Goal: Task Accomplishment & Management: Use online tool/utility

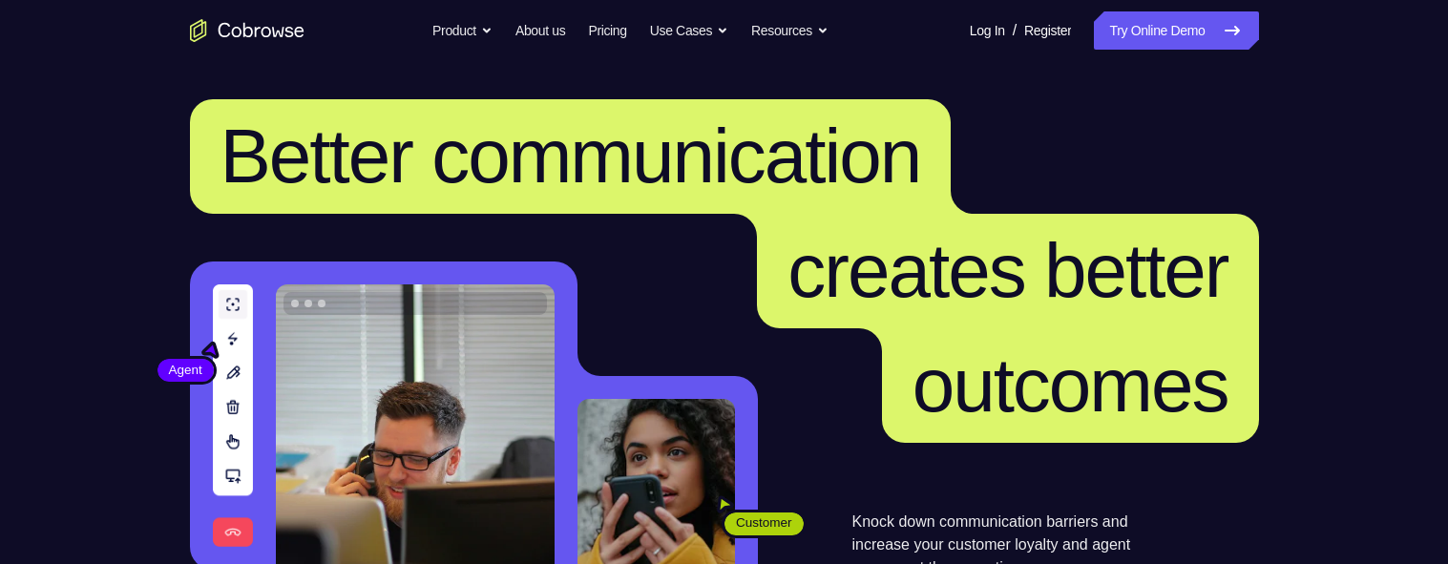
scroll to position [72, 0]
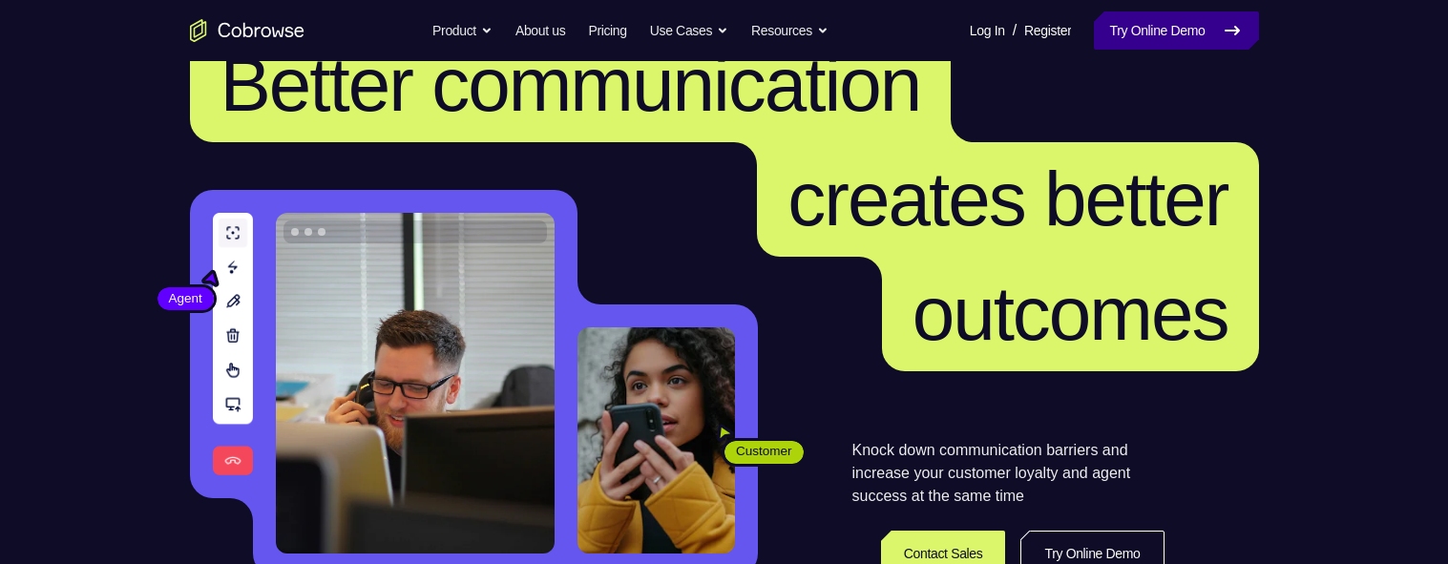
click at [1151, 23] on link "Try Online Demo" at bounding box center [1176, 30] width 164 height 38
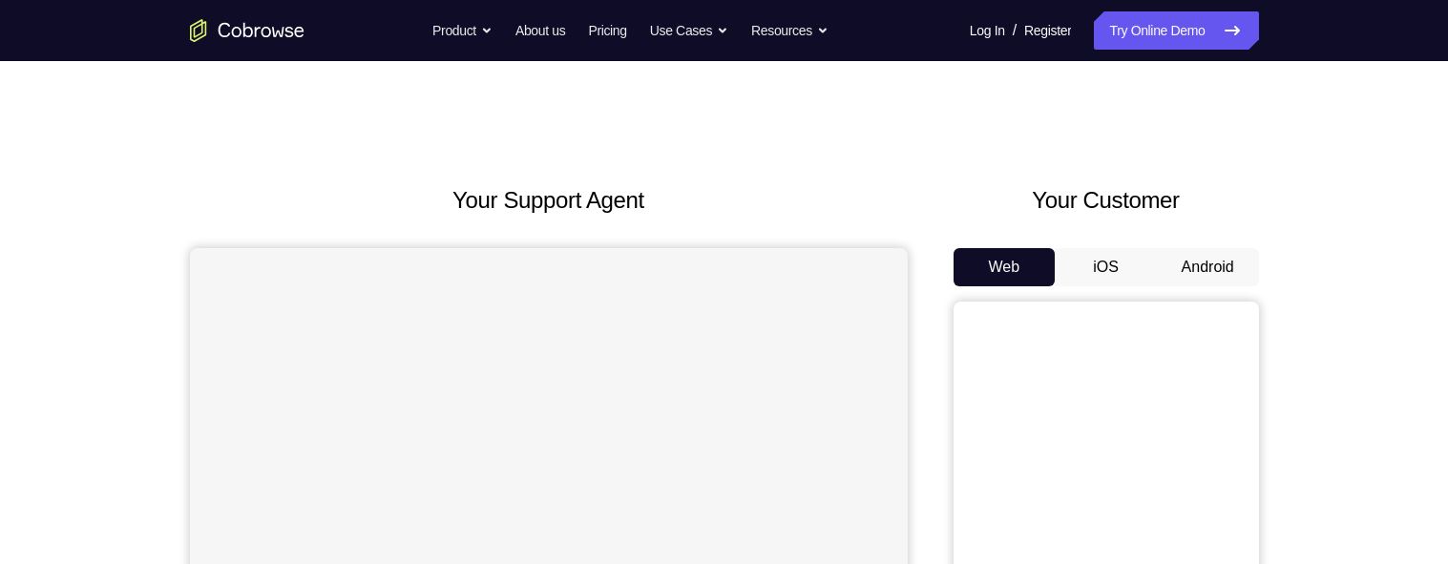
click at [1191, 248] on button "Android" at bounding box center [1208, 267] width 102 height 38
click at [1200, 248] on button "Android" at bounding box center [1208, 267] width 102 height 38
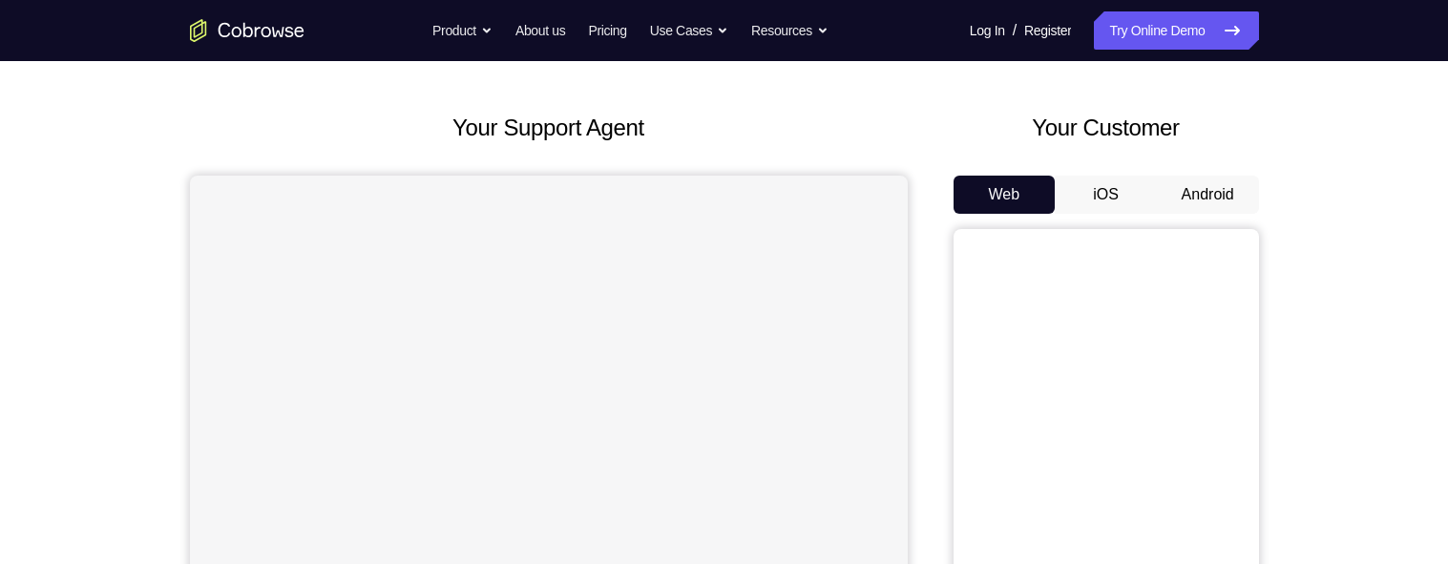
click at [1196, 197] on button "Android" at bounding box center [1208, 195] width 102 height 38
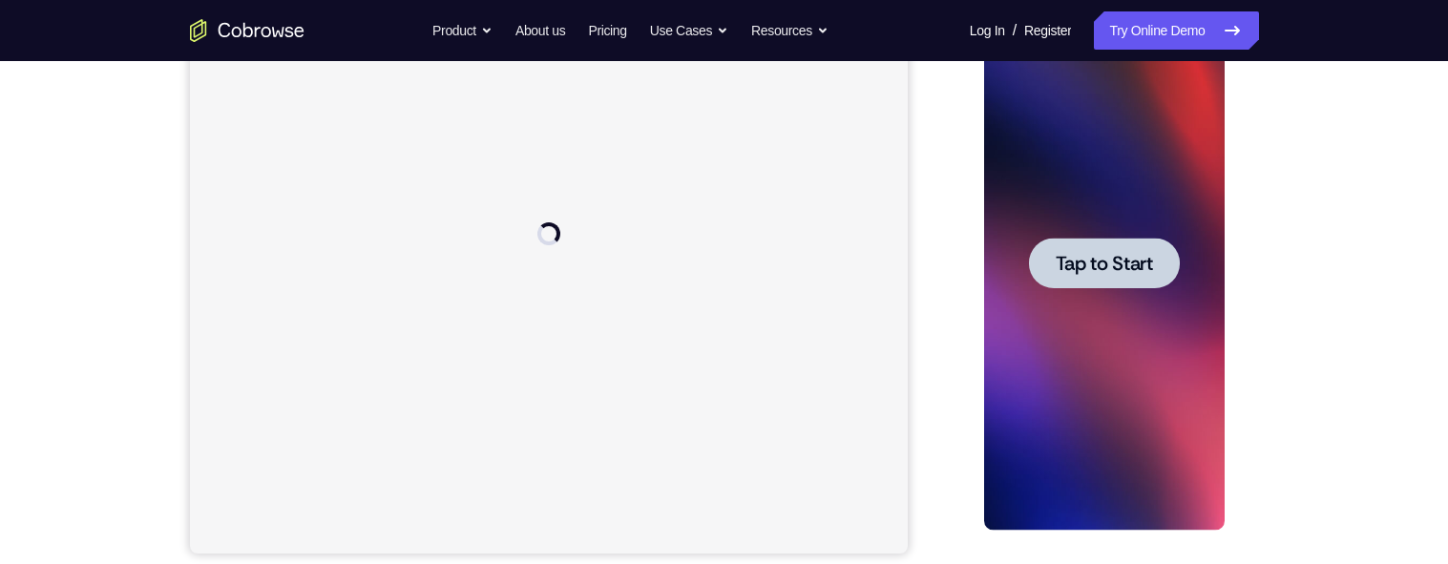
scroll to position [0, 0]
click at [1098, 263] on span "Tap to Start" at bounding box center [1104, 263] width 97 height 19
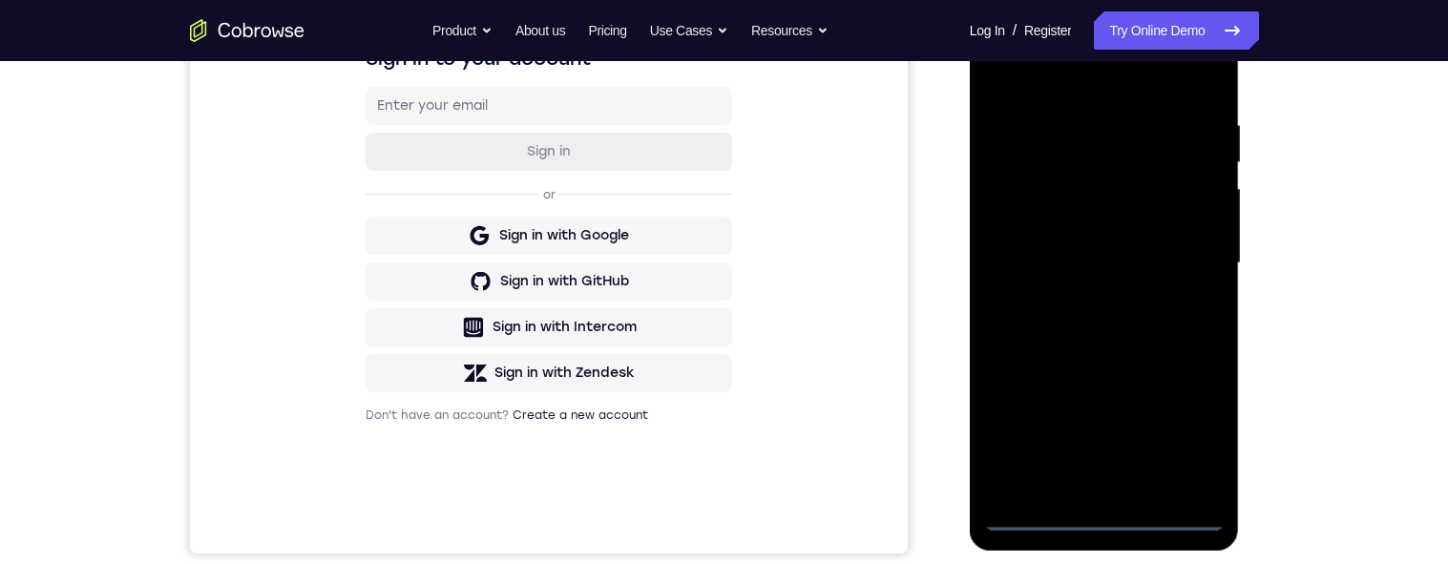
scroll to position [481, 0]
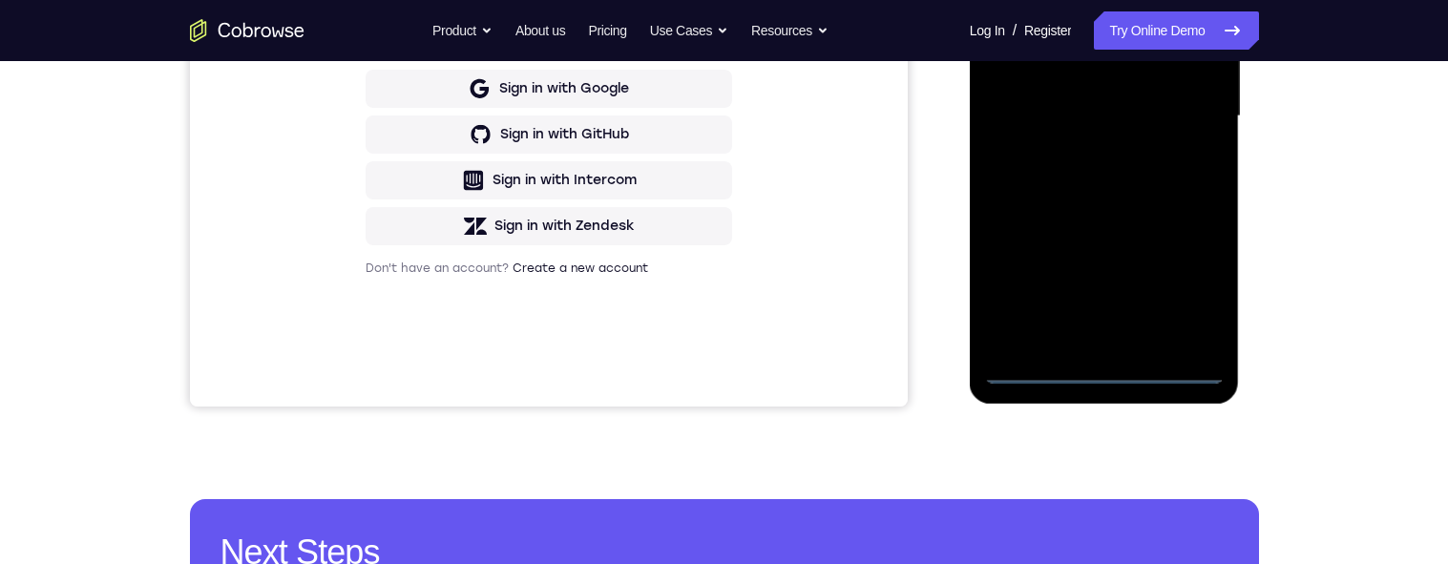
click at [1109, 370] on div at bounding box center [1104, 116] width 241 height 535
click at [1191, 298] on div at bounding box center [1104, 116] width 241 height 535
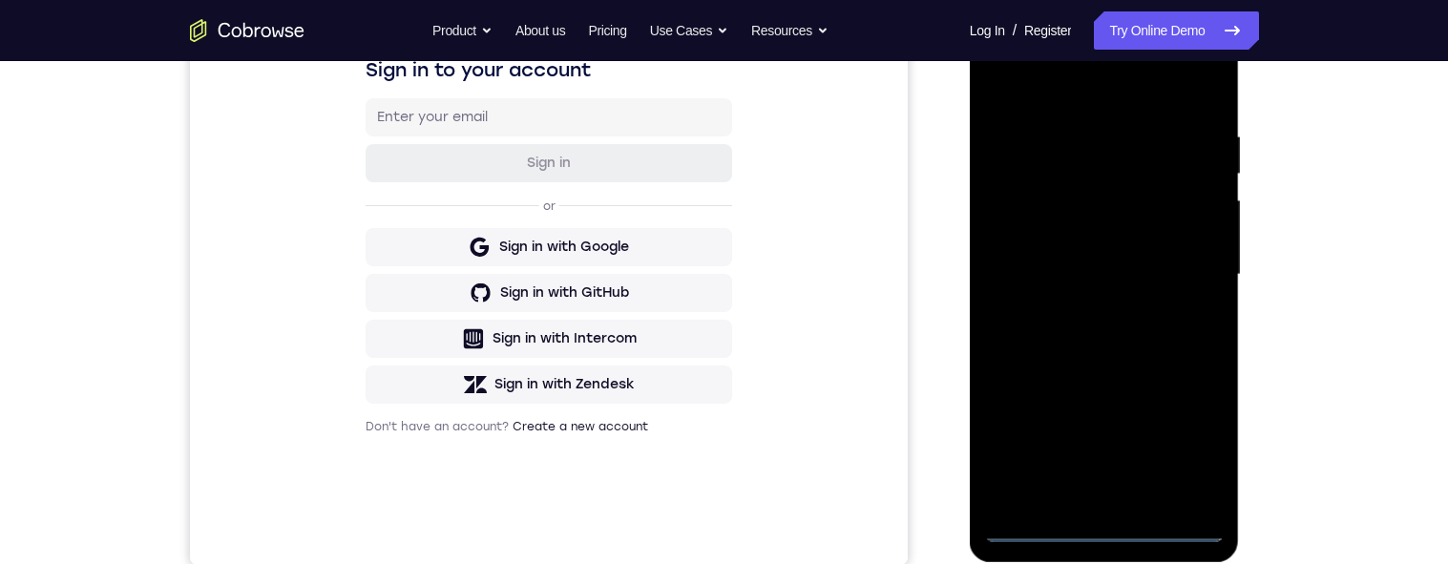
scroll to position [203, 0]
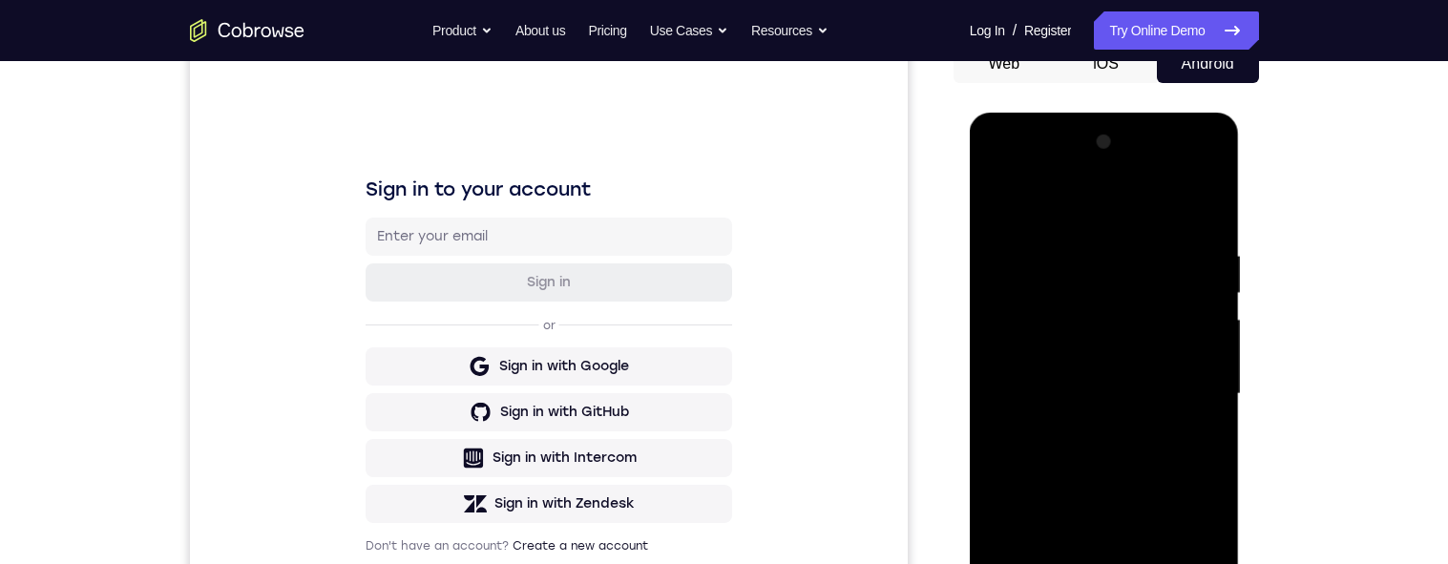
click at [1058, 173] on div at bounding box center [1104, 394] width 241 height 535
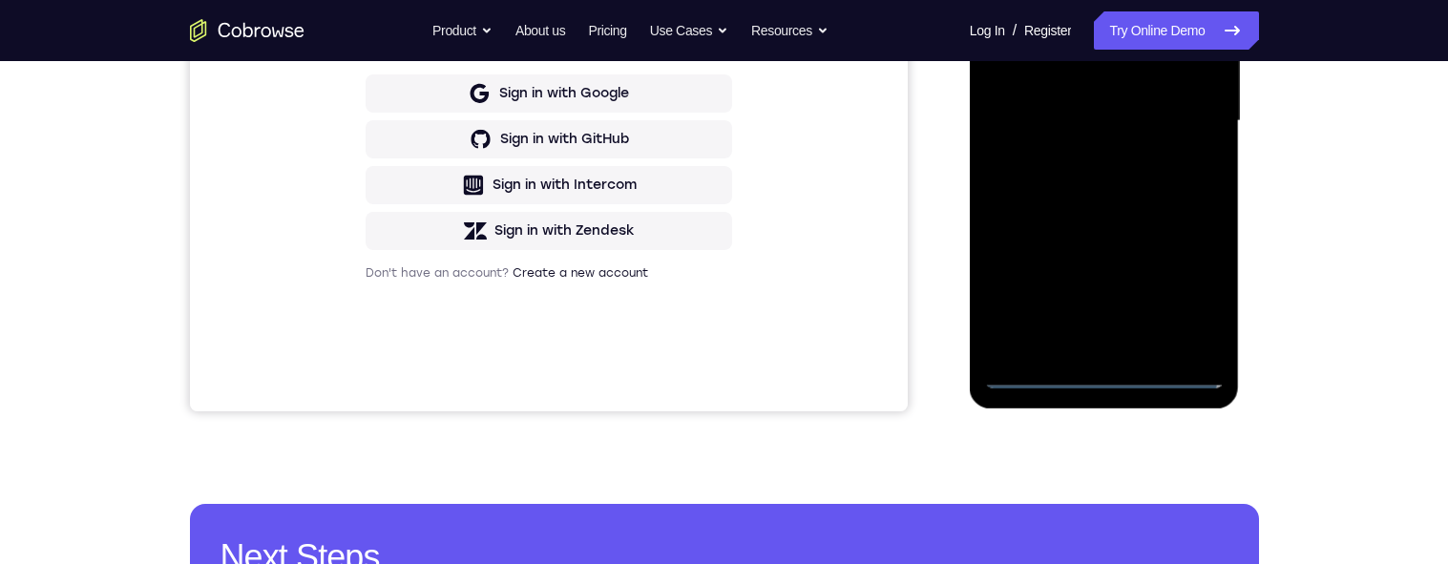
scroll to position [478, 0]
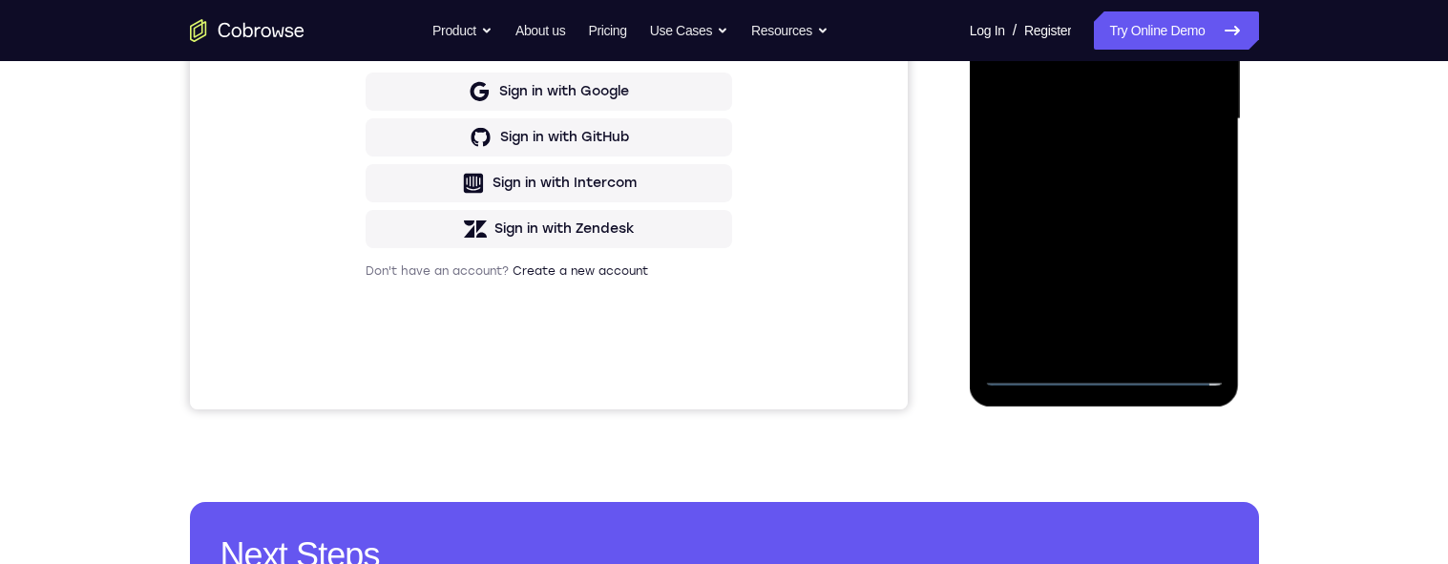
click at [1059, 0] on div at bounding box center [1104, 119] width 241 height 535
click at [1063, 0] on div at bounding box center [1104, 119] width 241 height 535
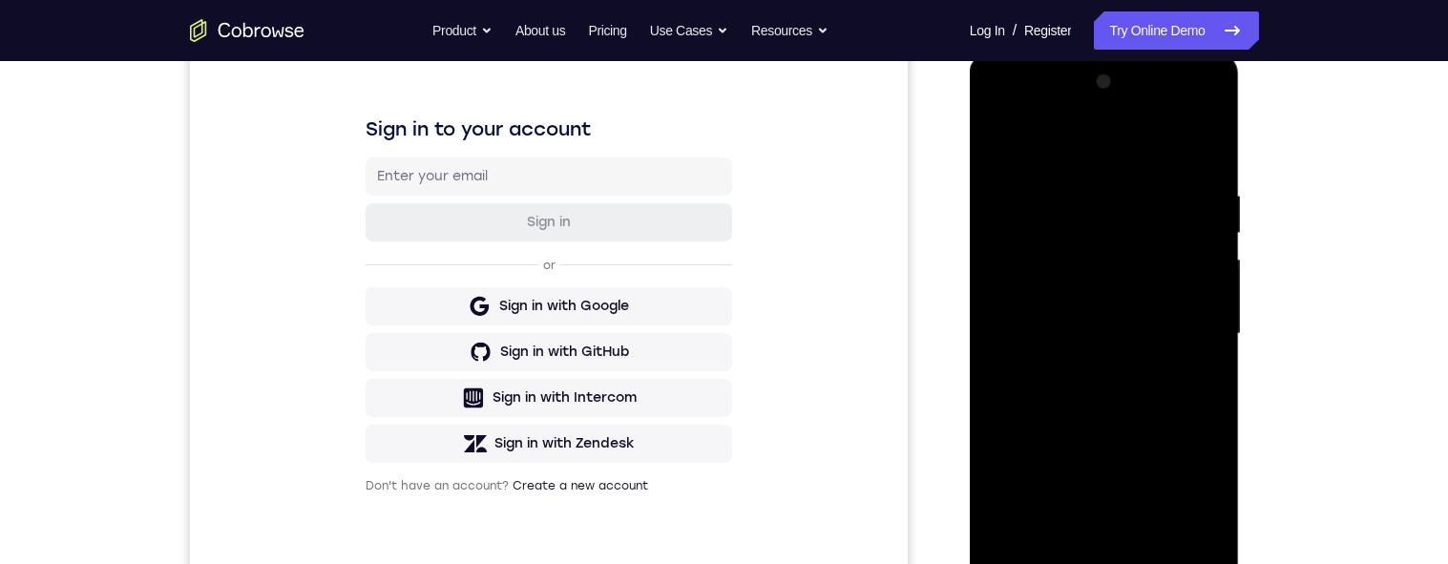
click at [1052, 155] on div at bounding box center [1104, 334] width 241 height 535
click at [1059, 158] on div at bounding box center [1104, 334] width 241 height 535
click at [1072, 153] on div at bounding box center [1104, 334] width 241 height 535
click at [1071, 151] on div at bounding box center [1104, 334] width 241 height 535
click at [1067, 158] on div at bounding box center [1104, 334] width 241 height 535
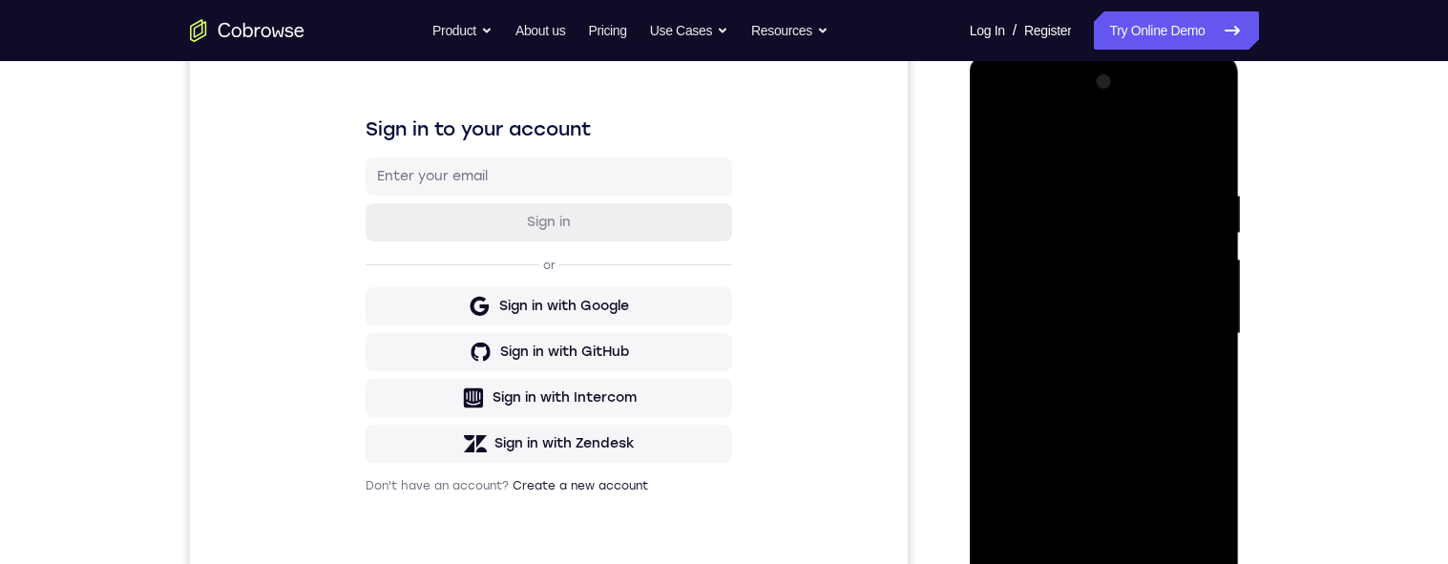
click at [1072, 151] on div at bounding box center [1104, 334] width 241 height 535
click at [1067, 129] on div at bounding box center [1104, 334] width 241 height 535
click at [1182, 321] on div at bounding box center [1104, 334] width 241 height 535
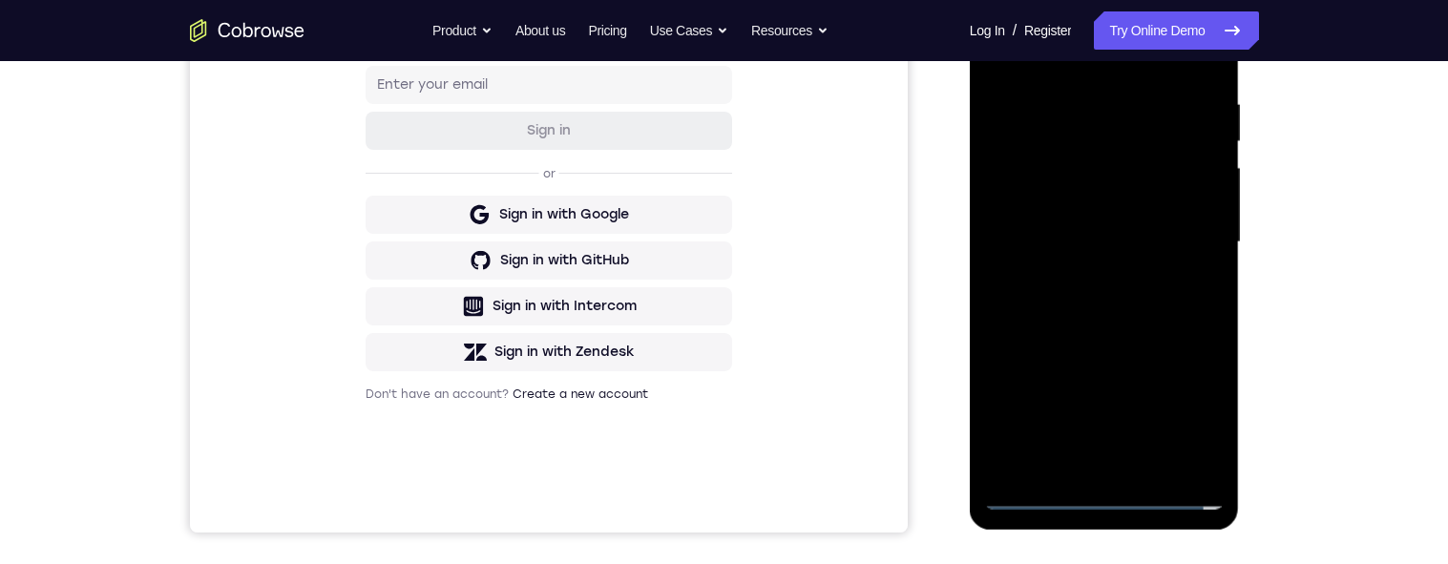
click at [1088, 269] on div at bounding box center [1104, 242] width 241 height 535
click at [1097, 240] on div at bounding box center [1104, 241] width 241 height 535
click at [1029, 201] on div at bounding box center [1104, 241] width 241 height 535
click at [1092, 249] on div at bounding box center [1104, 241] width 241 height 535
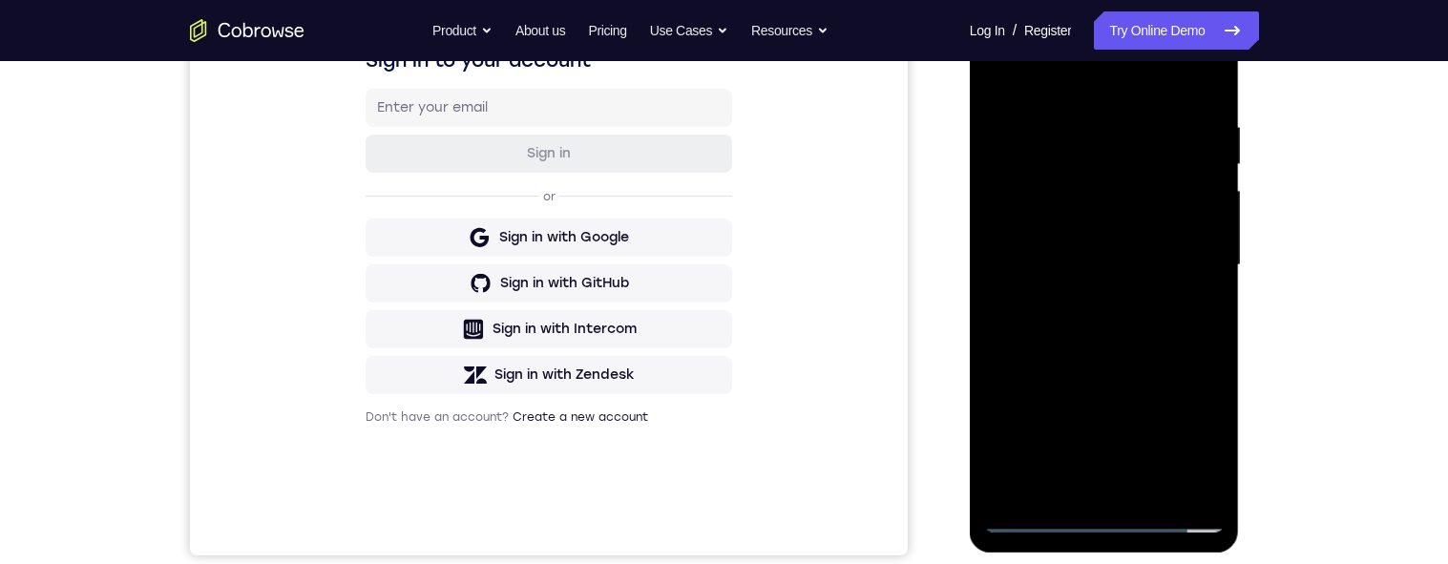
scroll to position [394, 0]
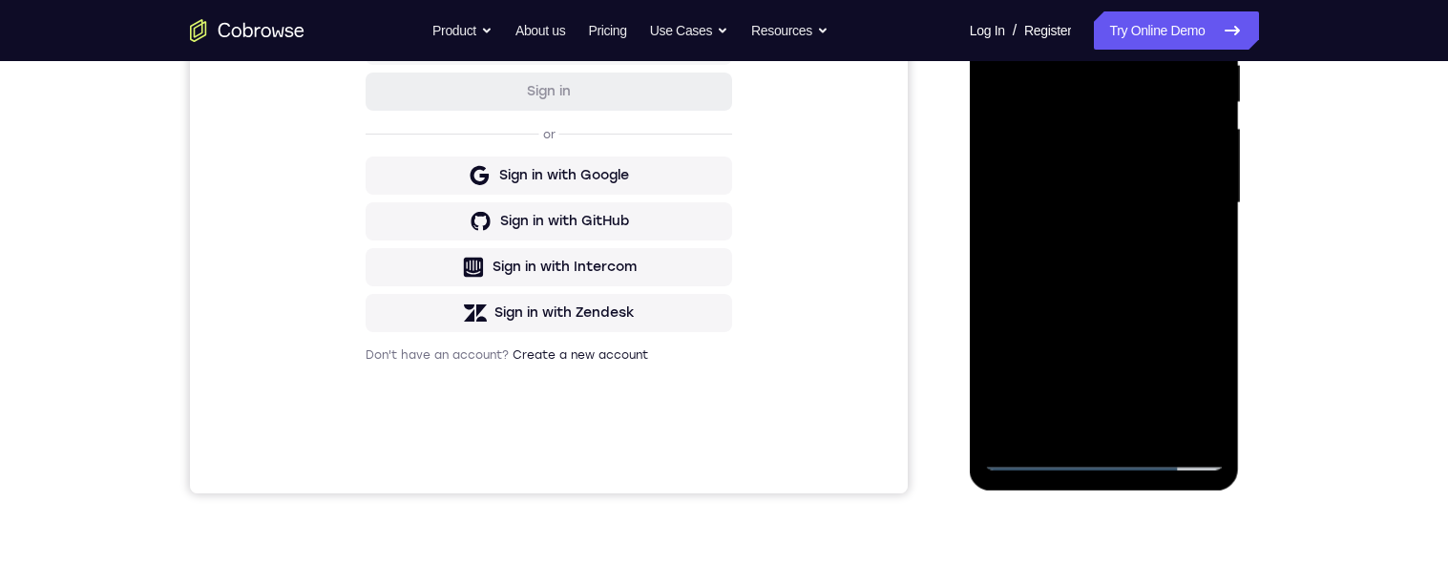
click at [1100, 274] on div at bounding box center [1104, 203] width 241 height 535
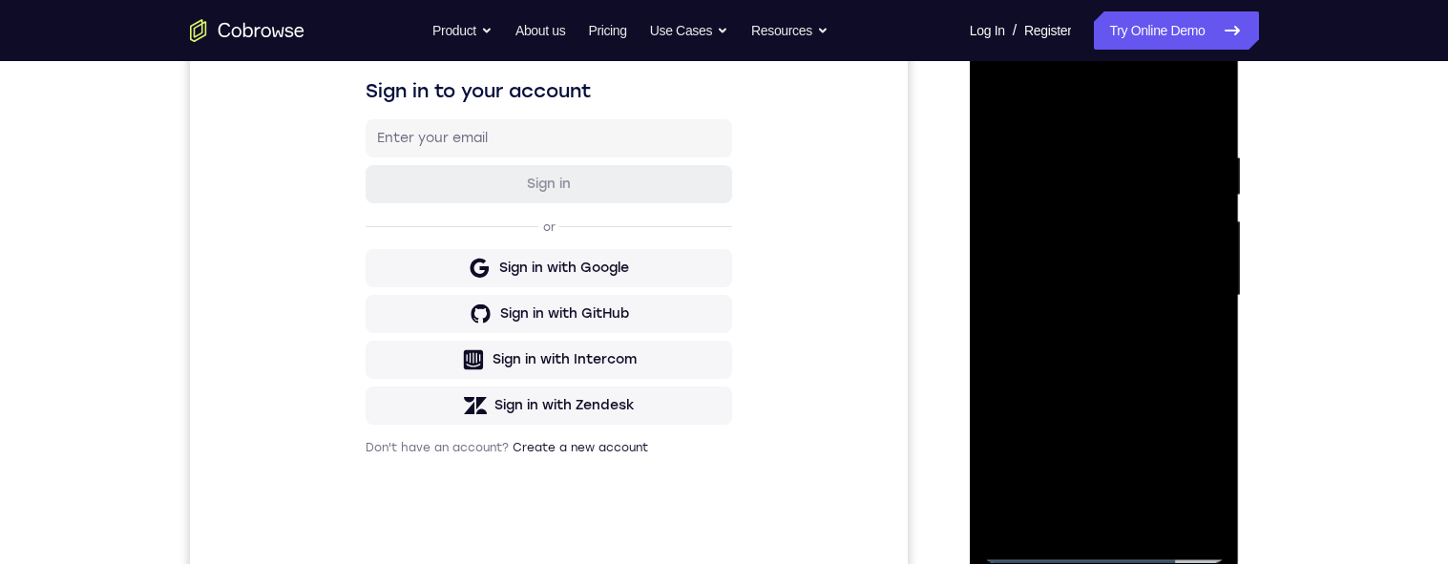
click at [1192, 268] on div at bounding box center [1104, 296] width 241 height 535
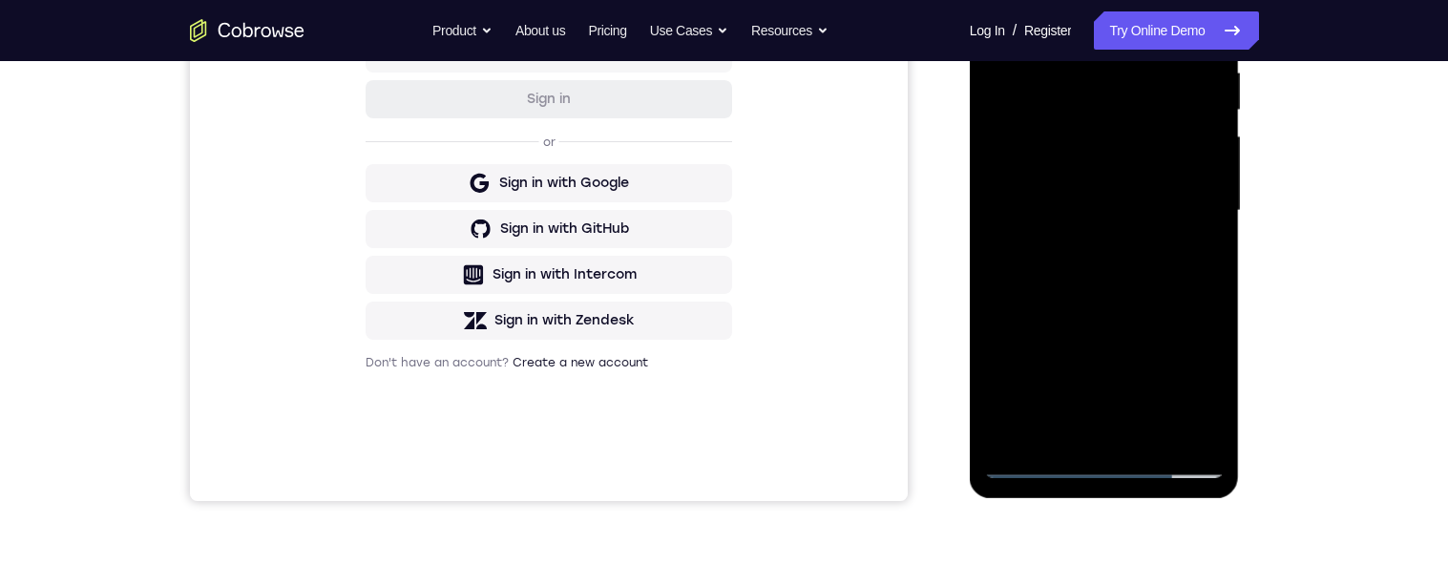
scroll to position [404, 0]
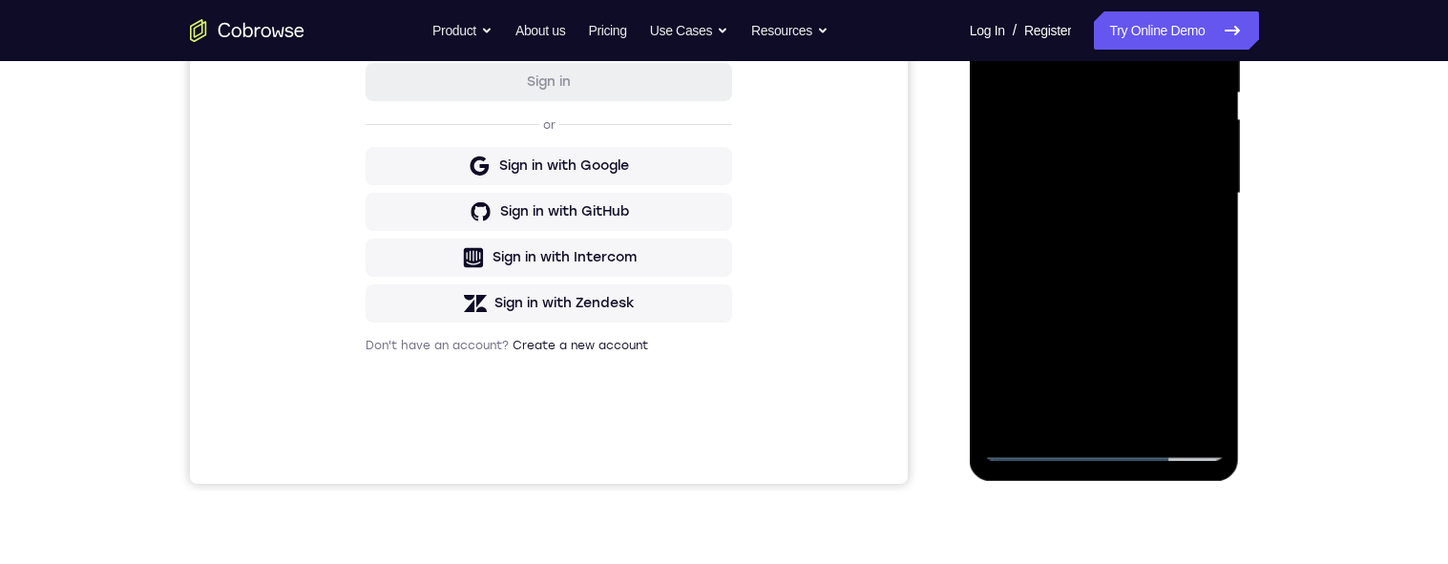
click at [1214, 177] on div at bounding box center [1104, 193] width 241 height 535
click at [1213, 211] on div at bounding box center [1104, 193] width 241 height 535
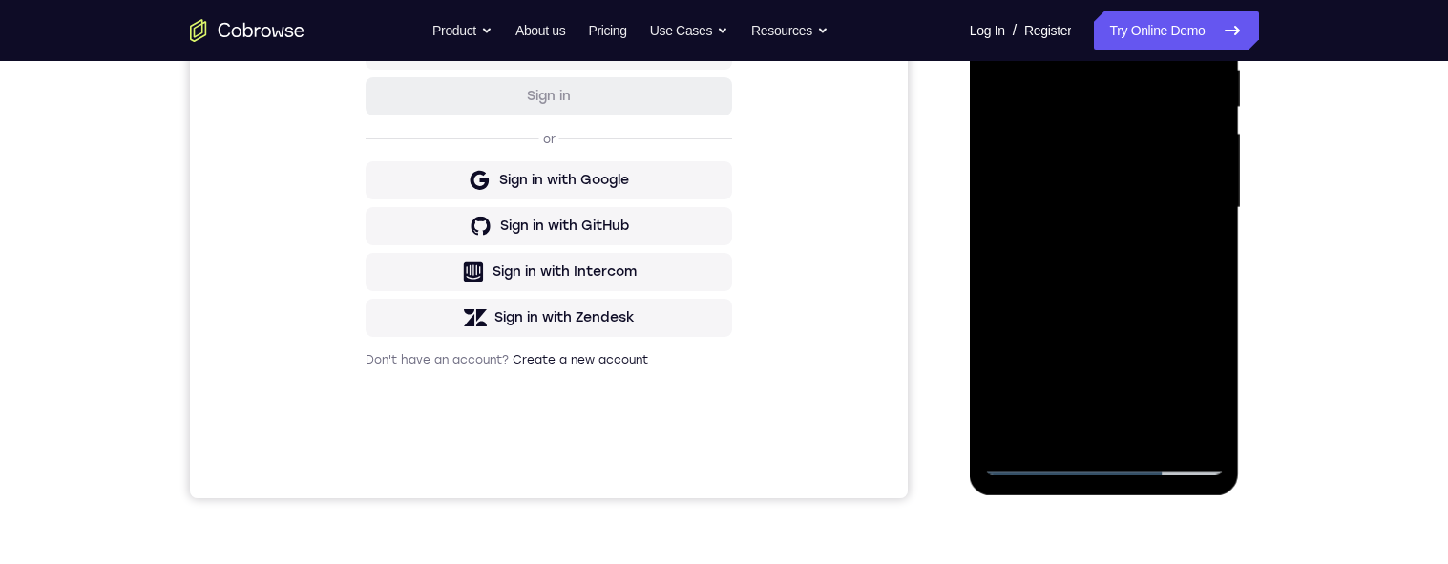
scroll to position [389, 0]
click at [1206, 220] on div at bounding box center [1104, 209] width 241 height 535
click at [1212, 209] on div at bounding box center [1104, 209] width 241 height 535
click at [1211, 217] on div at bounding box center [1104, 209] width 241 height 535
click at [1210, 215] on div at bounding box center [1104, 209] width 241 height 535
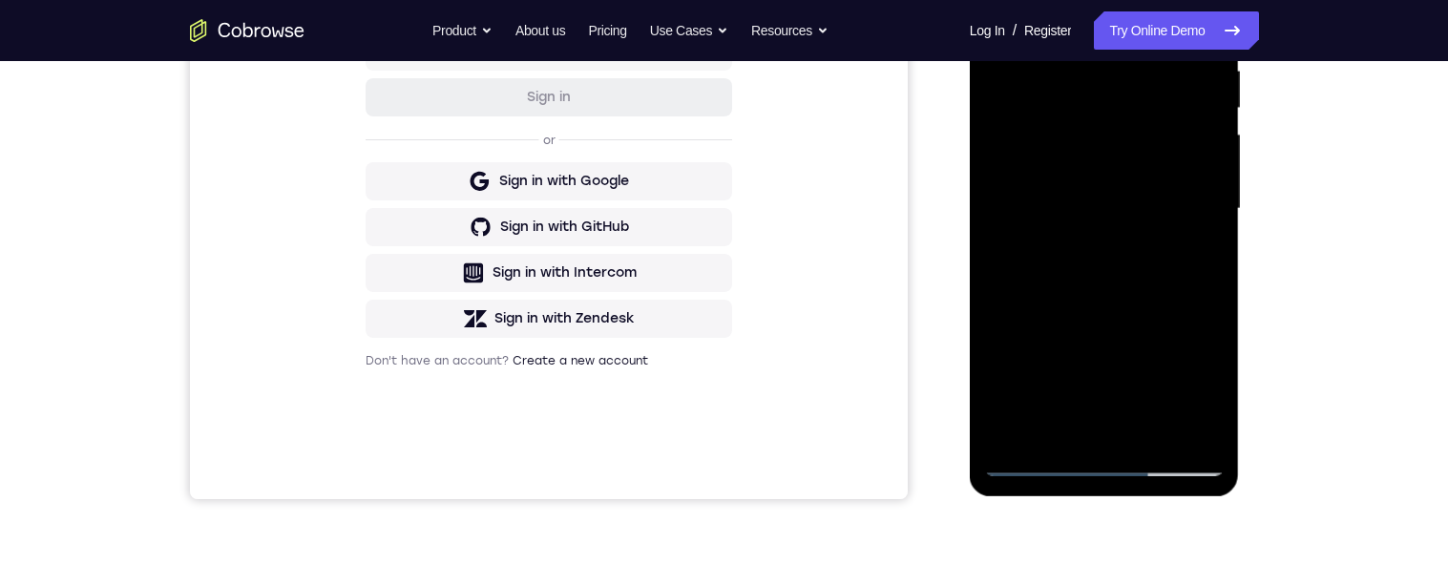
click at [1211, 216] on div at bounding box center [1104, 209] width 241 height 535
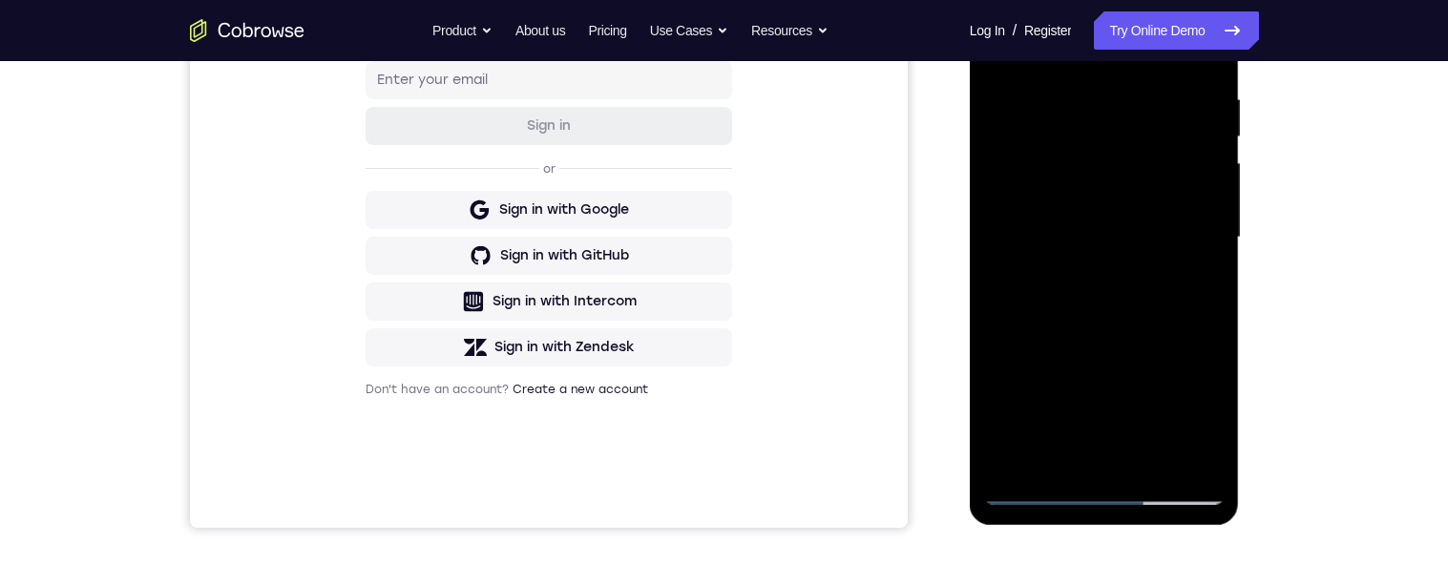
scroll to position [285, 0]
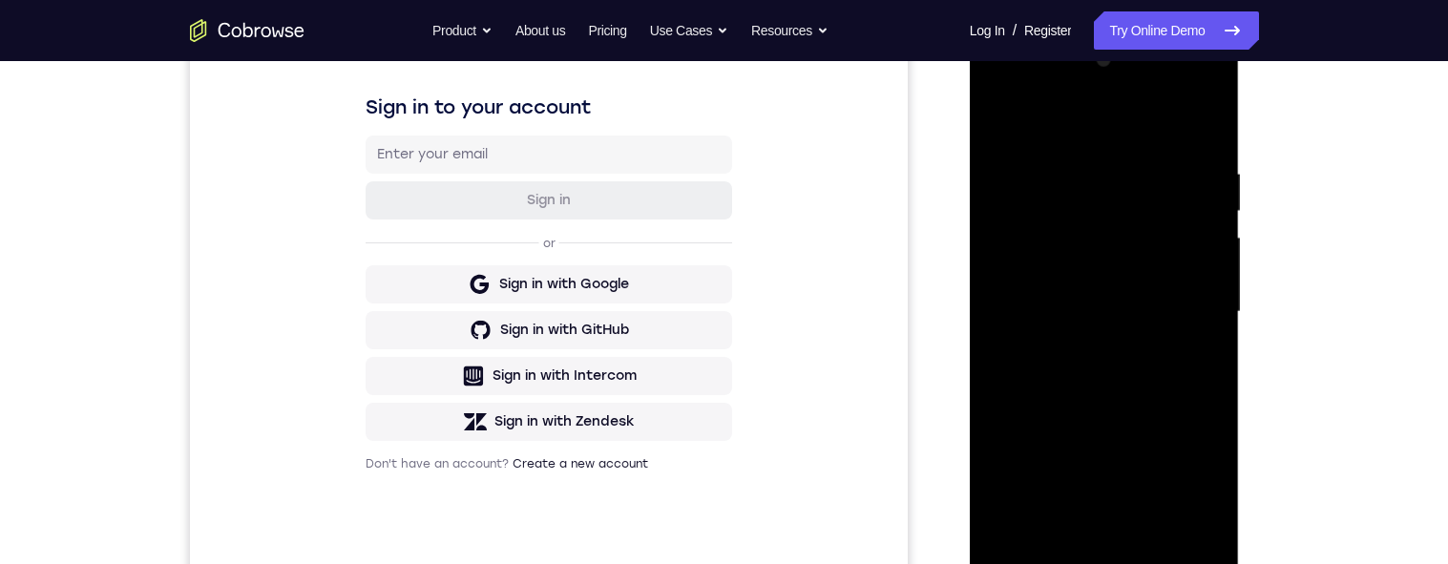
click at [1206, 119] on div at bounding box center [1104, 312] width 241 height 535
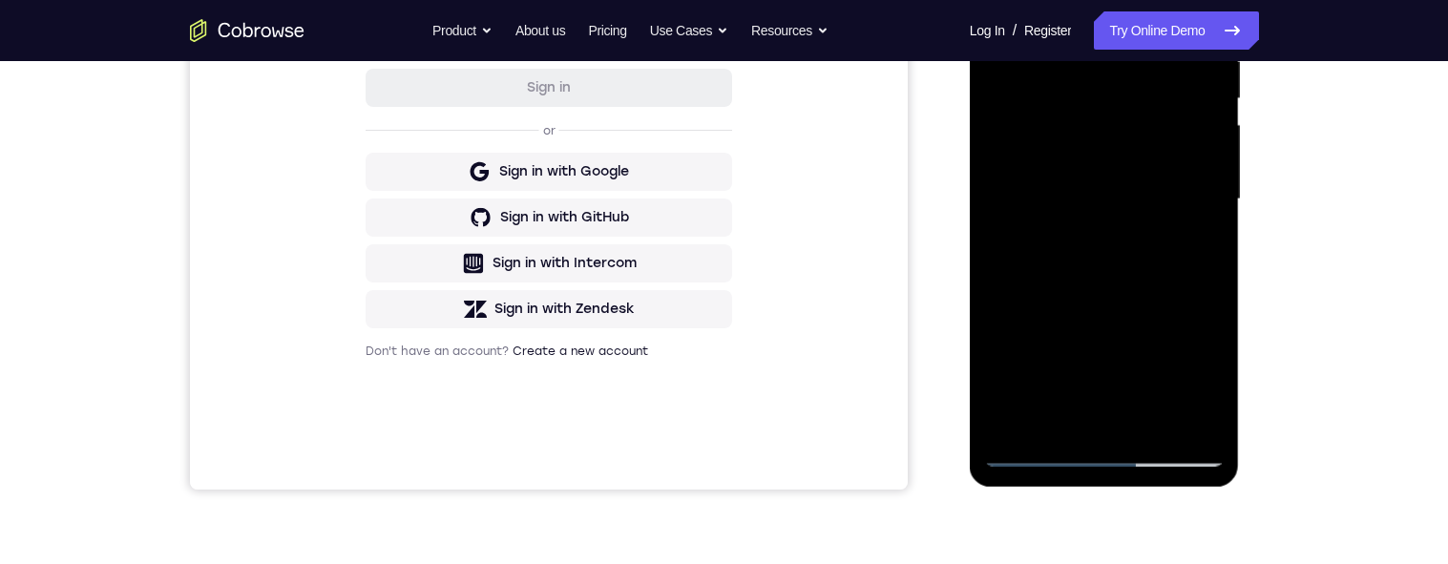
scroll to position [403, 0]
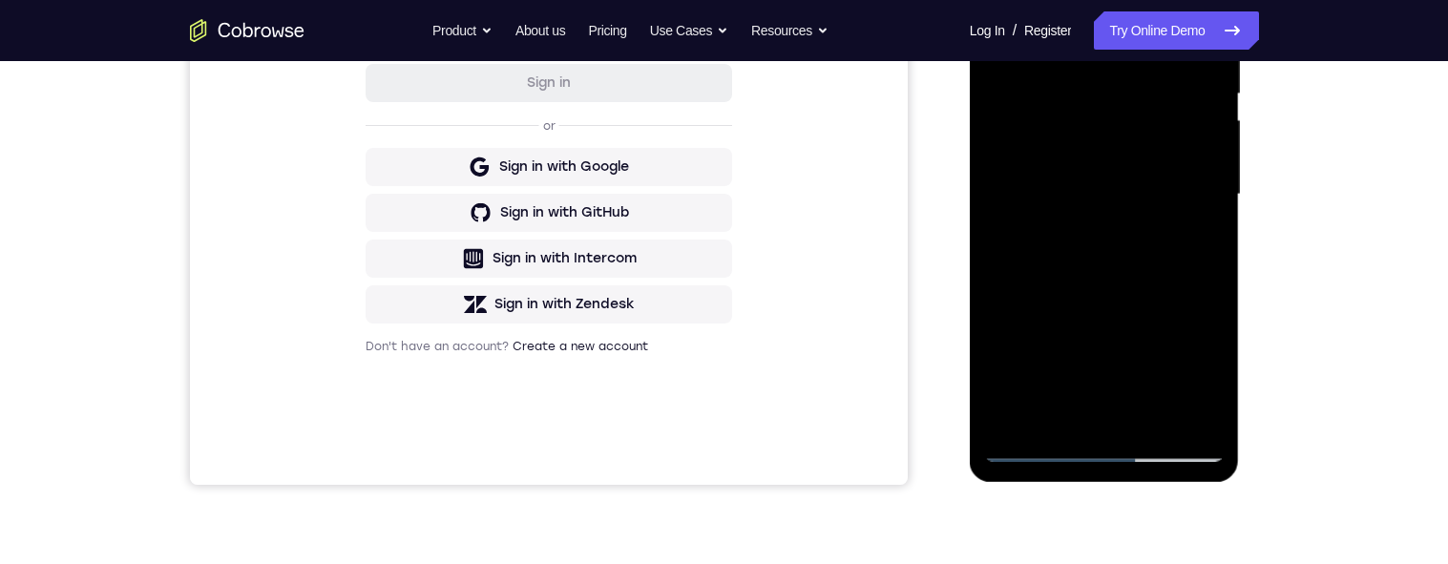
click at [1069, 197] on div at bounding box center [1104, 194] width 241 height 535
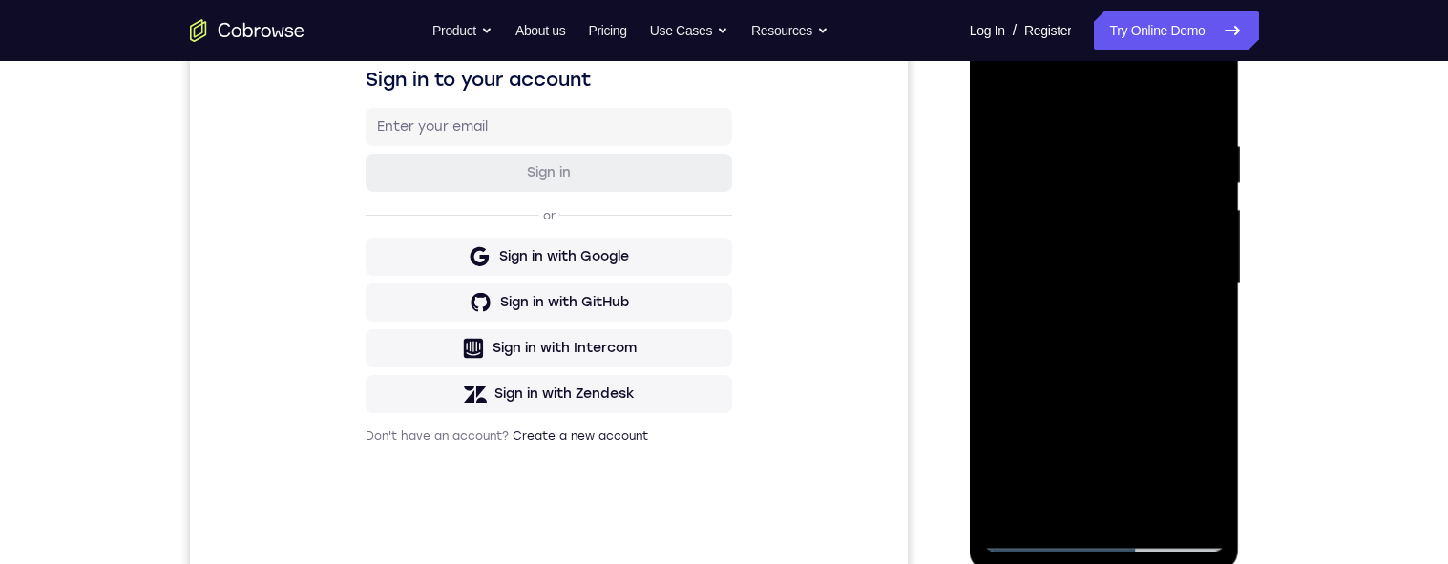
scroll to position [314, 0]
click at [1022, 119] on div at bounding box center [1104, 283] width 241 height 535
click at [1018, 123] on div at bounding box center [1104, 283] width 241 height 535
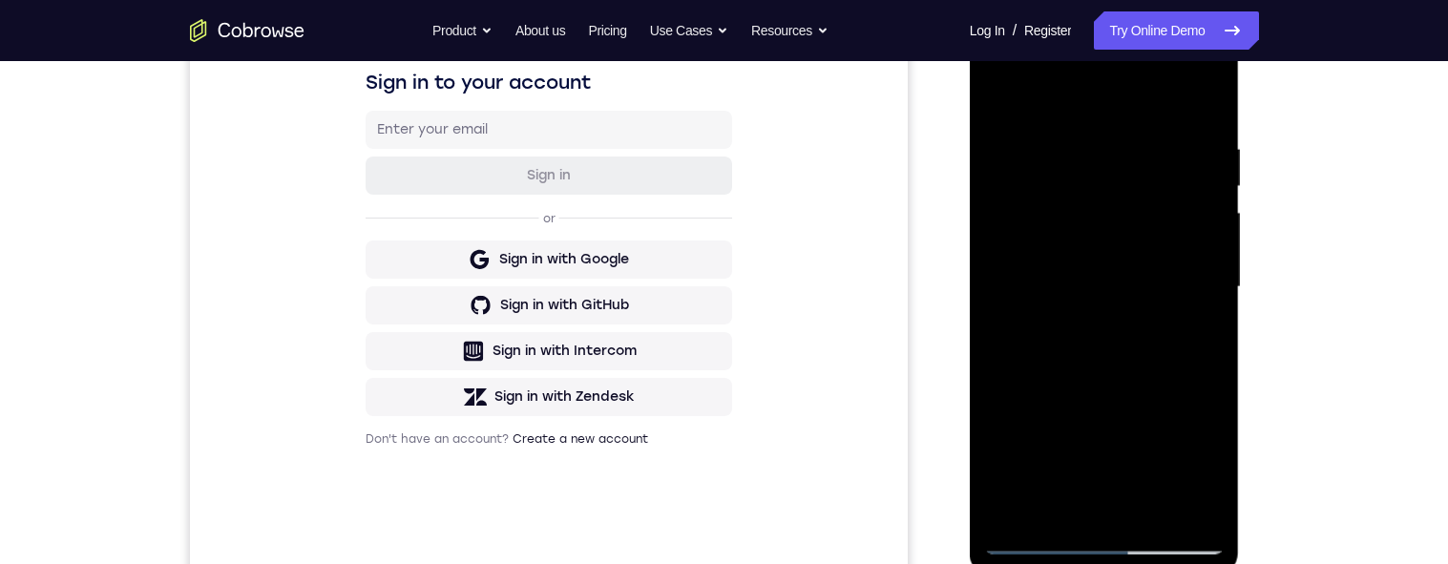
scroll to position [322, 0]
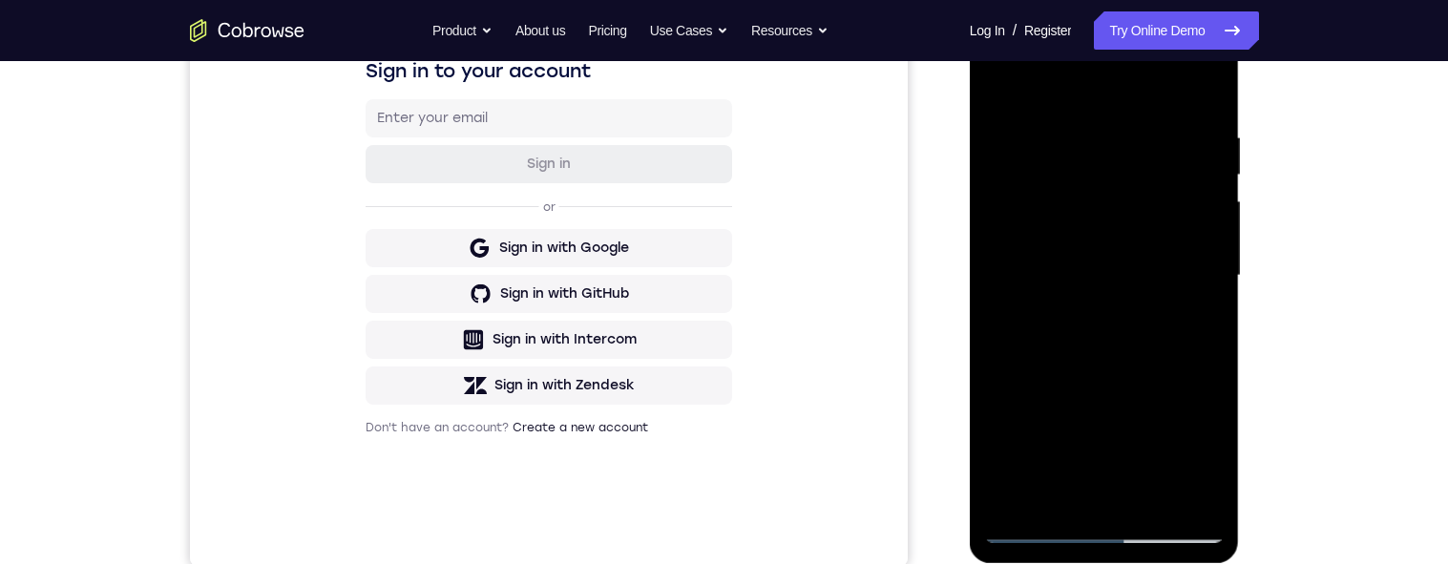
click at [1003, 90] on div at bounding box center [1104, 276] width 241 height 535
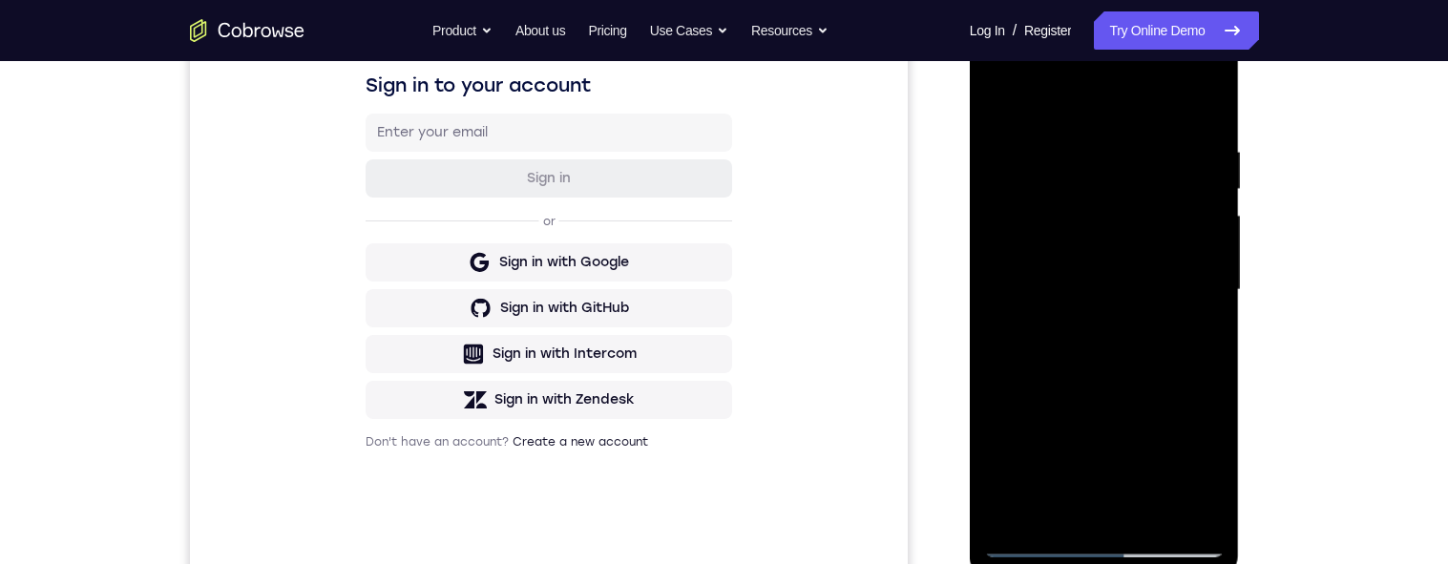
scroll to position [308, 0]
click at [1107, 116] on div at bounding box center [1104, 289] width 241 height 535
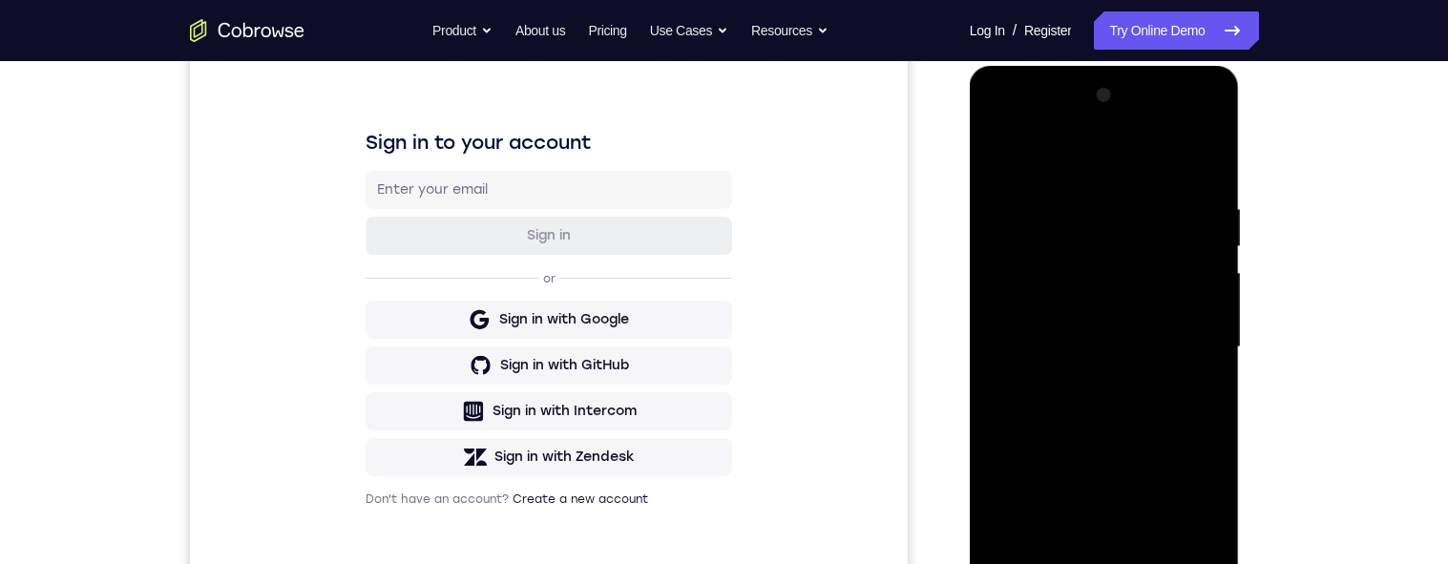
scroll to position [255, 0]
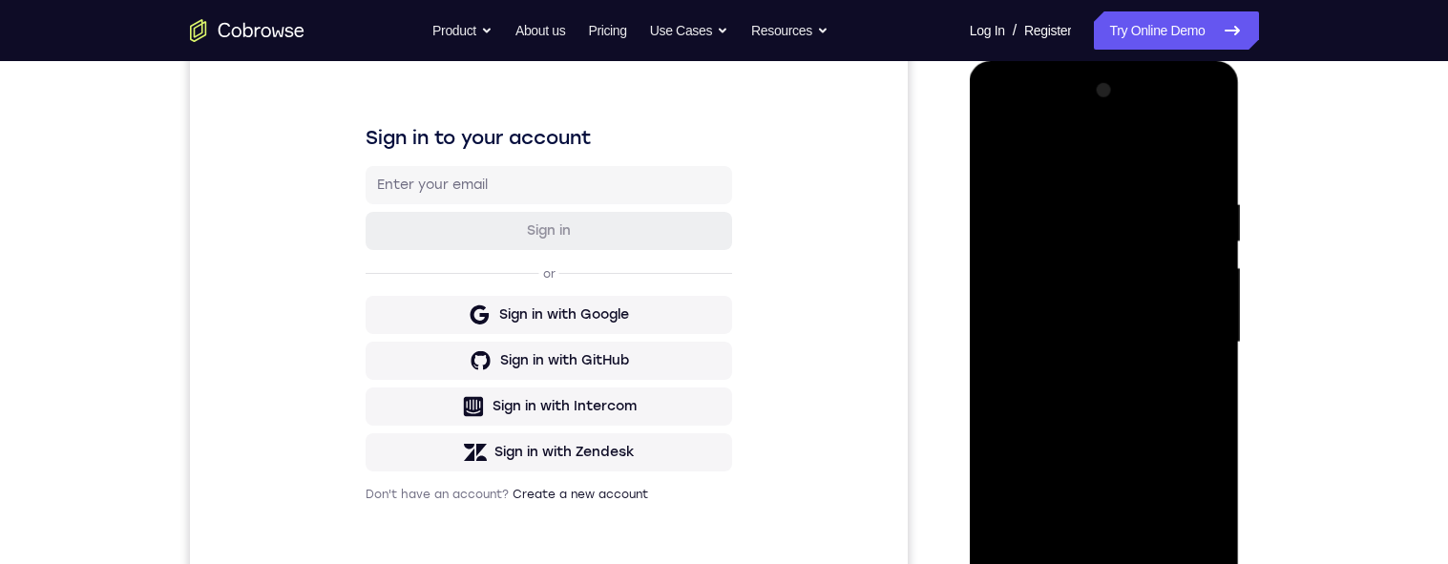
click at [1142, 180] on div at bounding box center [1104, 342] width 241 height 535
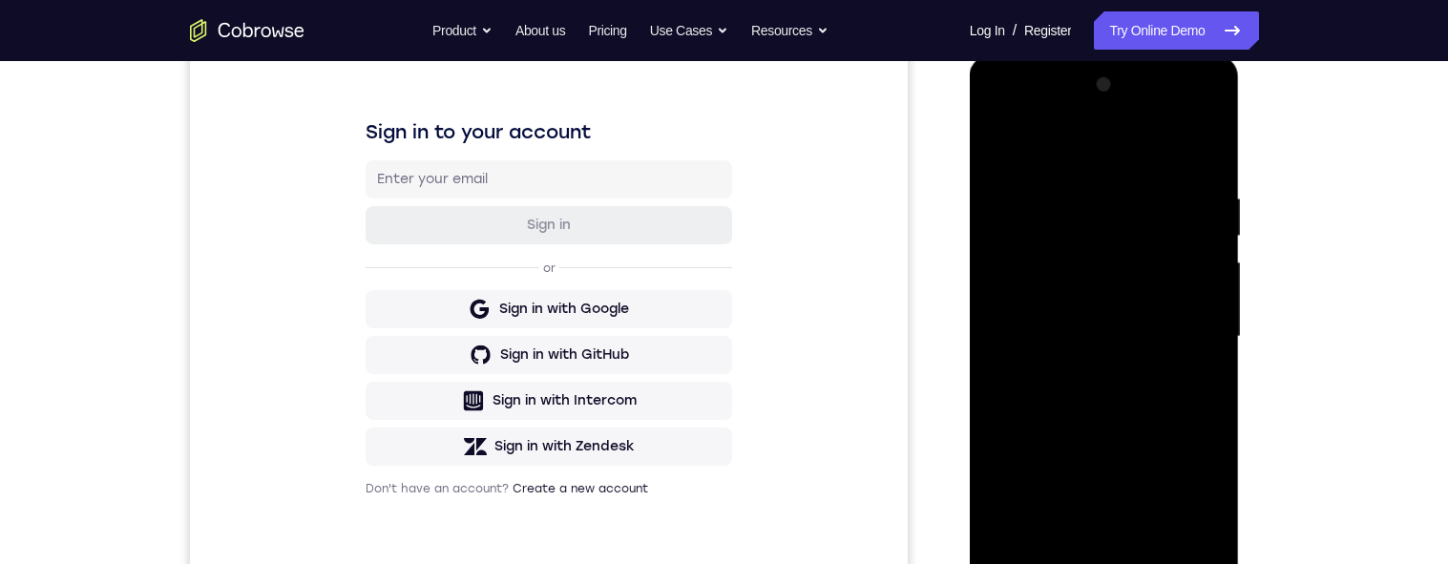
click at [1143, 249] on div at bounding box center [1104, 337] width 241 height 535
click at [1140, 180] on div at bounding box center [1104, 337] width 241 height 535
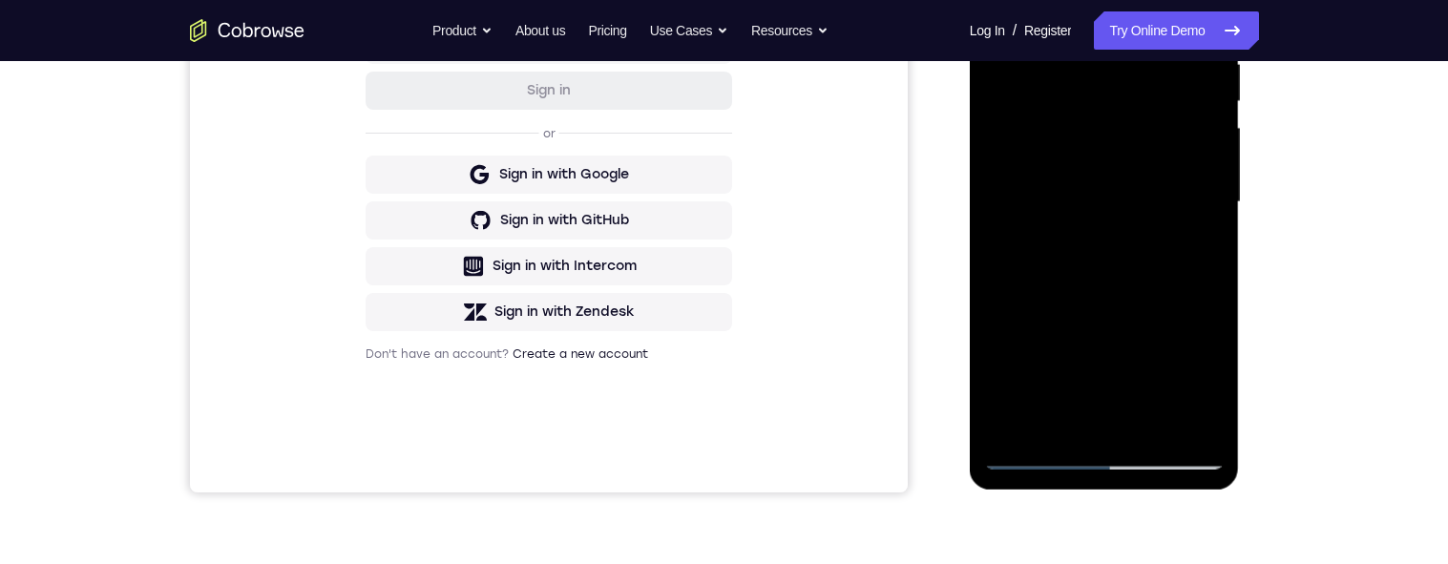
scroll to position [445, 0]
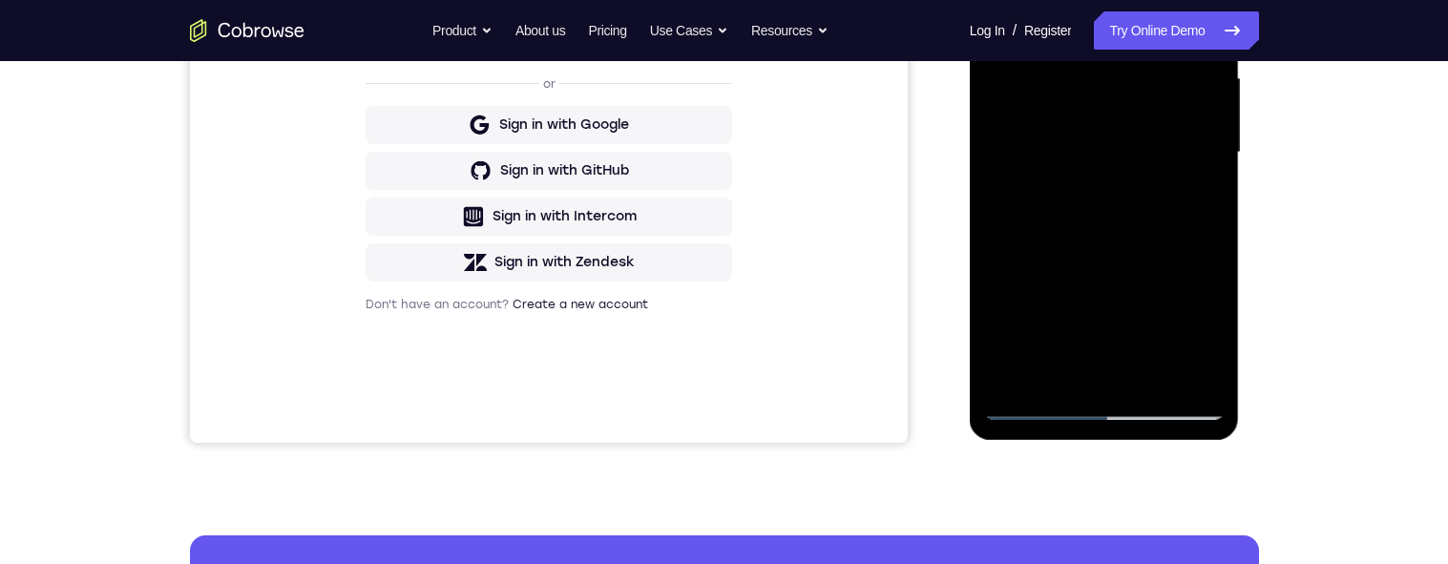
click at [1152, 364] on div at bounding box center [1104, 152] width 241 height 535
click at [1136, 251] on div at bounding box center [1104, 152] width 241 height 535
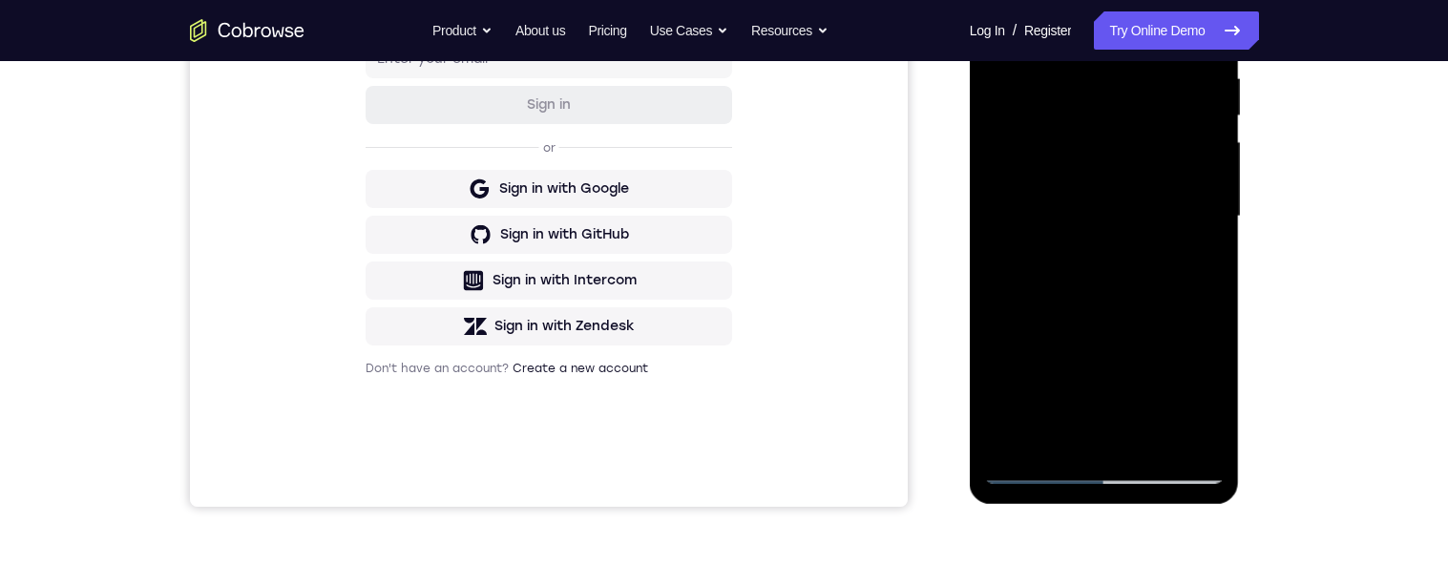
scroll to position [386, 0]
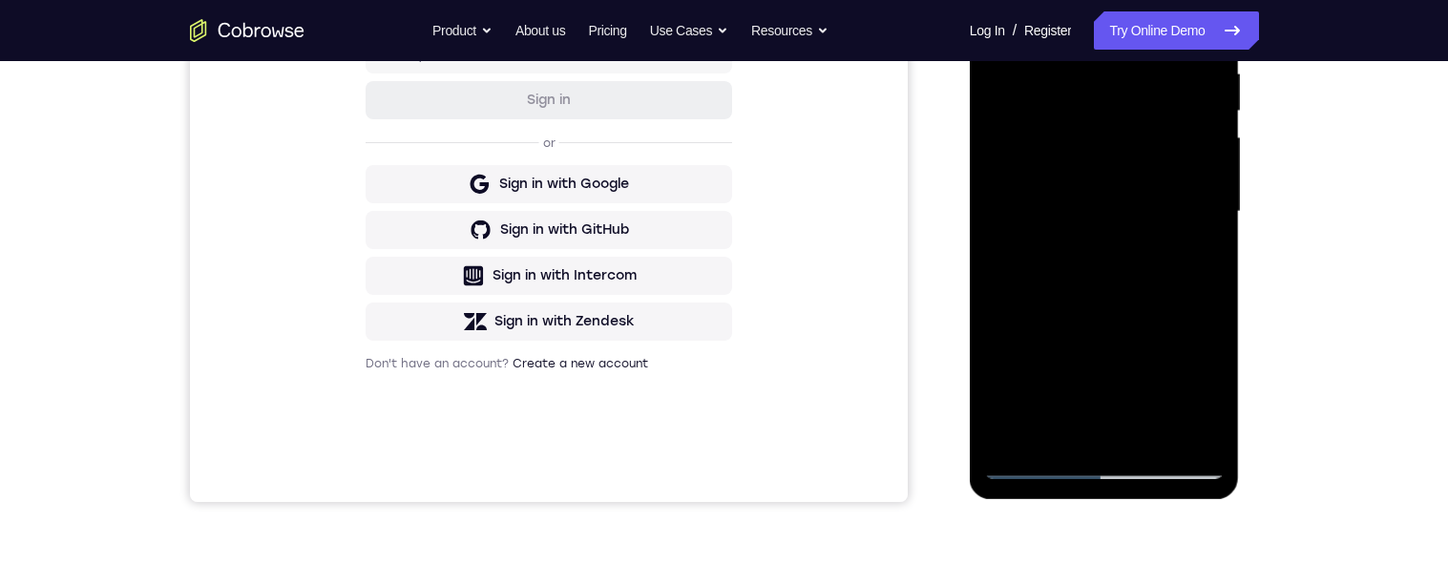
click at [1114, 161] on div at bounding box center [1104, 212] width 241 height 535
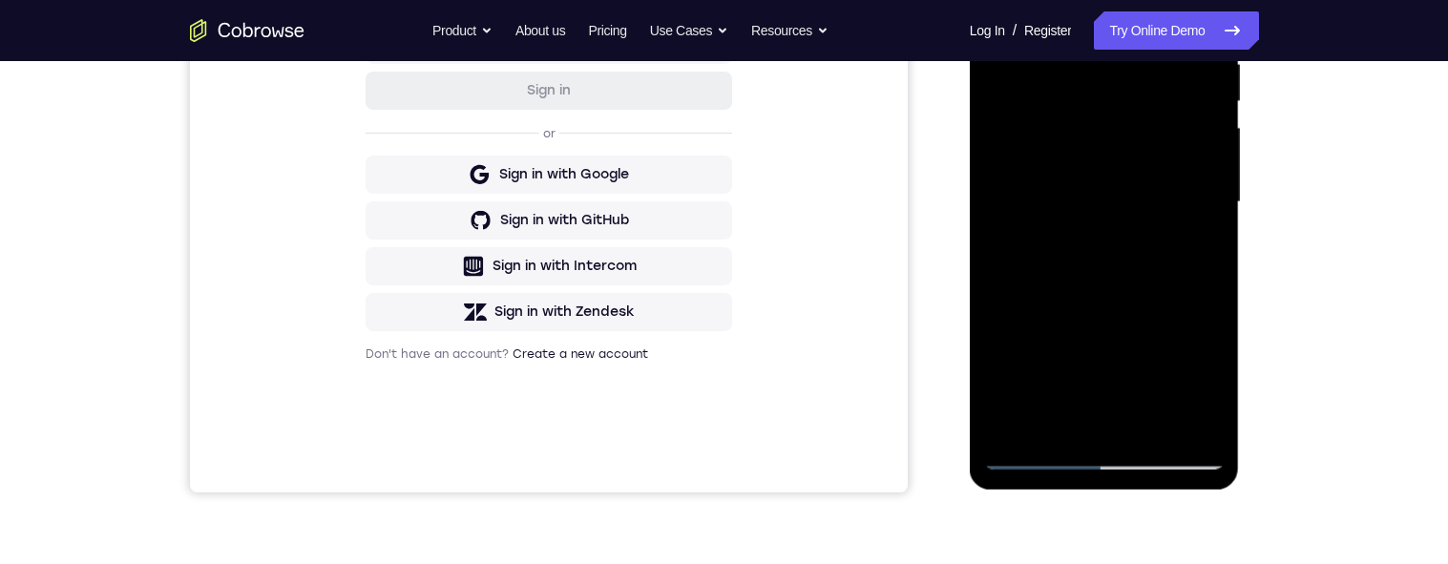
scroll to position [428, 0]
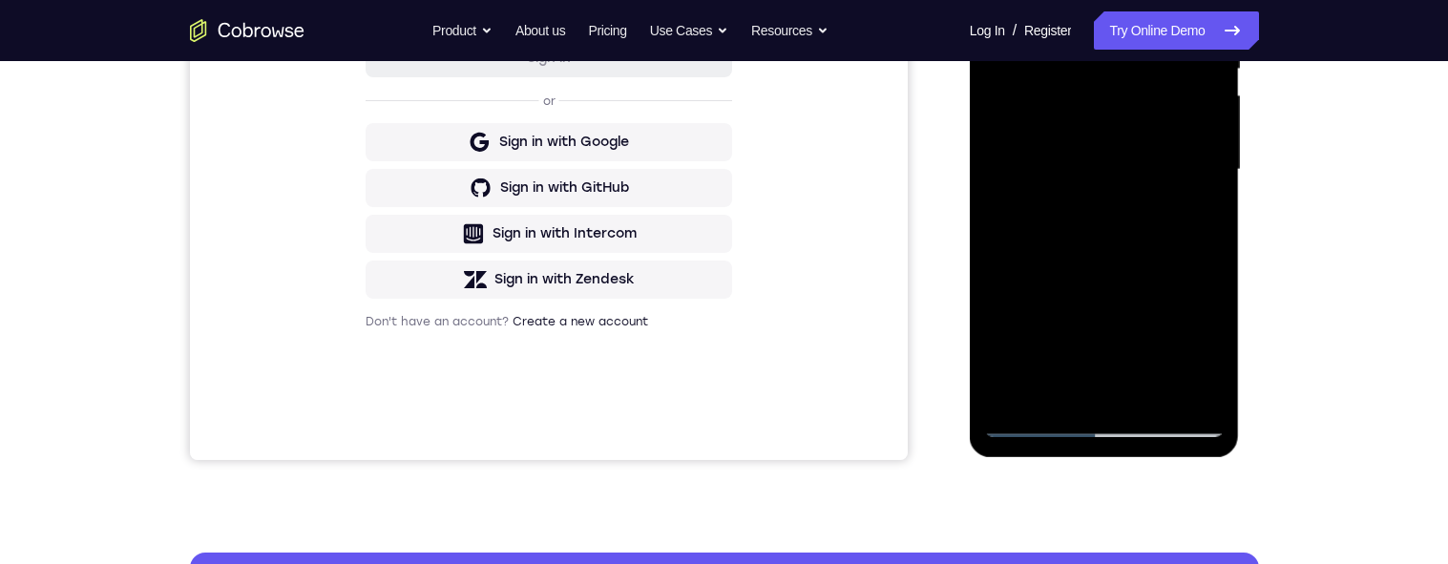
click at [1085, 264] on div at bounding box center [1104, 170] width 241 height 535
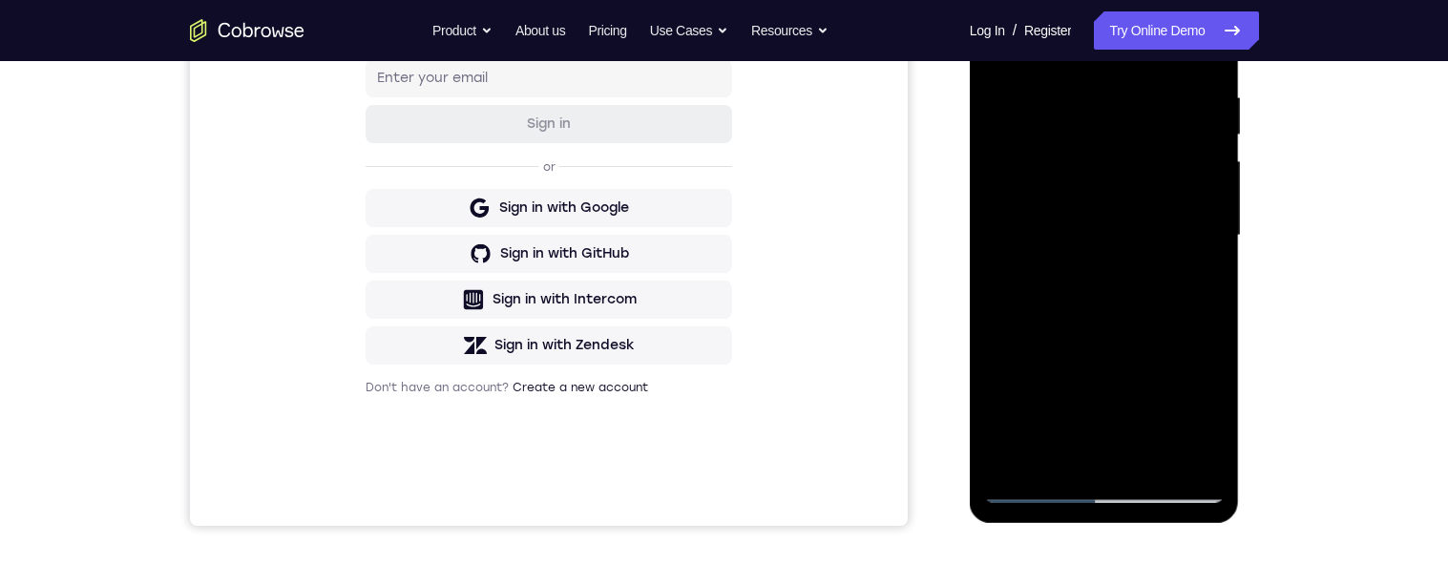
scroll to position [394, 0]
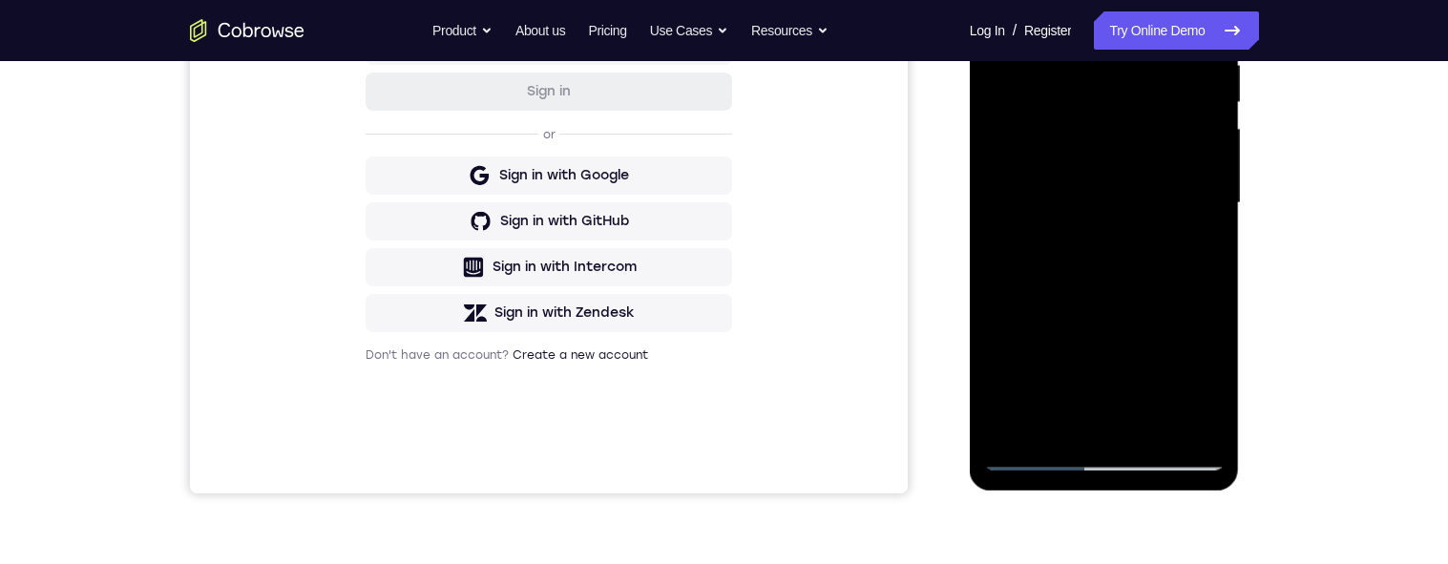
click at [1158, 421] on div at bounding box center [1104, 203] width 241 height 535
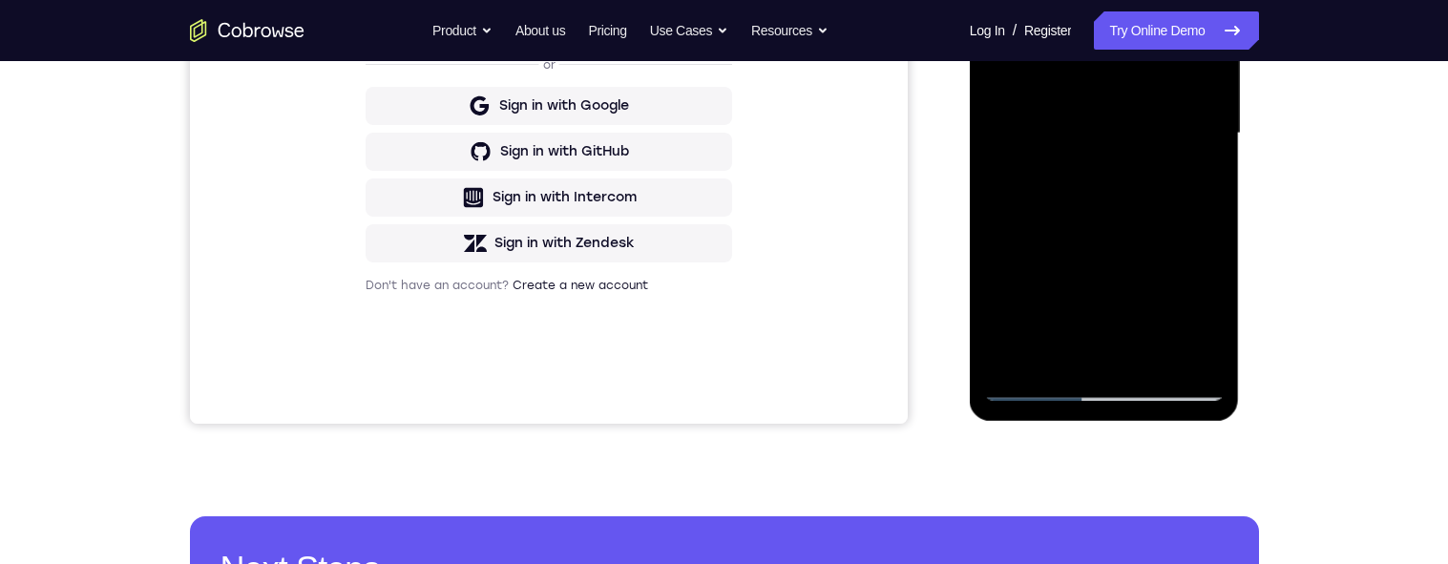
click at [1137, 86] on div at bounding box center [1104, 133] width 241 height 535
click at [1058, 348] on div at bounding box center [1104, 133] width 241 height 535
click at [1209, 242] on div at bounding box center [1104, 133] width 241 height 535
click at [1210, 243] on div at bounding box center [1104, 133] width 241 height 535
click at [1152, 241] on div at bounding box center [1104, 133] width 241 height 535
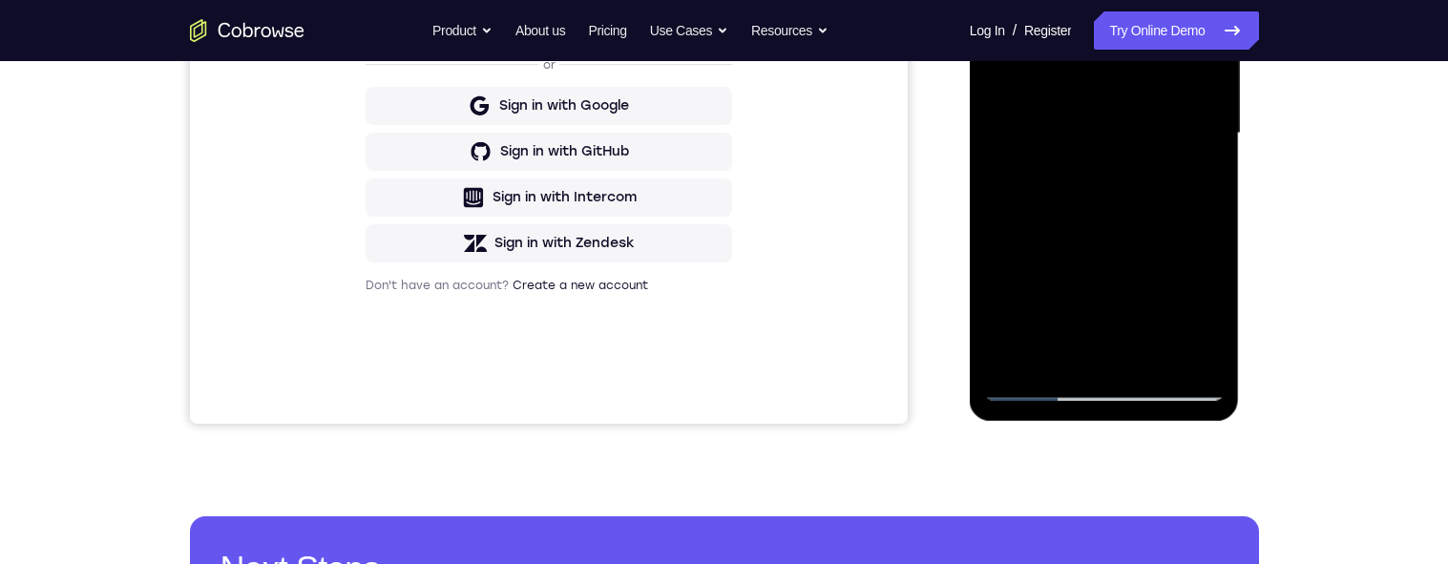
click at [1156, 243] on div at bounding box center [1104, 133] width 241 height 535
click at [1162, 243] on div at bounding box center [1104, 133] width 241 height 535
click at [1193, 169] on div at bounding box center [1104, 133] width 241 height 535
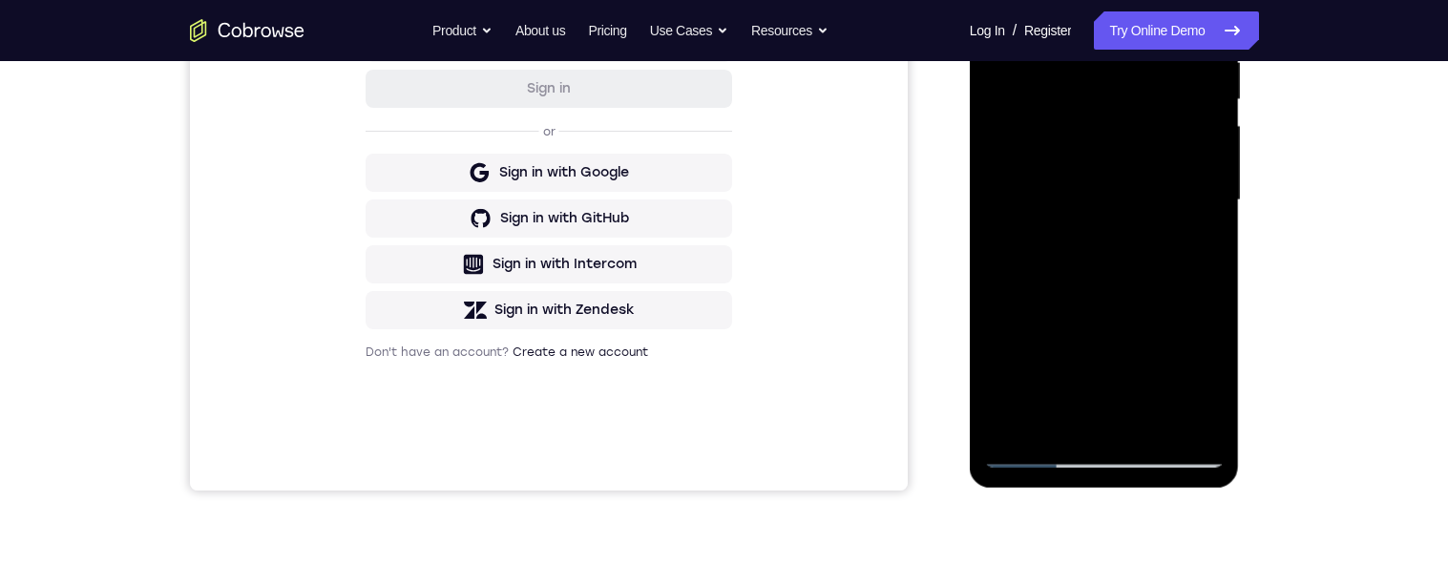
scroll to position [331, 0]
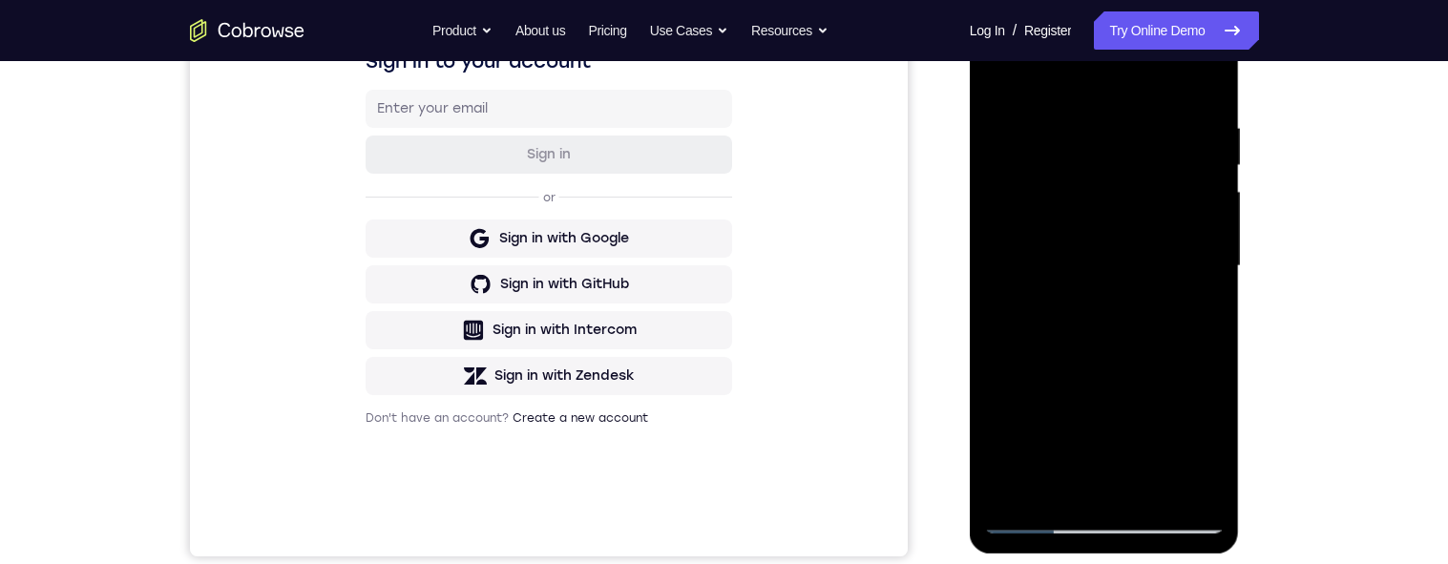
click at [995, 77] on div at bounding box center [1104, 266] width 241 height 535
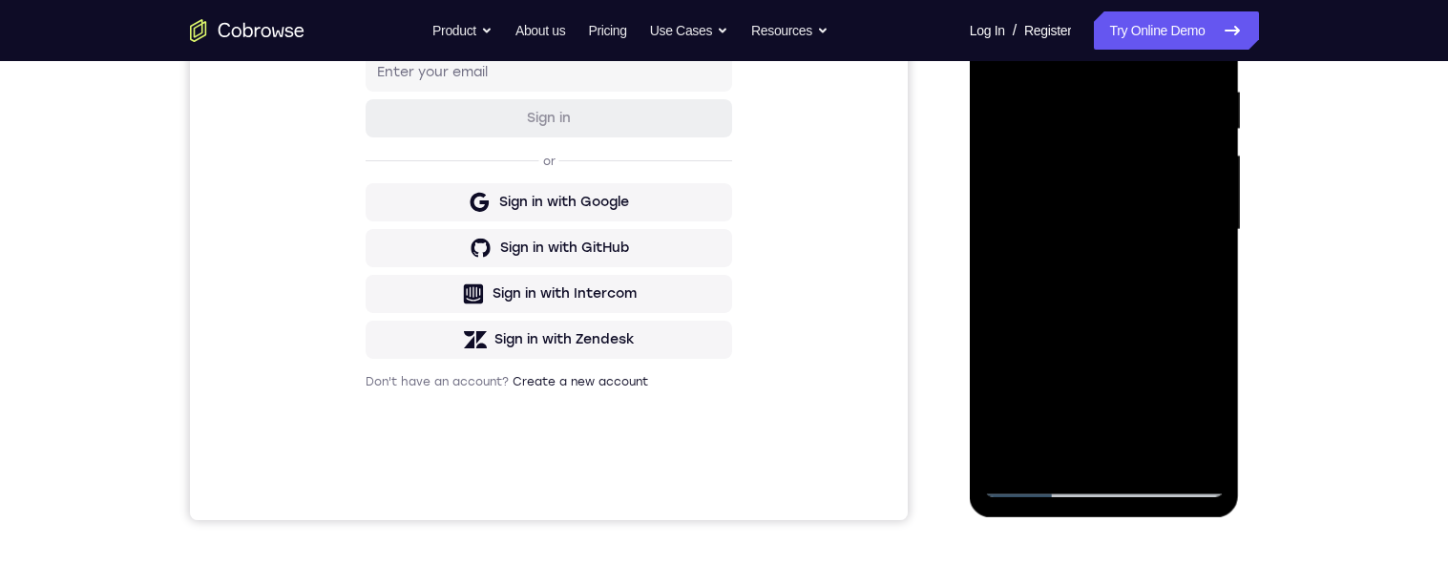
scroll to position [370, 0]
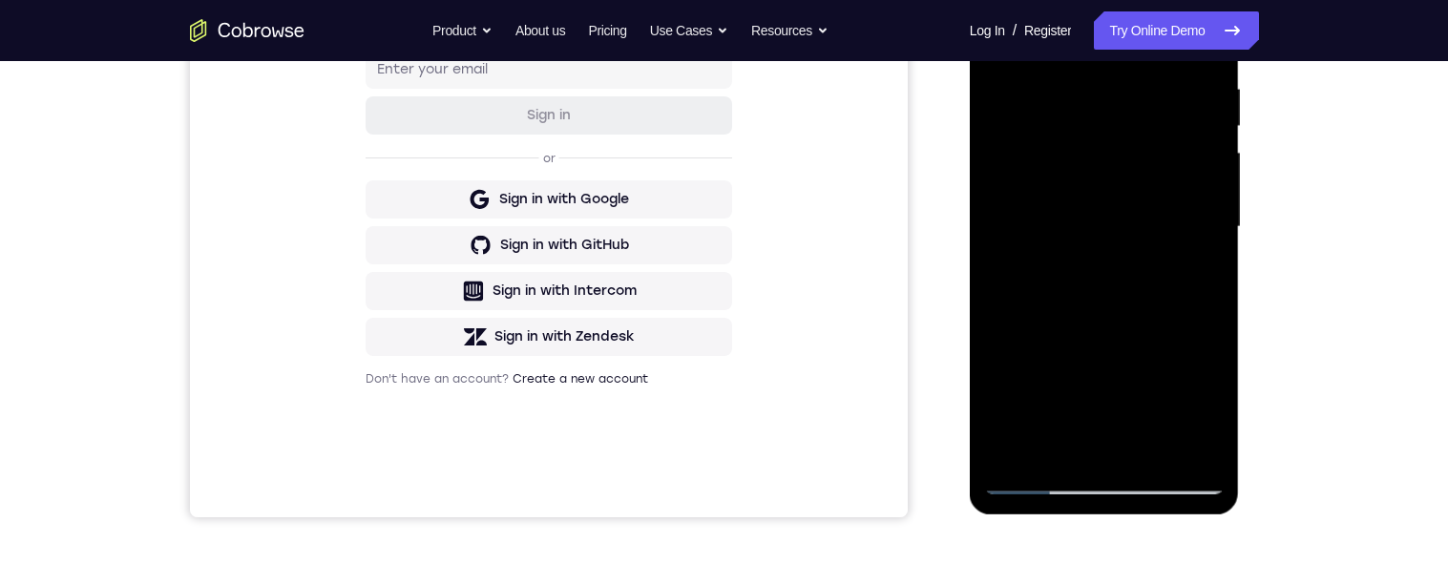
click at [1086, 95] on div at bounding box center [1104, 227] width 241 height 535
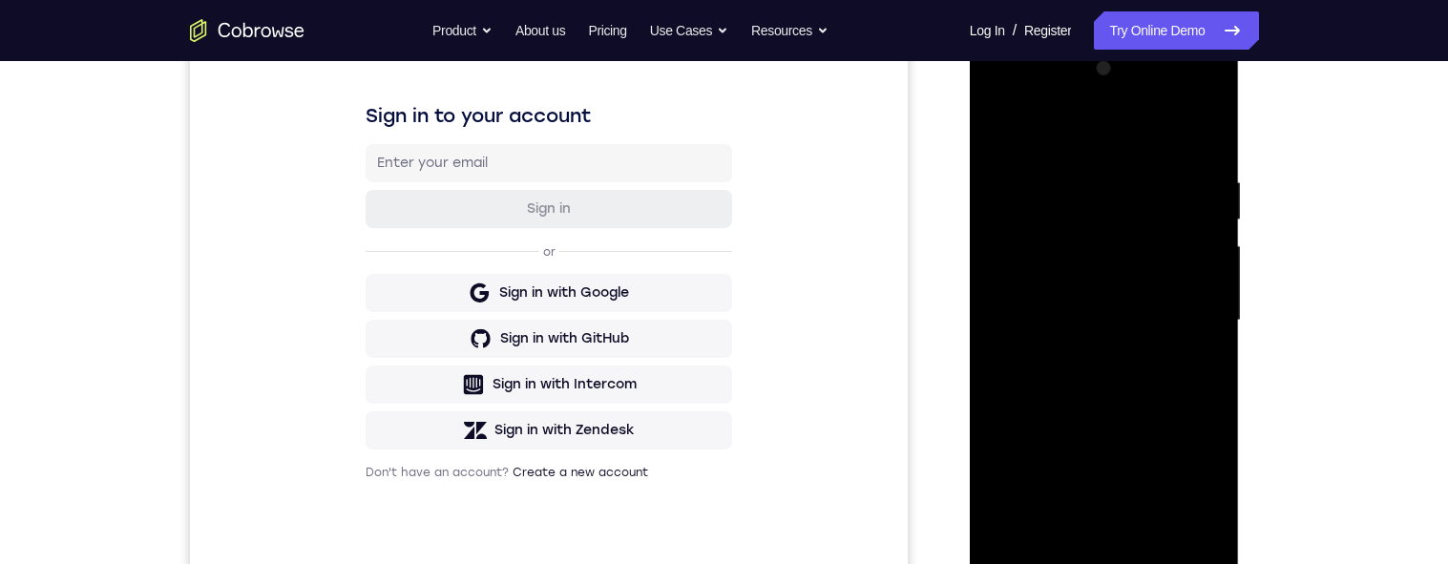
scroll to position [284, 0]
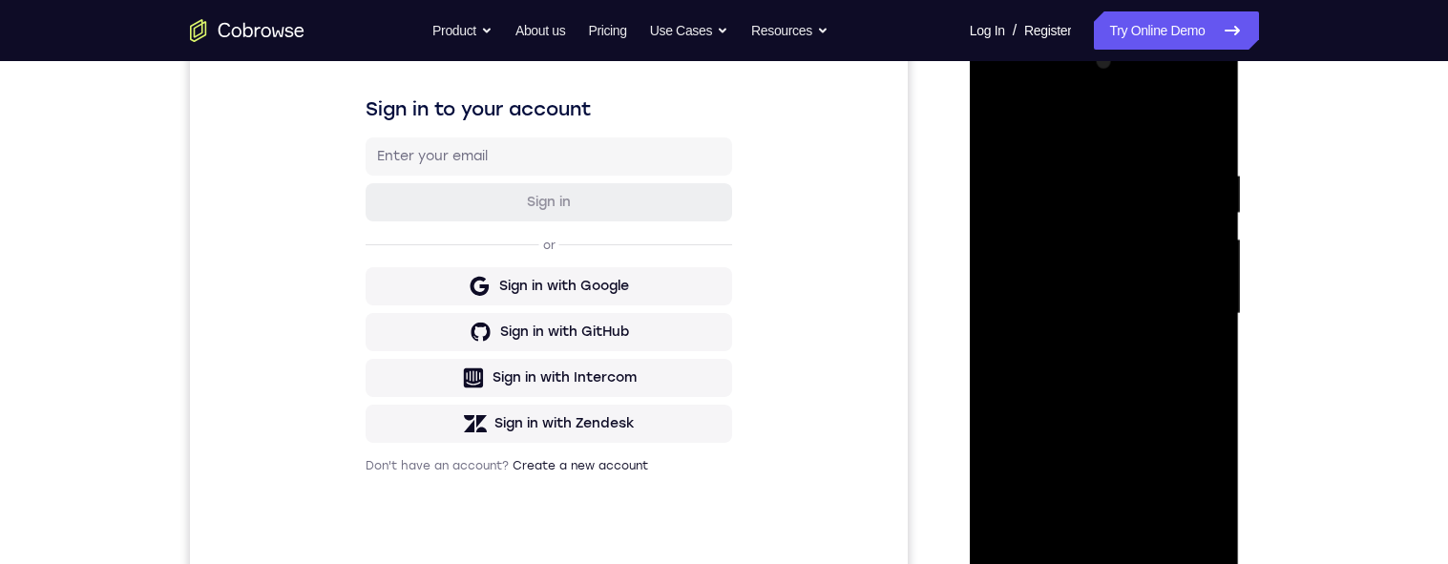
click at [1002, 124] on div at bounding box center [1104, 314] width 241 height 535
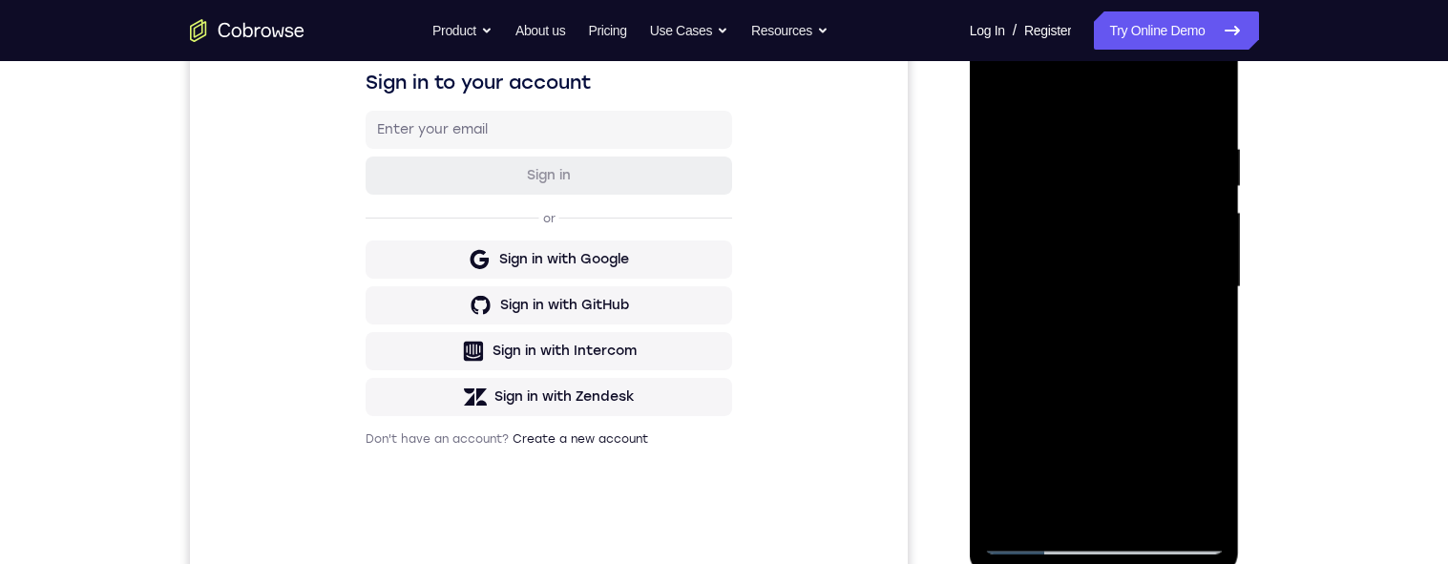
click at [1086, 143] on div at bounding box center [1104, 287] width 241 height 535
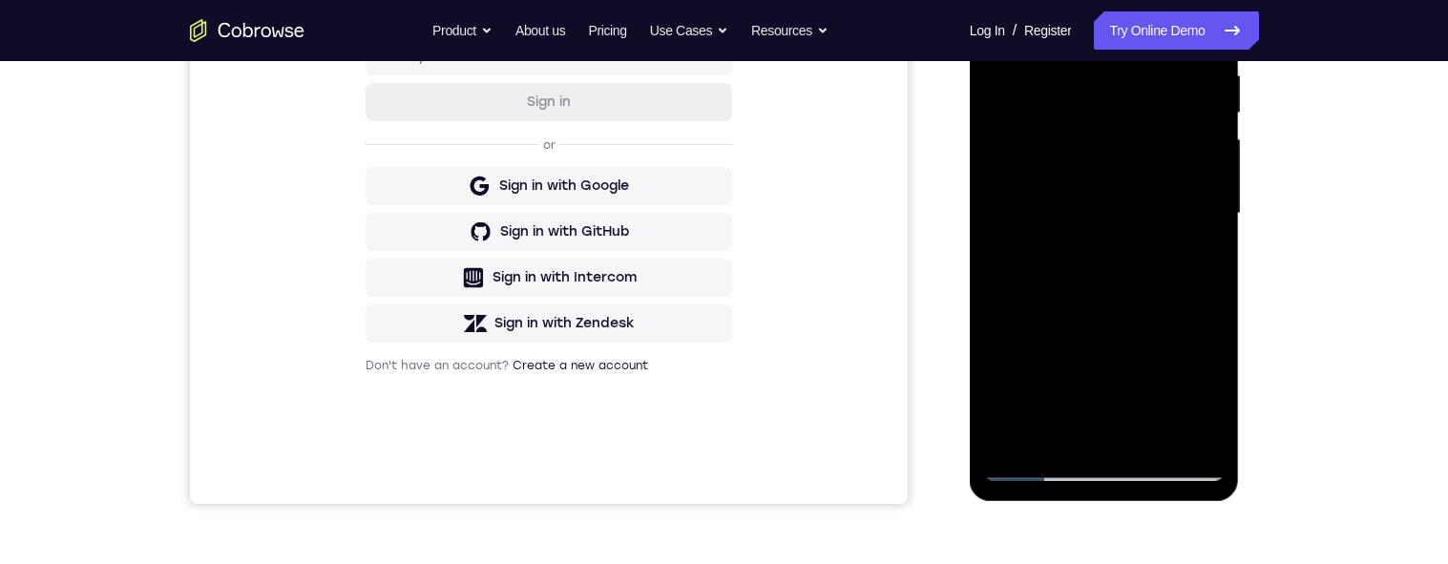
scroll to position [431, 0]
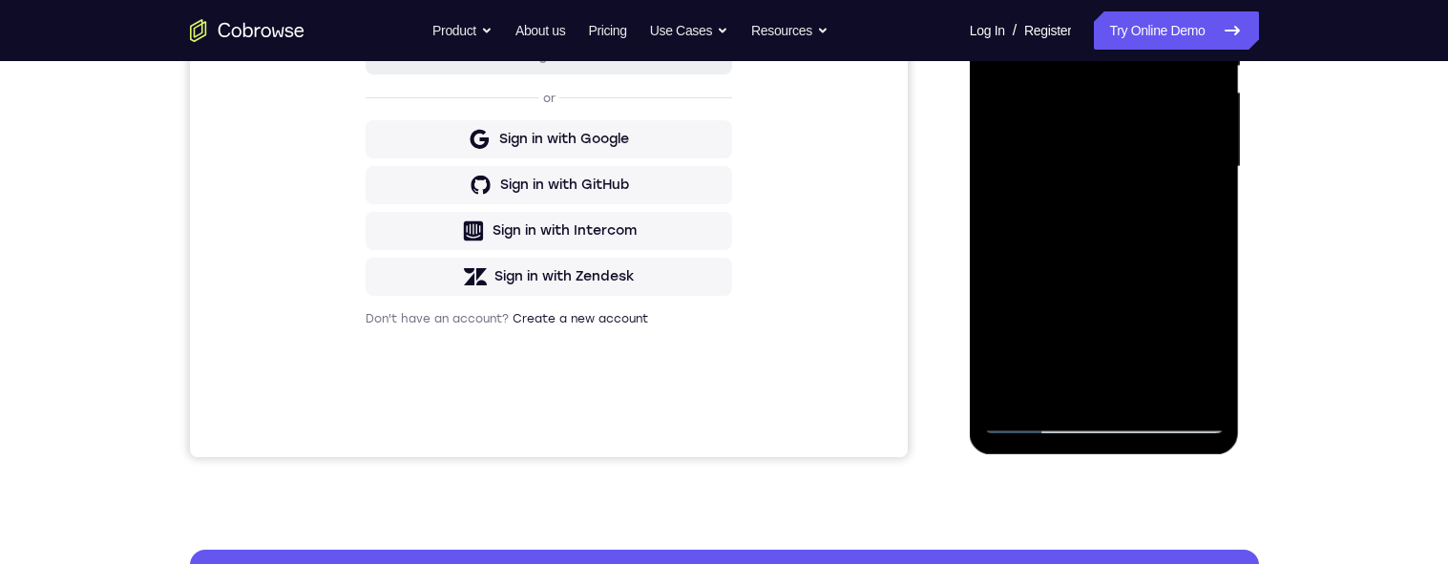
click at [1047, 371] on div at bounding box center [1104, 167] width 241 height 535
click at [1192, 212] on div at bounding box center [1104, 167] width 241 height 535
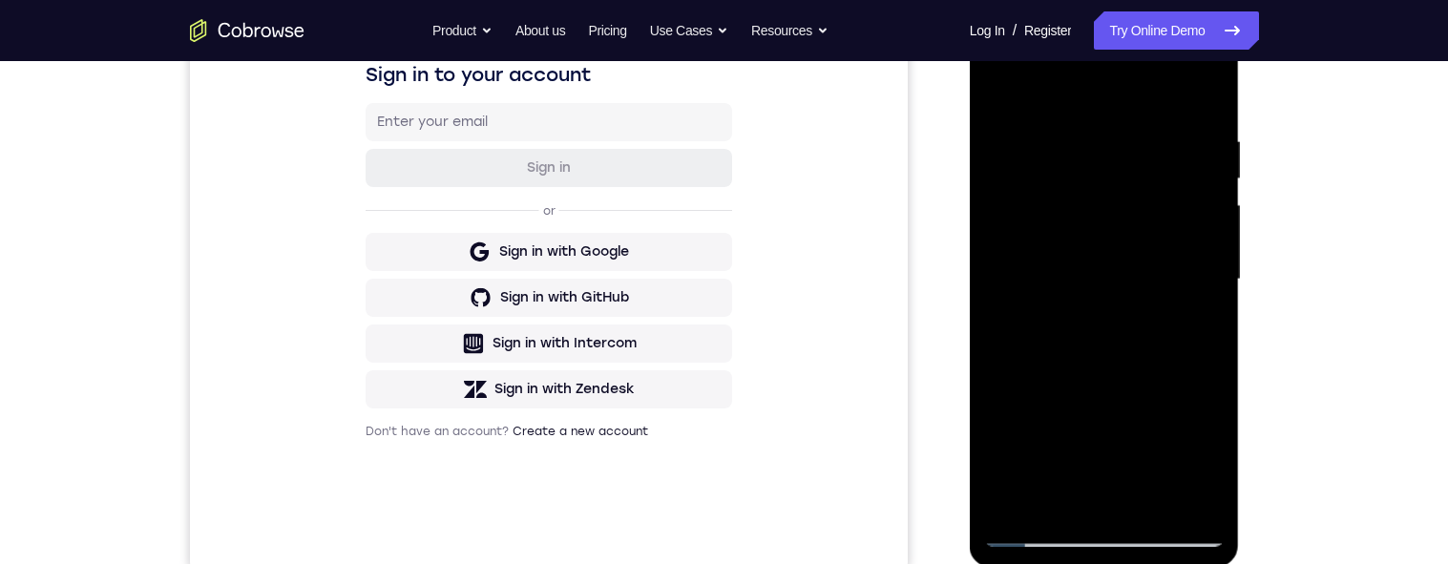
scroll to position [264, 0]
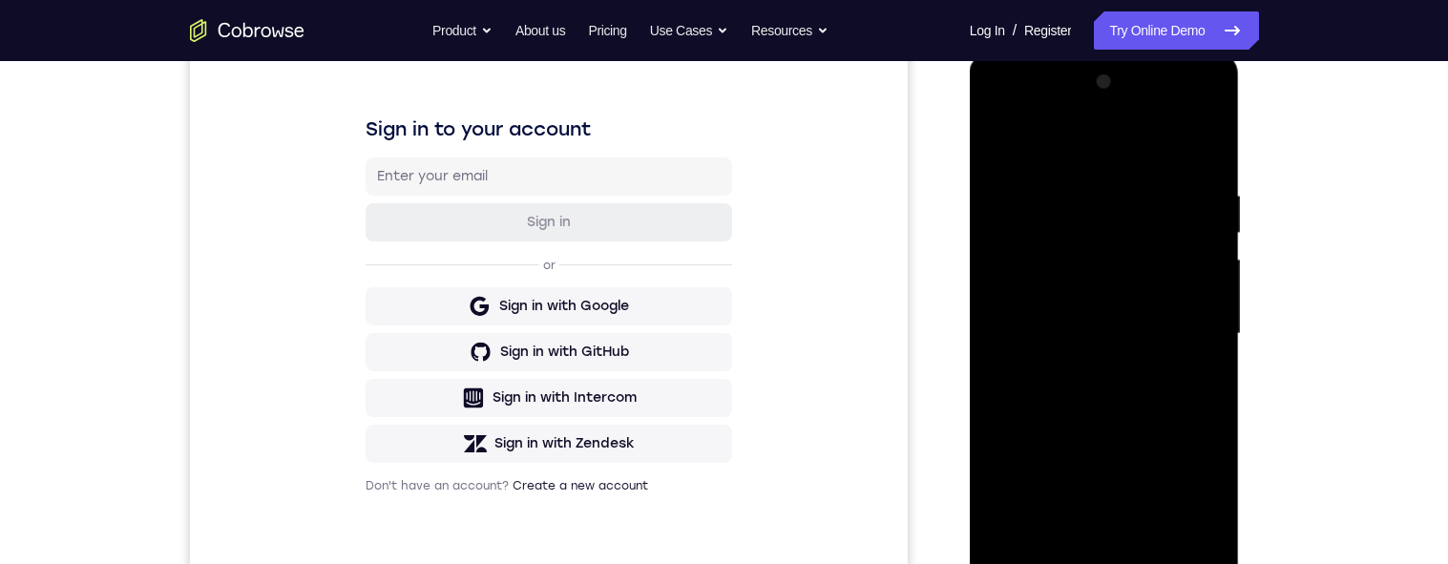
click at [1008, 139] on div at bounding box center [1104, 334] width 241 height 535
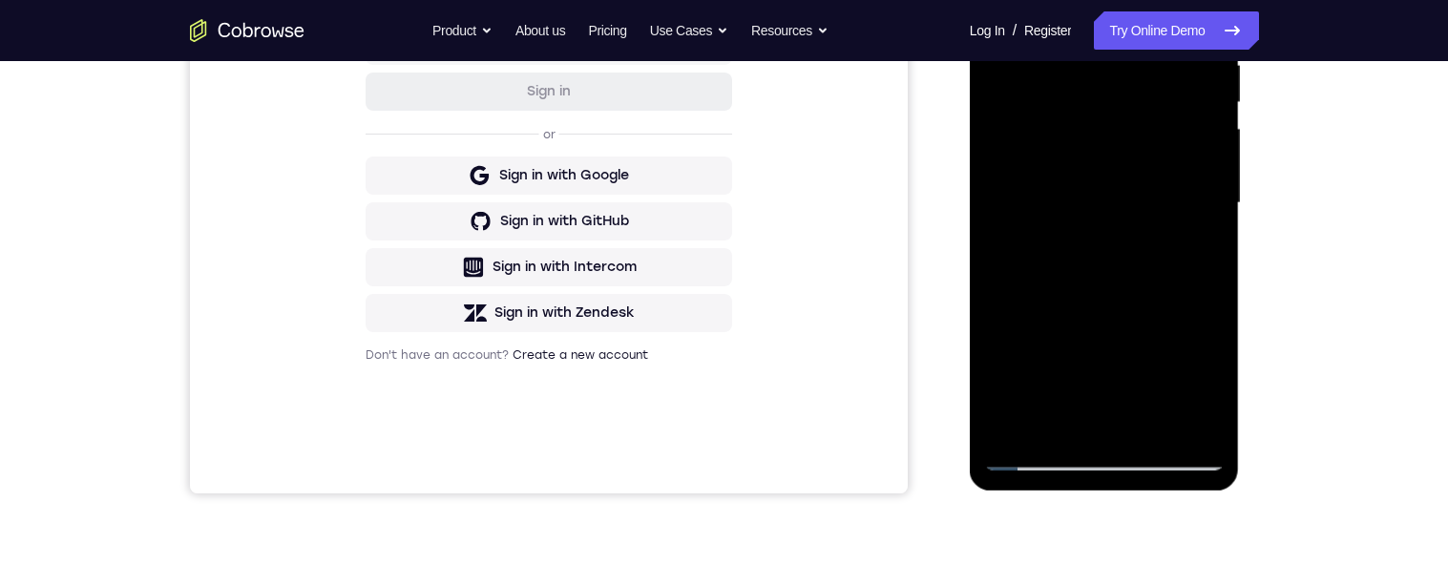
scroll to position [380, 0]
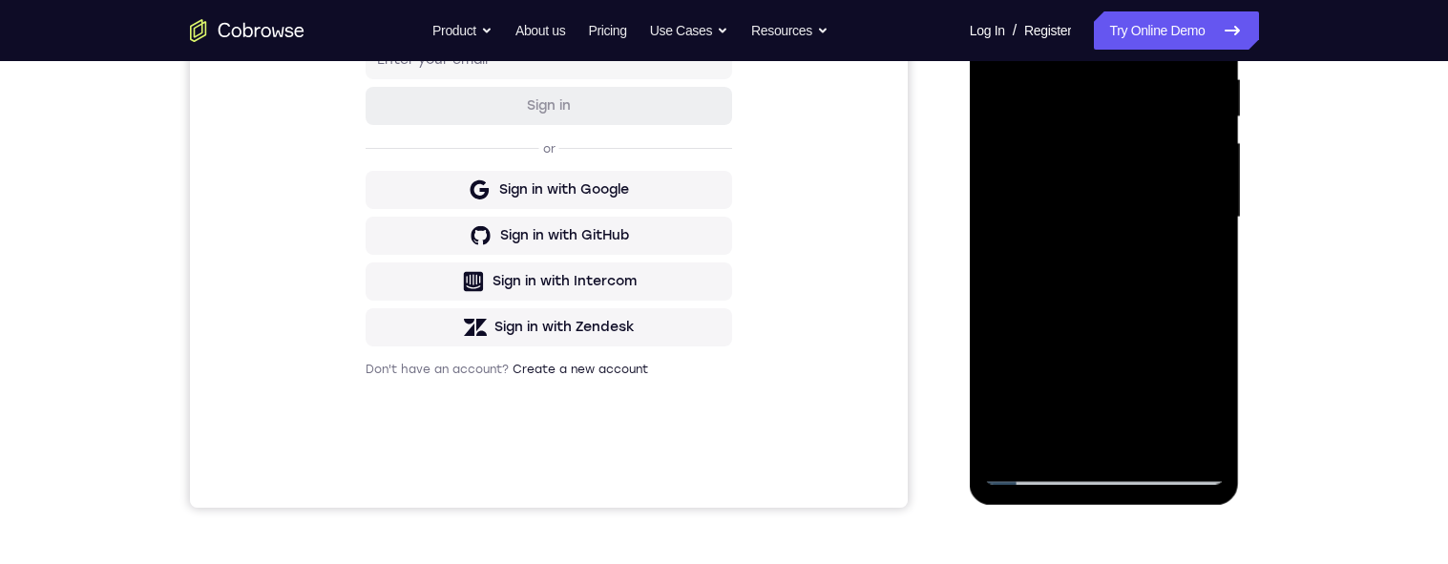
click at [1140, 77] on div at bounding box center [1104, 217] width 241 height 535
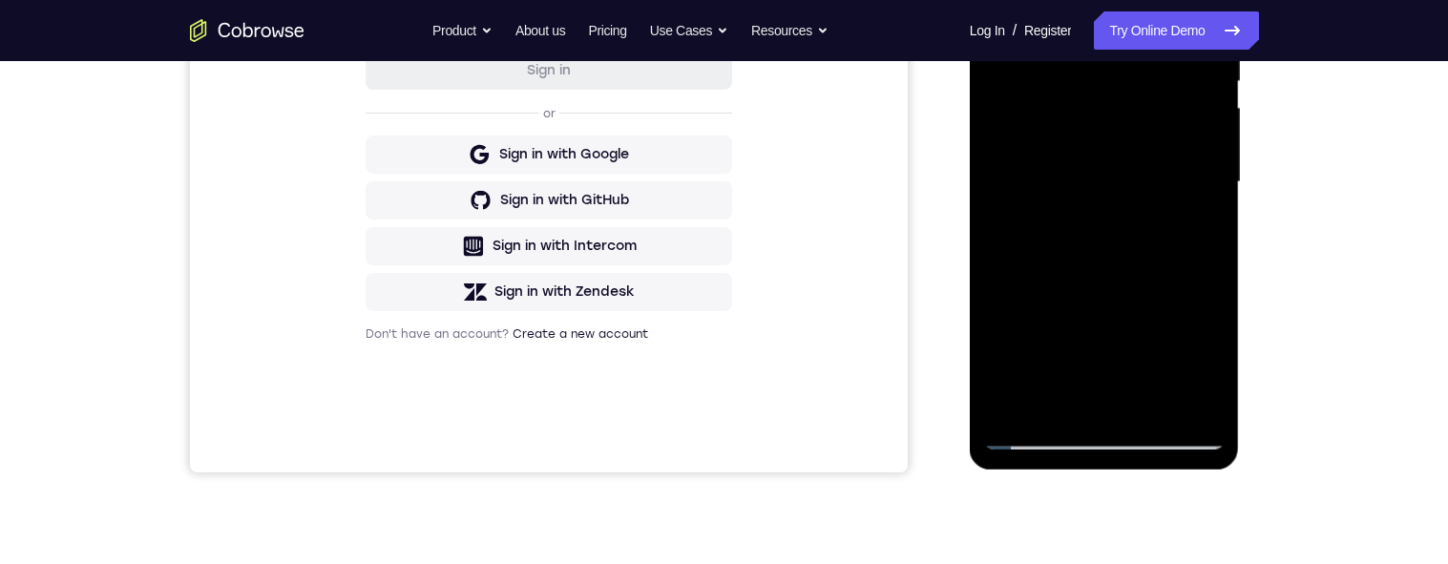
click at [1194, 224] on div at bounding box center [1104, 182] width 241 height 535
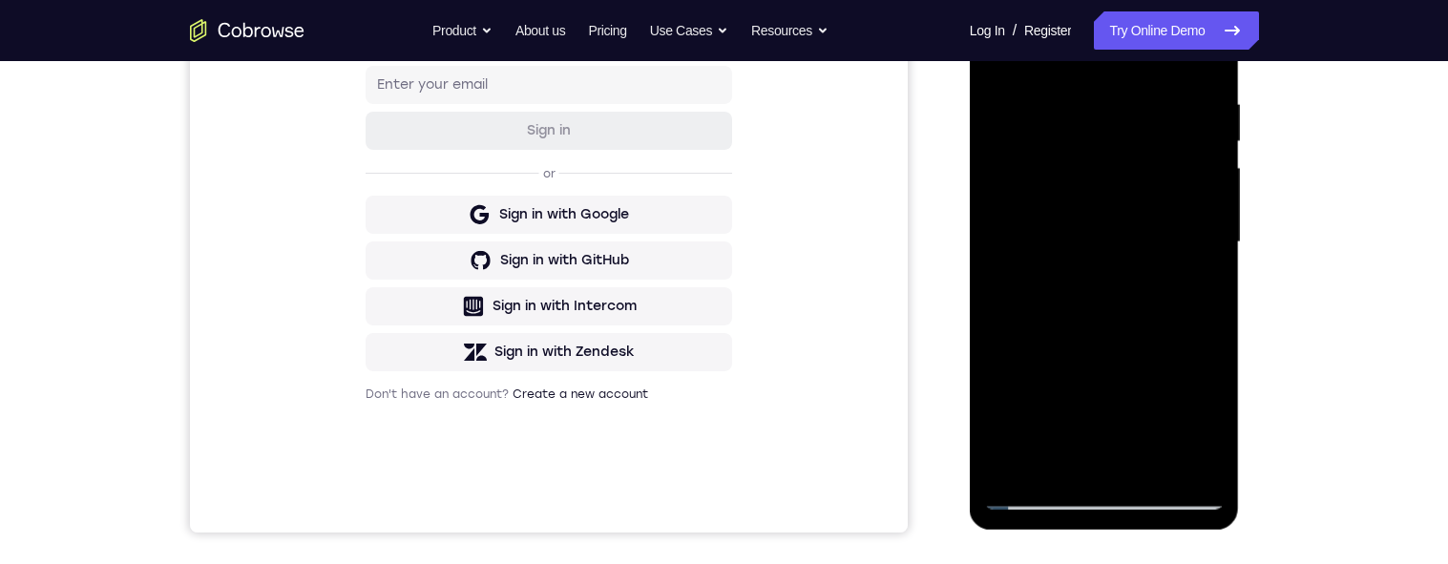
click at [1153, 109] on div at bounding box center [1104, 242] width 241 height 535
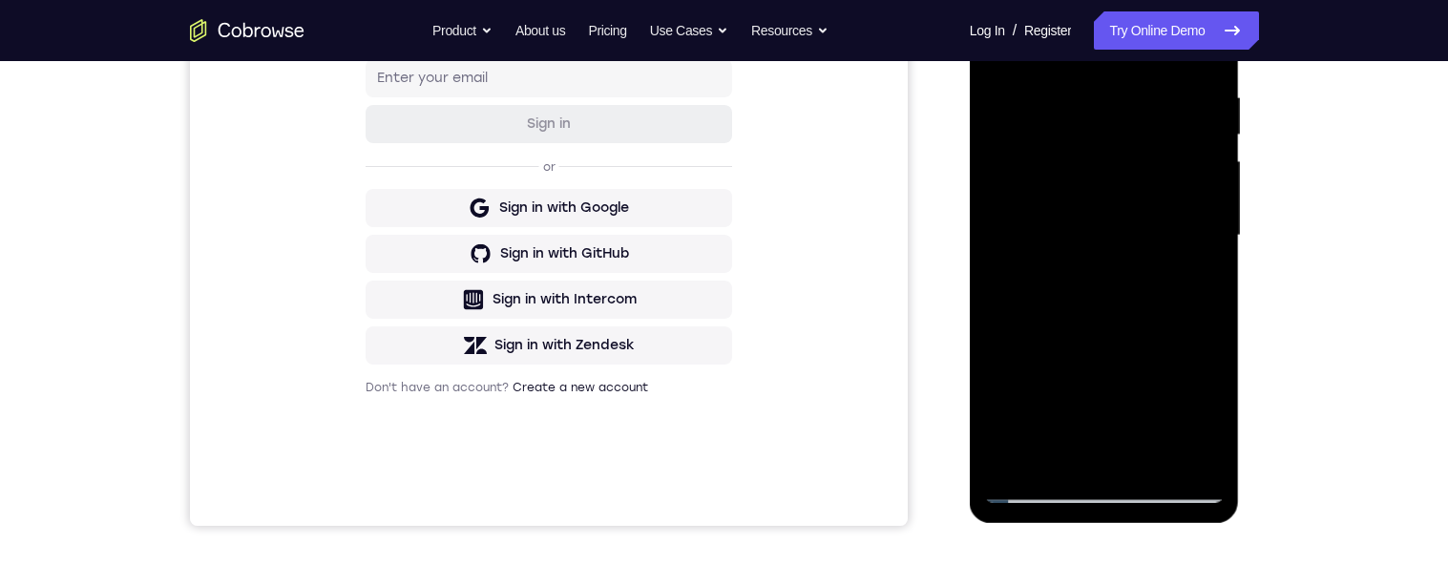
scroll to position [476, 0]
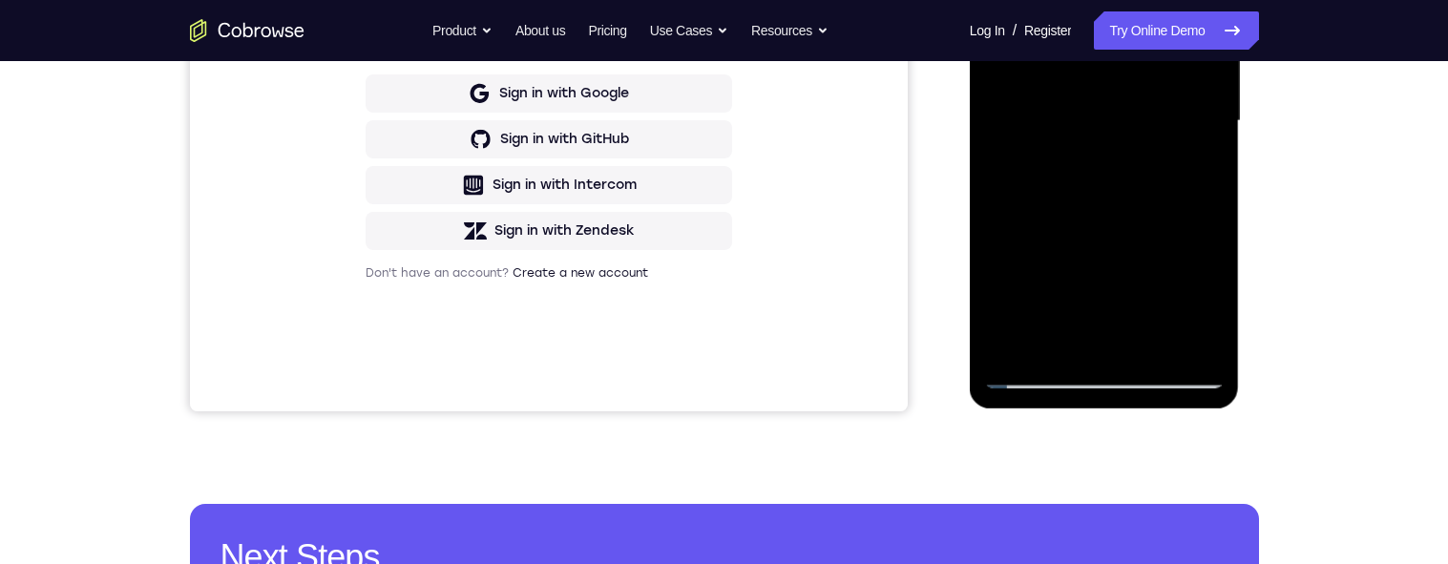
click at [1048, 327] on div at bounding box center [1104, 121] width 241 height 535
click at [1195, 169] on div at bounding box center [1104, 121] width 241 height 535
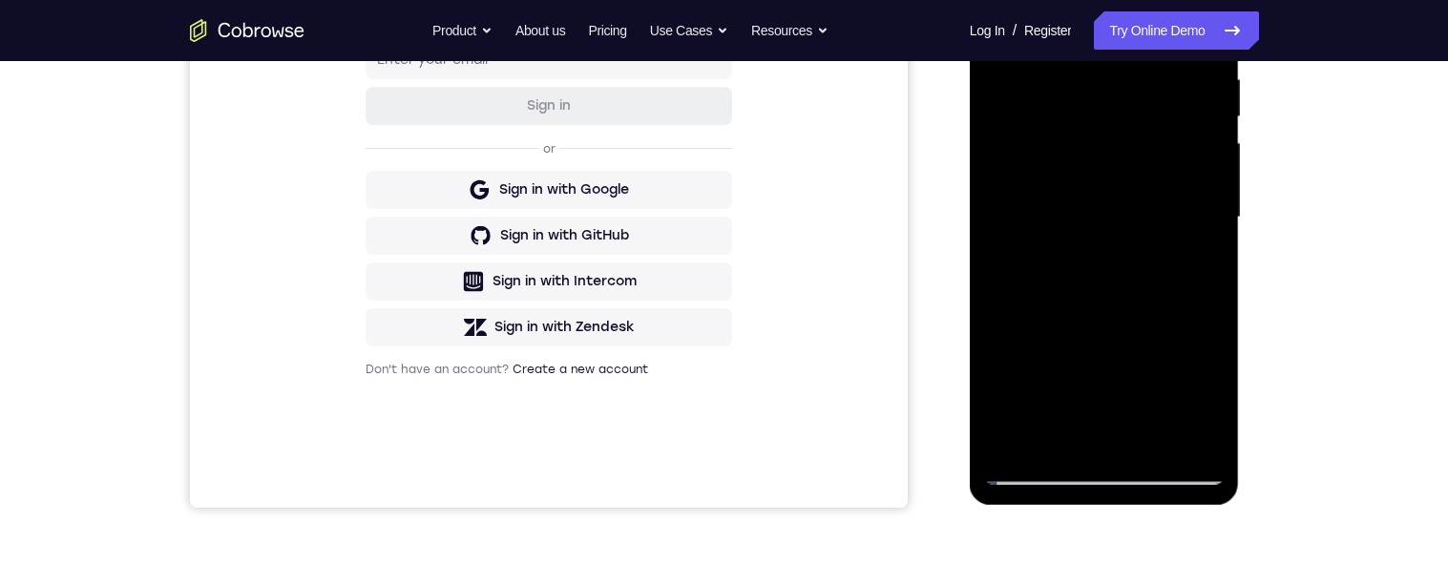
click at [999, 22] on div at bounding box center [1104, 217] width 241 height 535
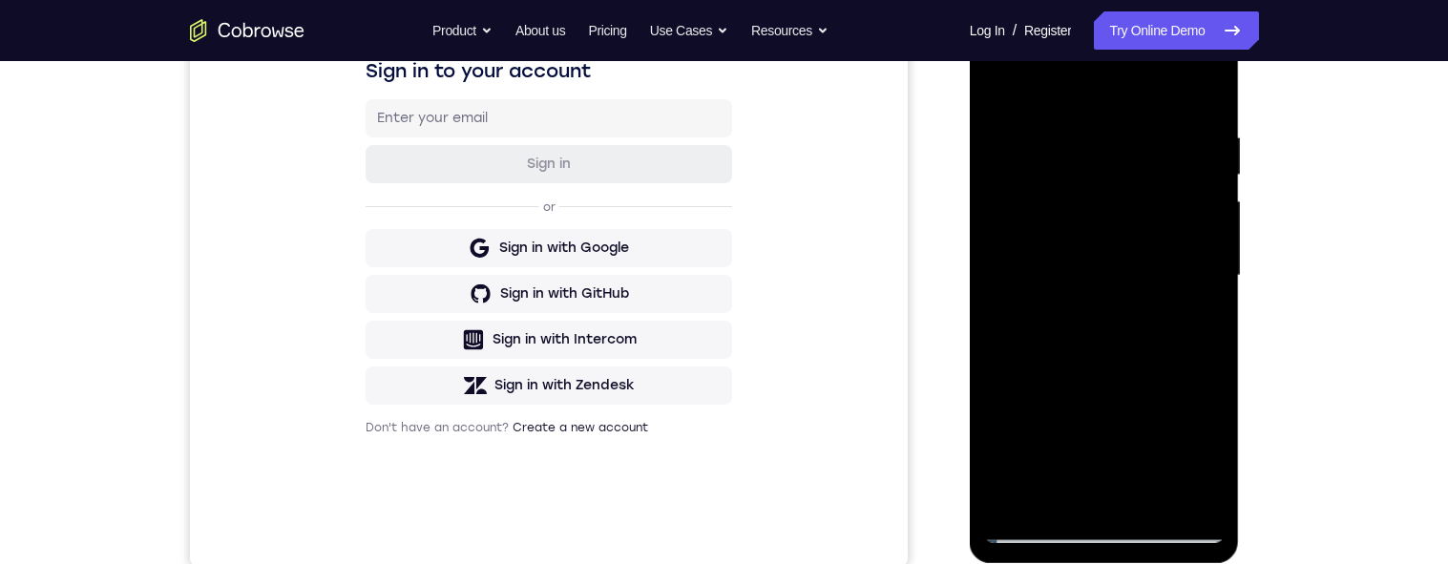
scroll to position [350, 0]
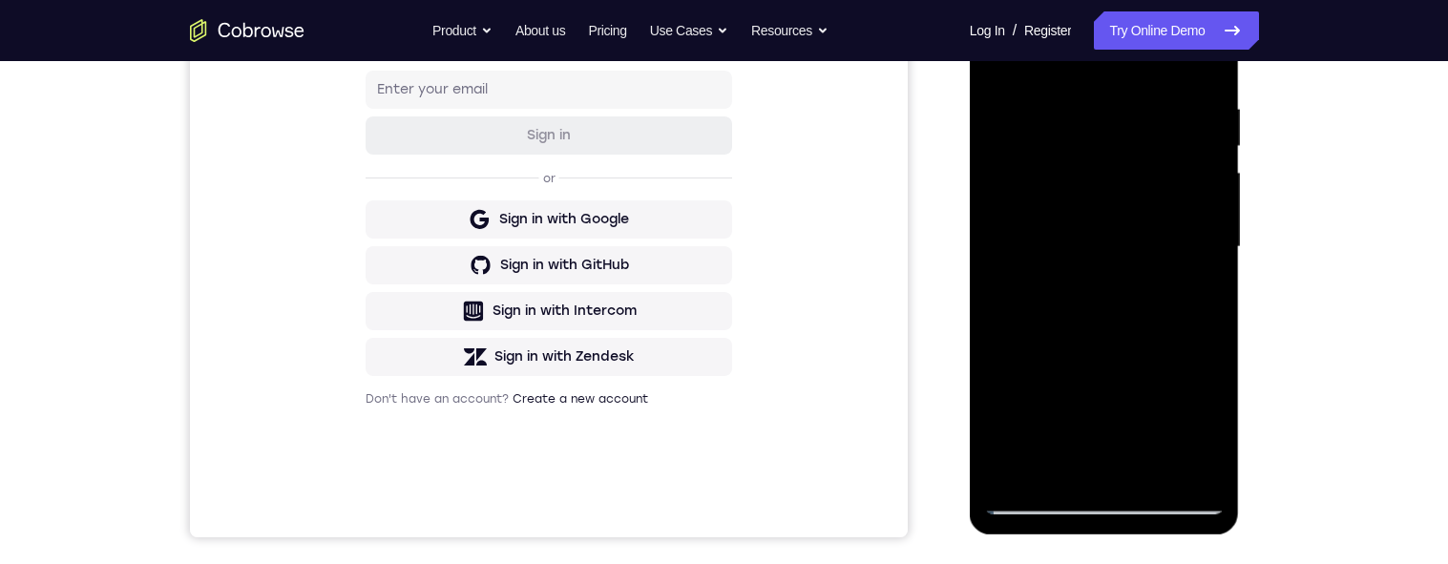
click at [1149, 197] on div at bounding box center [1104, 247] width 241 height 535
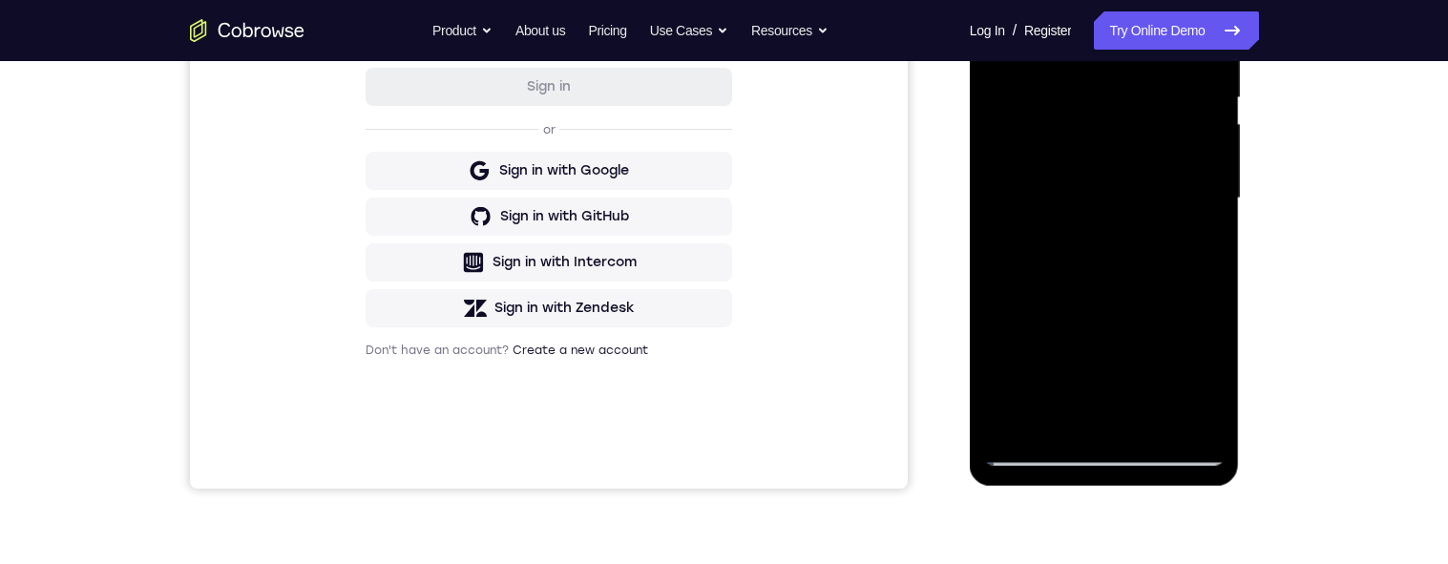
scroll to position [459, 0]
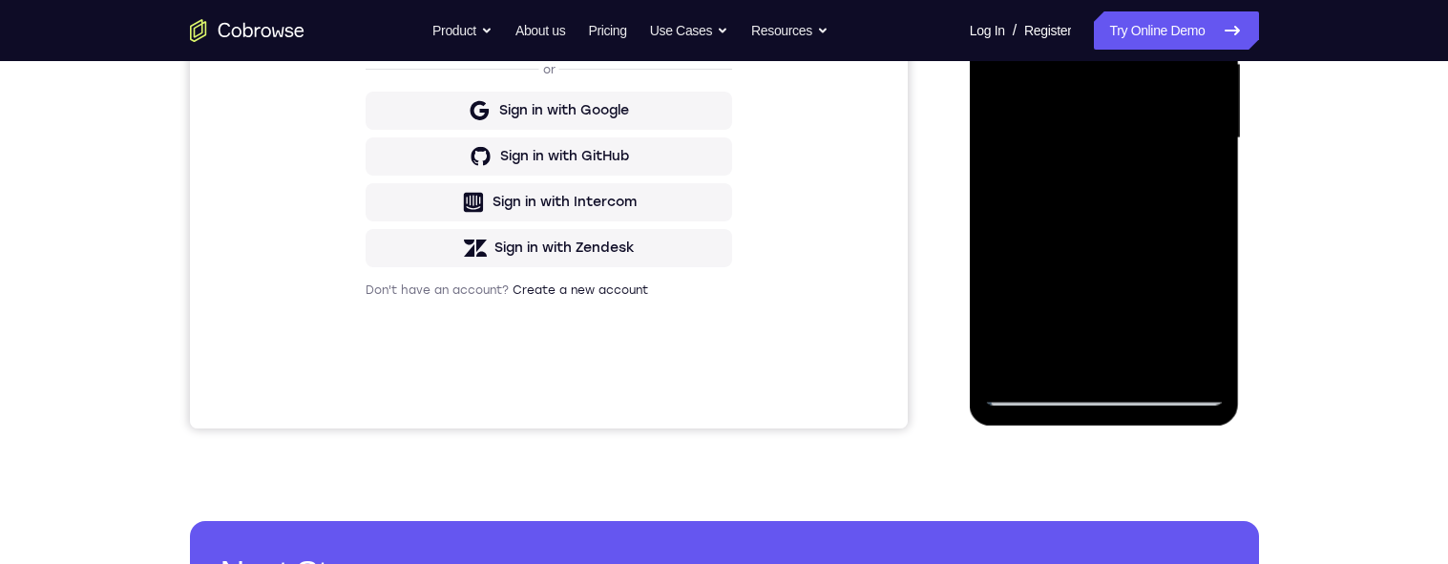
click at [1069, 348] on div at bounding box center [1104, 138] width 241 height 535
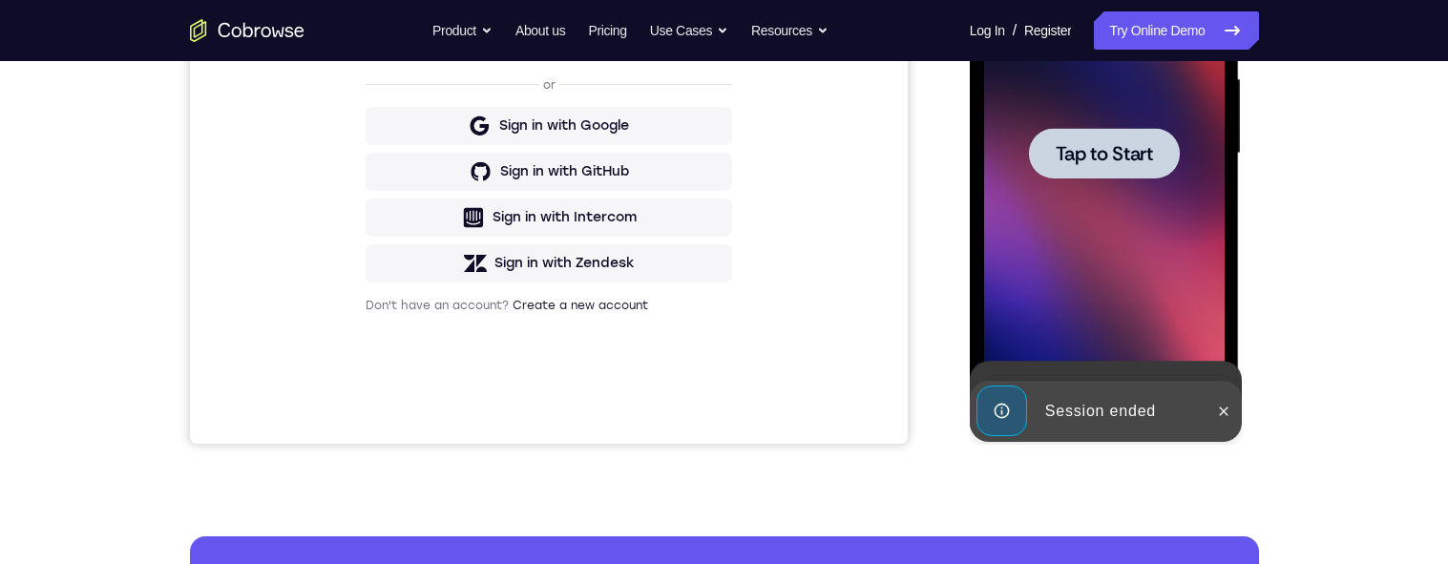
scroll to position [552, 0]
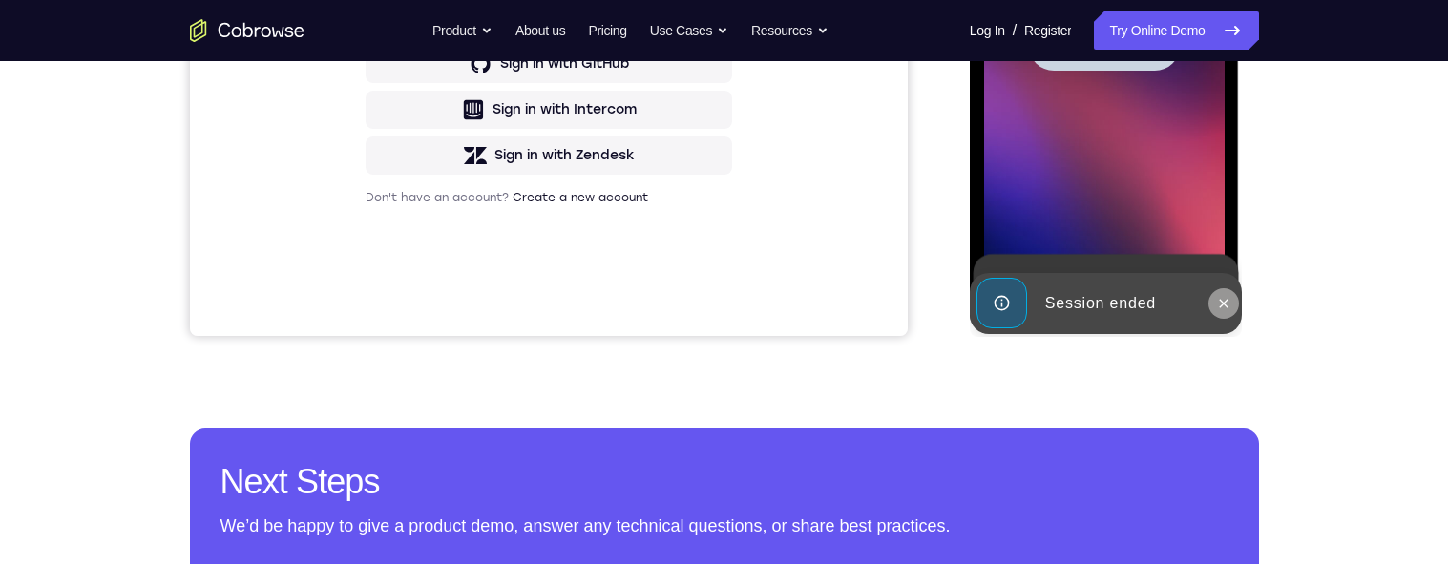
click at [1225, 315] on button at bounding box center [1224, 303] width 31 height 31
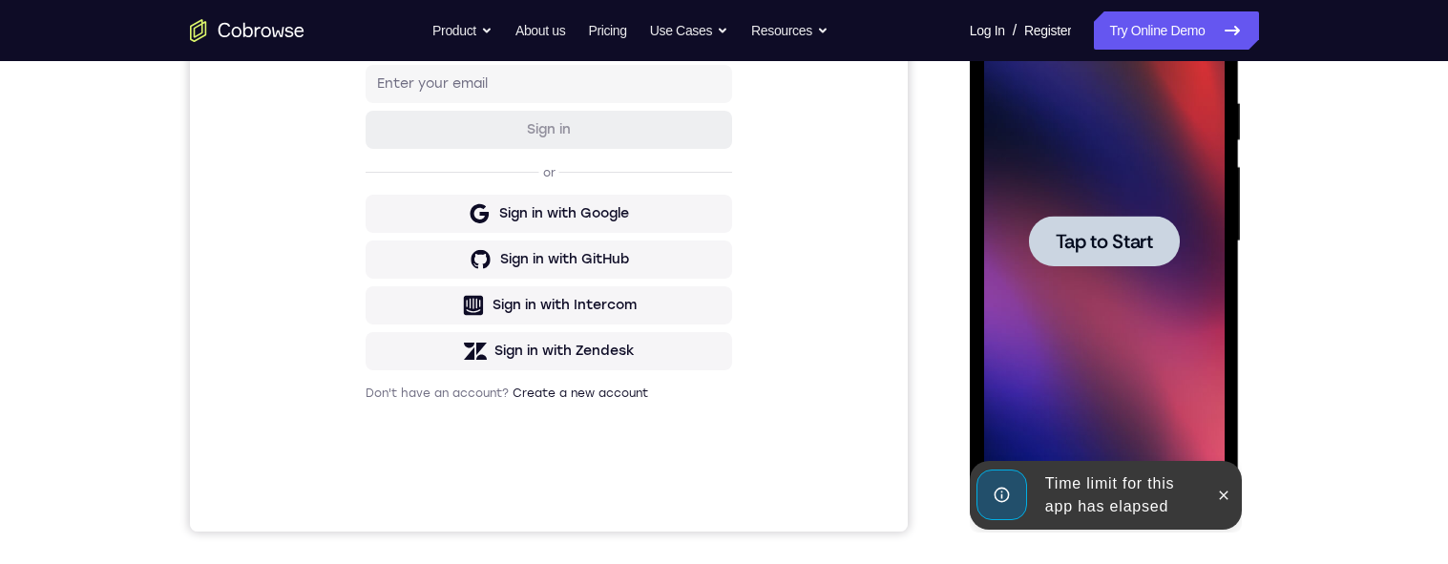
click at [1130, 238] on span "Tap to Start" at bounding box center [1104, 241] width 97 height 19
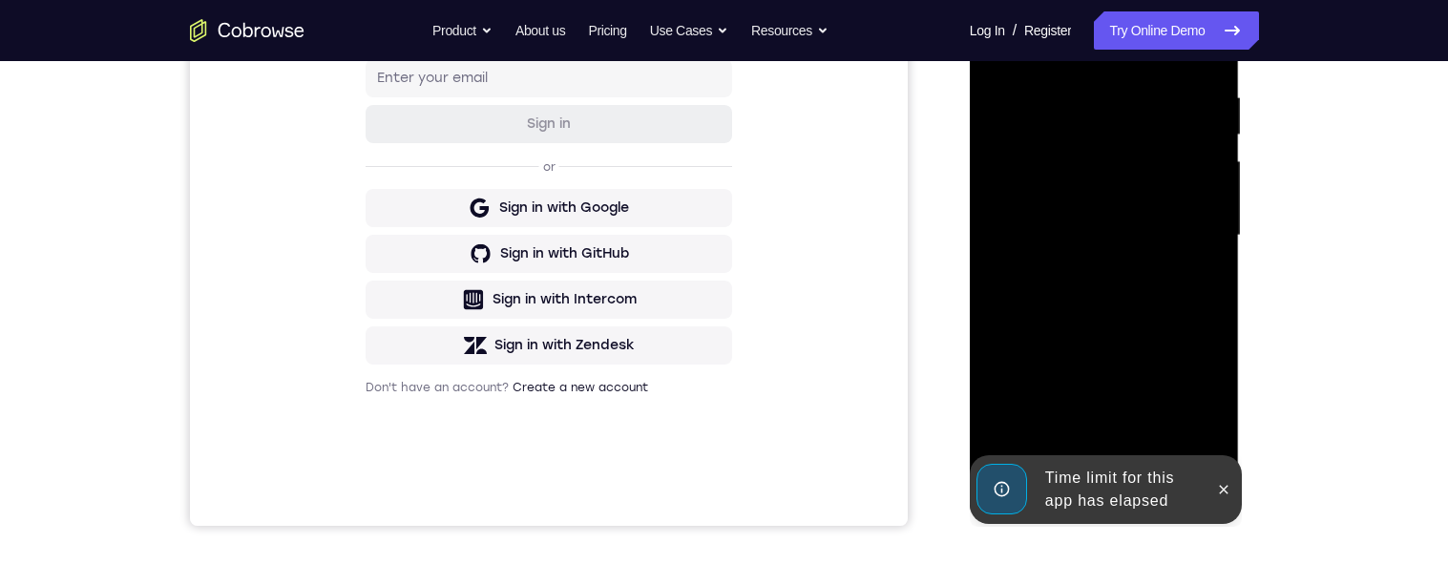
scroll to position [507, 0]
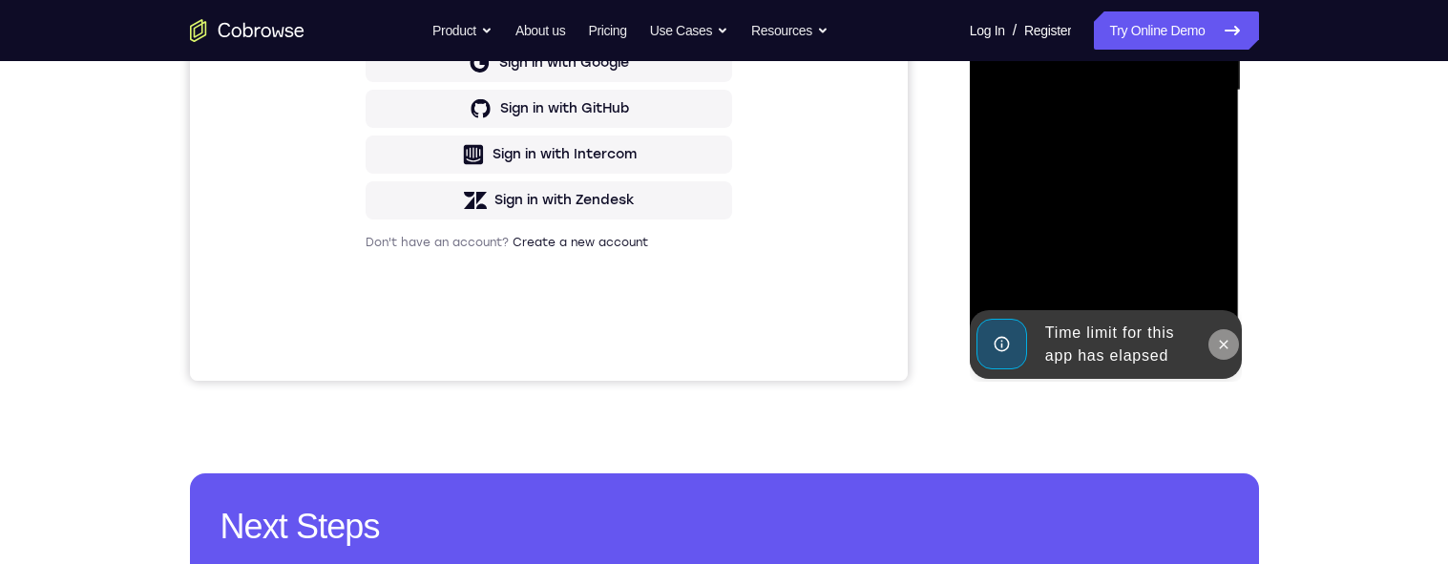
click at [1226, 346] on icon at bounding box center [1224, 344] width 9 height 9
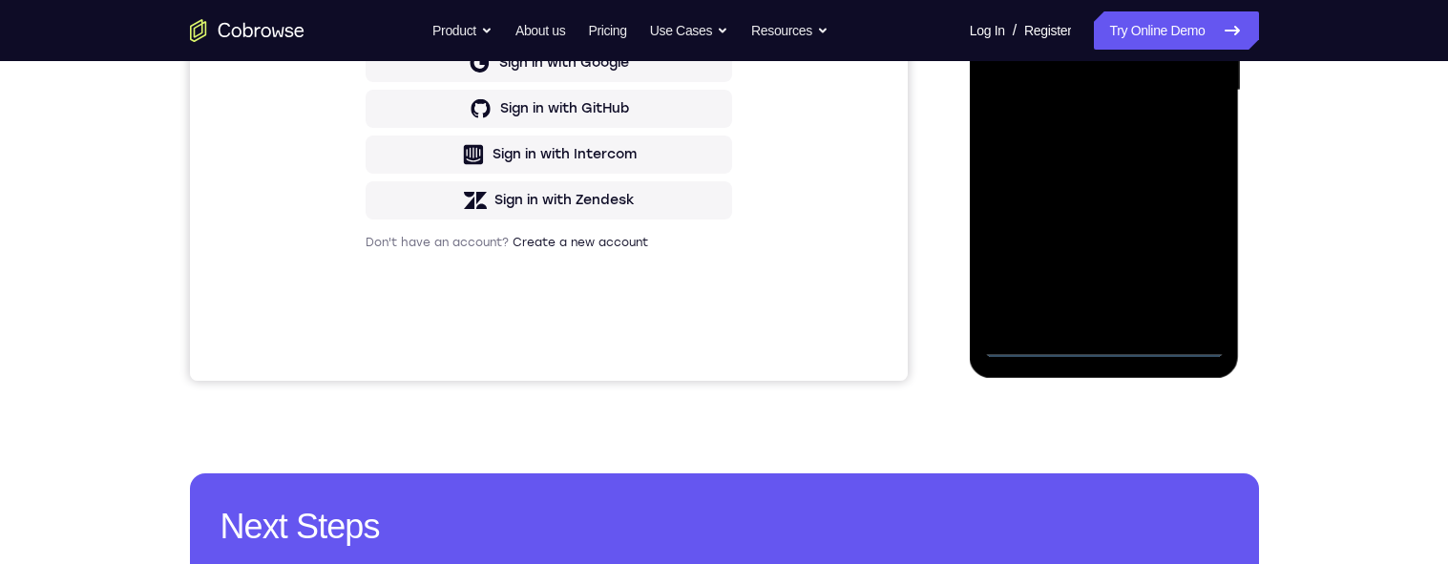
click at [1106, 347] on div at bounding box center [1104, 90] width 241 height 535
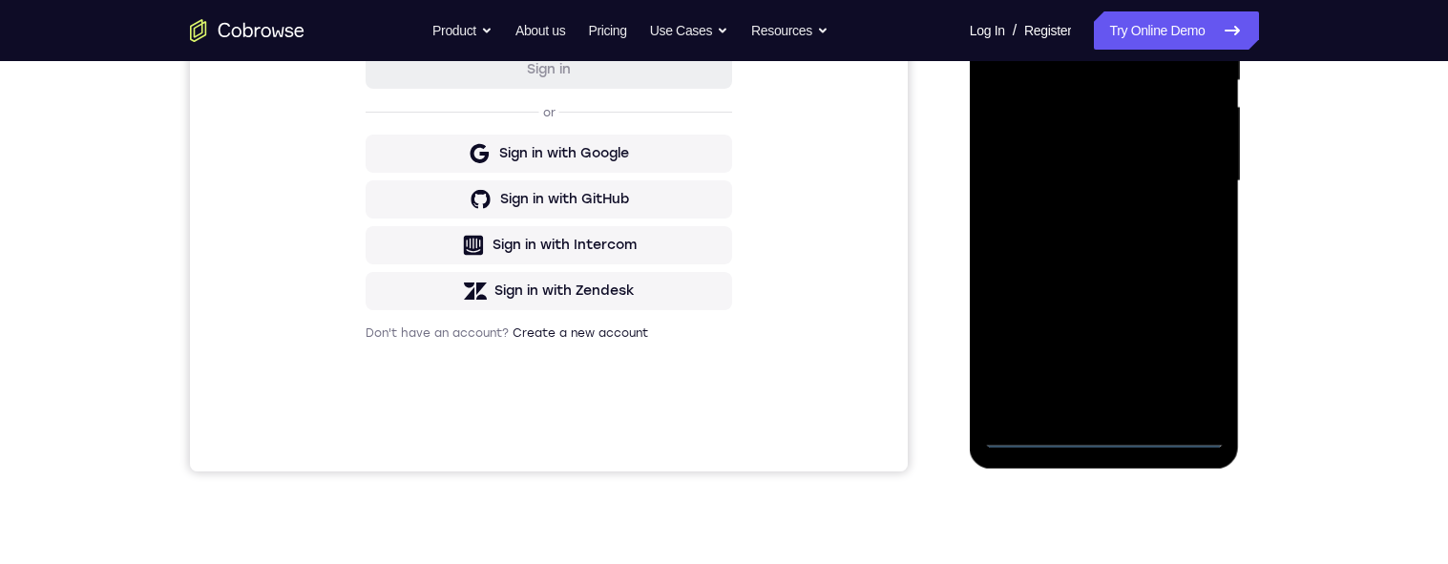
click at [1190, 357] on div at bounding box center [1104, 181] width 241 height 535
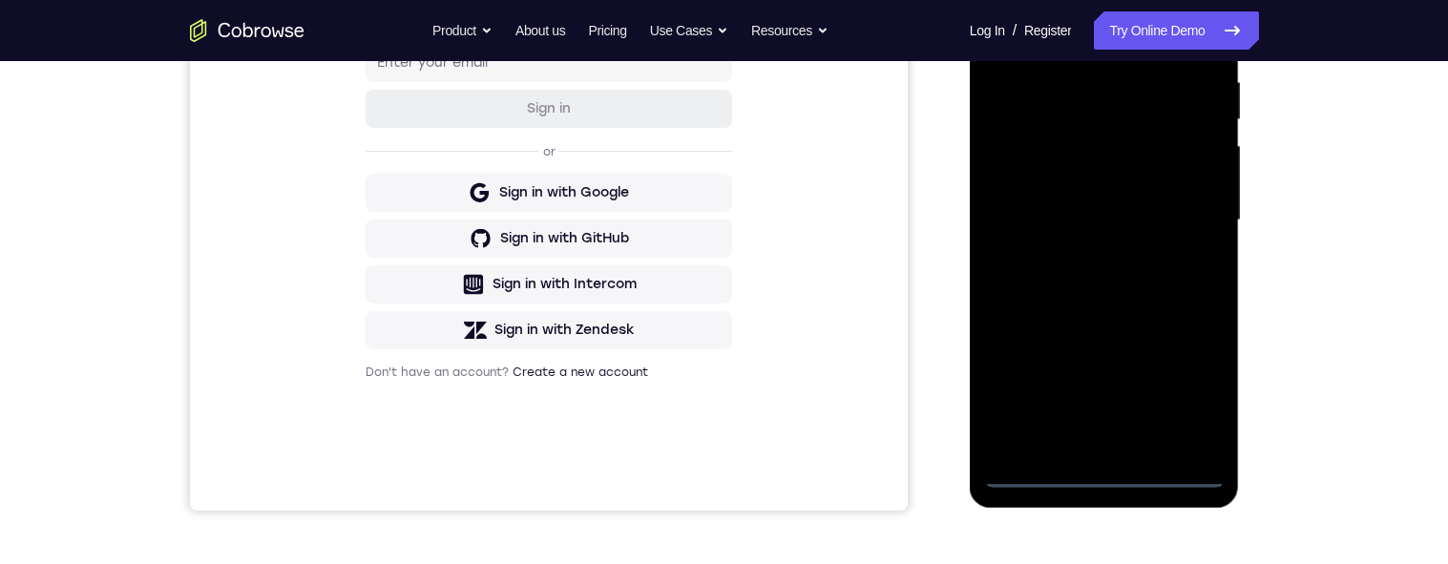
scroll to position [312, 0]
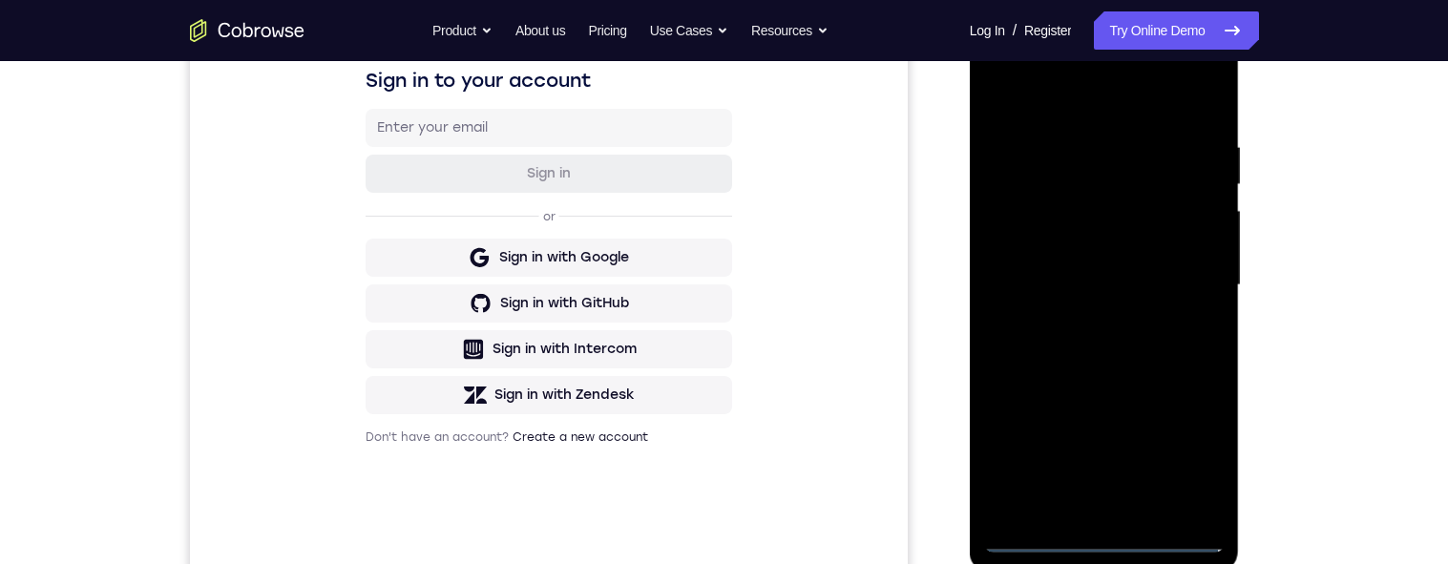
click at [1054, 66] on div at bounding box center [1104, 285] width 241 height 535
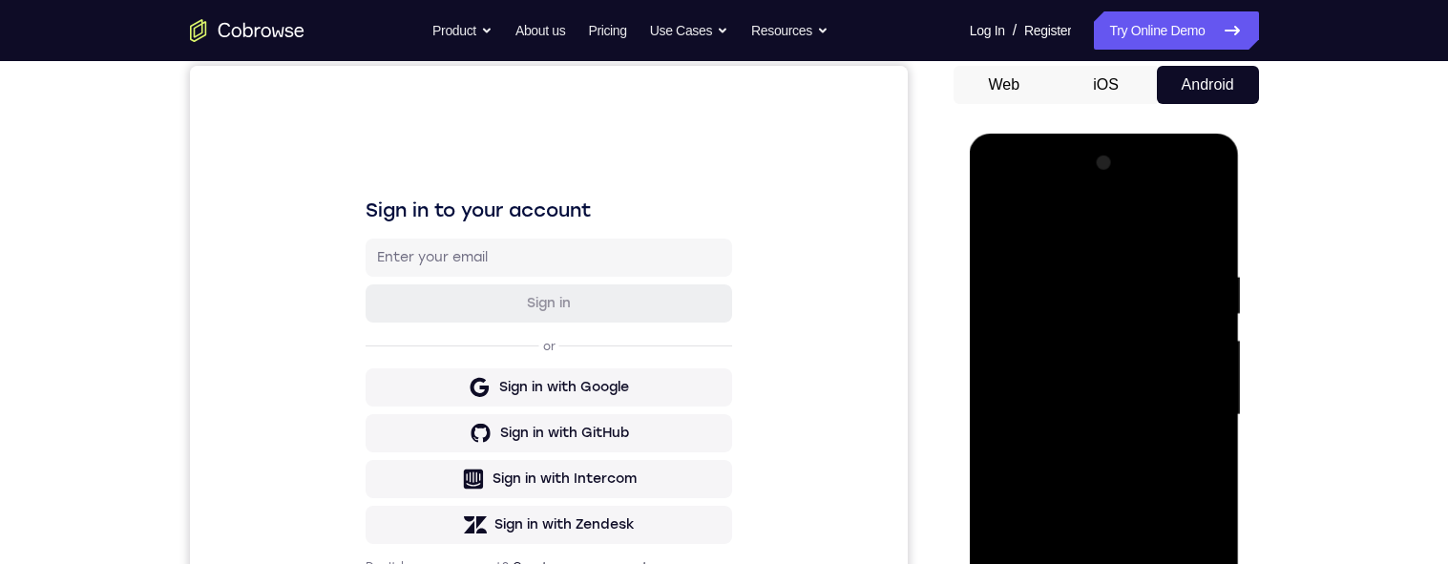
click at [1059, 196] on div at bounding box center [1104, 415] width 241 height 535
click at [1069, 186] on div at bounding box center [1104, 415] width 241 height 535
click at [1073, 185] on div at bounding box center [1104, 415] width 241 height 535
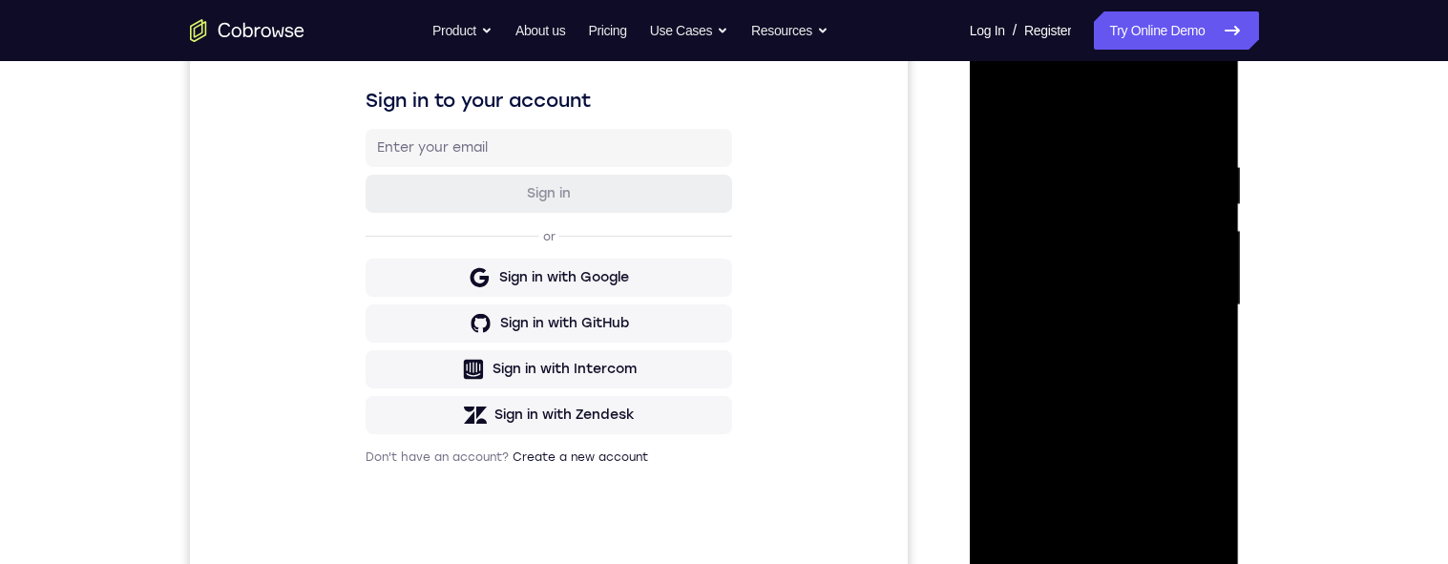
click at [1195, 306] on div at bounding box center [1104, 305] width 241 height 535
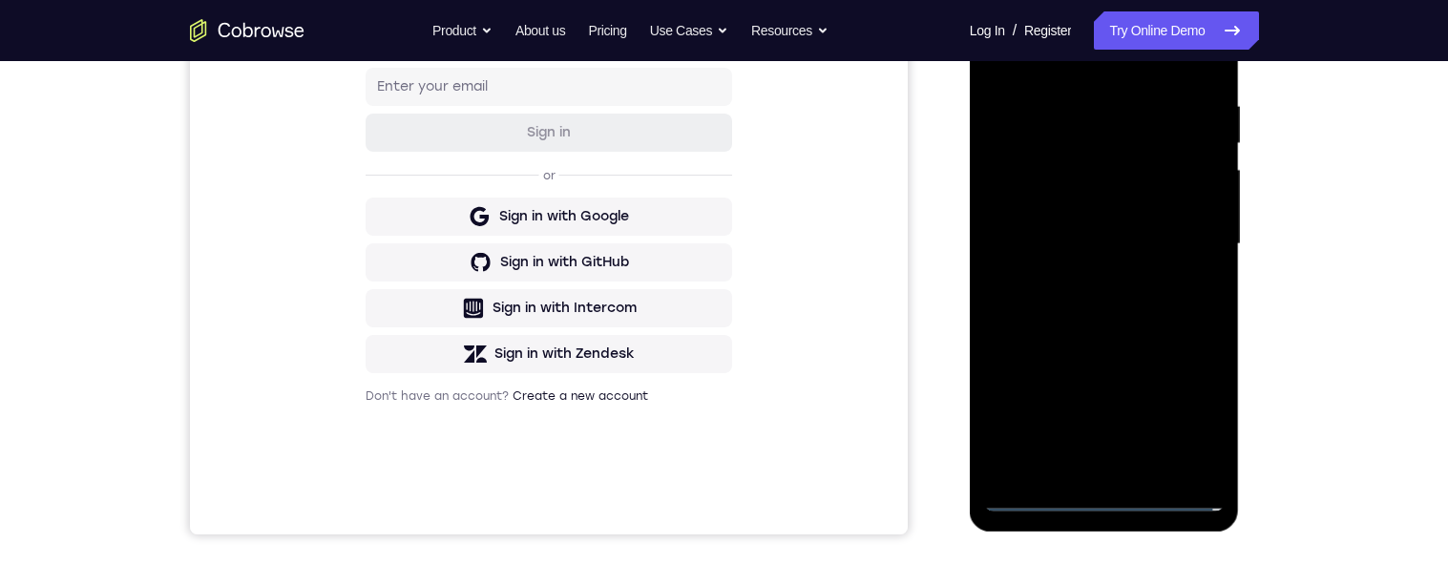
click at [1089, 288] on div at bounding box center [1104, 244] width 241 height 535
click at [1051, 222] on div at bounding box center [1104, 244] width 241 height 535
click at [1039, 206] on div at bounding box center [1104, 244] width 241 height 535
click at [1194, 207] on div at bounding box center [1104, 244] width 241 height 535
click at [1135, 242] on div at bounding box center [1104, 244] width 241 height 535
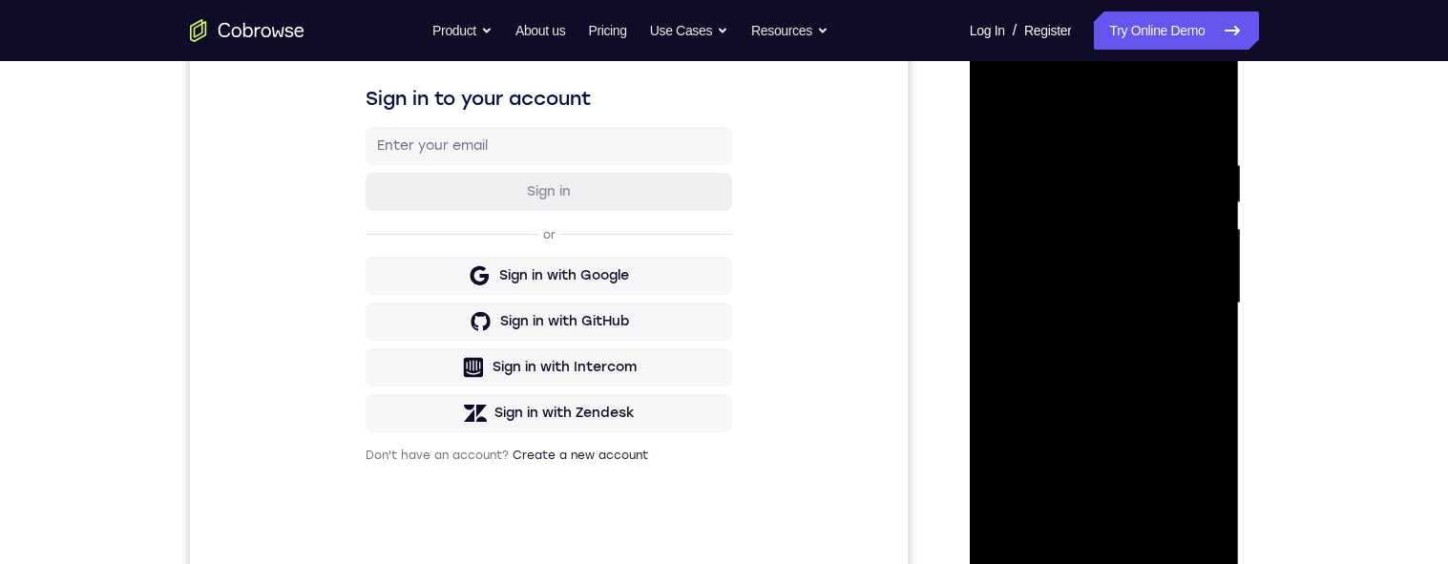
scroll to position [342, 0]
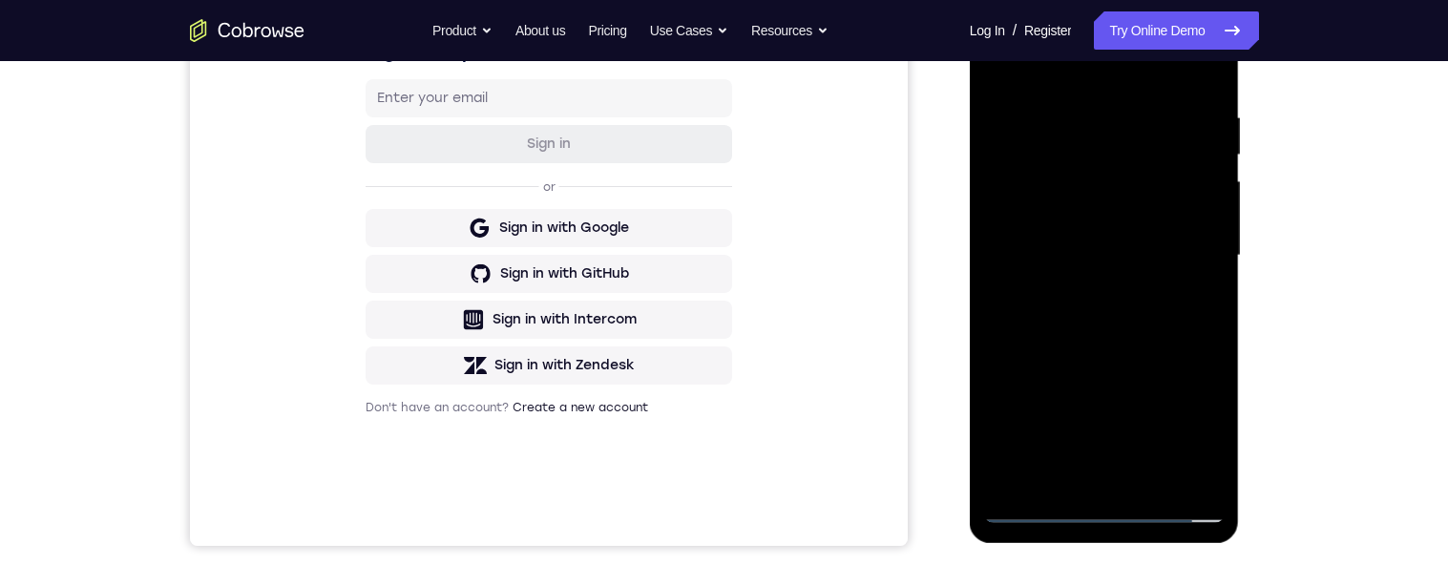
click at [1138, 317] on div at bounding box center [1104, 256] width 241 height 535
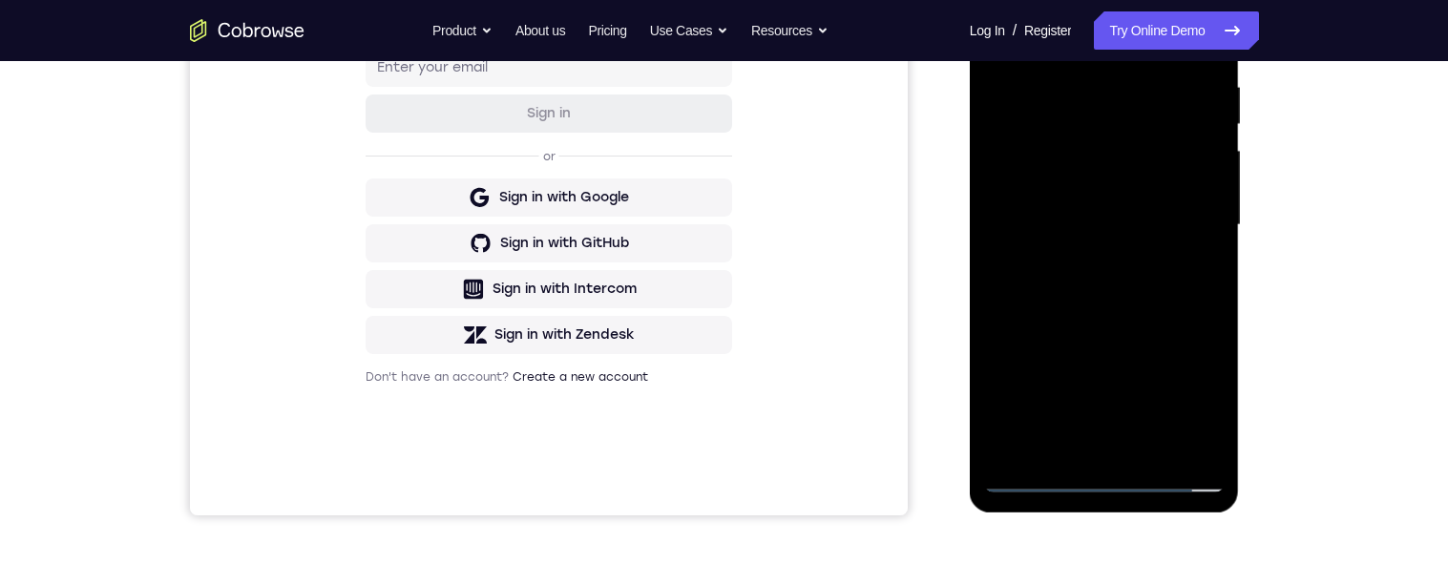
scroll to position [404, 0]
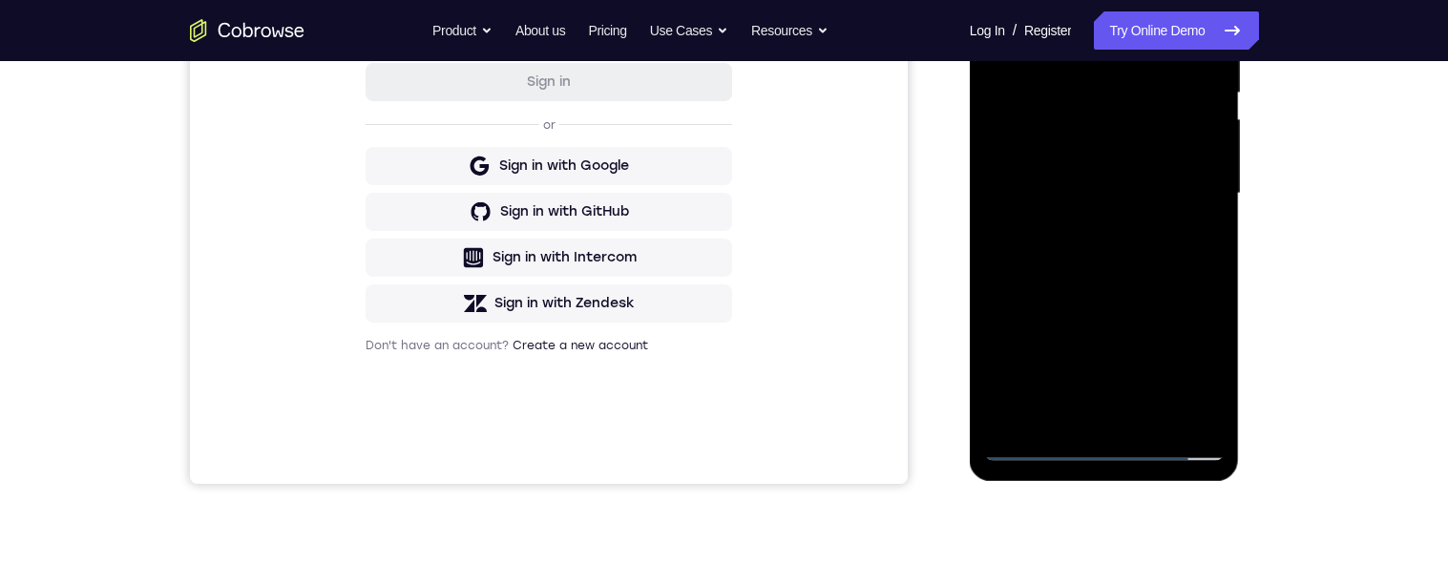
click at [1192, 269] on div at bounding box center [1104, 193] width 241 height 535
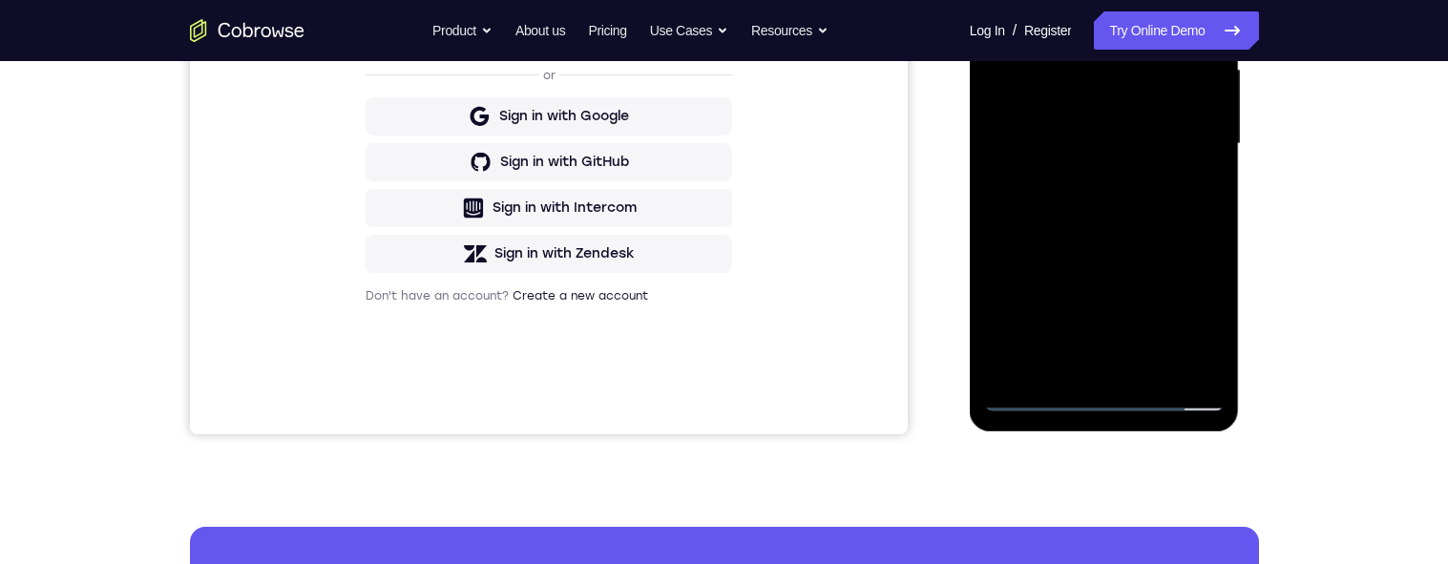
click at [1155, 364] on div at bounding box center [1104, 144] width 241 height 535
click at [1124, 243] on div at bounding box center [1104, 144] width 241 height 535
click at [1109, 137] on div at bounding box center [1104, 144] width 241 height 535
click at [1053, 363] on div at bounding box center [1104, 144] width 241 height 535
click at [1209, 253] on div at bounding box center [1104, 144] width 241 height 535
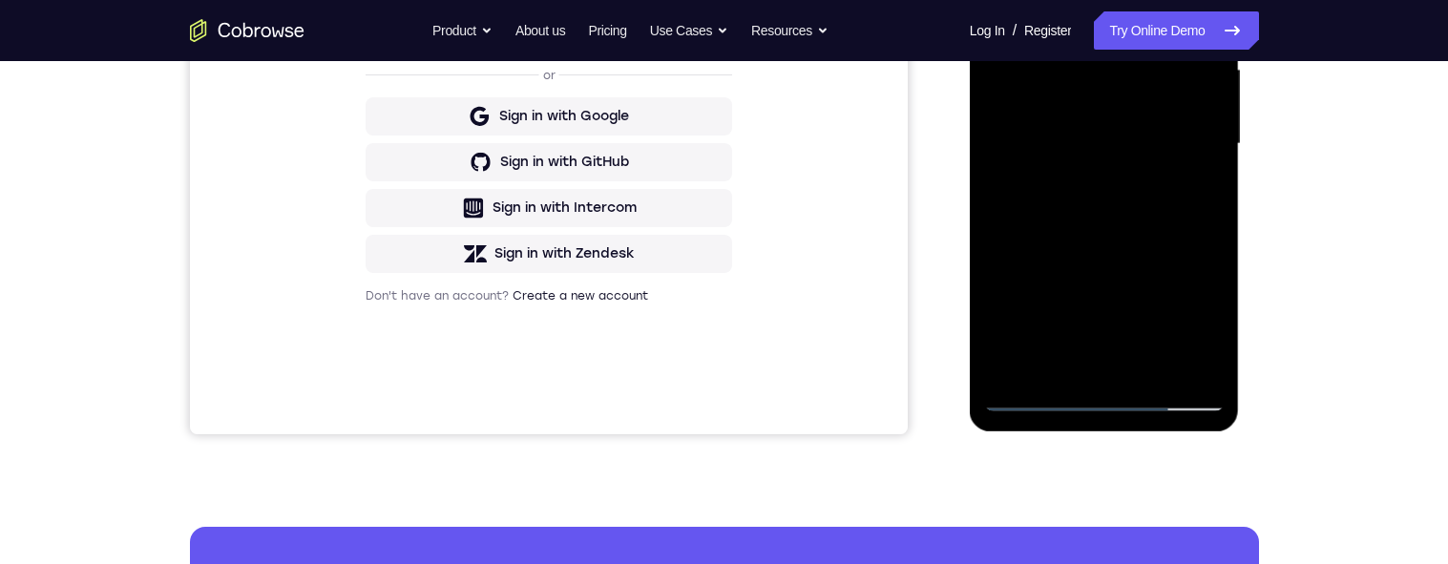
click at [1207, 249] on div at bounding box center [1104, 144] width 241 height 535
click at [1206, 253] on div at bounding box center [1104, 144] width 241 height 535
click at [1210, 257] on div at bounding box center [1104, 144] width 241 height 535
click at [1203, 258] on div at bounding box center [1104, 144] width 241 height 535
click at [1210, 256] on div at bounding box center [1104, 144] width 241 height 535
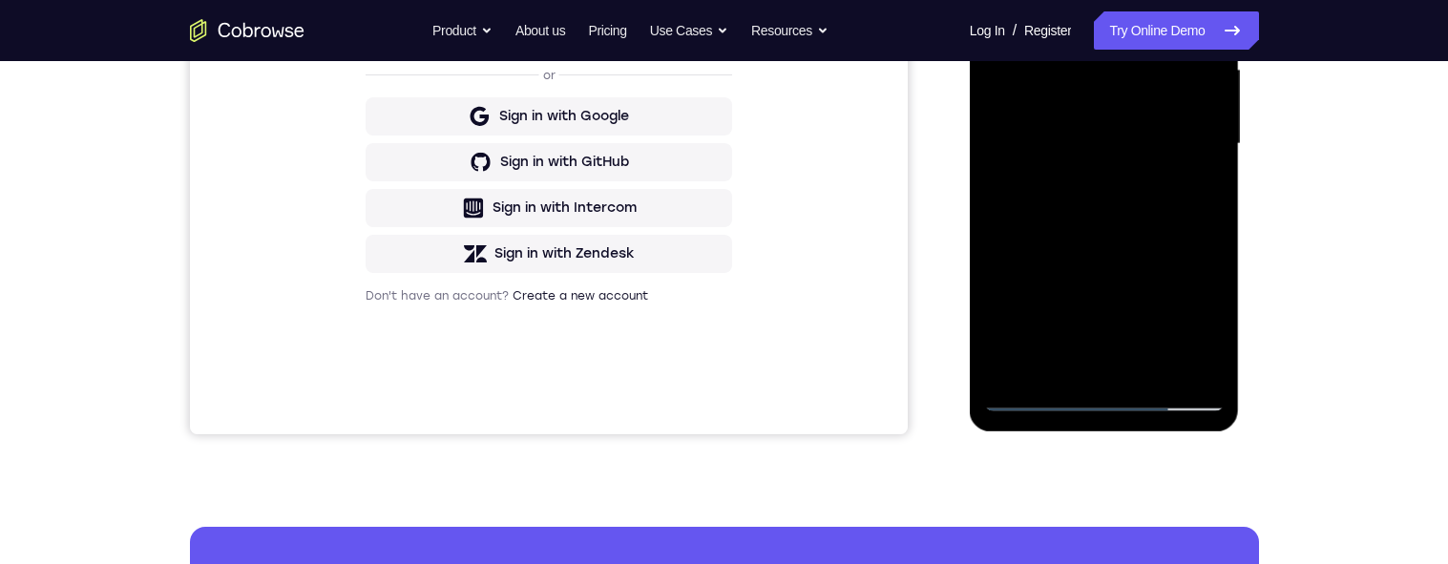
click at [1209, 257] on div at bounding box center [1104, 144] width 241 height 535
click at [1210, 256] on div at bounding box center [1104, 144] width 241 height 535
click at [1209, 257] on div at bounding box center [1104, 144] width 241 height 535
click at [1190, 181] on div at bounding box center [1104, 144] width 241 height 535
click at [1190, 198] on div at bounding box center [1104, 144] width 241 height 535
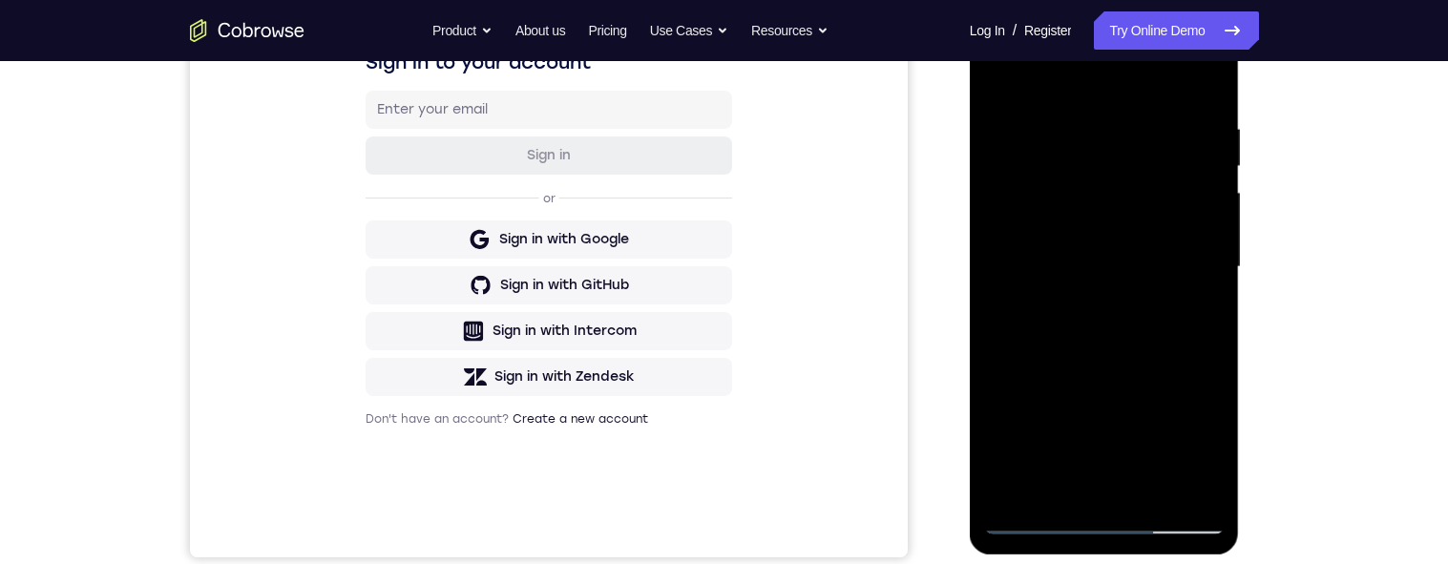
scroll to position [315, 0]
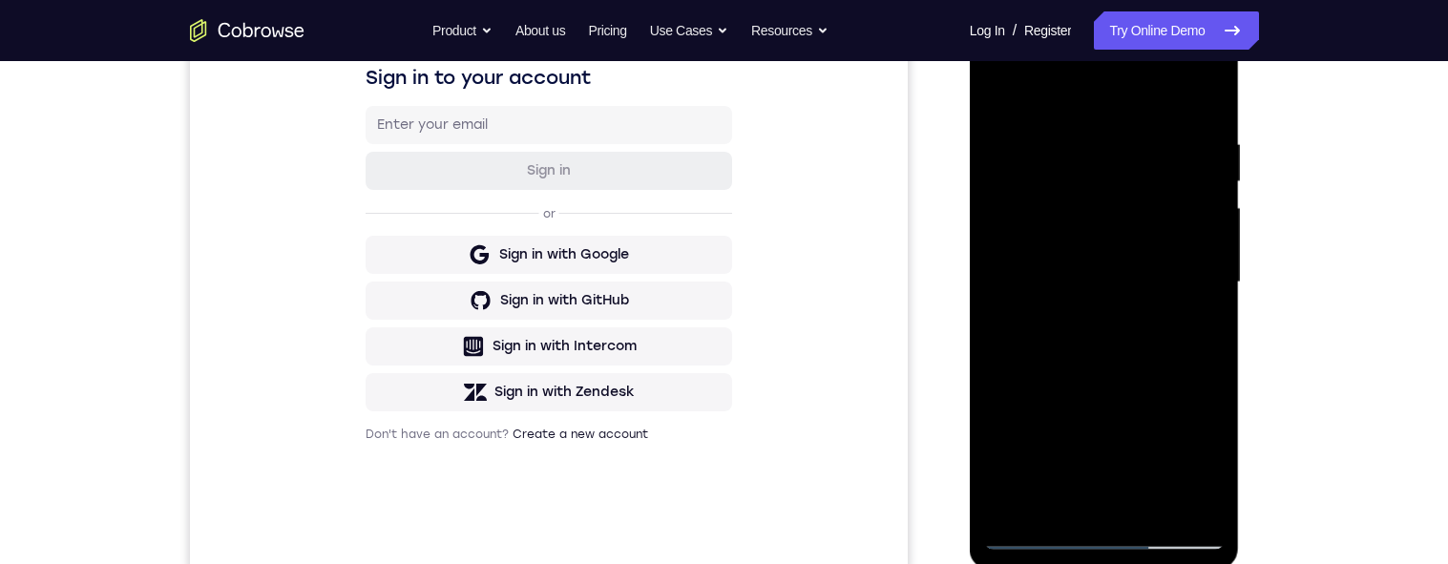
click at [994, 97] on div at bounding box center [1104, 282] width 241 height 535
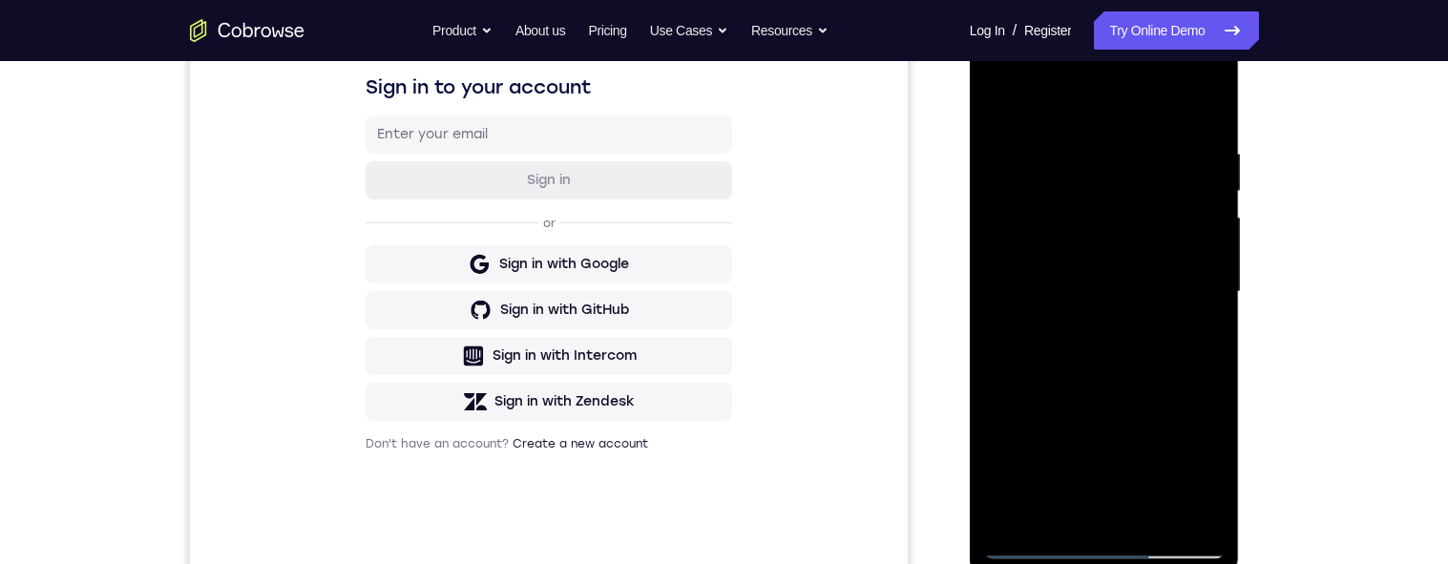
scroll to position [368, 0]
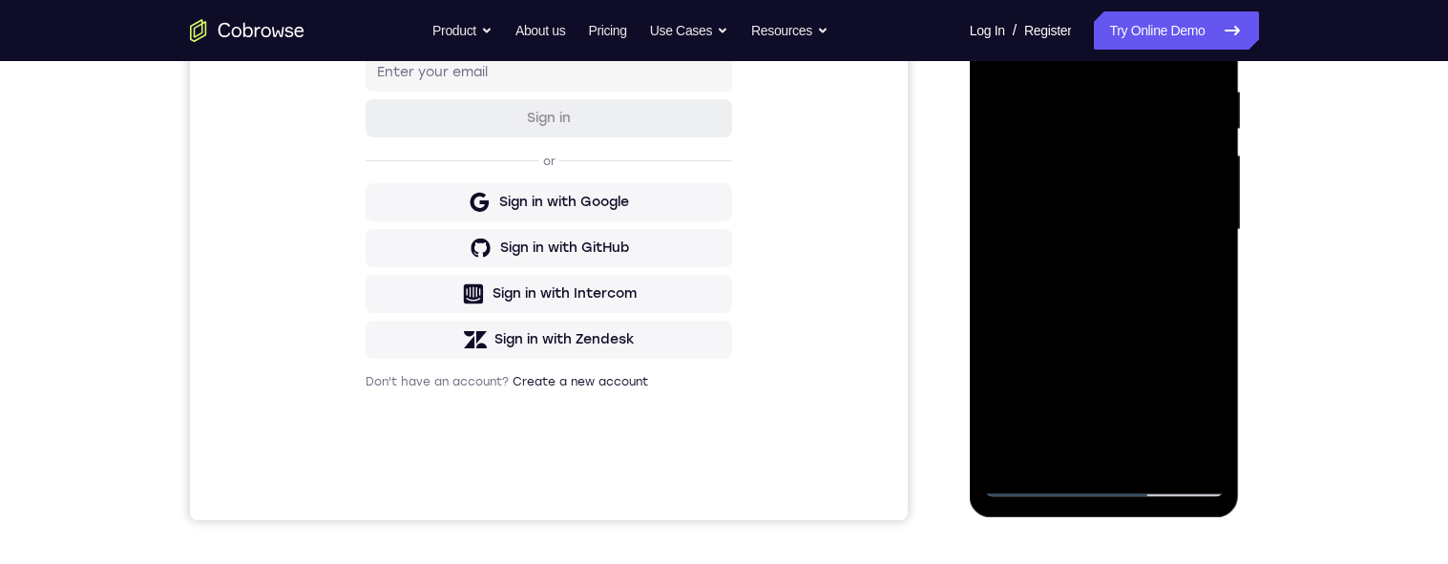
click at [1107, 224] on div at bounding box center [1104, 230] width 241 height 535
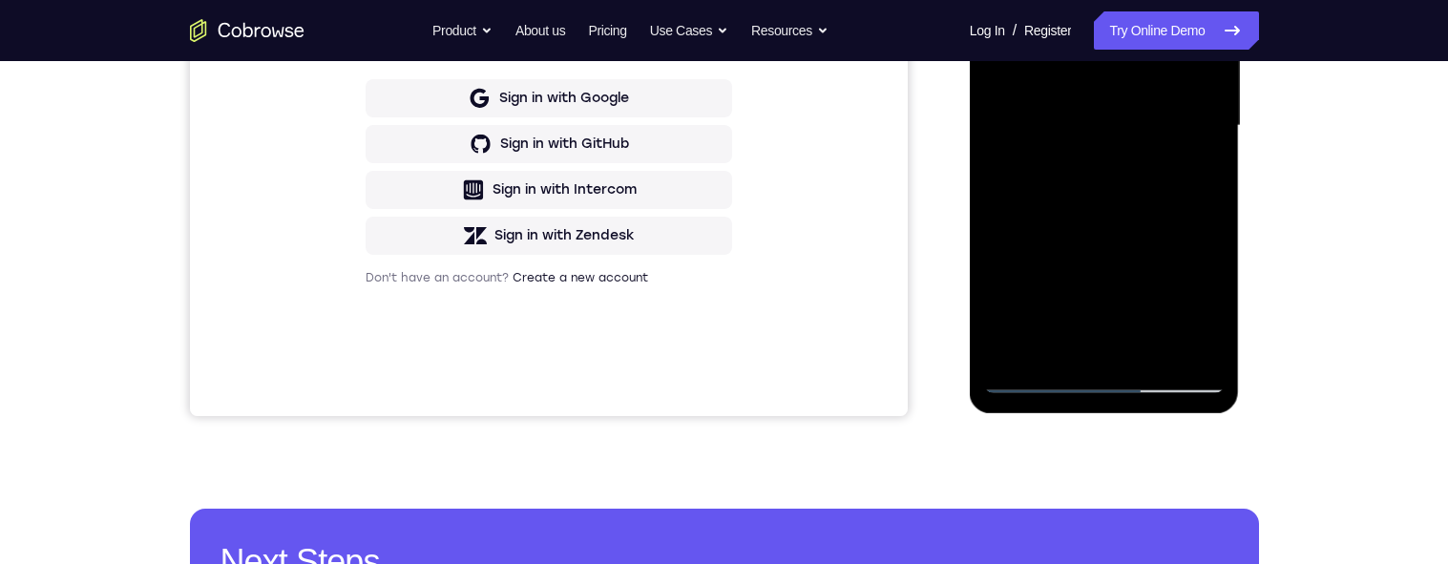
click at [1195, 168] on div at bounding box center [1104, 126] width 241 height 535
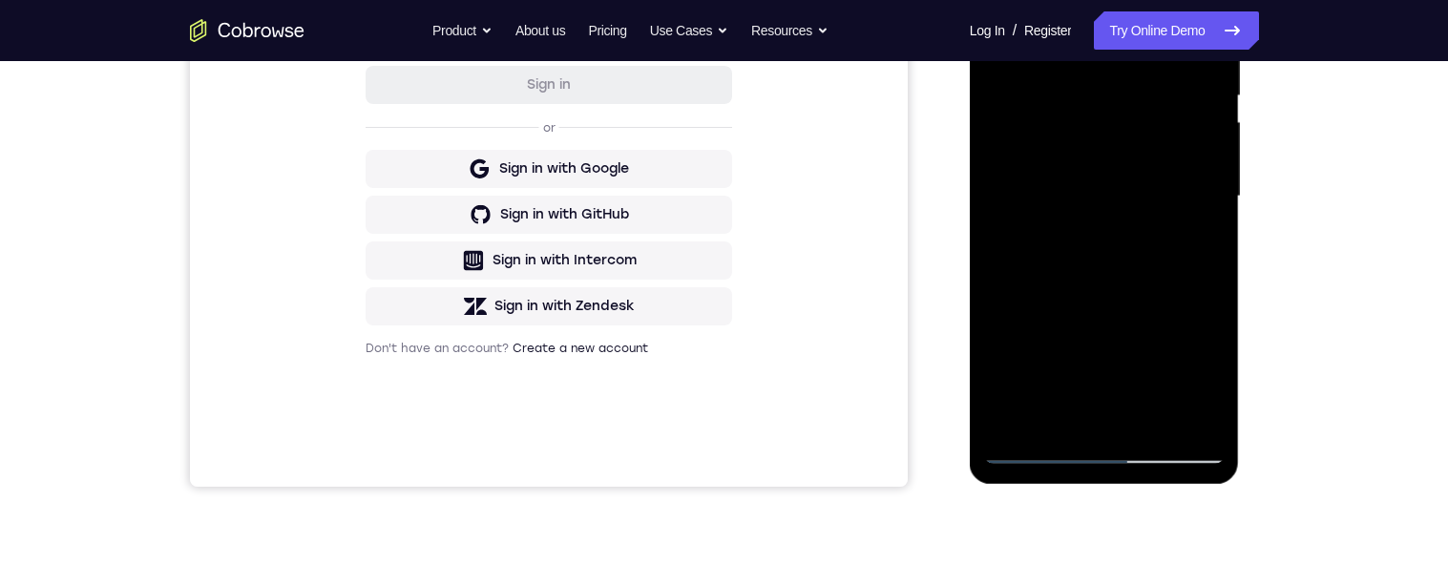
scroll to position [399, 0]
click at [1181, 201] on div at bounding box center [1104, 198] width 241 height 535
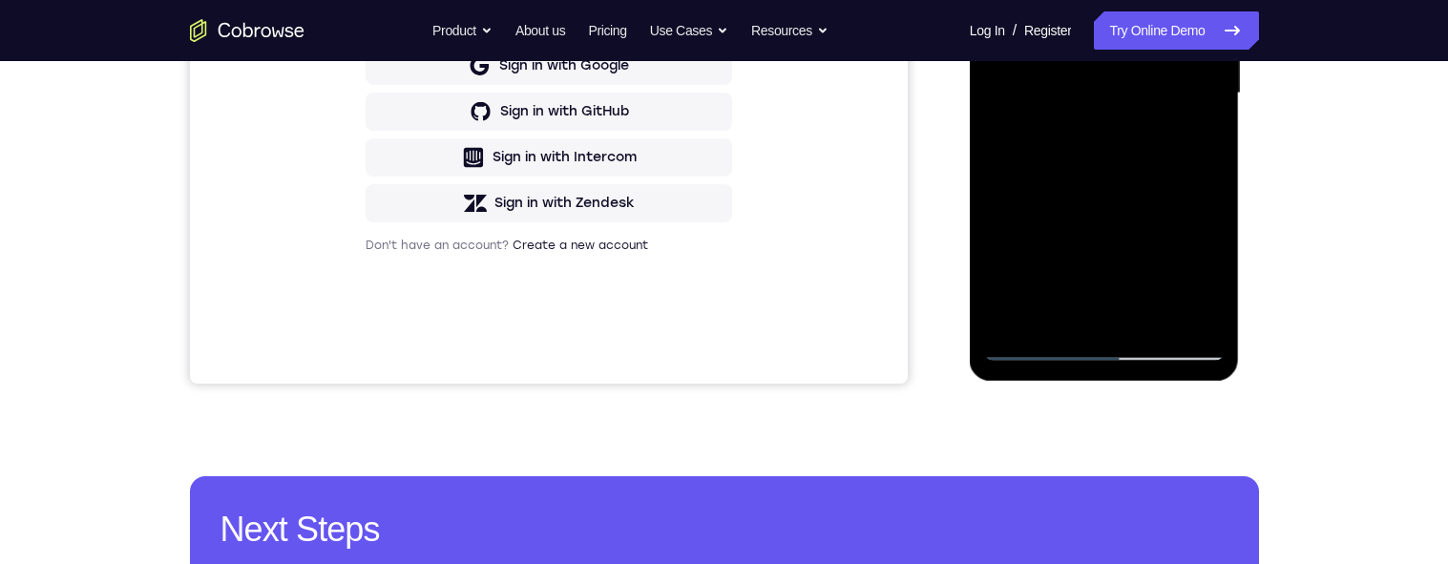
click at [1193, 273] on div at bounding box center [1104, 93] width 241 height 535
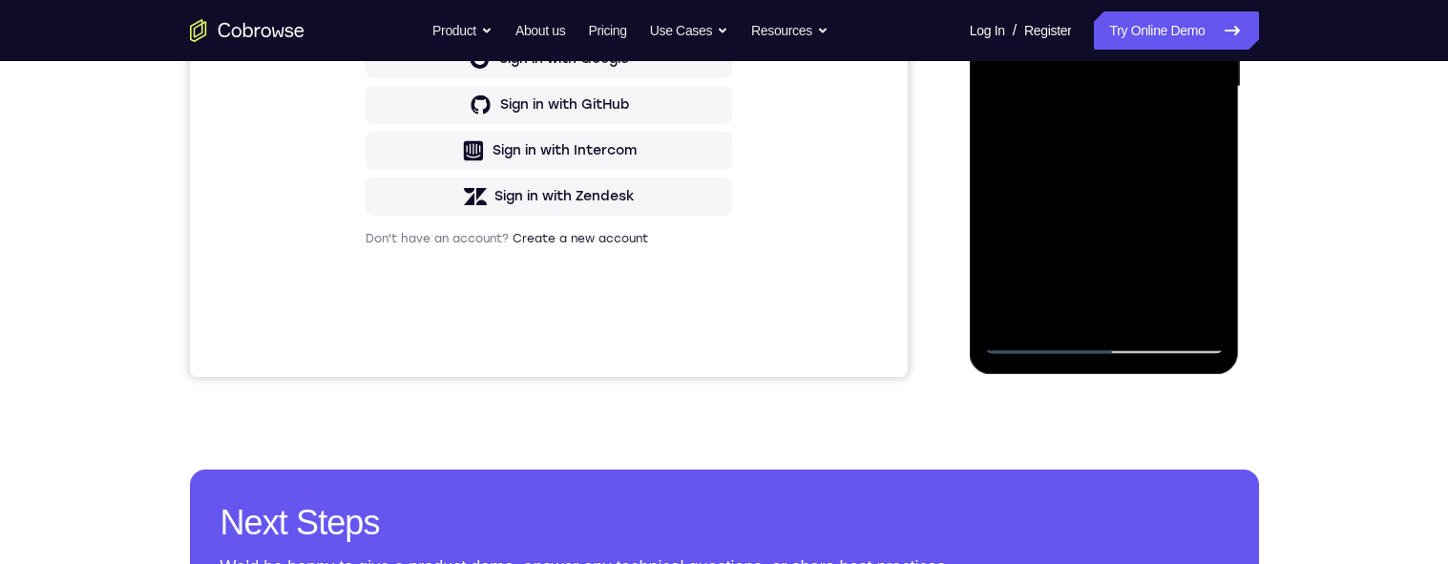
click at [1195, 137] on div at bounding box center [1104, 87] width 241 height 535
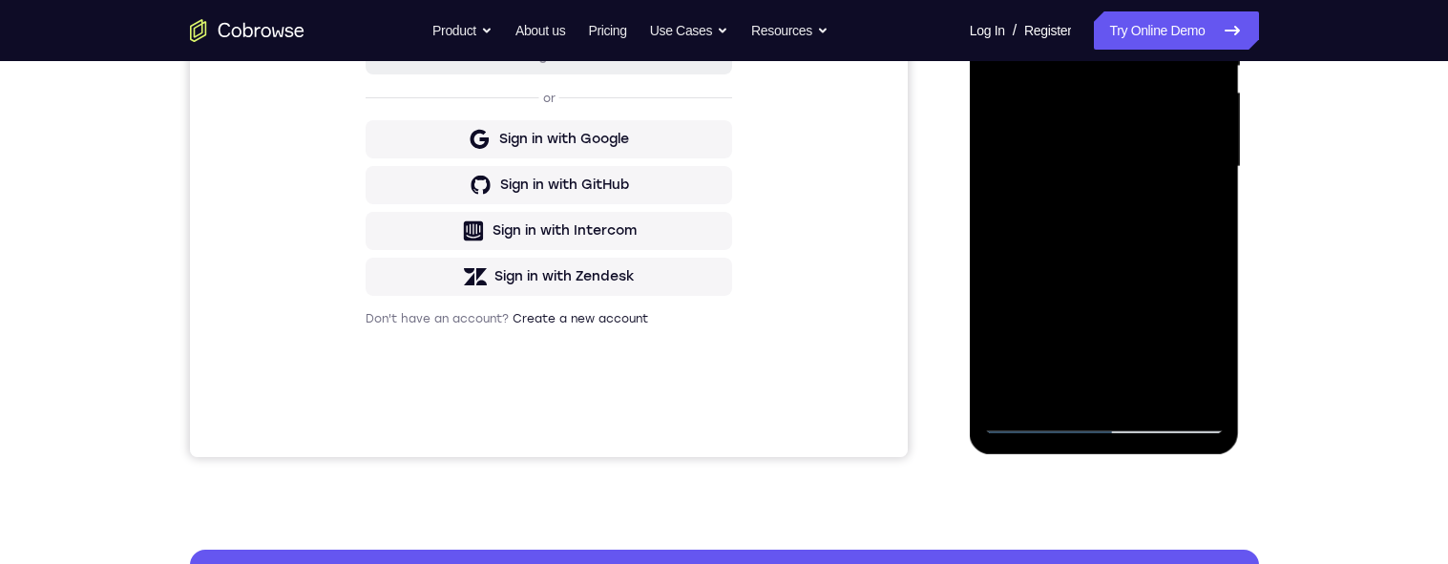
scroll to position [443, 0]
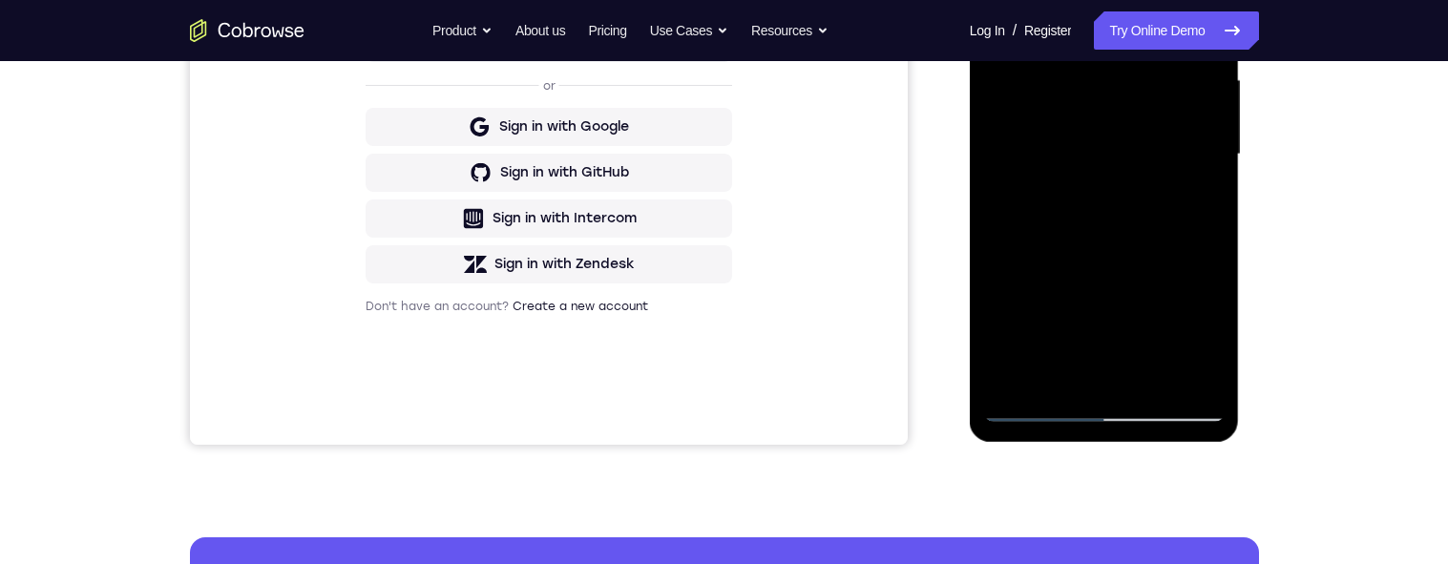
click at [1209, 344] on div at bounding box center [1104, 154] width 241 height 535
click at [1209, 345] on div at bounding box center [1104, 154] width 241 height 535
click at [1206, 347] on div at bounding box center [1104, 154] width 241 height 535
click at [1210, 346] on div at bounding box center [1104, 154] width 241 height 535
click at [1206, 348] on div at bounding box center [1104, 154] width 241 height 535
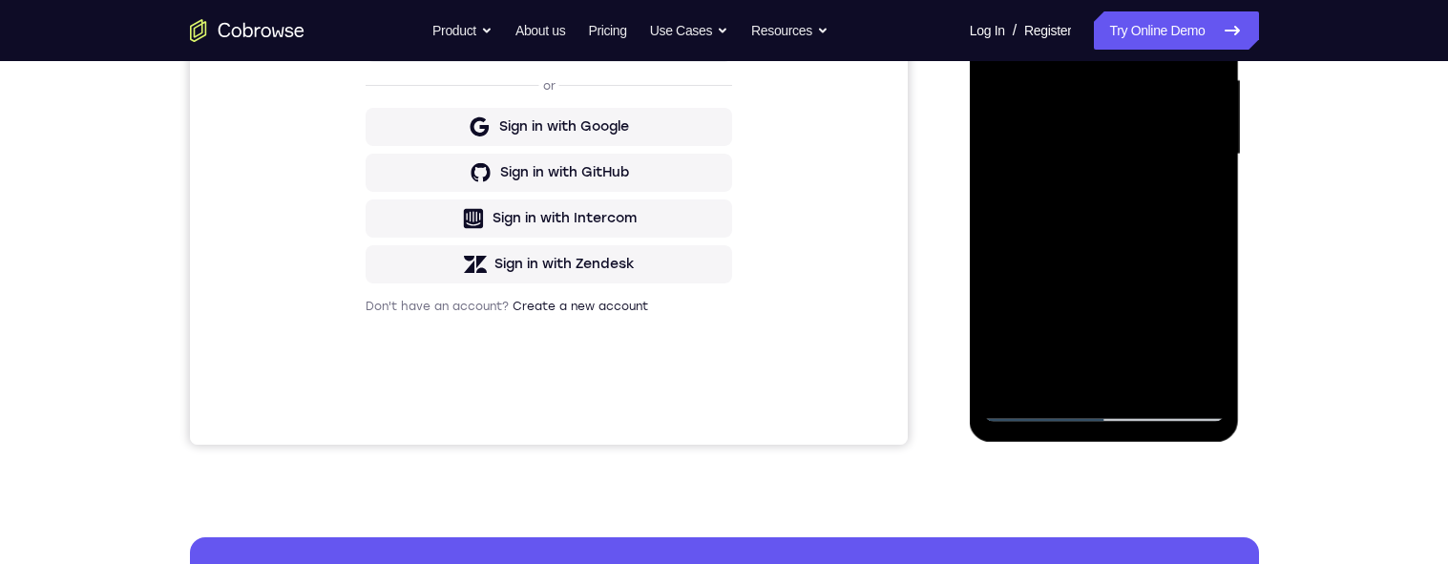
click at [1205, 347] on div at bounding box center [1104, 154] width 241 height 535
click at [1205, 348] on div at bounding box center [1104, 154] width 241 height 535
click at [1191, 205] on div at bounding box center [1104, 154] width 241 height 535
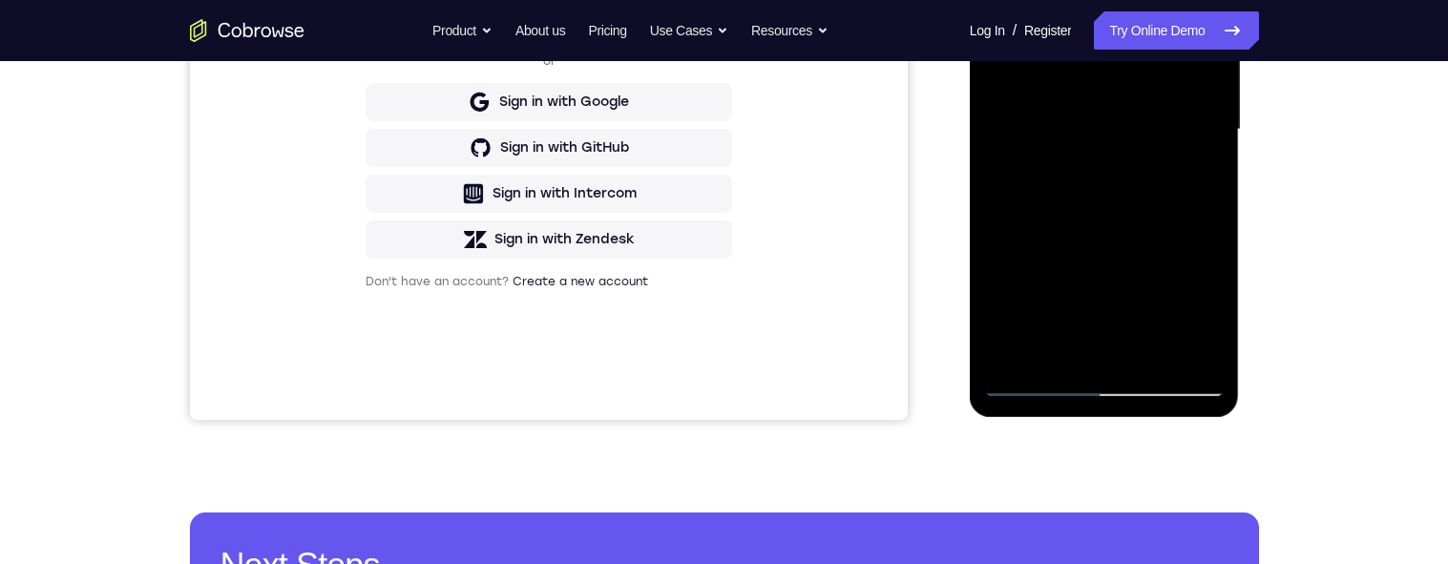
scroll to position [469, 0]
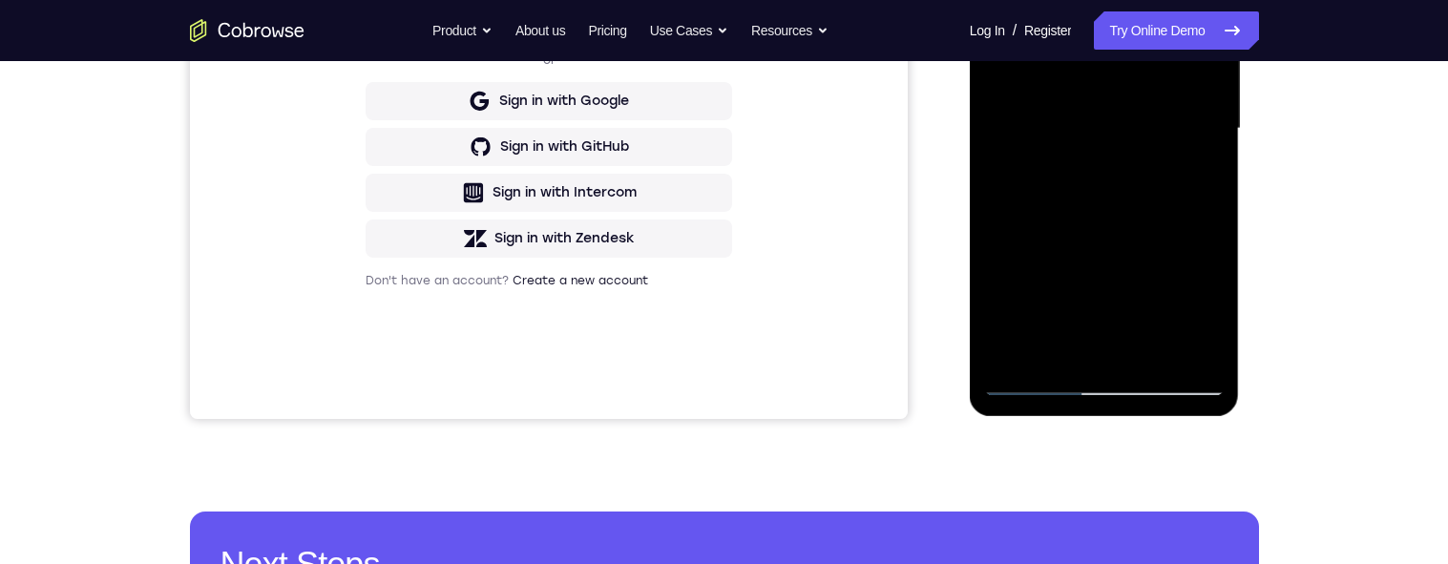
click at [1135, 138] on div at bounding box center [1104, 129] width 241 height 535
click at [1147, 302] on div at bounding box center [1104, 129] width 241 height 535
click at [1196, 177] on div at bounding box center [1104, 129] width 241 height 535
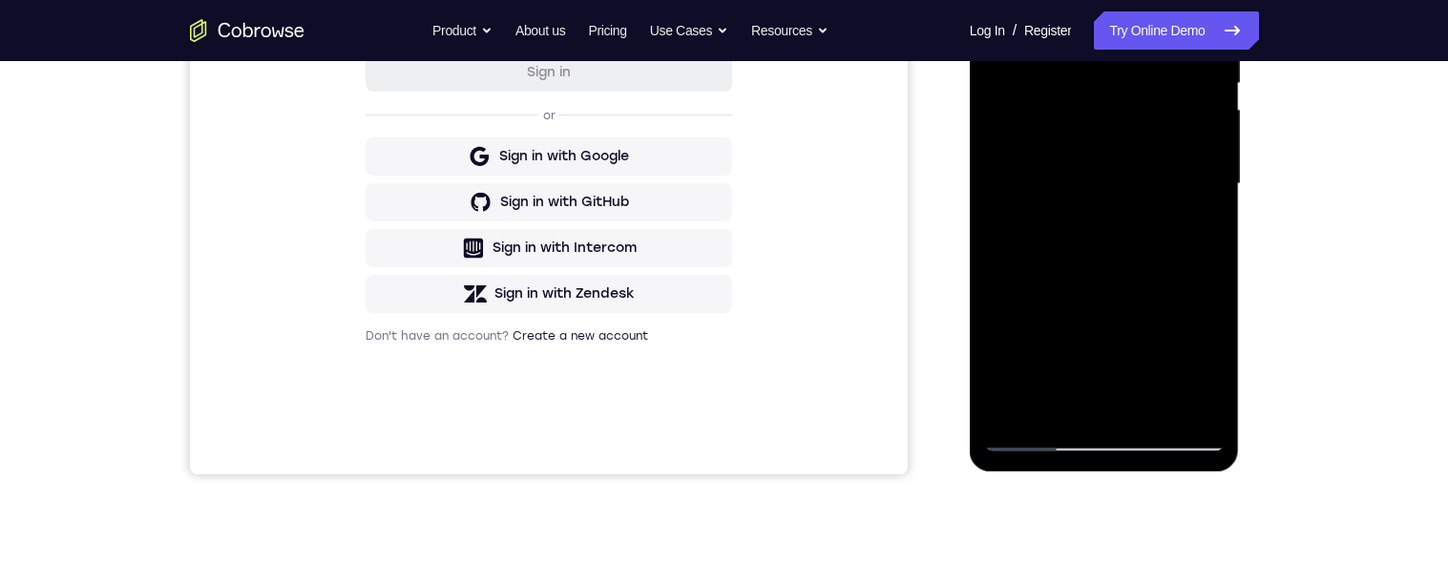
click at [1195, 228] on div at bounding box center [1104, 184] width 241 height 535
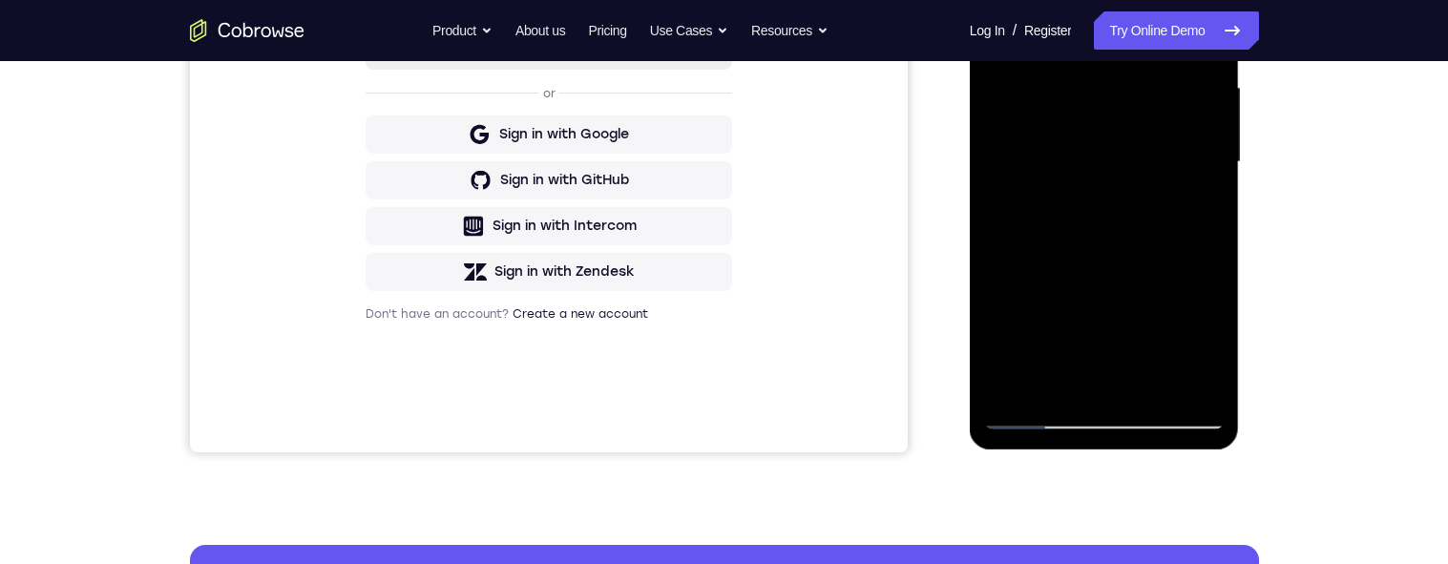
scroll to position [443, 0]
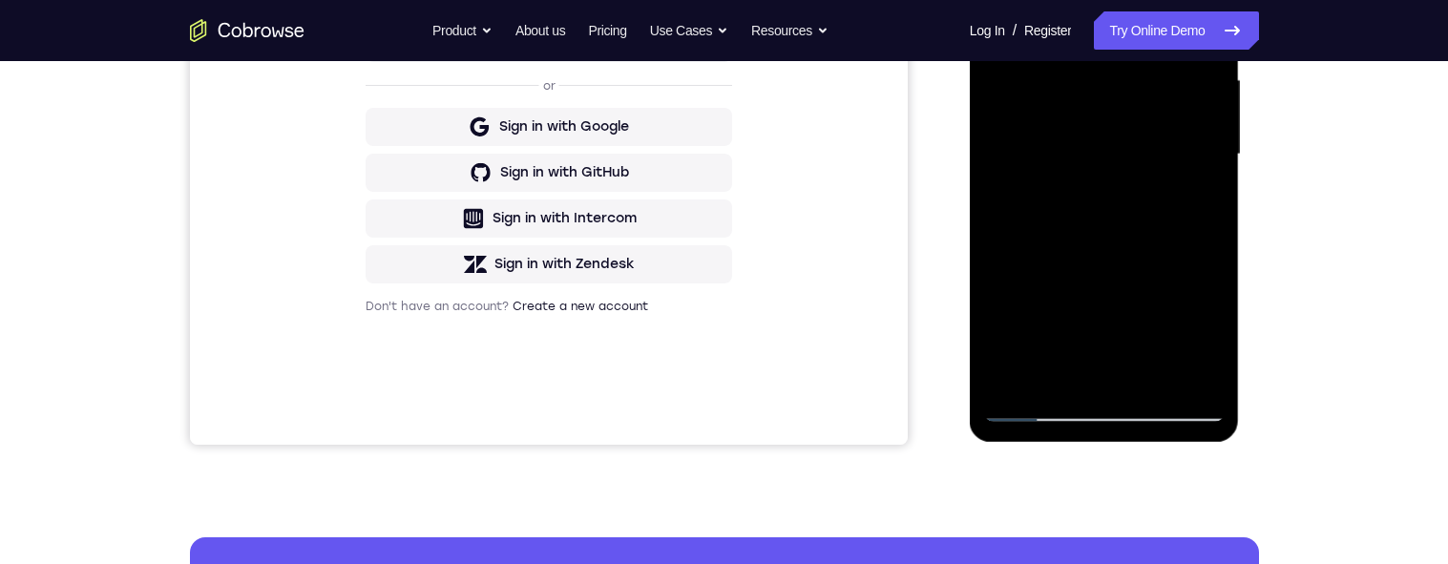
click at [1130, 147] on div at bounding box center [1104, 154] width 241 height 535
click at [1136, 289] on div at bounding box center [1104, 154] width 241 height 535
click at [1191, 204] on div at bounding box center [1104, 154] width 241 height 535
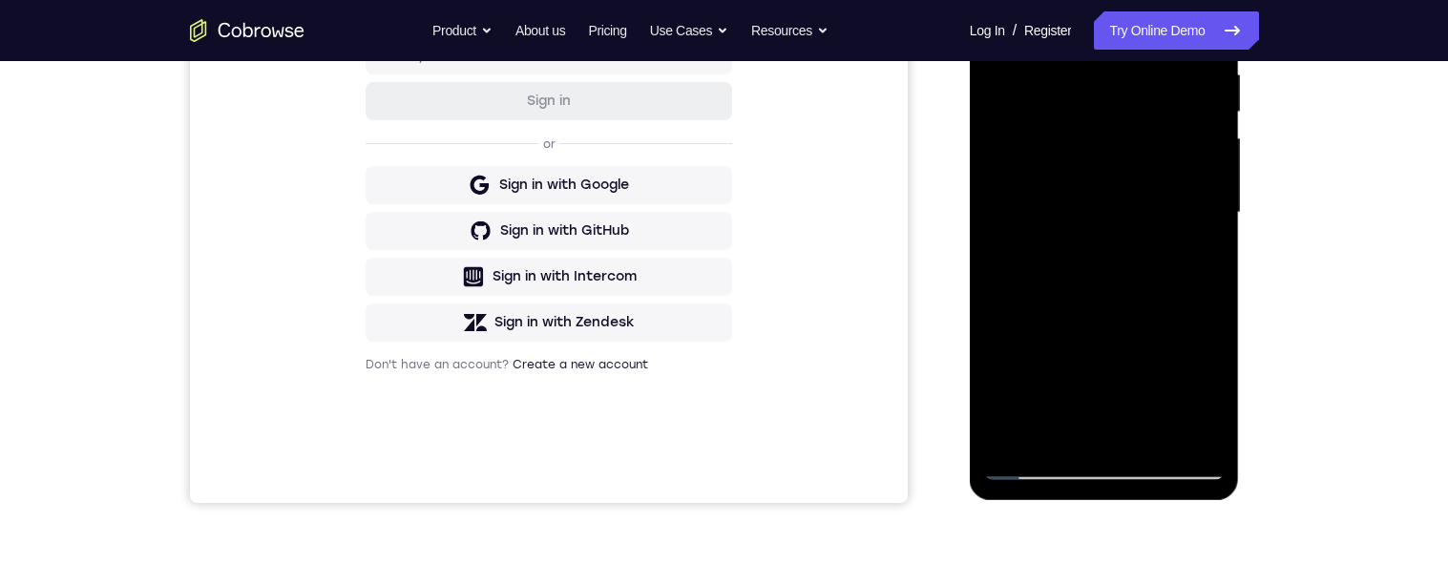
click at [1119, 165] on div at bounding box center [1104, 213] width 241 height 535
click at [1130, 320] on div at bounding box center [1104, 213] width 241 height 535
click at [1195, 262] on div at bounding box center [1104, 212] width 241 height 535
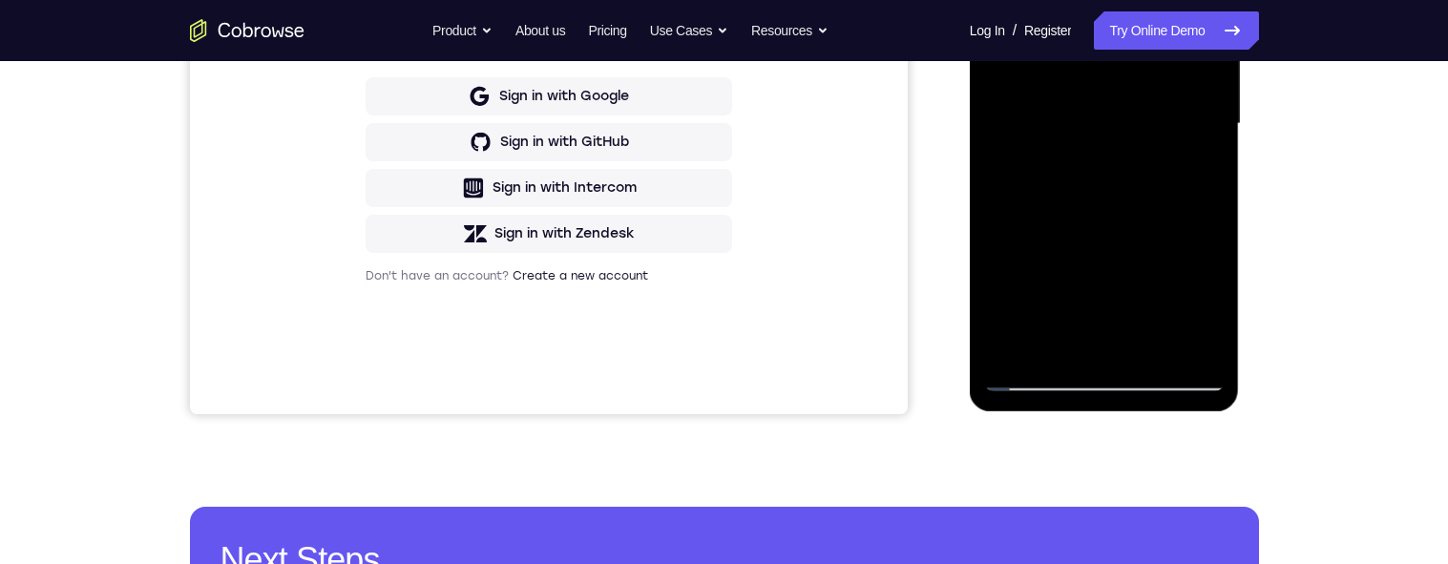
scroll to position [429, 0]
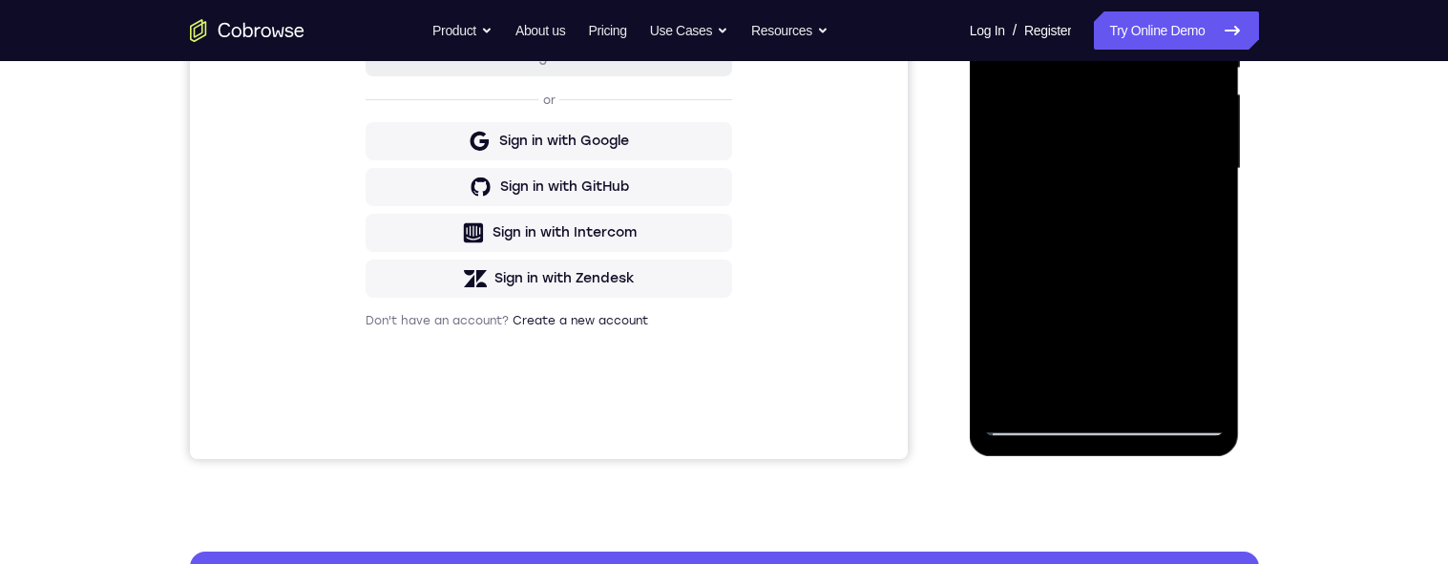
click at [1124, 184] on div at bounding box center [1104, 169] width 241 height 535
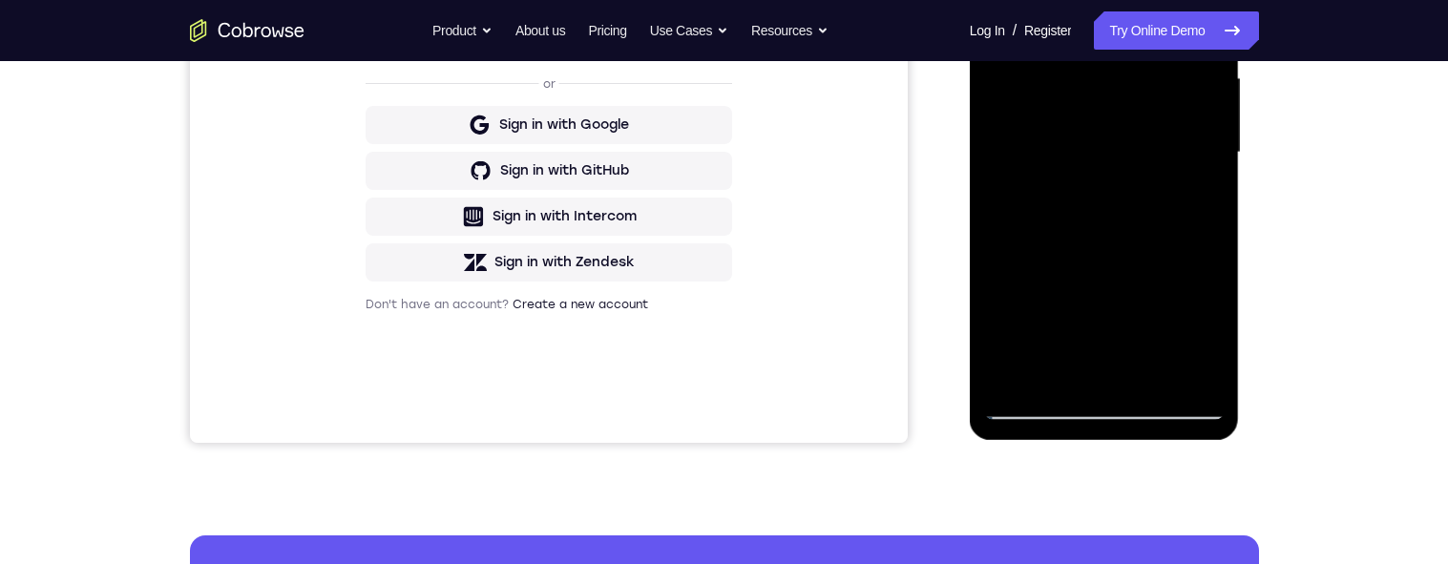
click at [1138, 331] on div at bounding box center [1104, 152] width 241 height 535
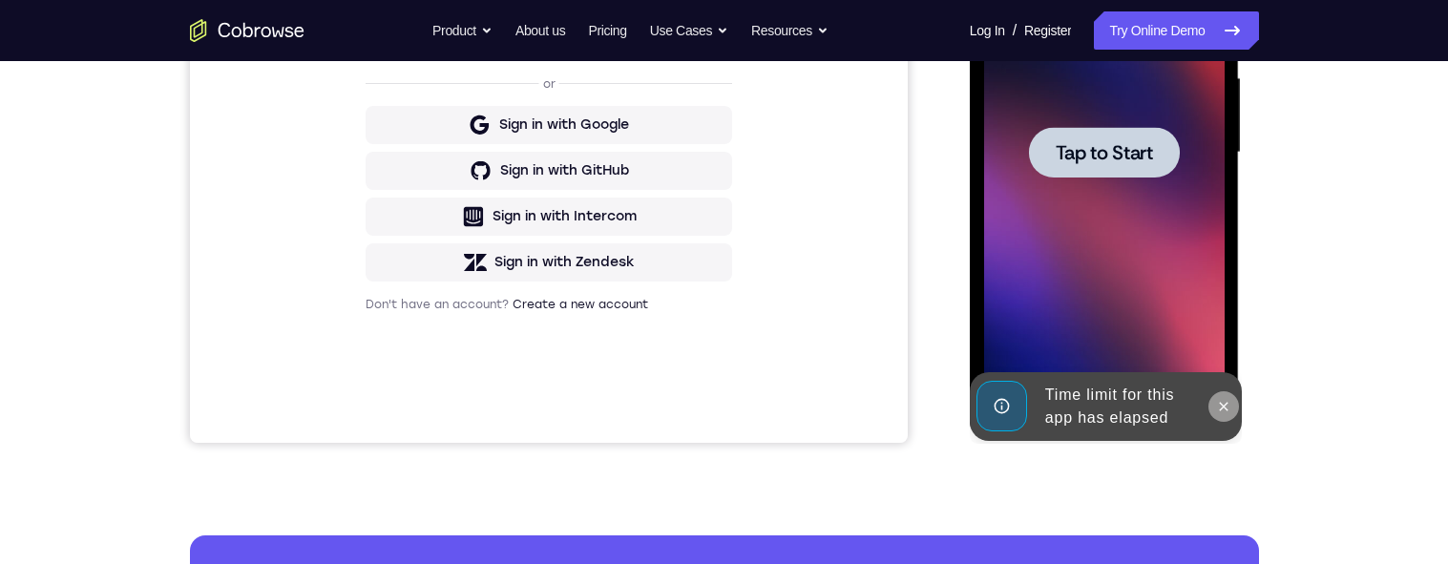
click at [1221, 409] on icon at bounding box center [1223, 406] width 15 height 15
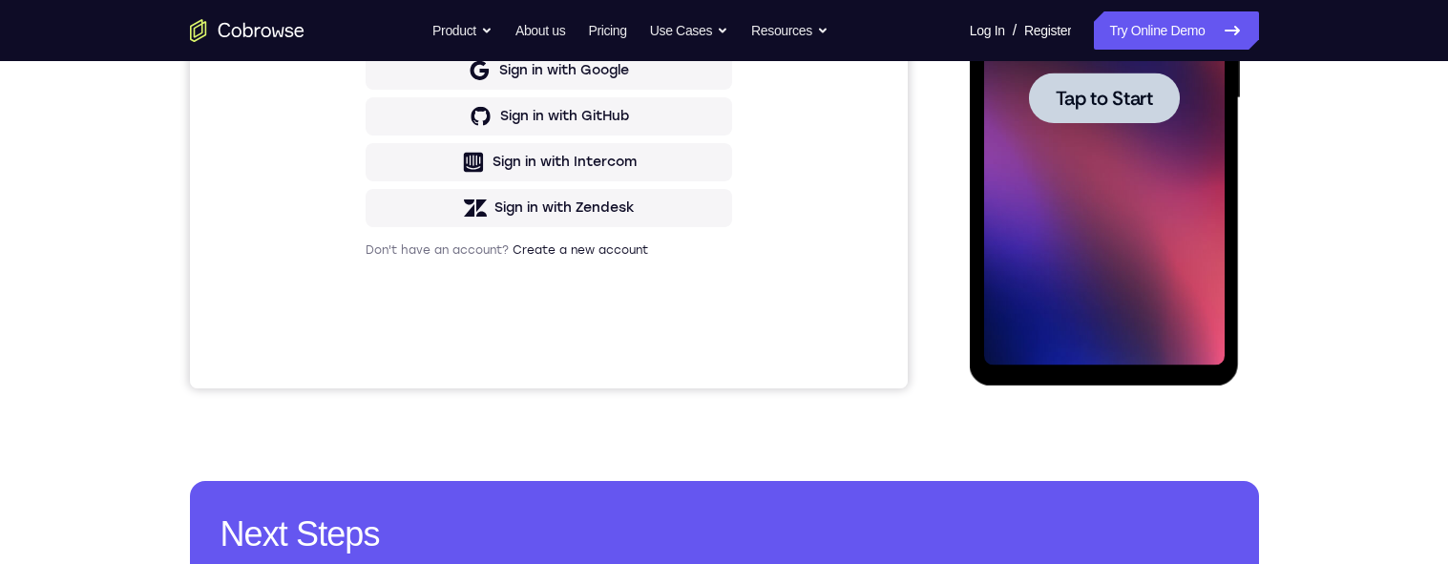
scroll to position [440, 0]
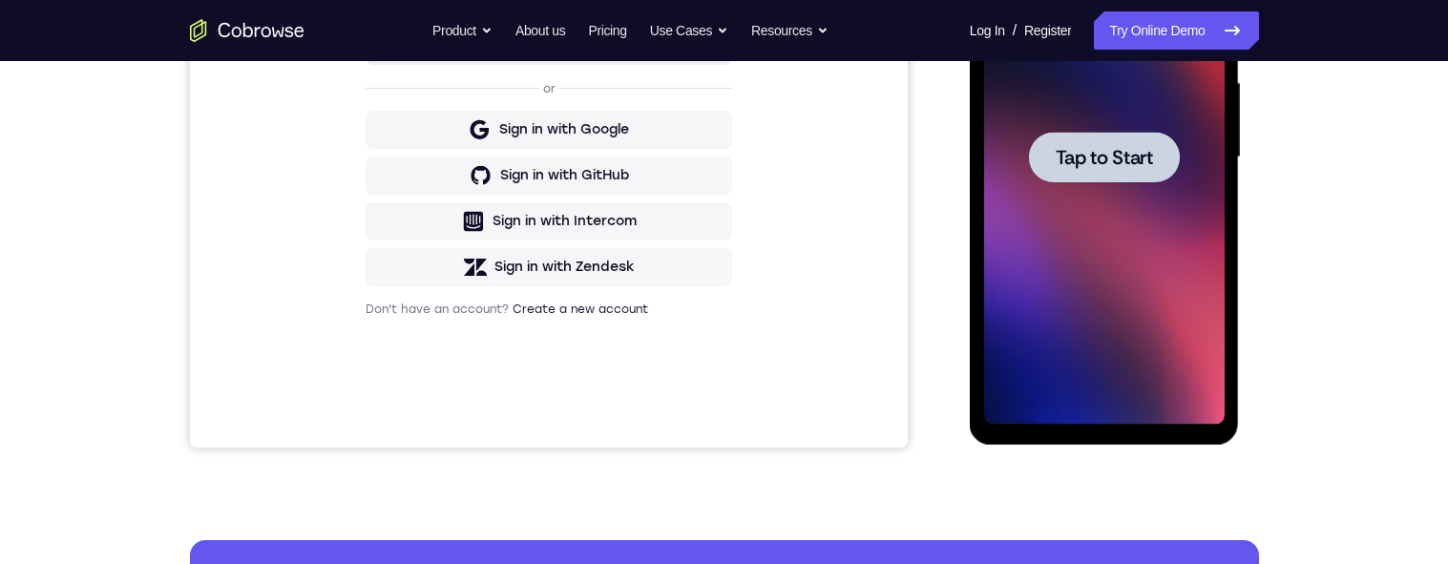
click at [1125, 151] on span "Tap to Start" at bounding box center [1104, 157] width 97 height 19
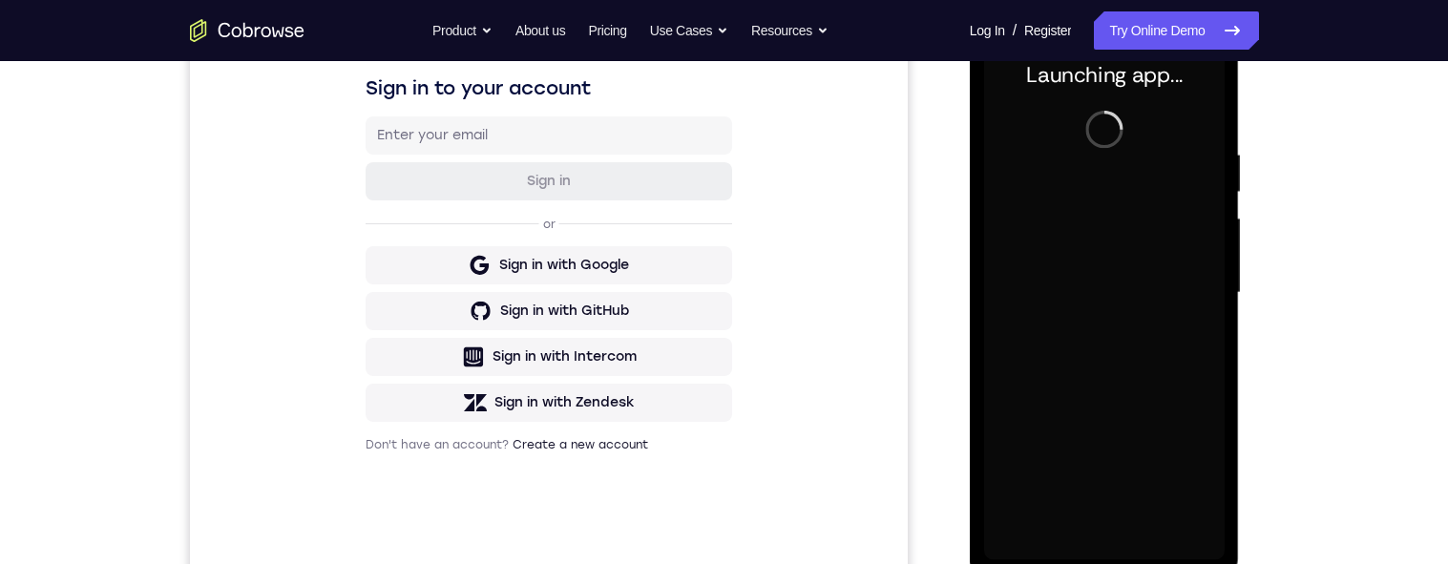
scroll to position [306, 0]
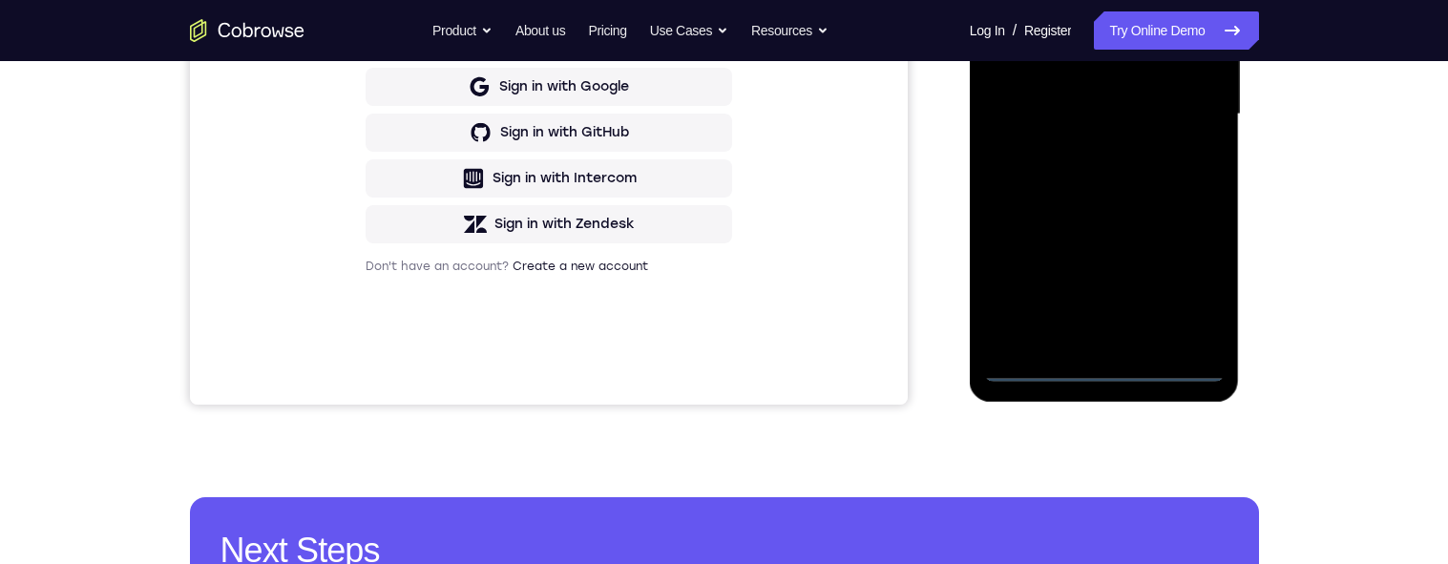
click at [1108, 363] on div at bounding box center [1104, 114] width 241 height 535
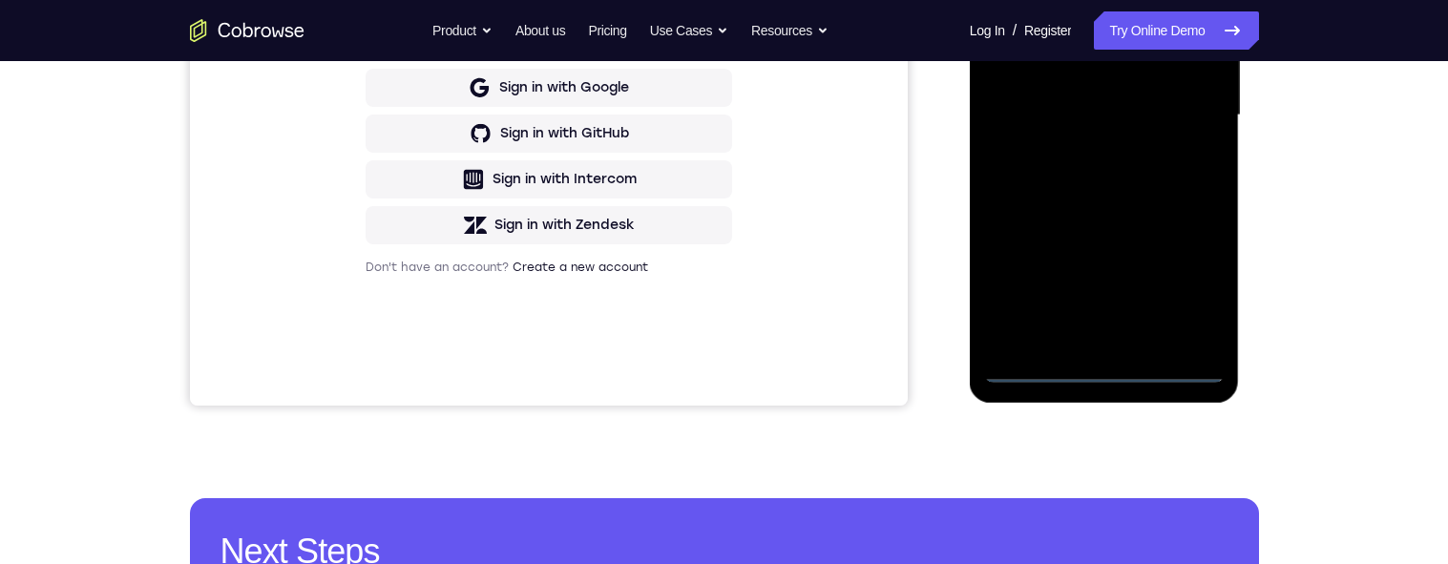
click at [1109, 371] on div at bounding box center [1104, 115] width 241 height 535
click at [1104, 372] on div at bounding box center [1104, 115] width 241 height 535
click at [1106, 365] on div at bounding box center [1104, 115] width 241 height 535
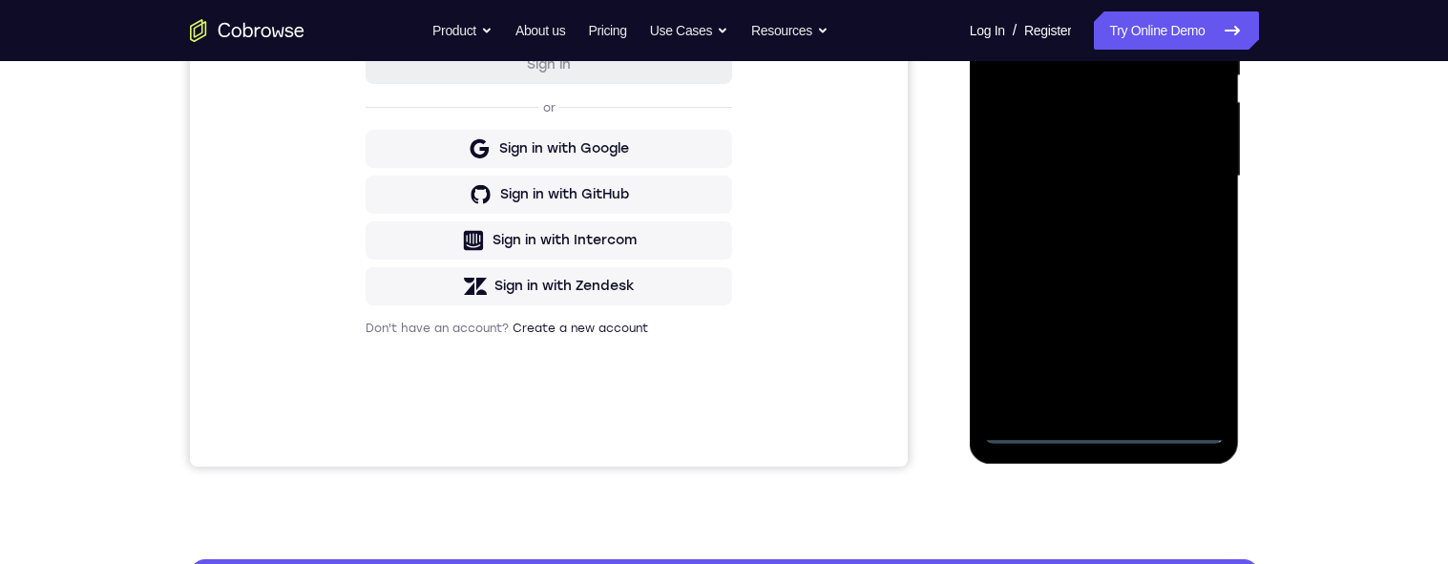
scroll to position [570, 0]
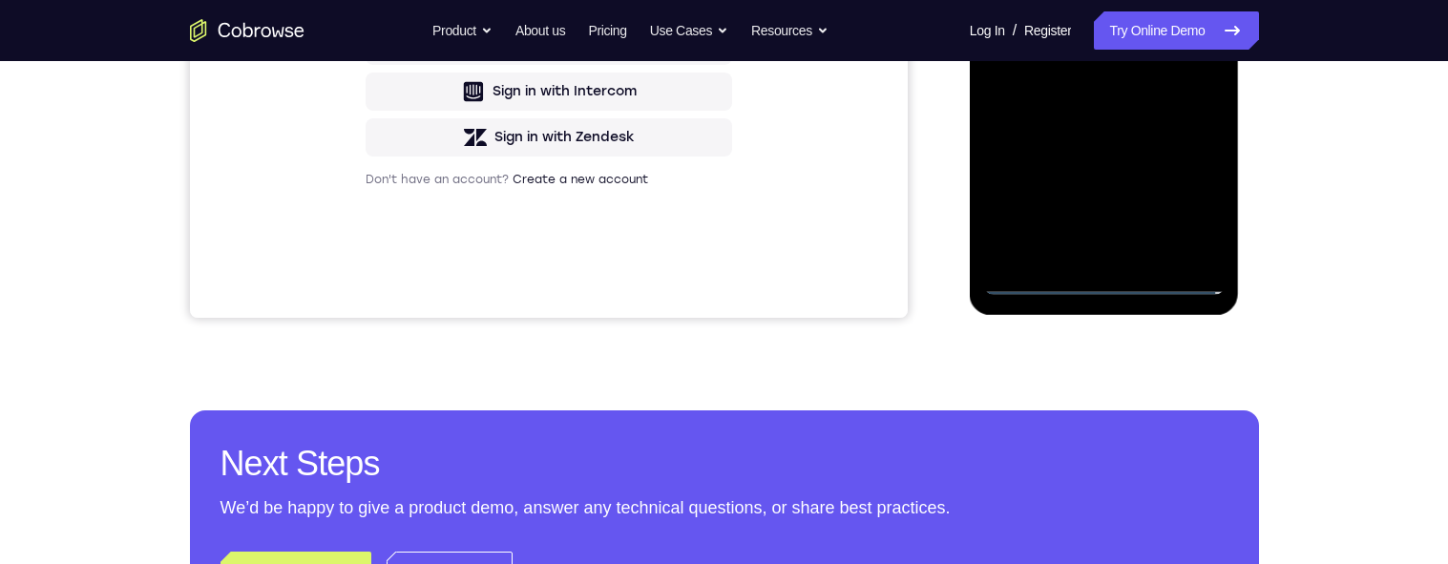
click at [1187, 201] on div at bounding box center [1104, 27] width 241 height 535
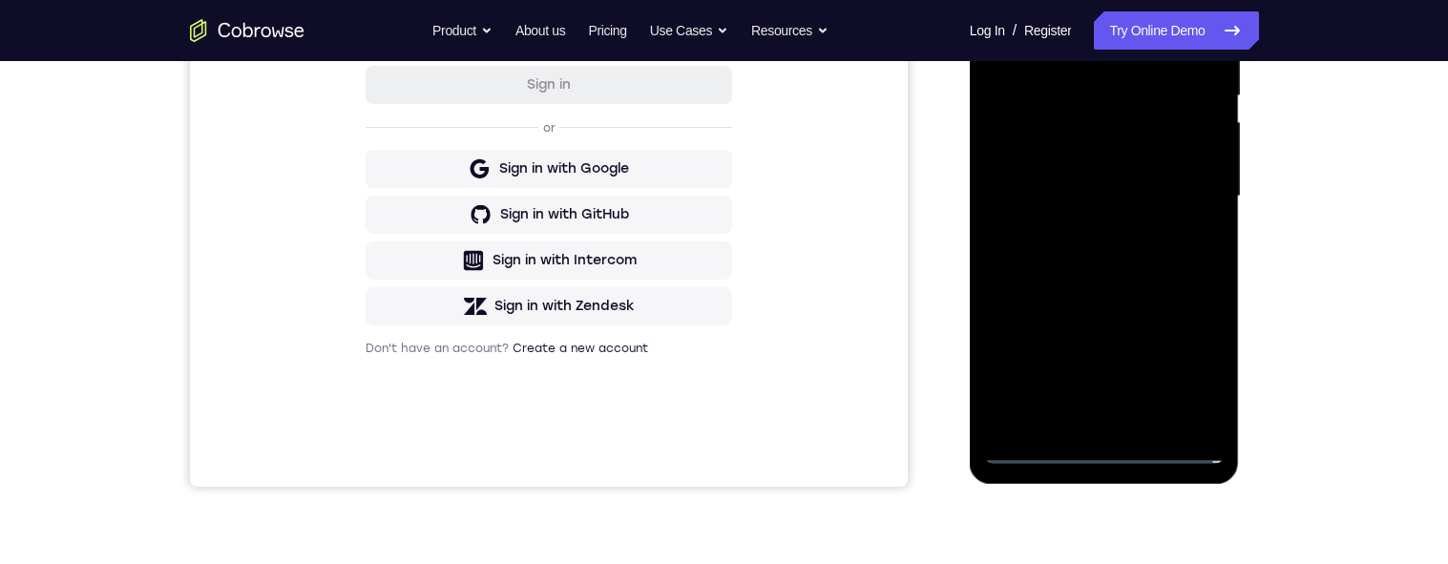
click at [1194, 364] on div at bounding box center [1104, 196] width 241 height 535
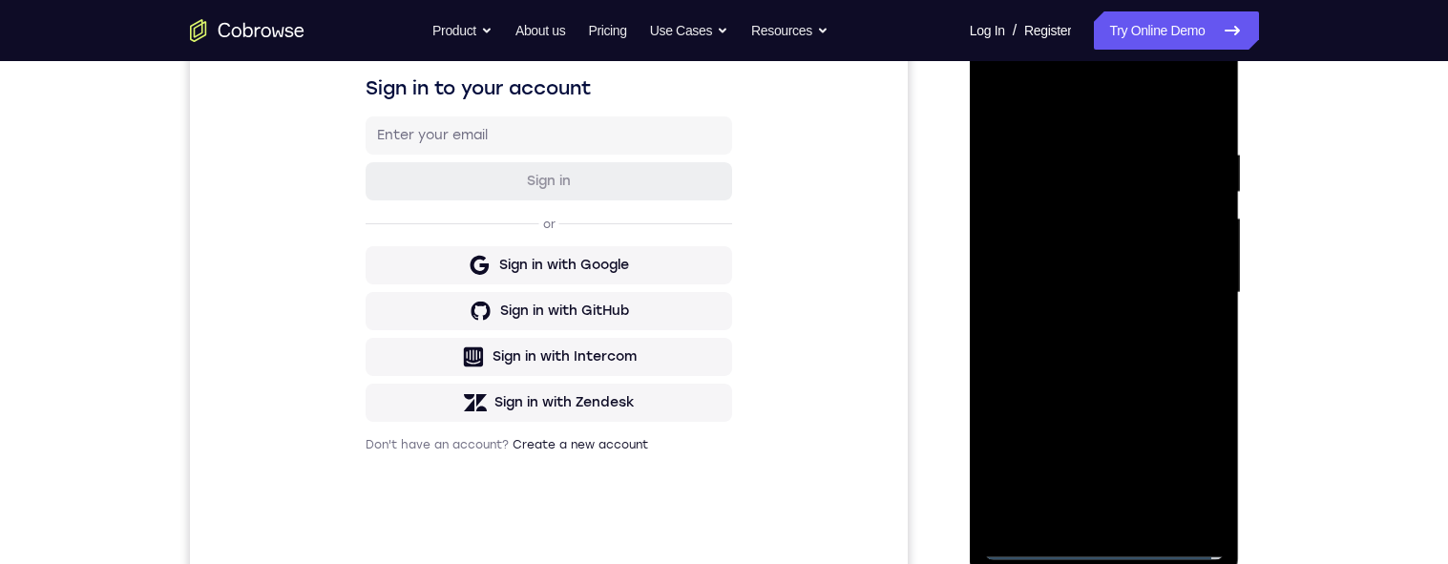
scroll to position [244, 0]
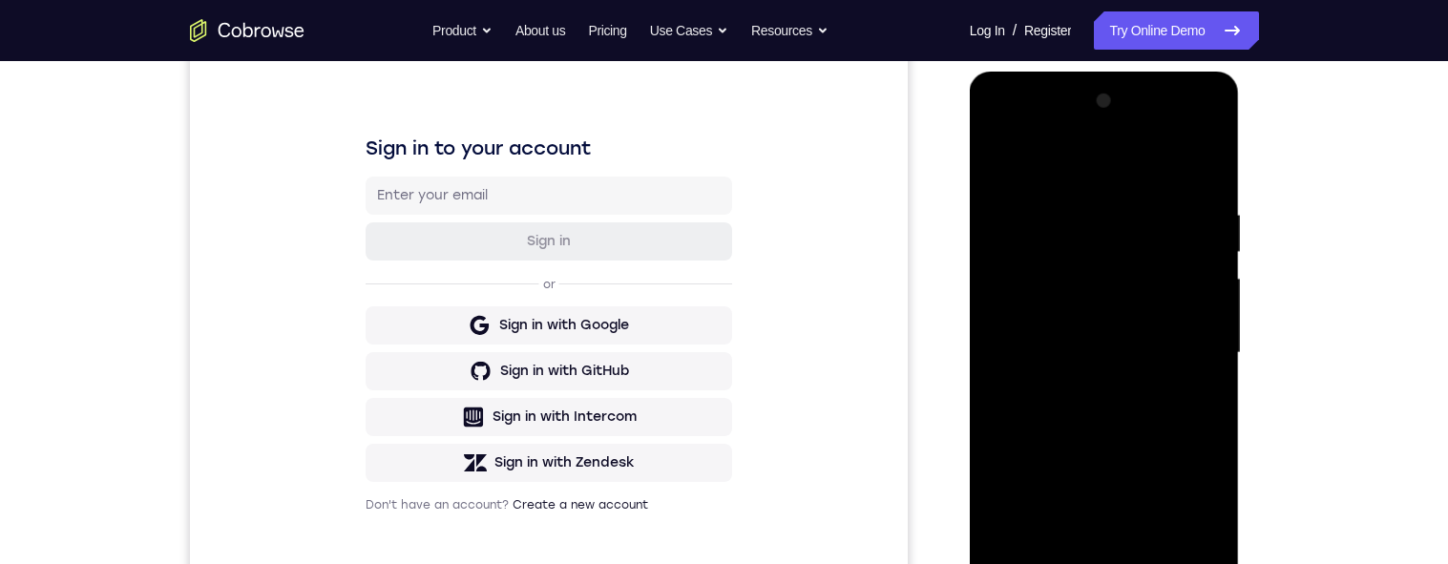
click at [1067, 130] on div at bounding box center [1104, 353] width 241 height 535
click at [1059, 138] on div at bounding box center [1104, 353] width 241 height 535
click at [1068, 133] on div at bounding box center [1104, 353] width 241 height 535
click at [1067, 136] on div at bounding box center [1104, 353] width 241 height 535
click at [1059, 138] on div at bounding box center [1104, 353] width 241 height 535
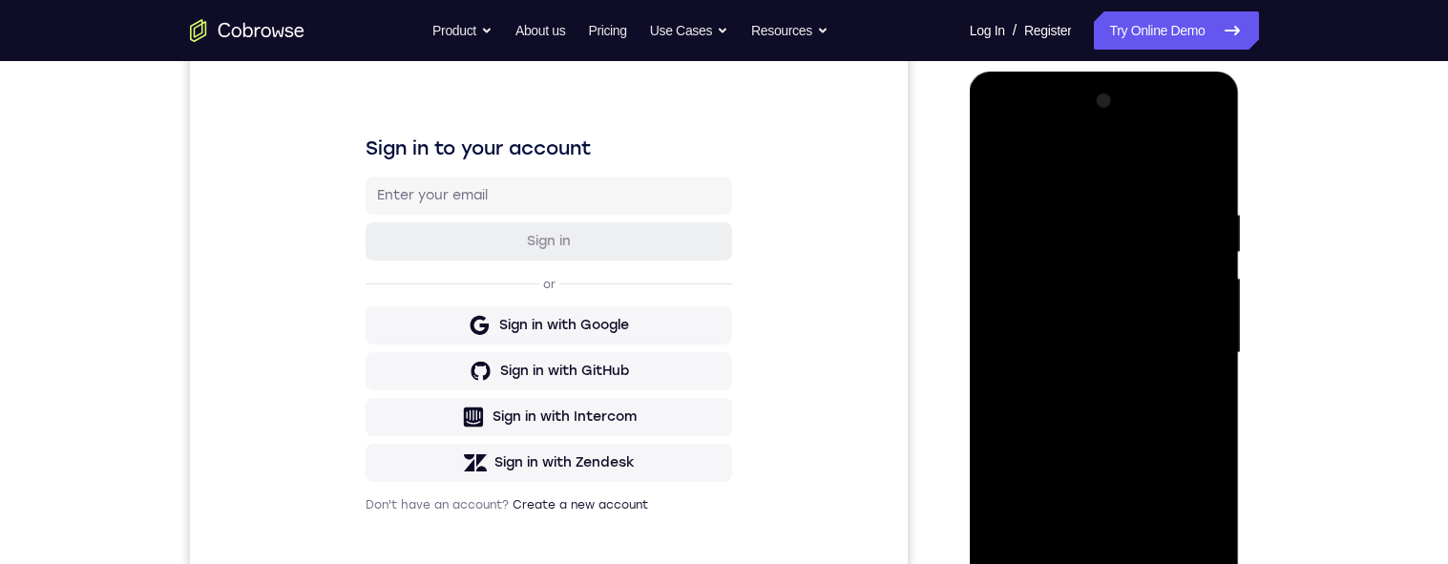
click at [1059, 138] on div at bounding box center [1104, 353] width 241 height 535
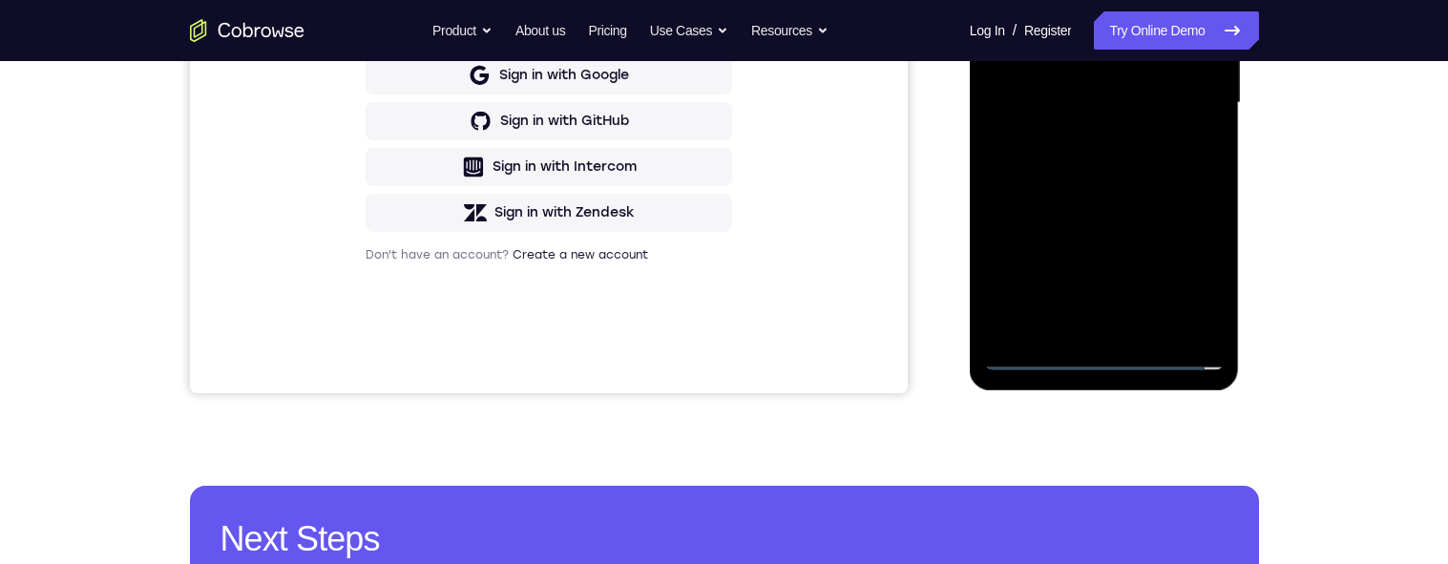
scroll to position [307, 0]
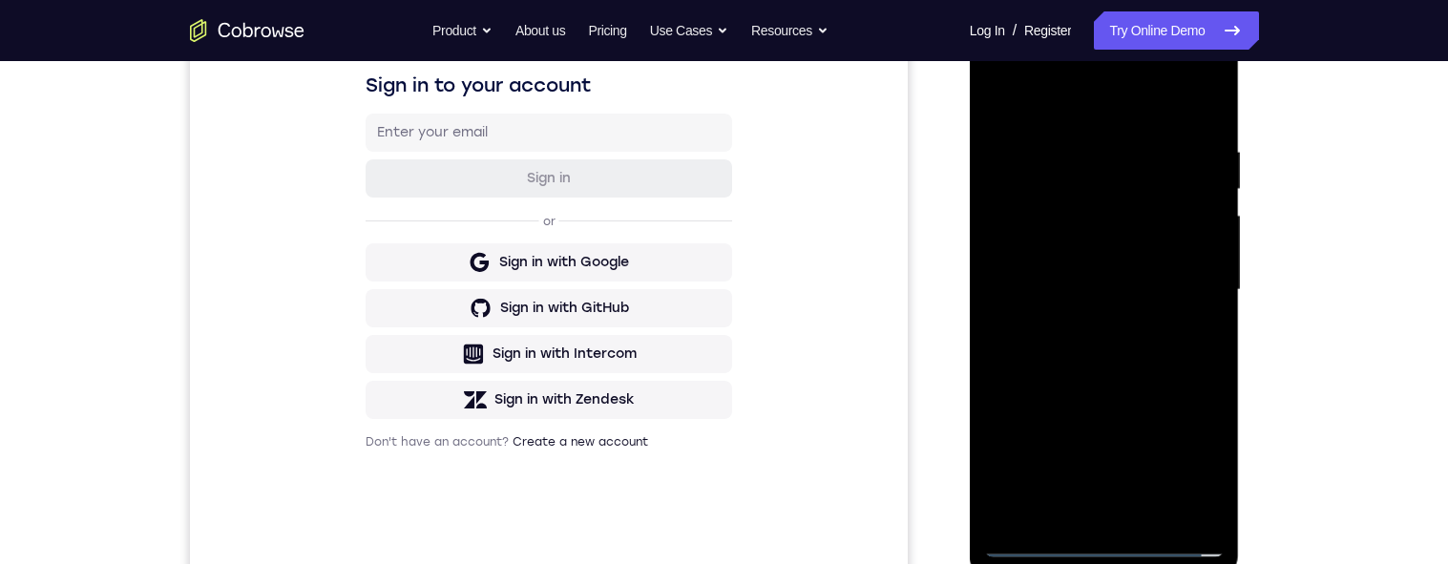
click at [1051, 73] on div at bounding box center [1104, 290] width 241 height 535
click at [1052, 75] on div at bounding box center [1104, 290] width 241 height 535
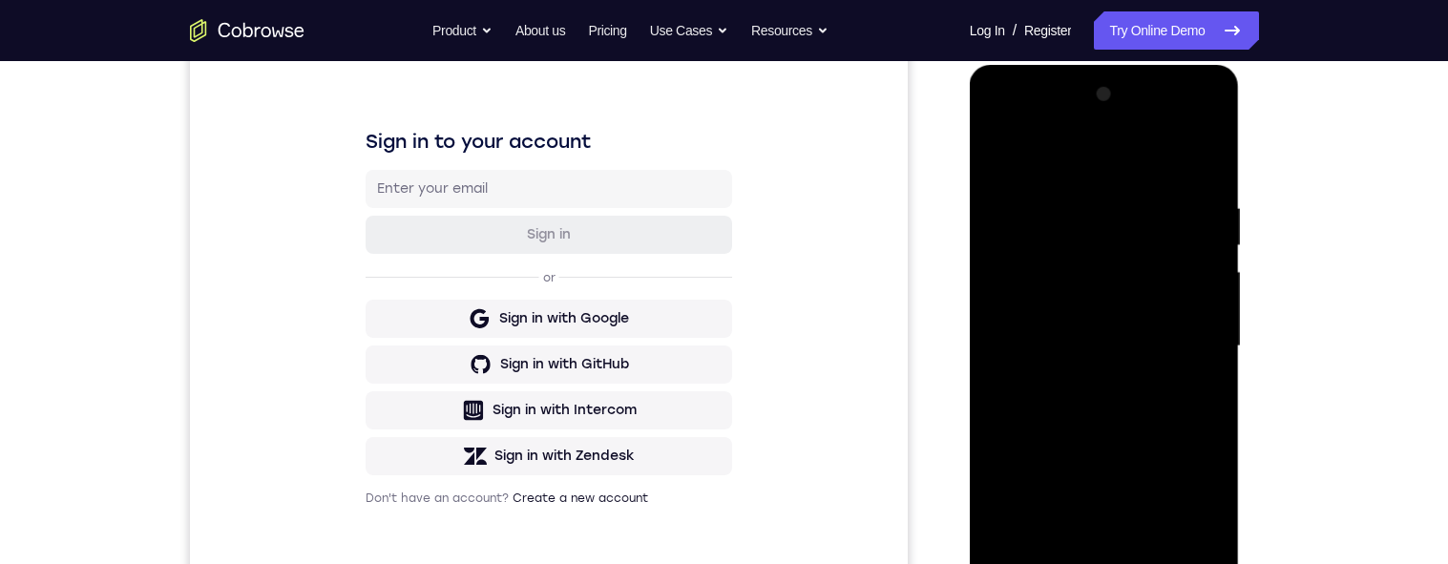
click at [1066, 120] on div at bounding box center [1104, 346] width 241 height 535
click at [1070, 122] on div at bounding box center [1104, 346] width 241 height 535
click at [1069, 132] on div at bounding box center [1104, 346] width 241 height 535
click at [1070, 134] on div at bounding box center [1104, 346] width 241 height 535
click at [1078, 133] on div at bounding box center [1104, 346] width 241 height 535
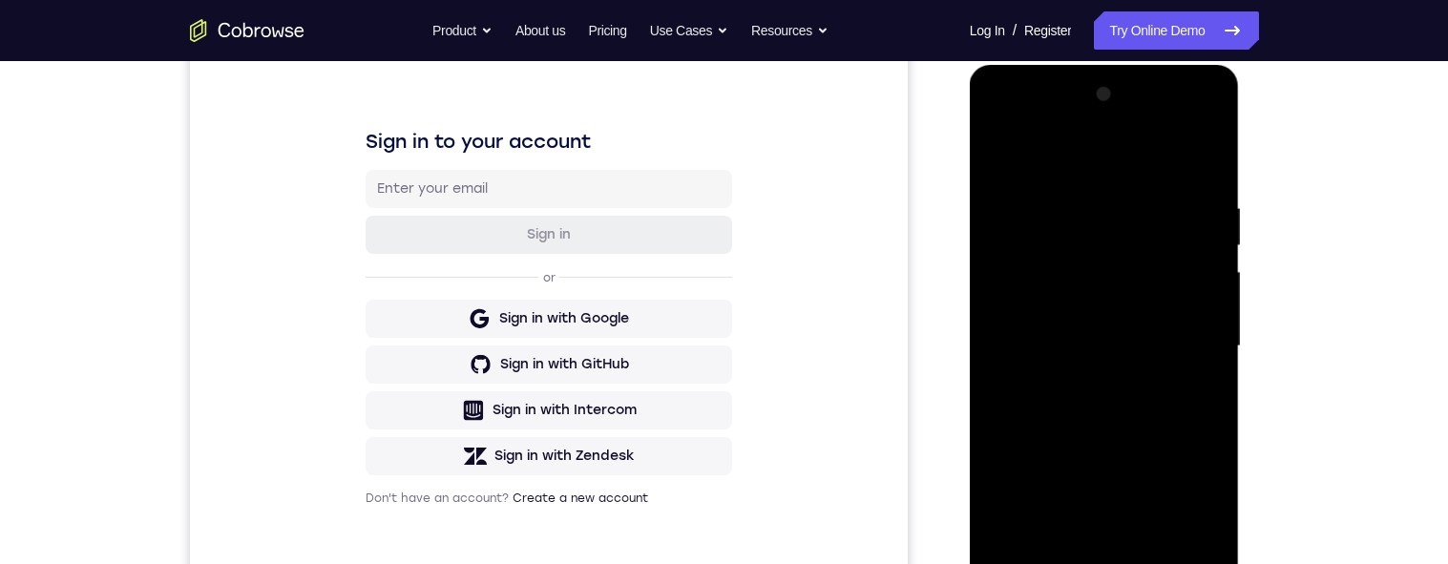
click at [1075, 135] on div at bounding box center [1104, 346] width 241 height 535
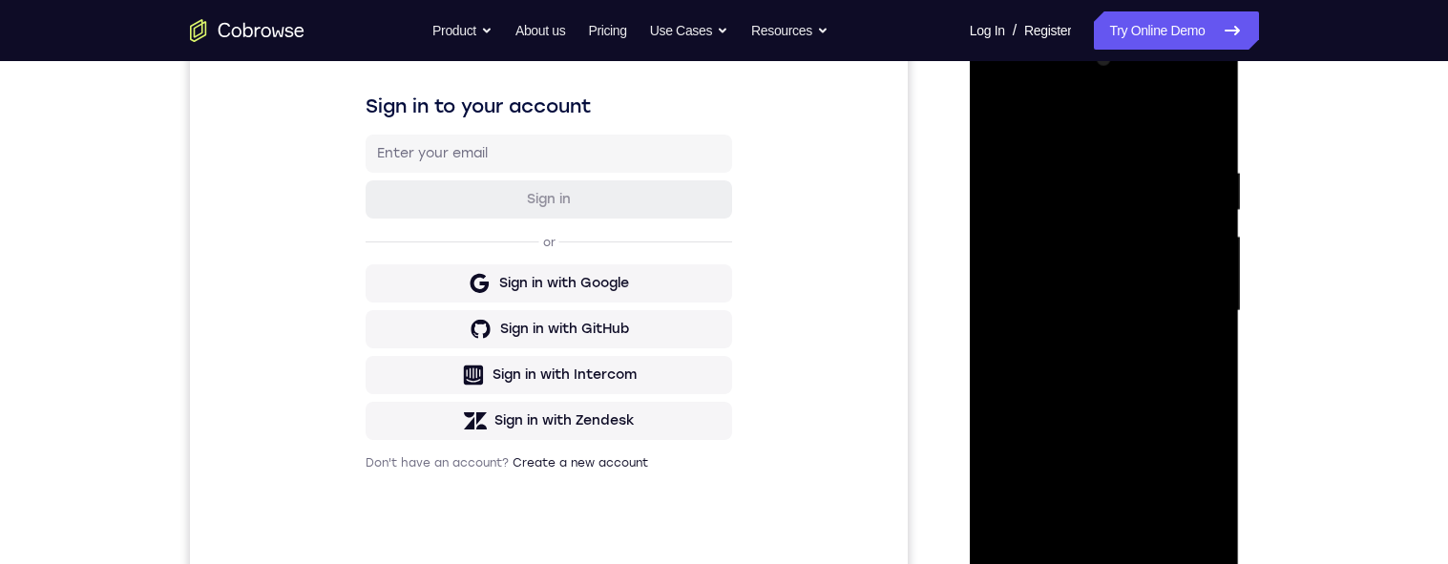
click at [1207, 304] on div at bounding box center [1104, 311] width 241 height 535
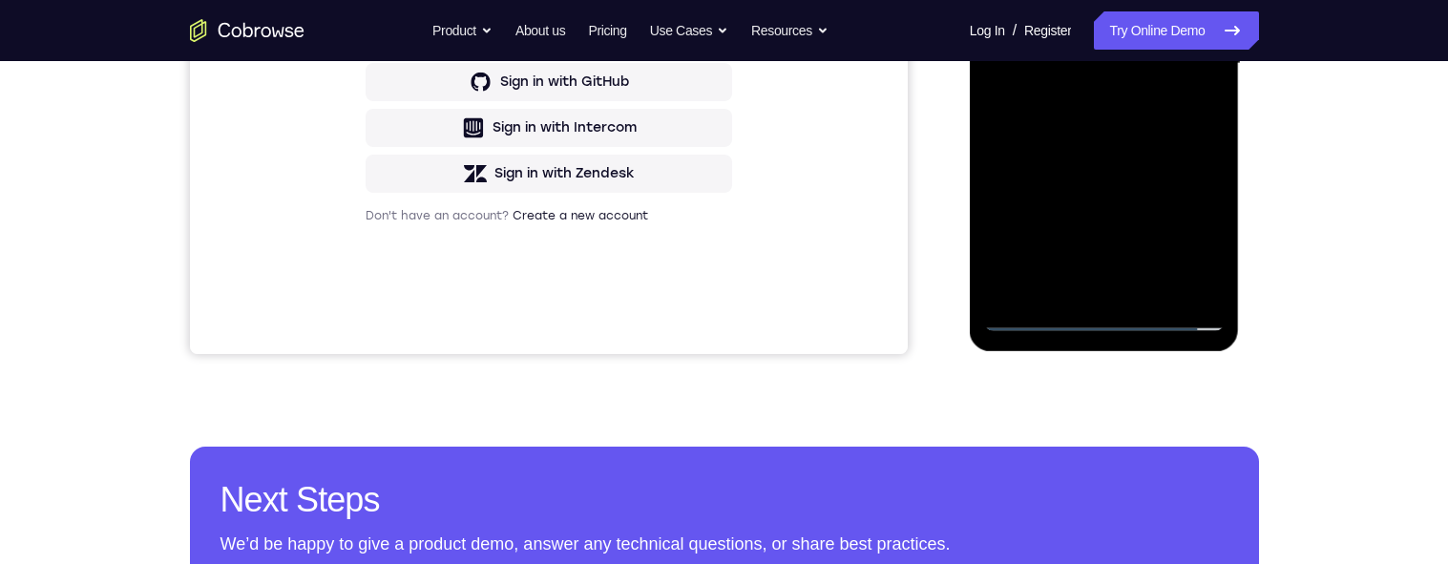
scroll to position [299, 0]
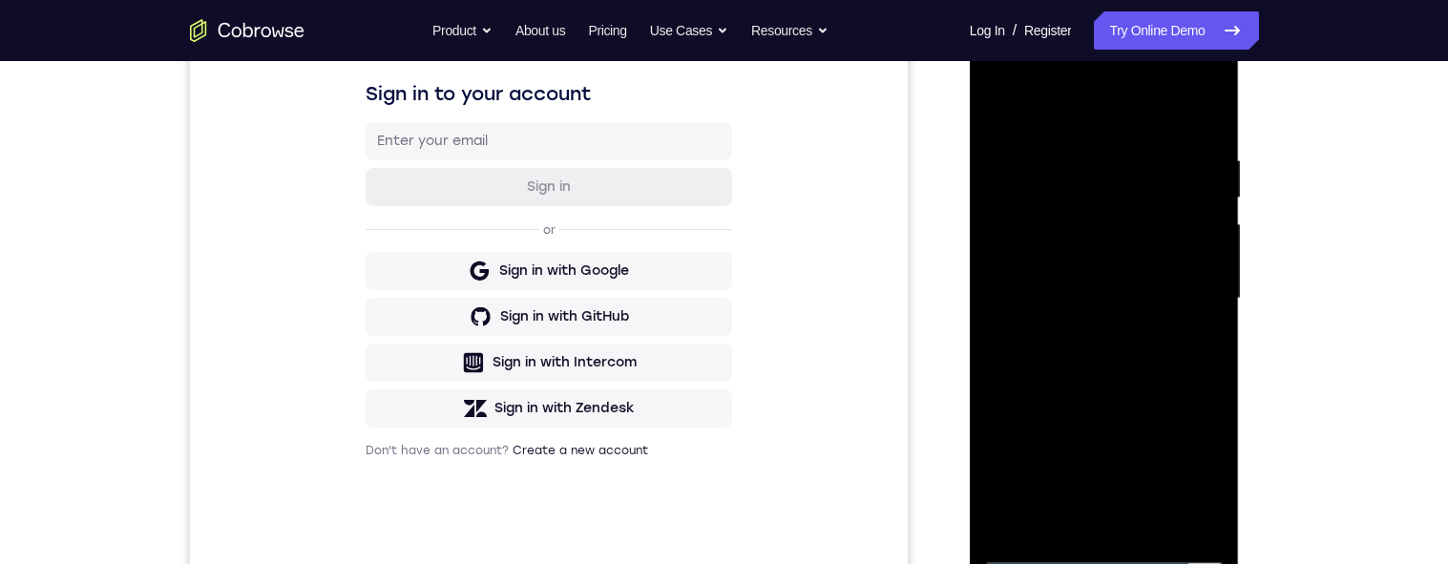
click at [1194, 292] on div at bounding box center [1104, 299] width 241 height 535
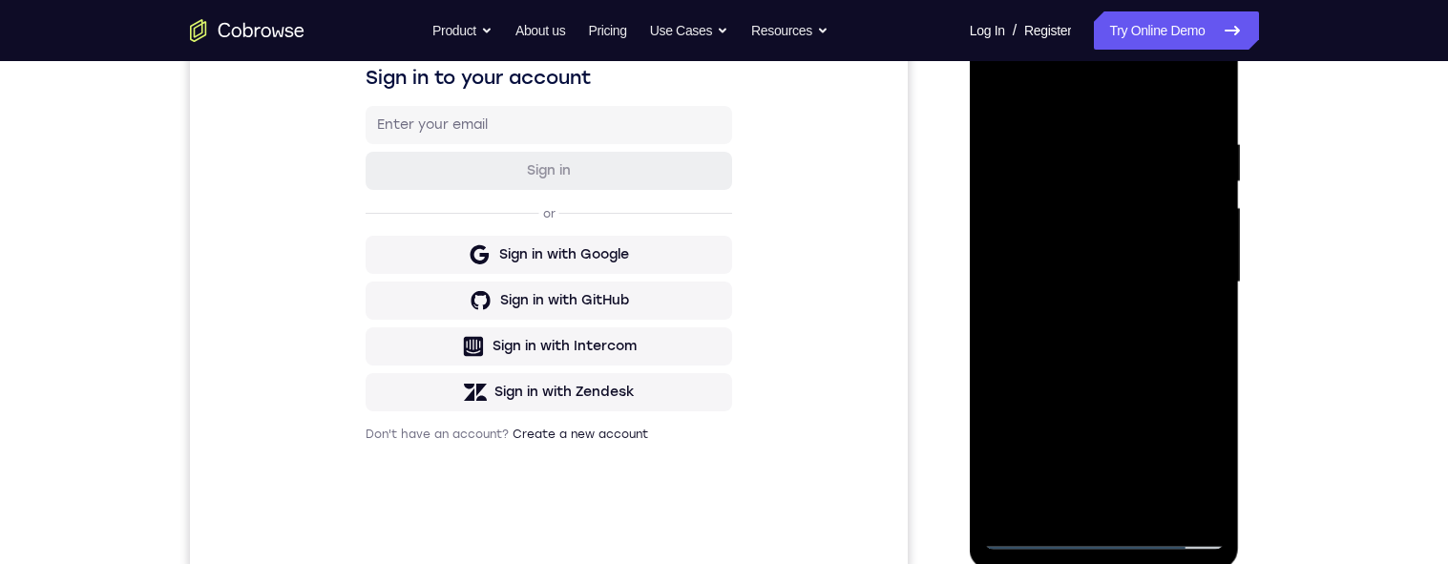
click at [1087, 320] on div at bounding box center [1104, 282] width 241 height 535
click at [1077, 270] on div at bounding box center [1104, 282] width 241 height 535
click at [1050, 241] on div at bounding box center [1104, 282] width 241 height 535
click at [1130, 276] on div at bounding box center [1104, 282] width 241 height 535
click at [1120, 285] on div at bounding box center [1104, 282] width 241 height 535
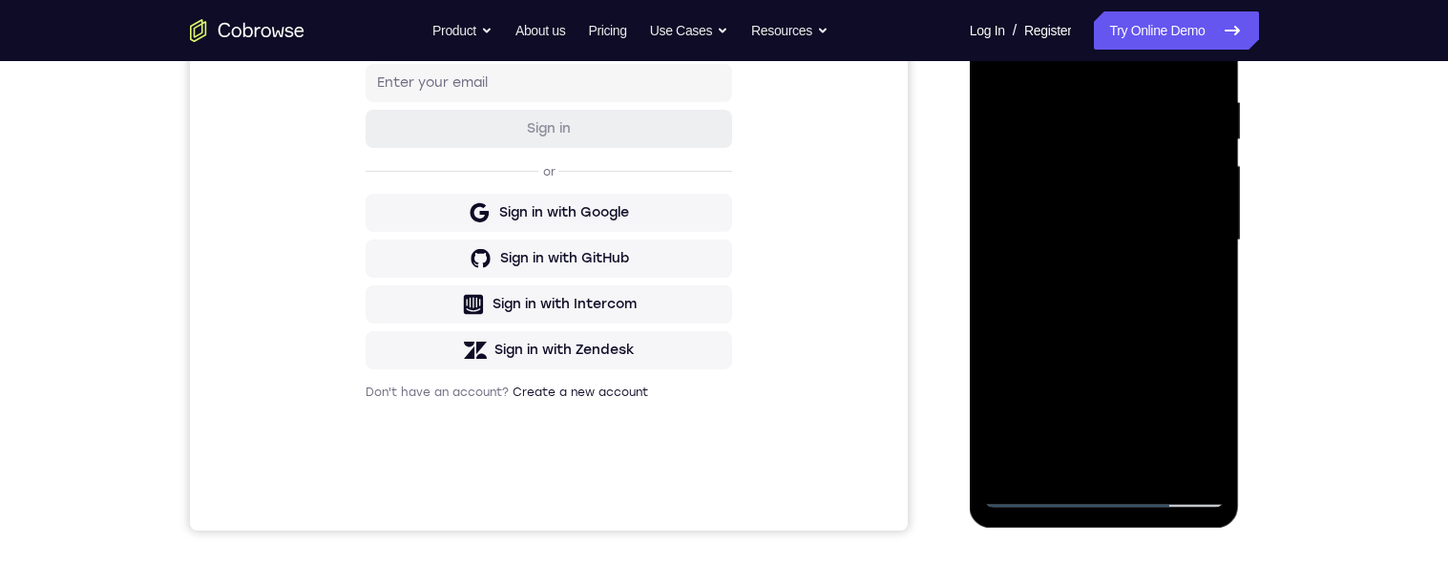
scroll to position [358, 0]
click at [1164, 247] on div at bounding box center [1104, 239] width 241 height 535
click at [1106, 242] on div at bounding box center [1104, 239] width 241 height 535
click at [1113, 243] on div at bounding box center [1104, 239] width 241 height 535
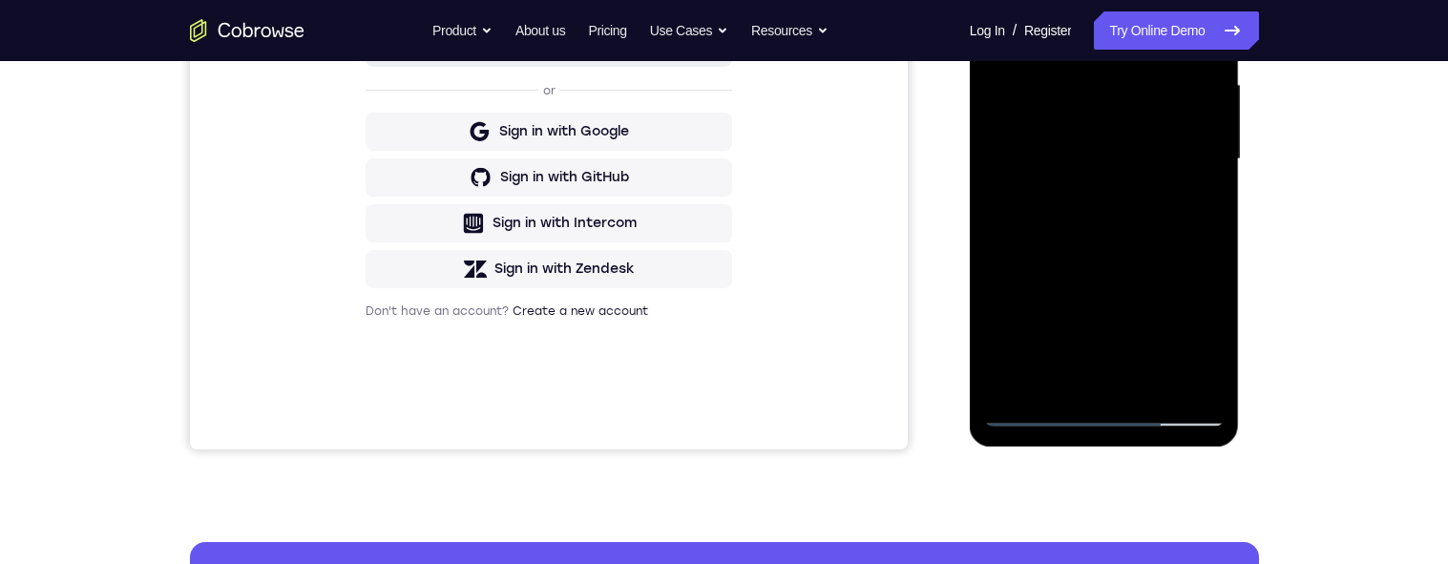
scroll to position [446, 0]
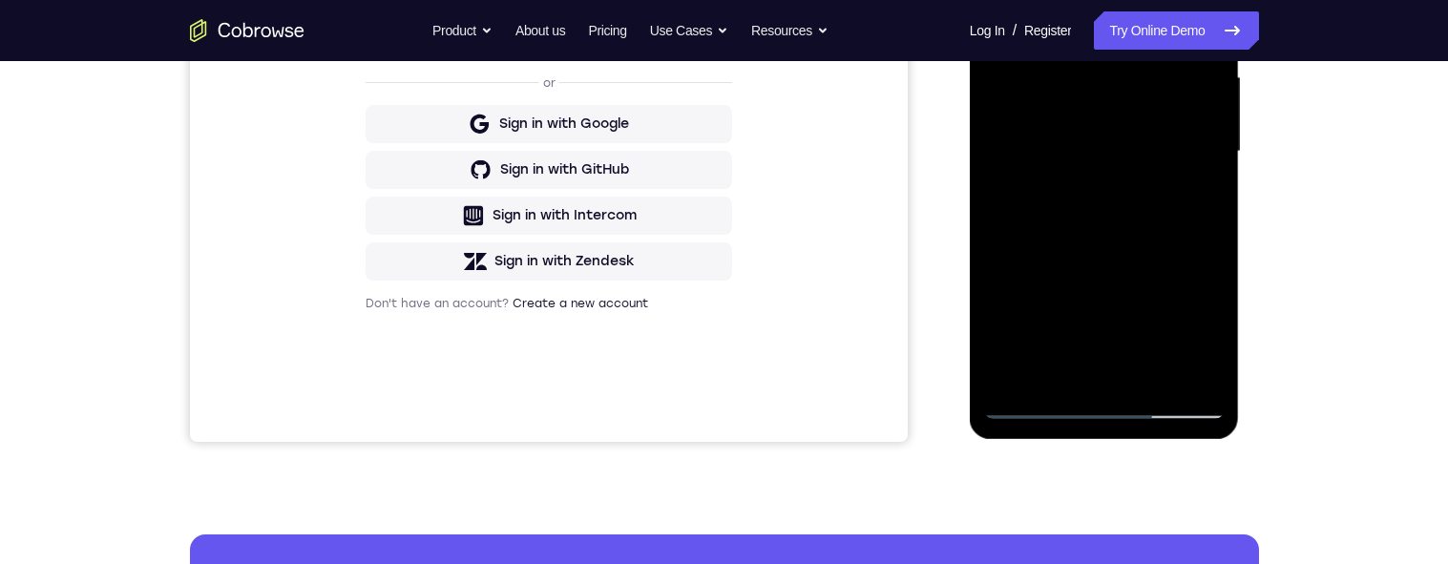
click at [1175, 236] on div at bounding box center [1104, 151] width 241 height 535
click at [1119, 228] on div at bounding box center [1104, 151] width 241 height 535
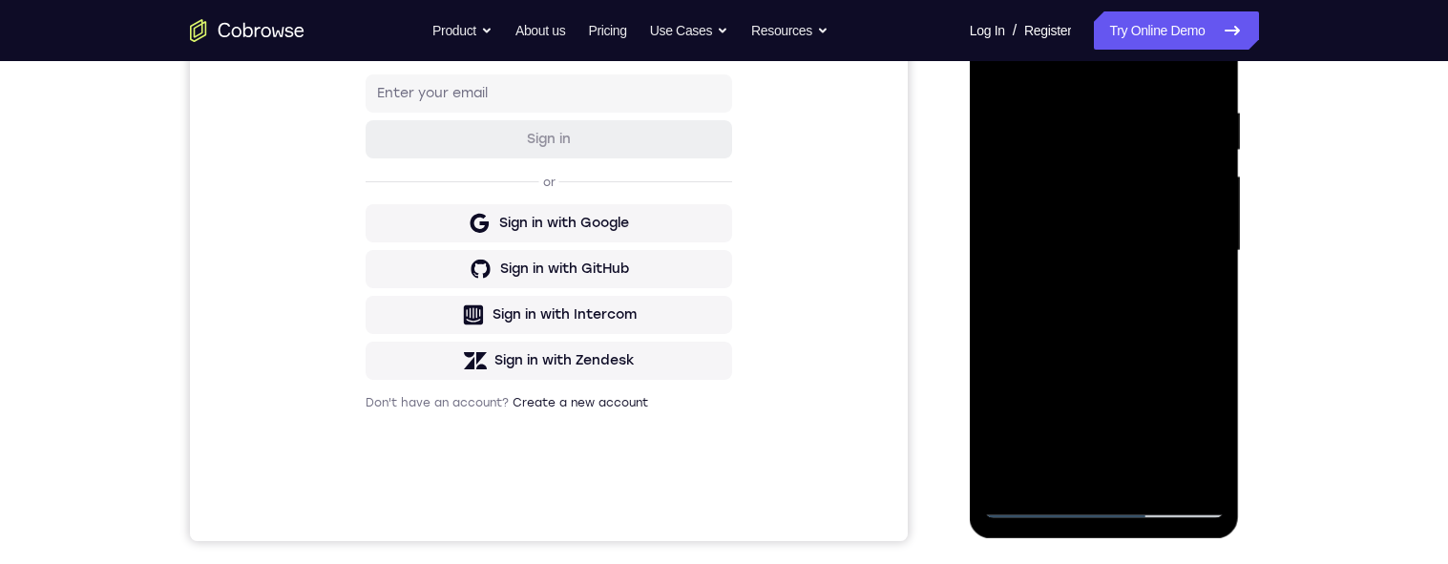
click at [1133, 326] on div at bounding box center [1104, 251] width 241 height 535
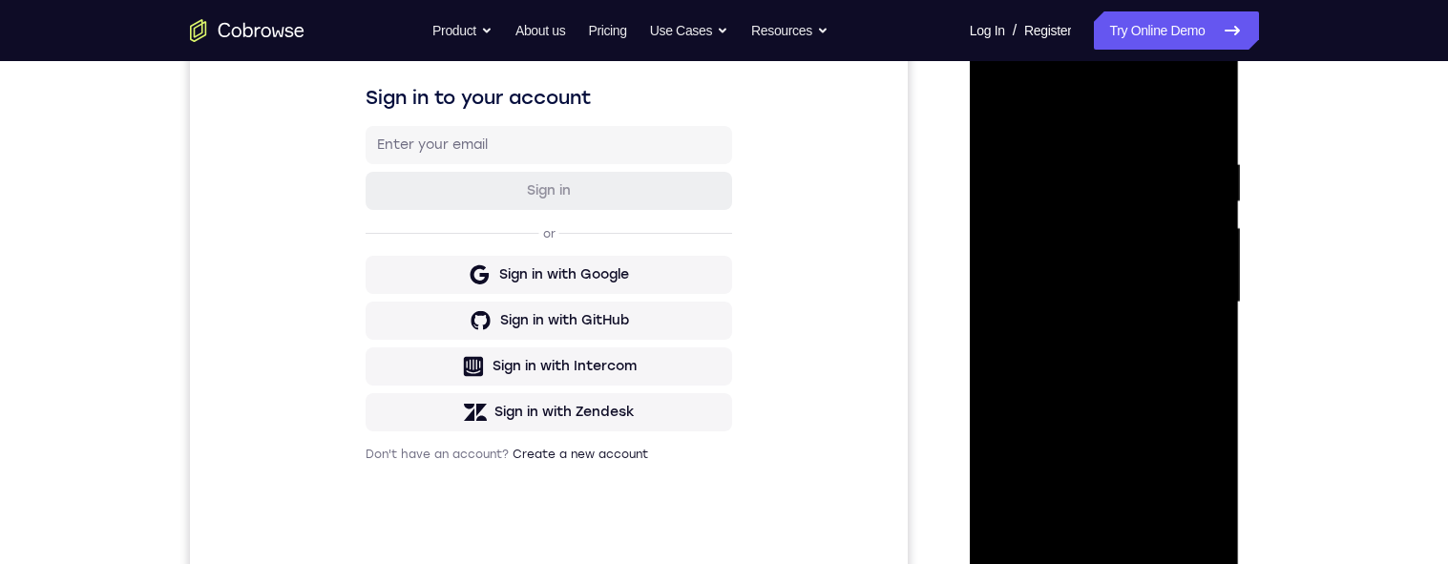
scroll to position [455, 0]
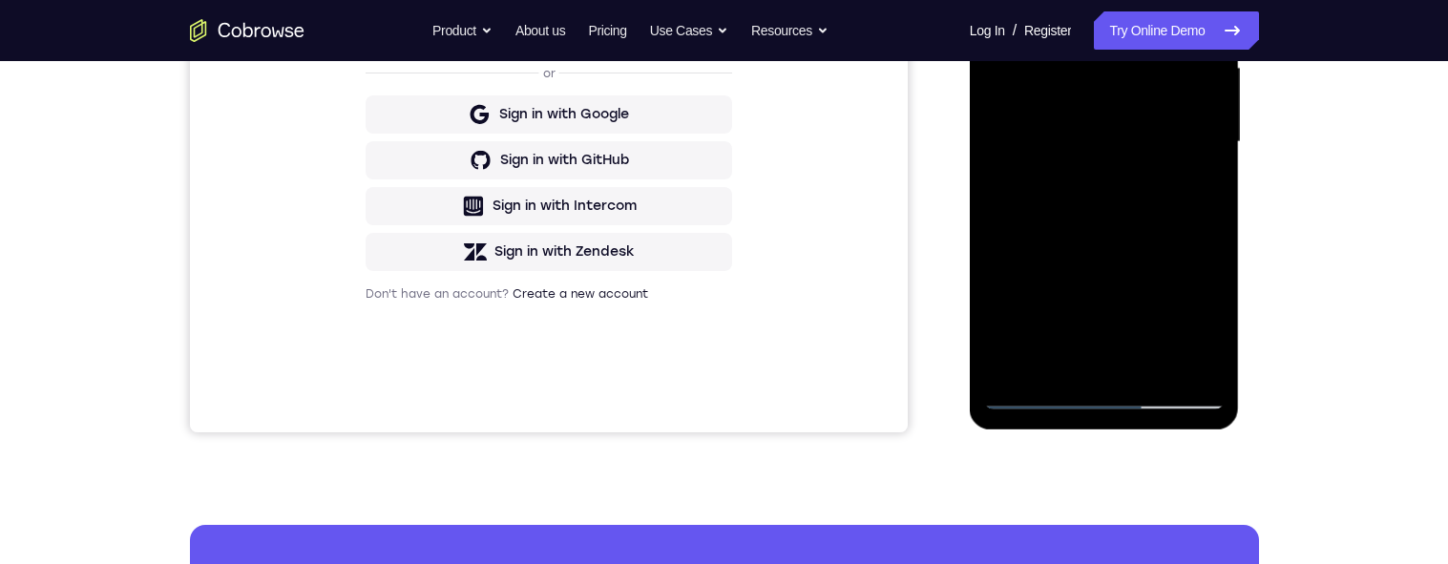
click at [1124, 221] on div at bounding box center [1104, 142] width 241 height 535
click at [1120, 227] on div at bounding box center [1104, 142] width 241 height 535
click at [1130, 223] on div at bounding box center [1104, 142] width 241 height 535
click at [1135, 222] on div at bounding box center [1104, 142] width 241 height 535
click at [1139, 223] on div at bounding box center [1104, 142] width 241 height 535
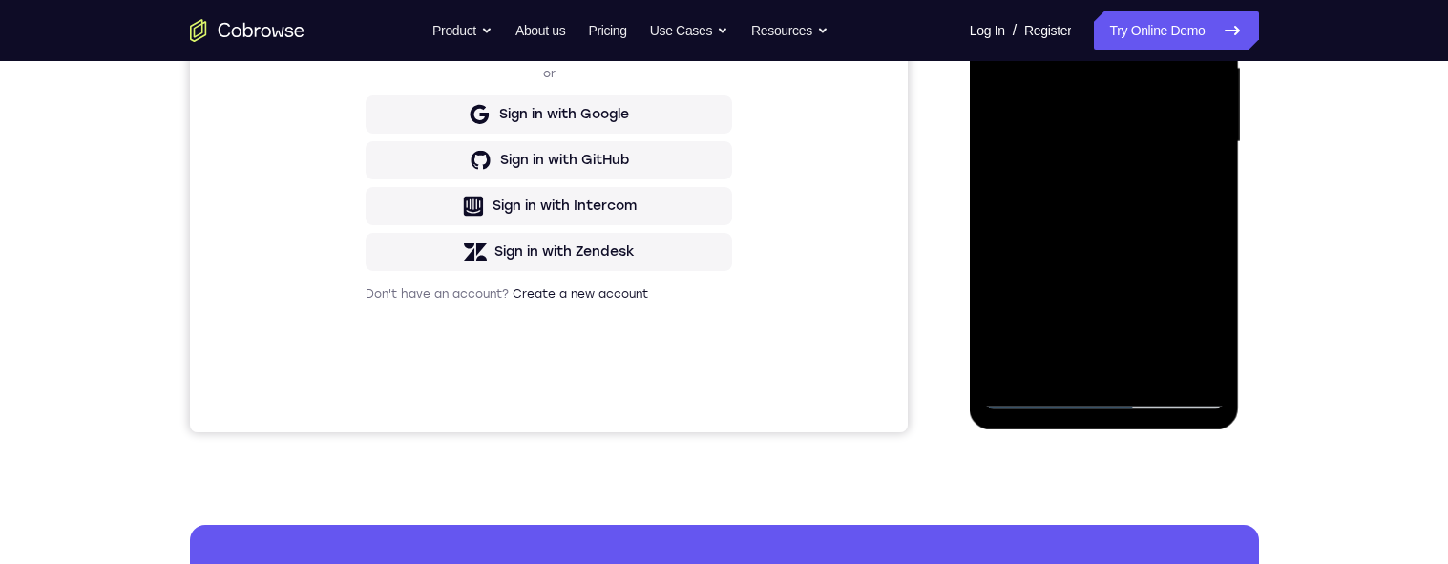
click at [1152, 361] on div at bounding box center [1104, 142] width 241 height 535
click at [1148, 370] on div at bounding box center [1104, 142] width 241 height 535
click at [1152, 372] on div at bounding box center [1104, 142] width 241 height 535
click at [1150, 371] on div at bounding box center [1104, 142] width 241 height 535
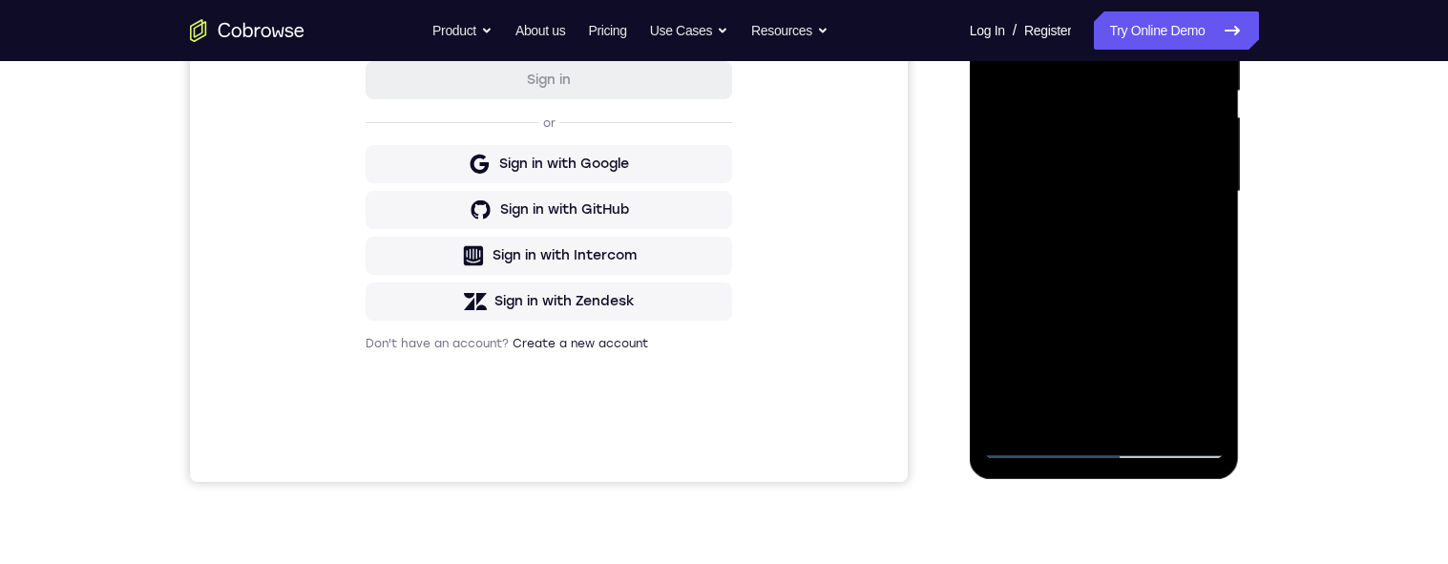
scroll to position [561, 0]
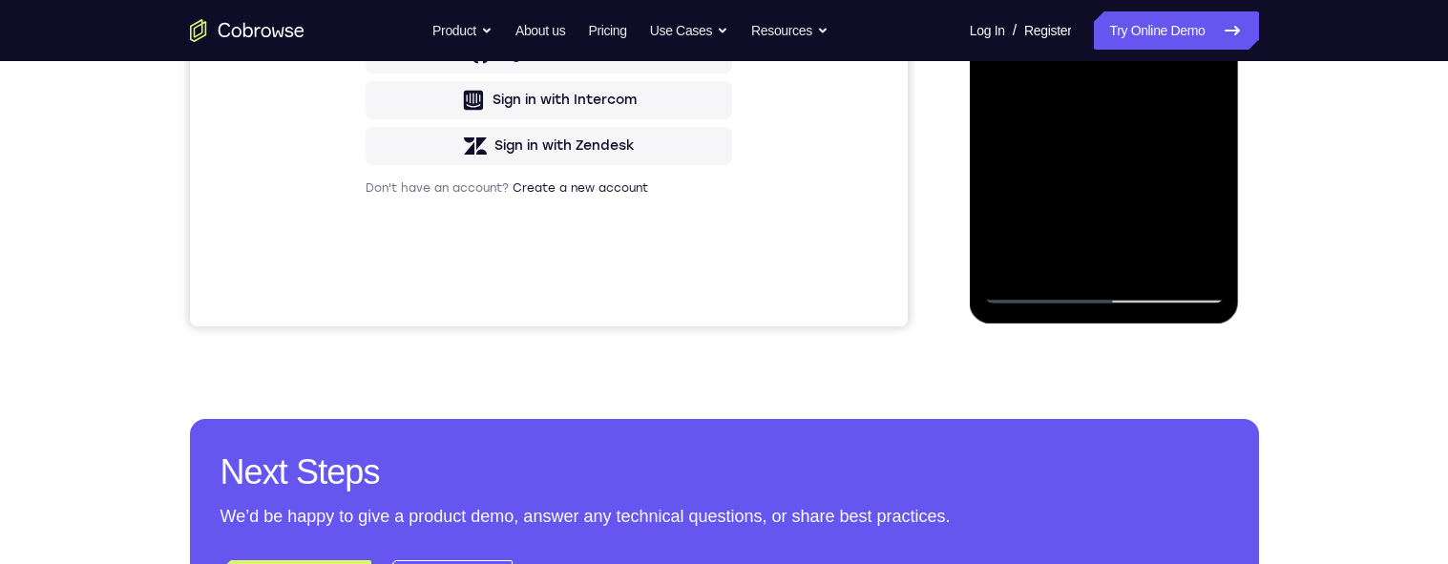
click at [1146, 260] on div at bounding box center [1104, 36] width 241 height 535
click at [1150, 259] on div at bounding box center [1104, 36] width 241 height 535
click at [1144, 259] on div at bounding box center [1104, 36] width 241 height 535
click at [1146, 260] on div at bounding box center [1104, 36] width 241 height 535
click at [1150, 257] on div at bounding box center [1104, 36] width 241 height 535
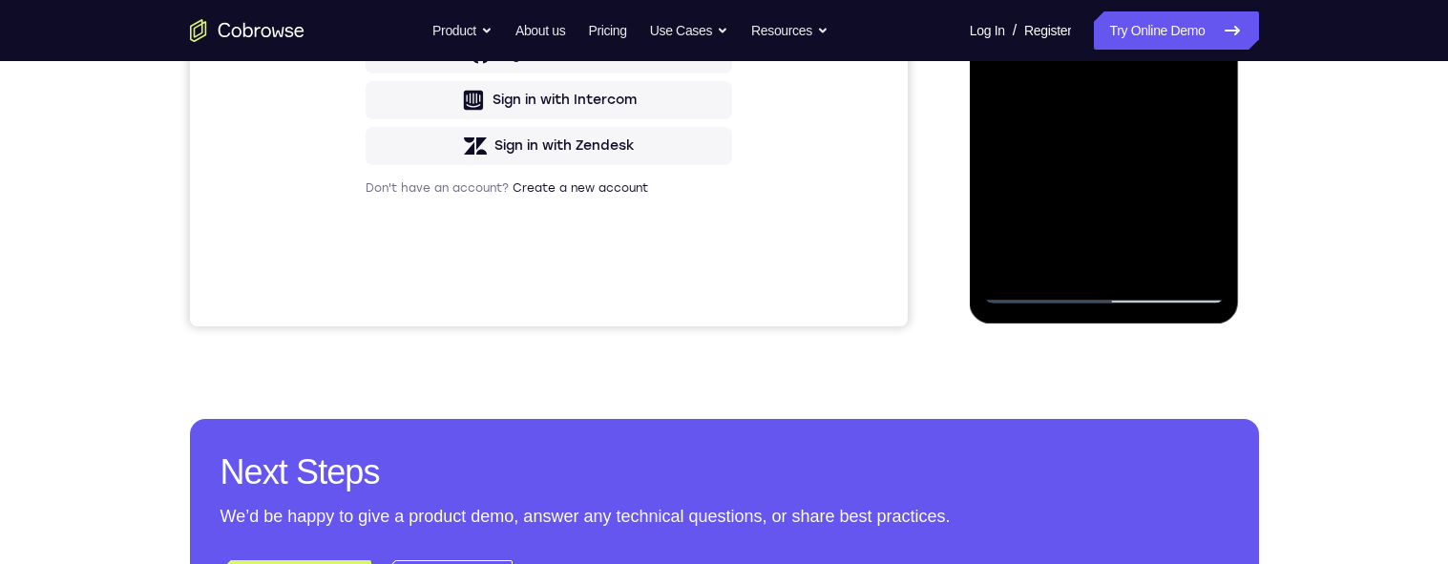
click at [1151, 261] on div at bounding box center [1104, 36] width 241 height 535
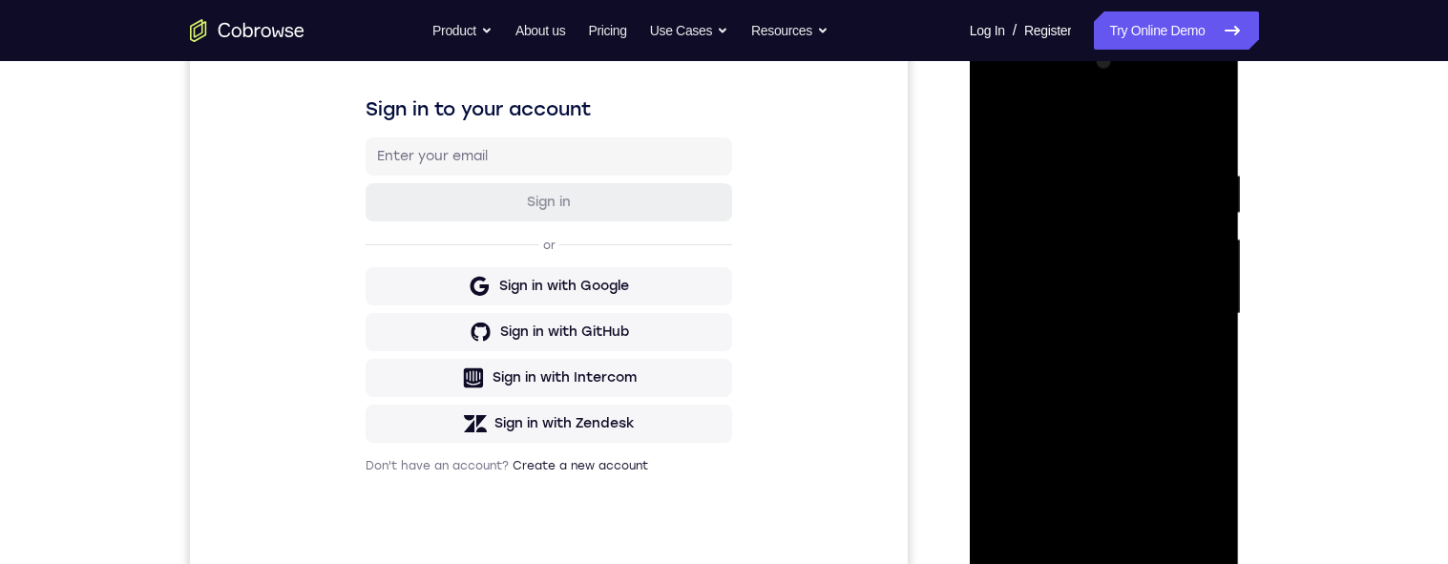
scroll to position [288, 0]
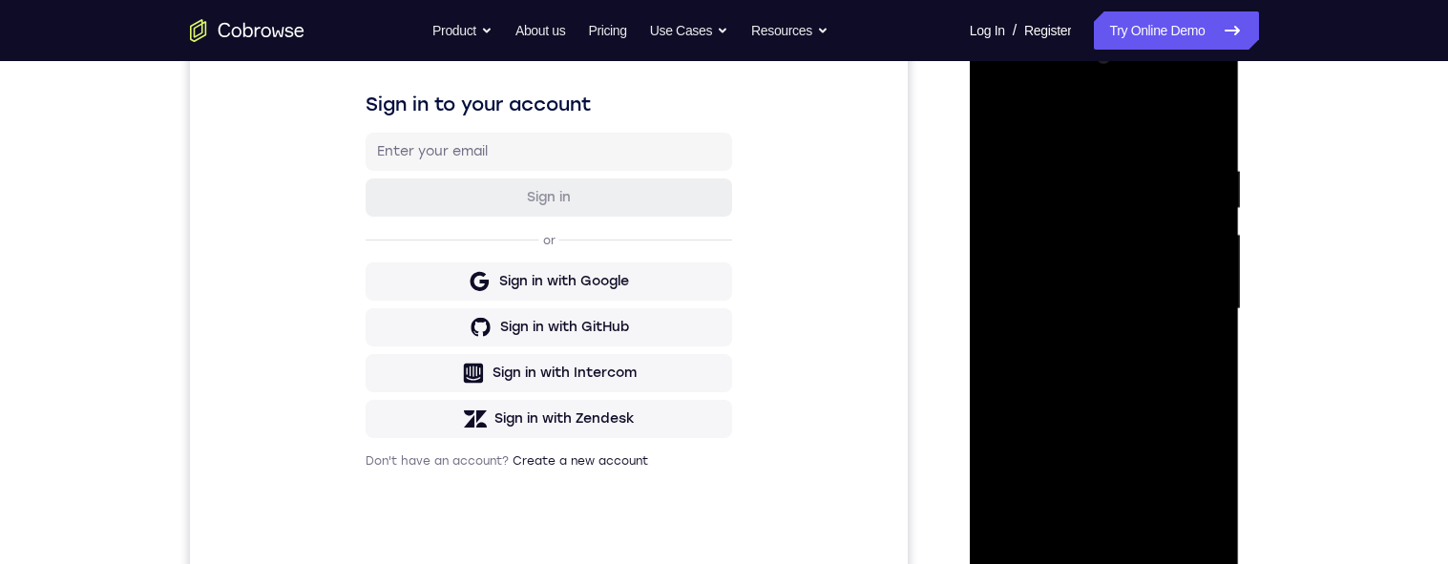
click at [1124, 407] on div at bounding box center [1104, 309] width 241 height 535
click at [1110, 412] on div at bounding box center [1104, 309] width 241 height 535
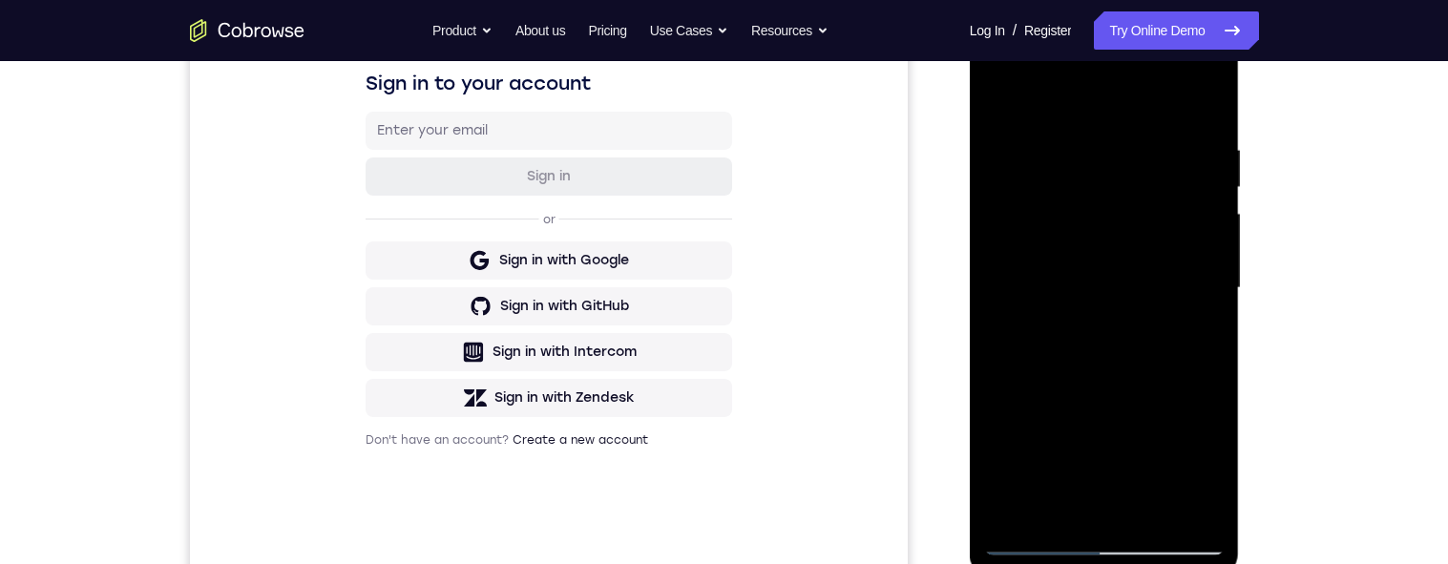
scroll to position [310, 0]
click at [1133, 392] on div at bounding box center [1104, 287] width 241 height 535
click at [1137, 381] on div at bounding box center [1104, 287] width 241 height 535
click at [1138, 391] on div at bounding box center [1104, 287] width 241 height 535
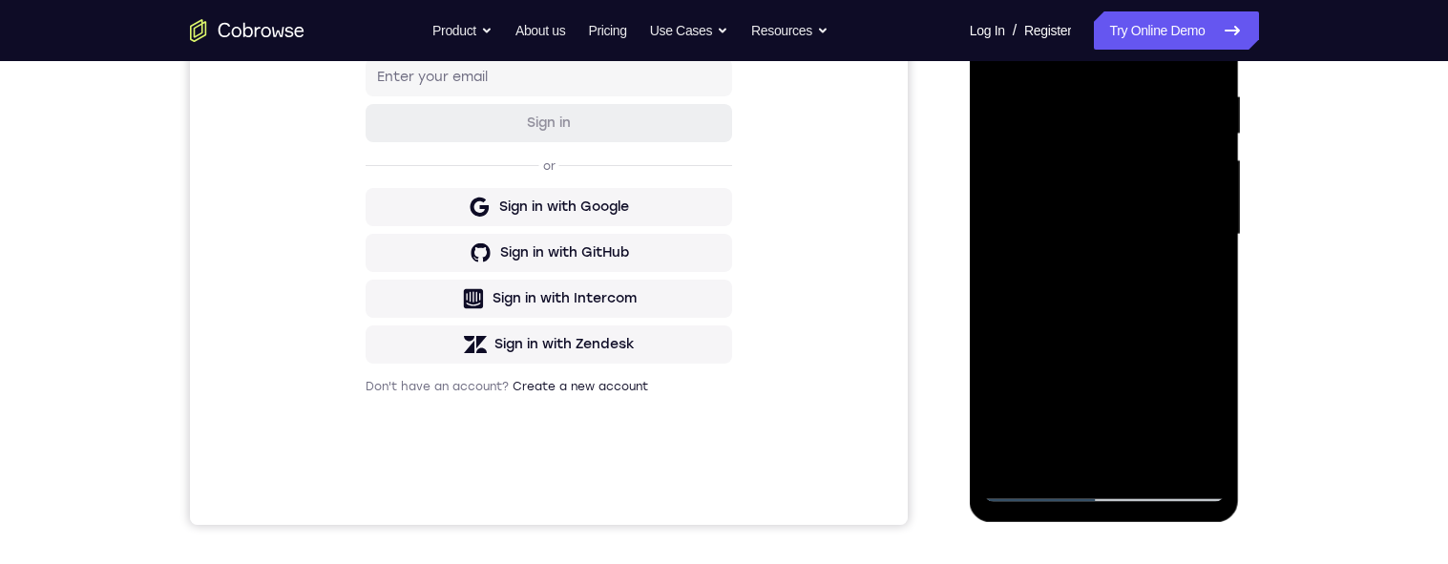
scroll to position [325, 0]
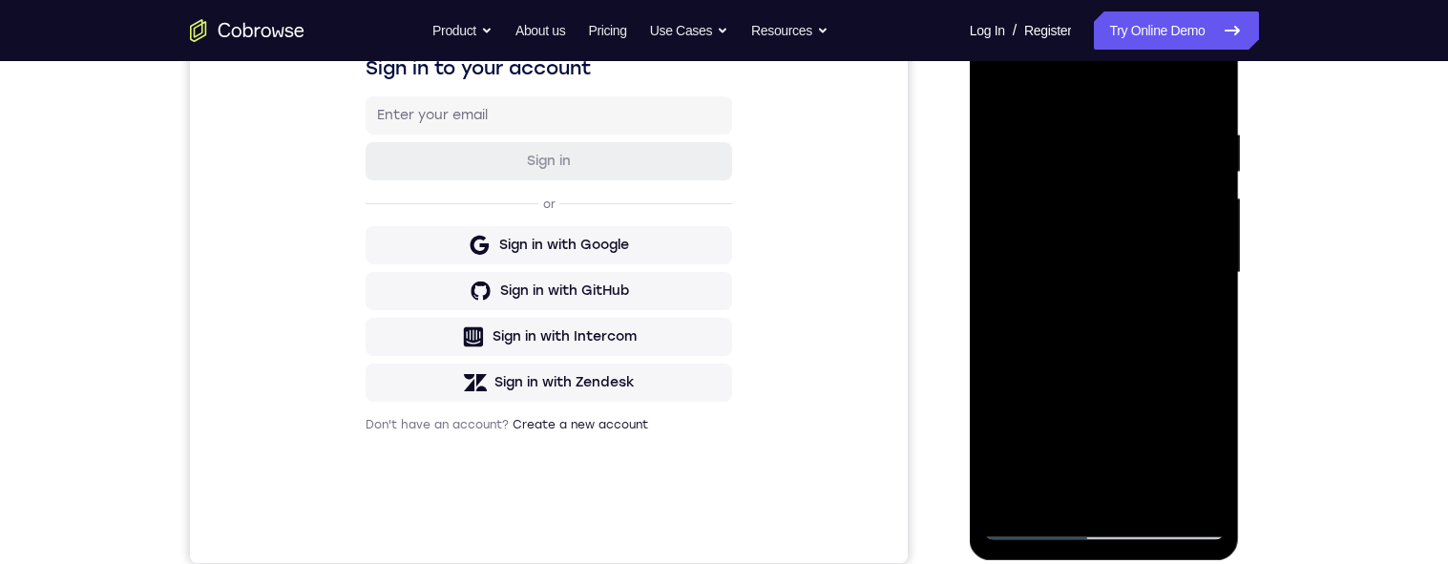
click at [1126, 388] on div at bounding box center [1104, 273] width 241 height 535
click at [1130, 385] on div at bounding box center [1104, 273] width 241 height 535
click at [1136, 377] on div at bounding box center [1104, 273] width 241 height 535
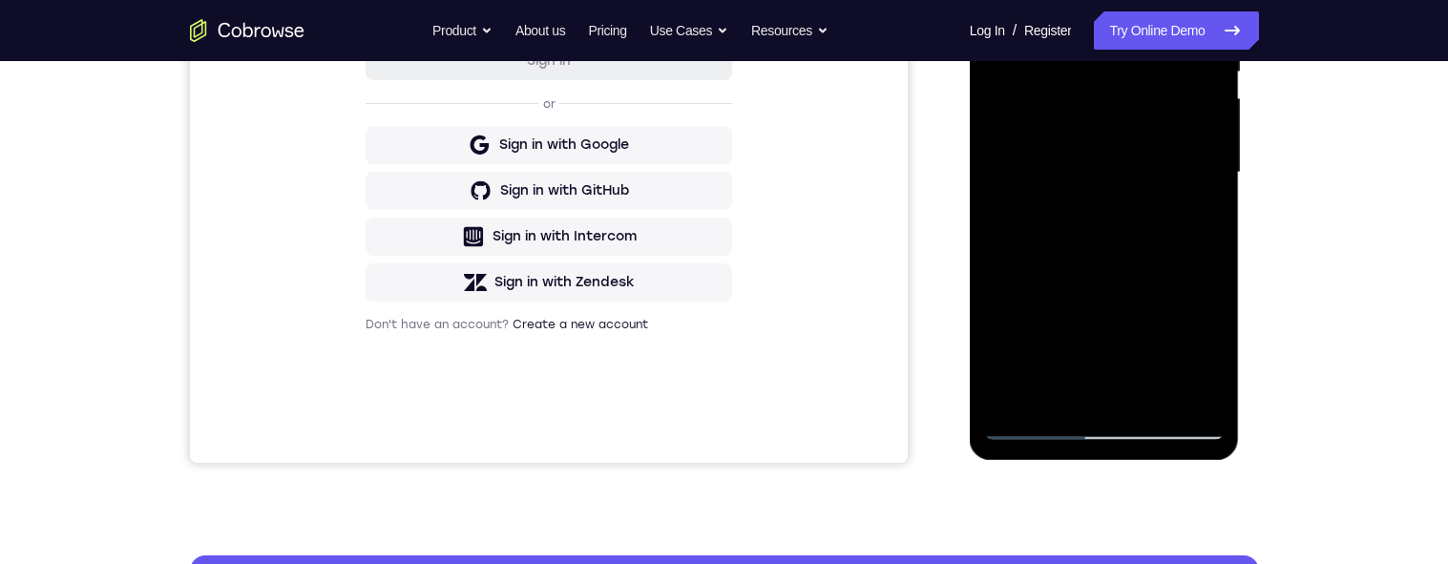
scroll to position [410, 0]
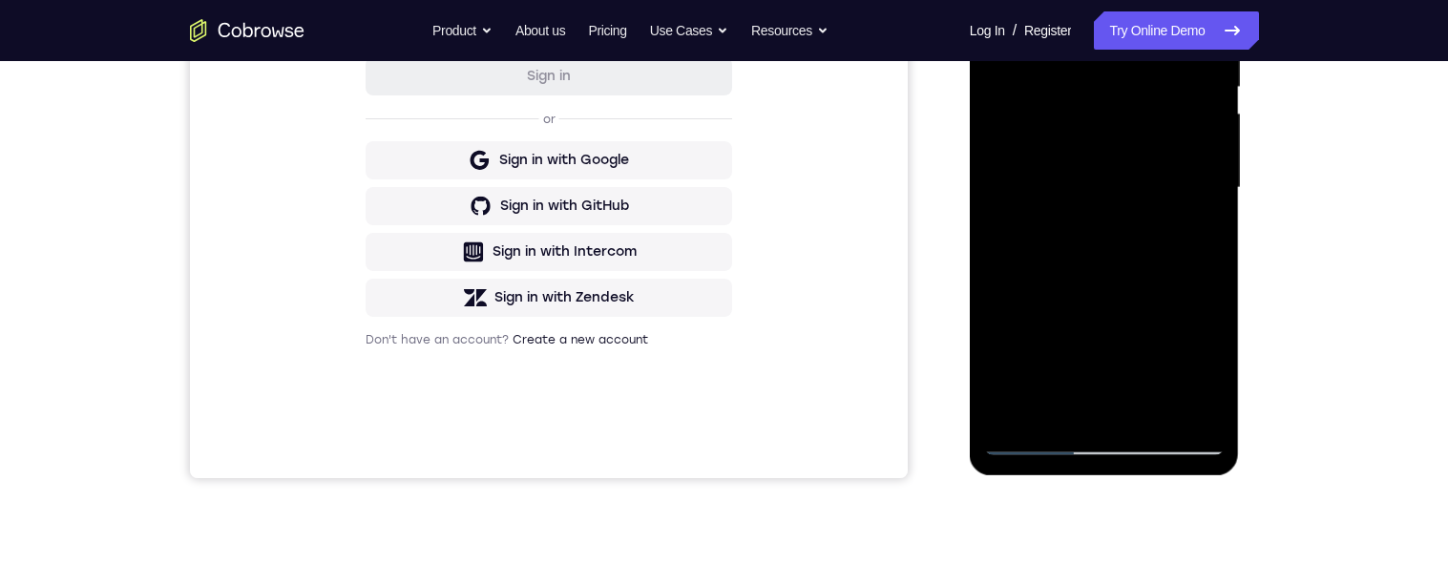
click at [1000, 0] on div at bounding box center [1104, 188] width 241 height 535
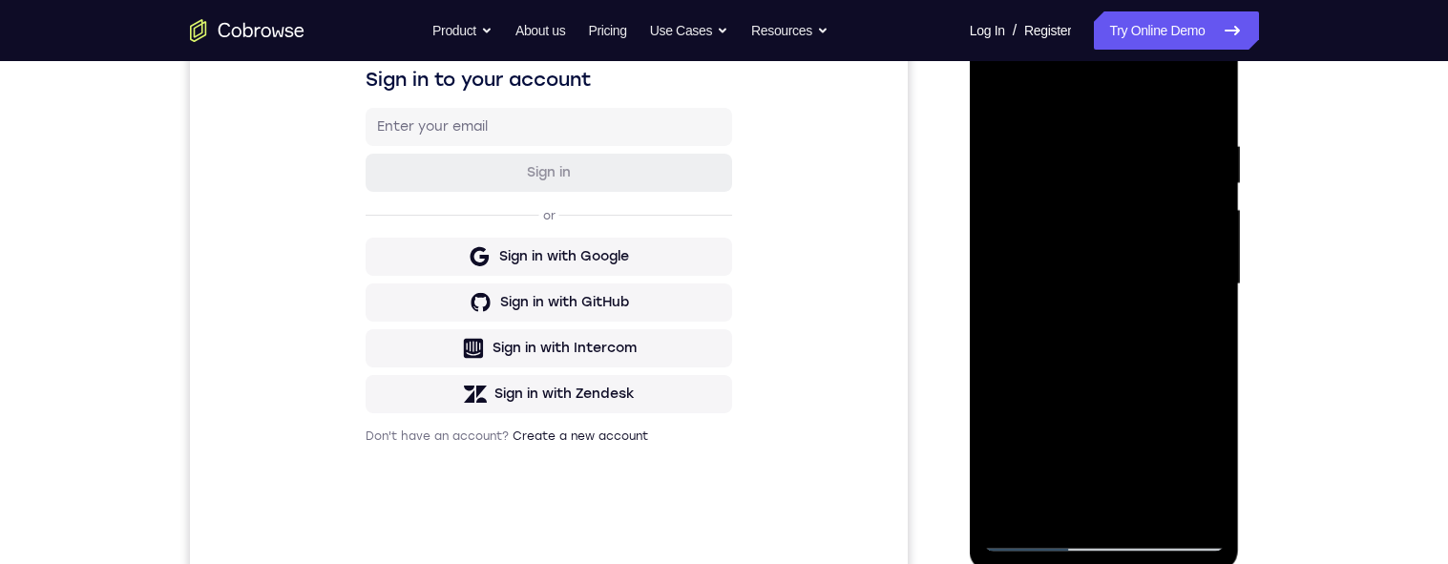
click at [1003, 99] on div at bounding box center [1104, 284] width 241 height 535
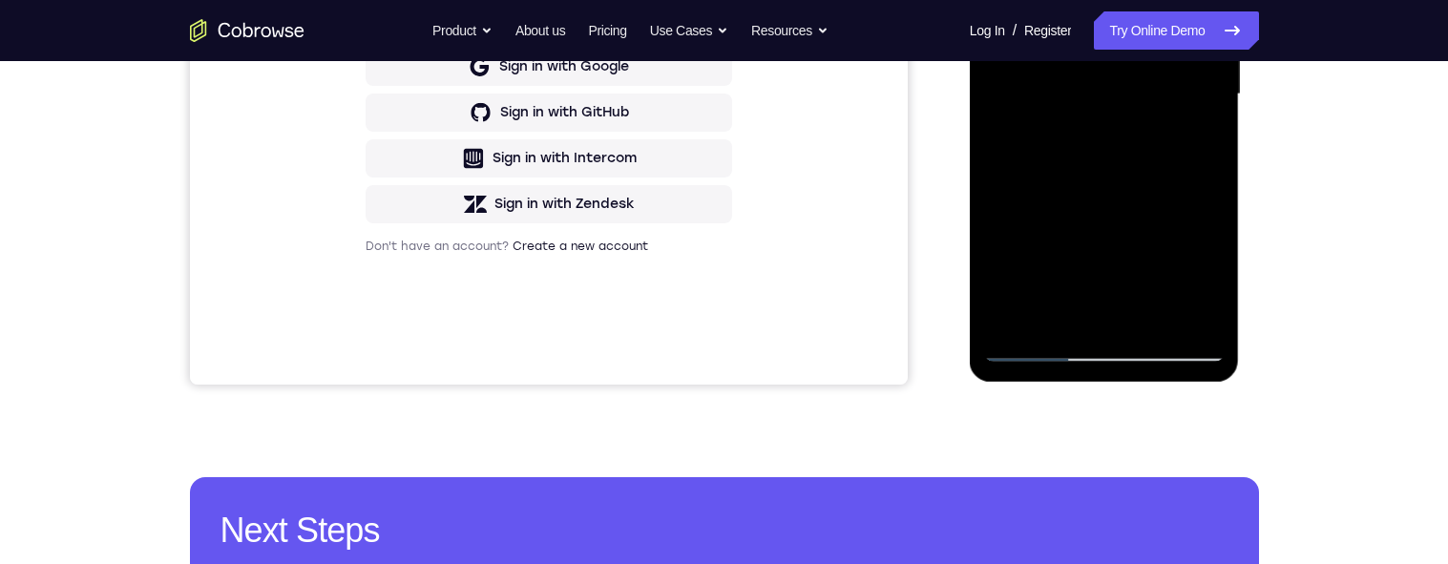
scroll to position [425, 0]
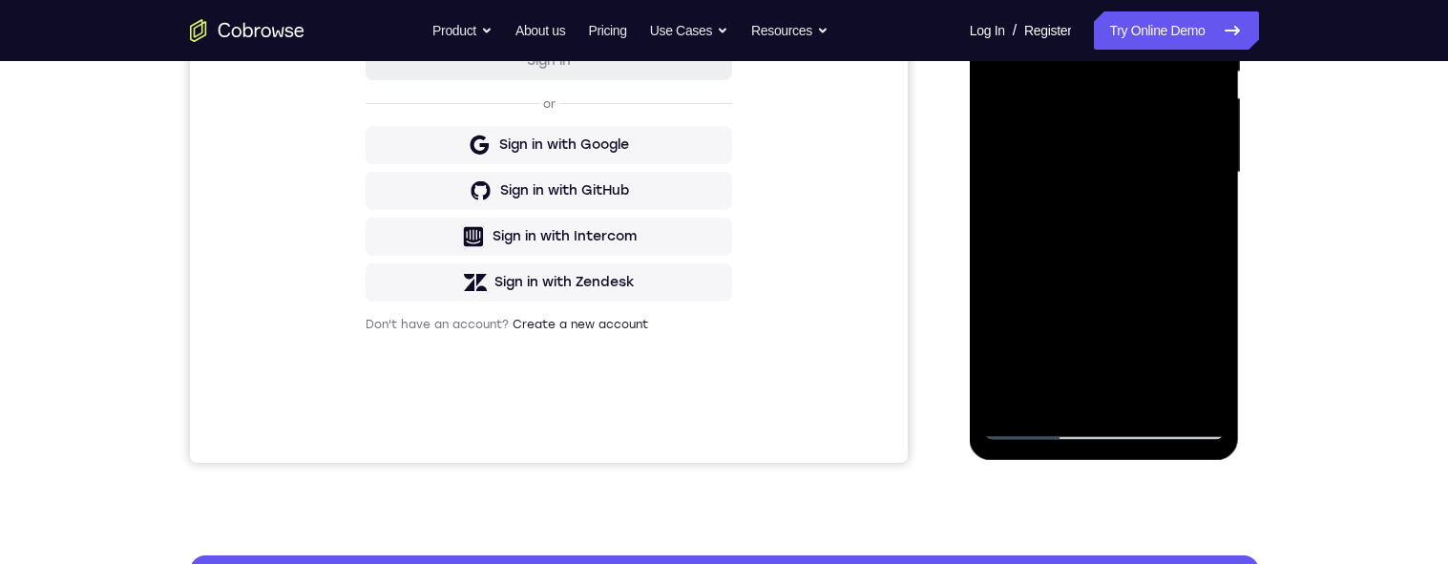
click at [1149, 396] on div at bounding box center [1104, 172] width 241 height 535
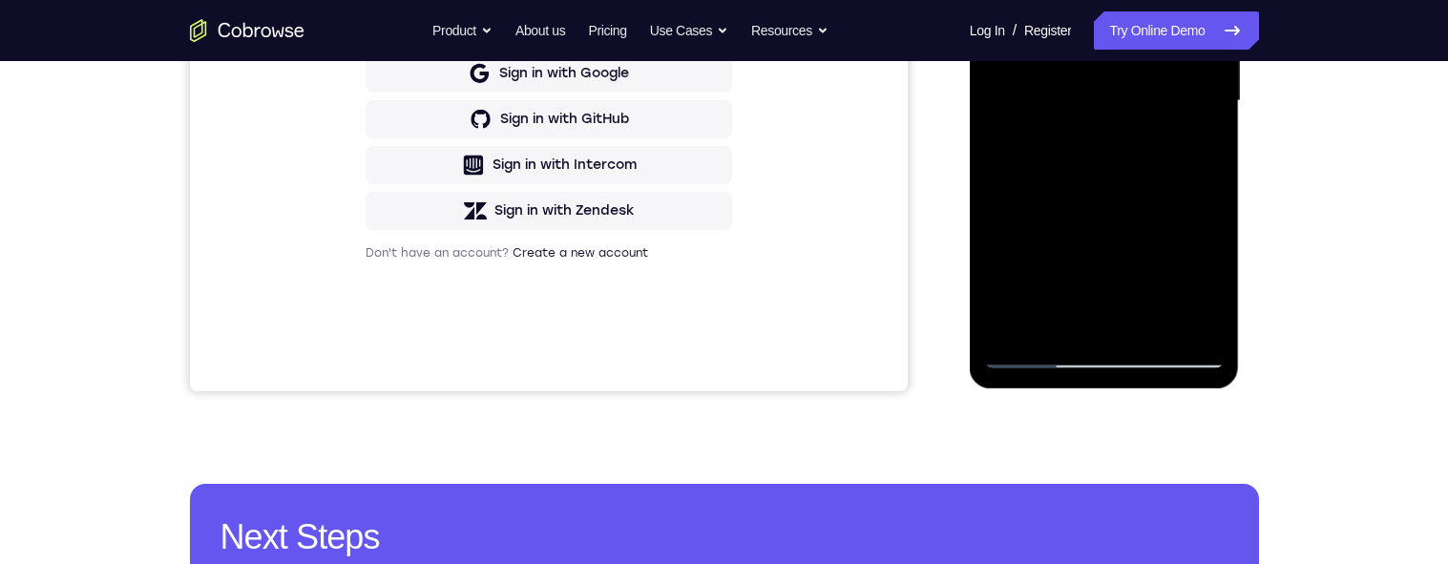
click at [1150, 321] on div at bounding box center [1104, 101] width 241 height 535
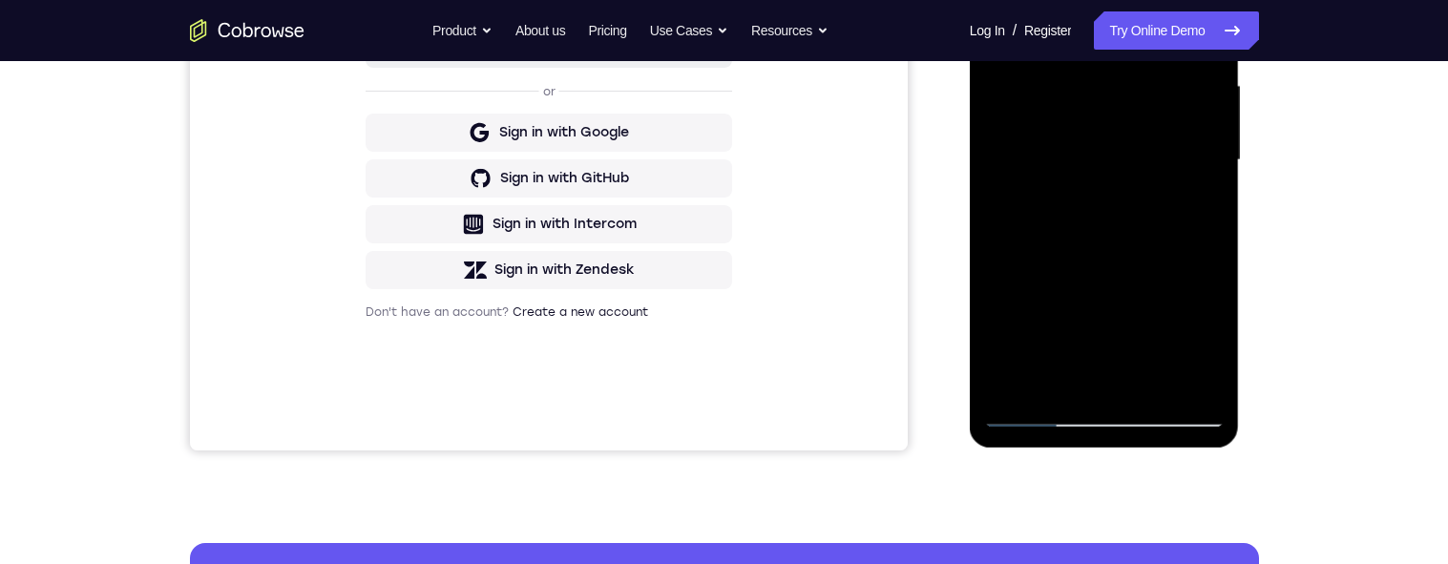
scroll to position [503, 0]
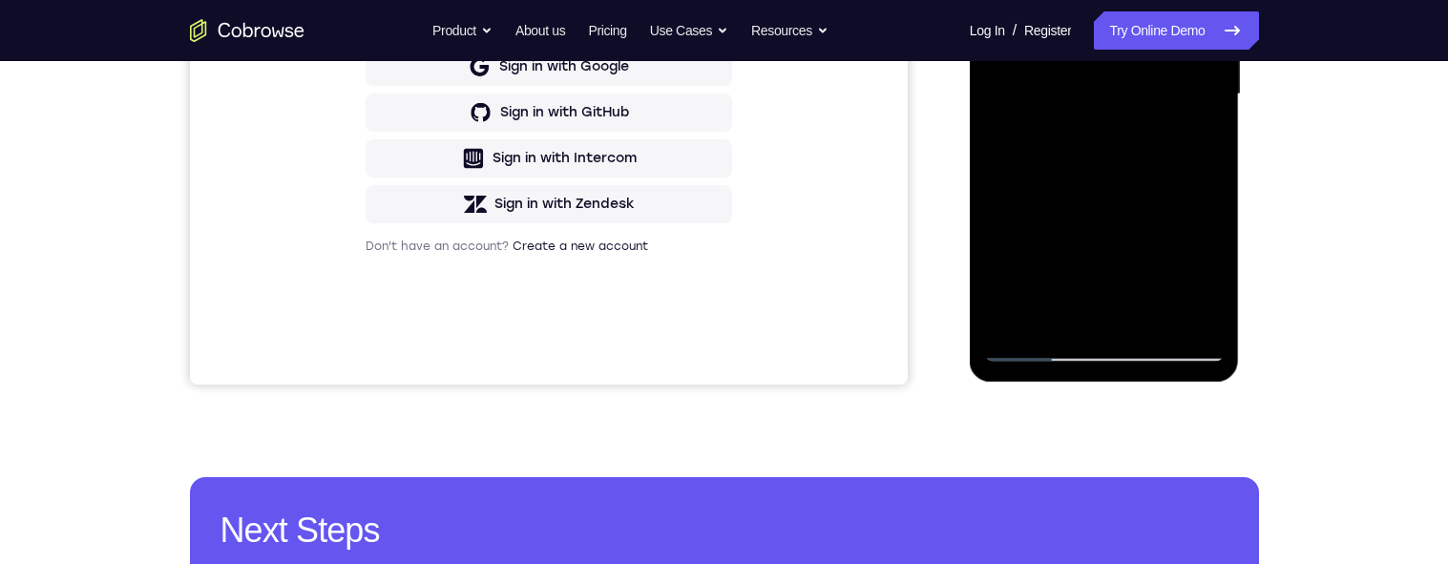
click at [1153, 318] on div at bounding box center [1104, 94] width 241 height 535
click at [1152, 314] on div at bounding box center [1104, 94] width 241 height 535
click at [1153, 311] on div at bounding box center [1104, 94] width 241 height 535
click at [1151, 316] on div at bounding box center [1104, 94] width 241 height 535
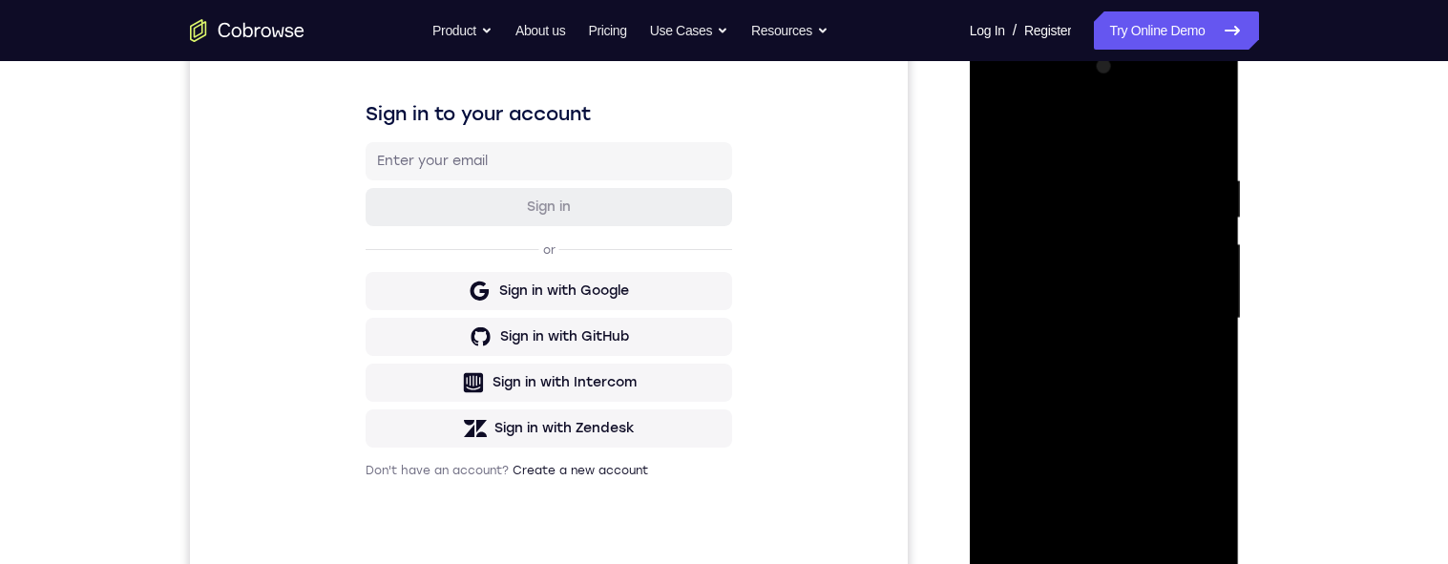
scroll to position [442, 0]
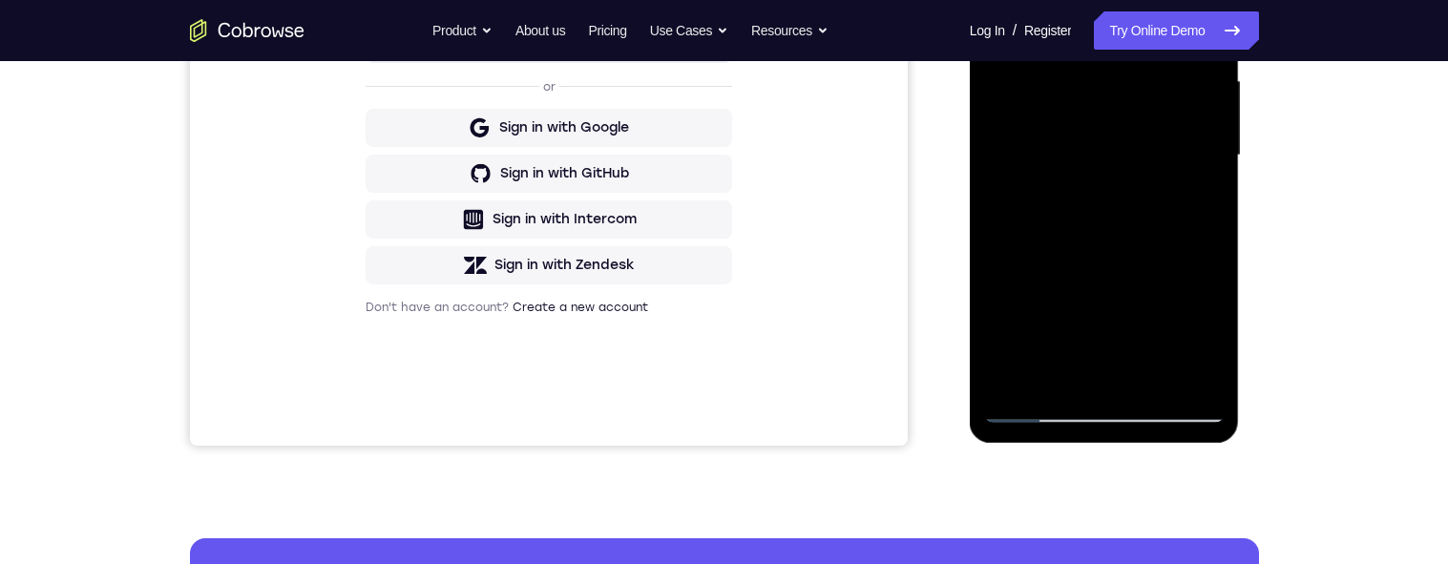
click at [1154, 386] on div at bounding box center [1104, 155] width 241 height 535
click at [1148, 385] on div at bounding box center [1104, 155] width 241 height 535
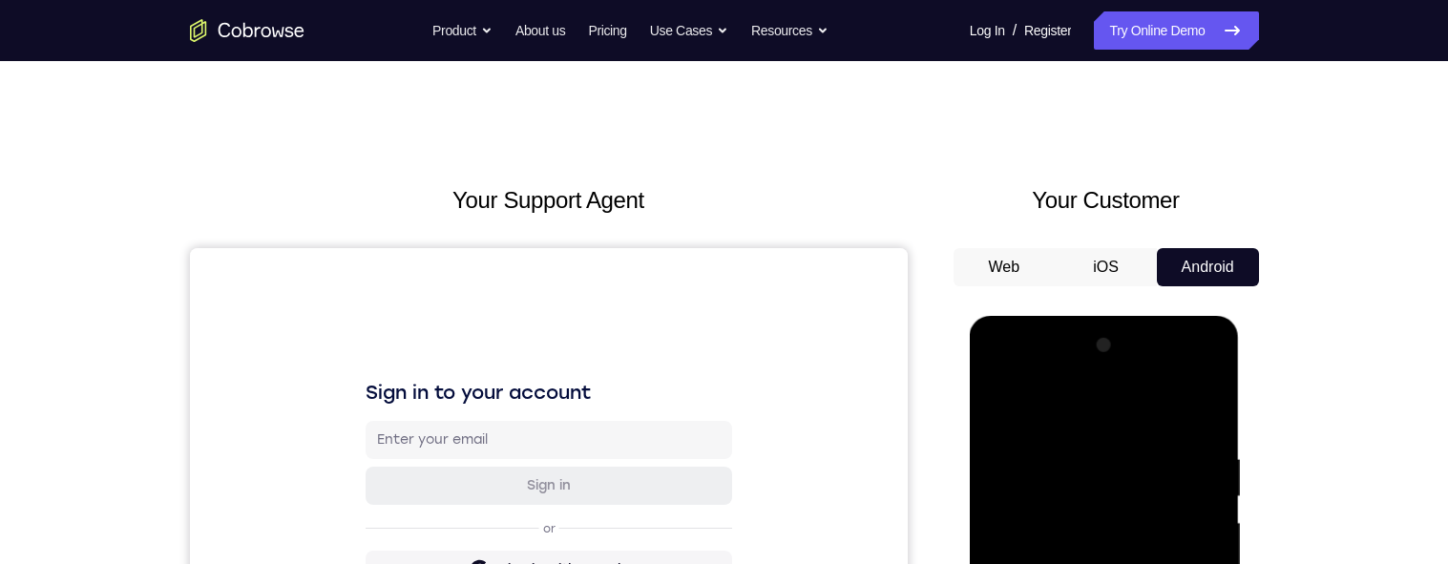
scroll to position [94, 0]
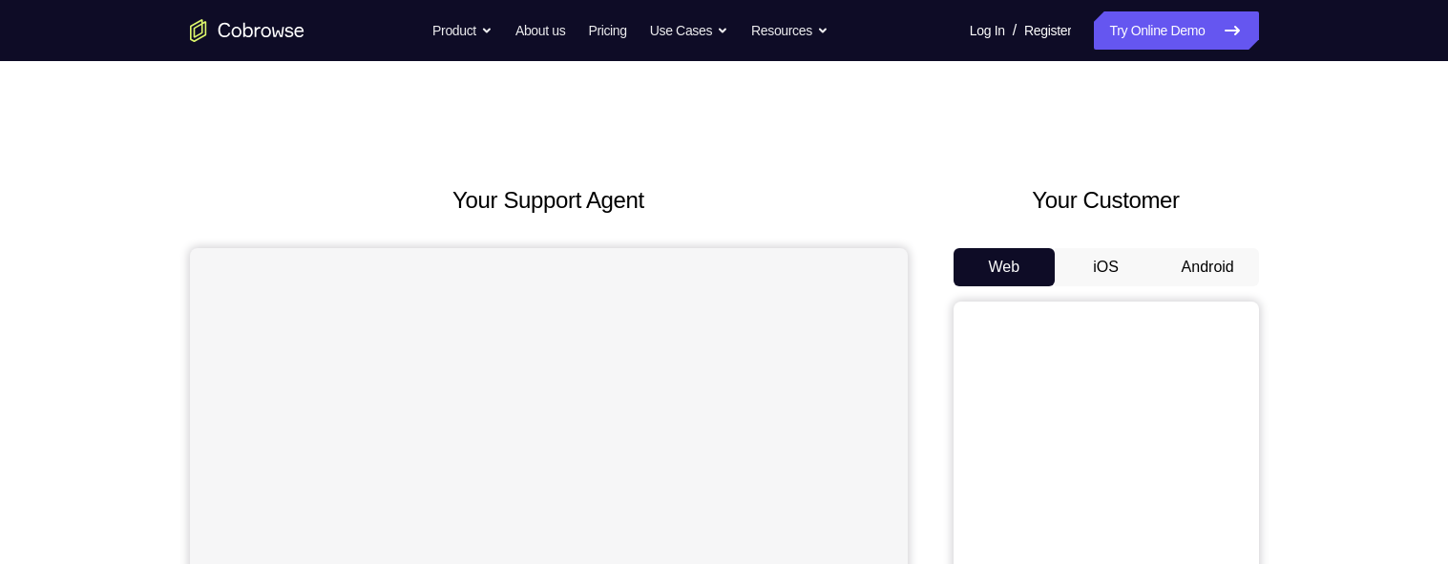
click at [1194, 285] on button "Android" at bounding box center [1208, 267] width 102 height 38
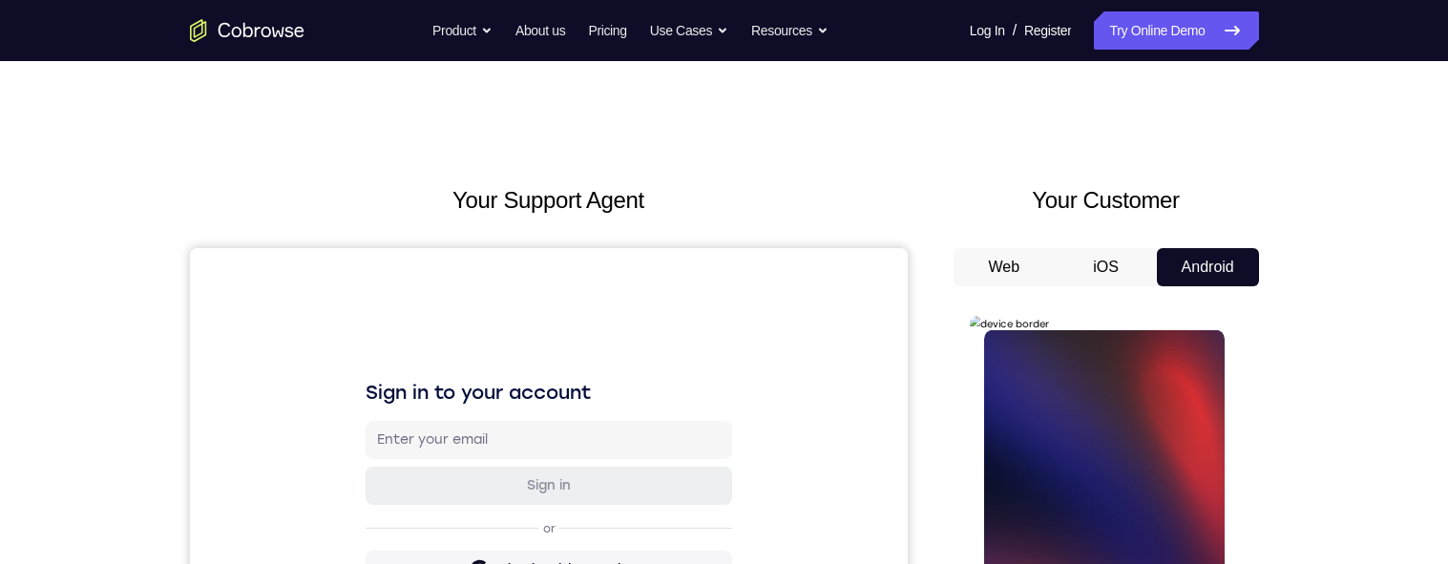
scroll to position [274, 0]
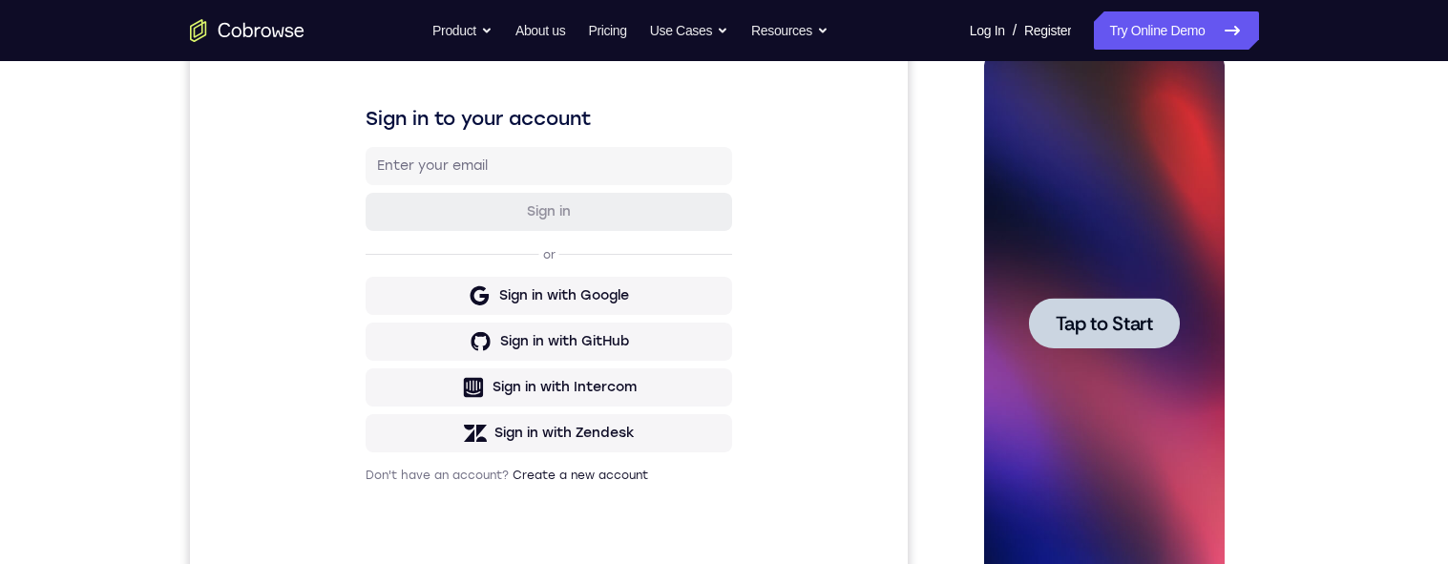
click at [1085, 337] on div at bounding box center [1104, 323] width 151 height 51
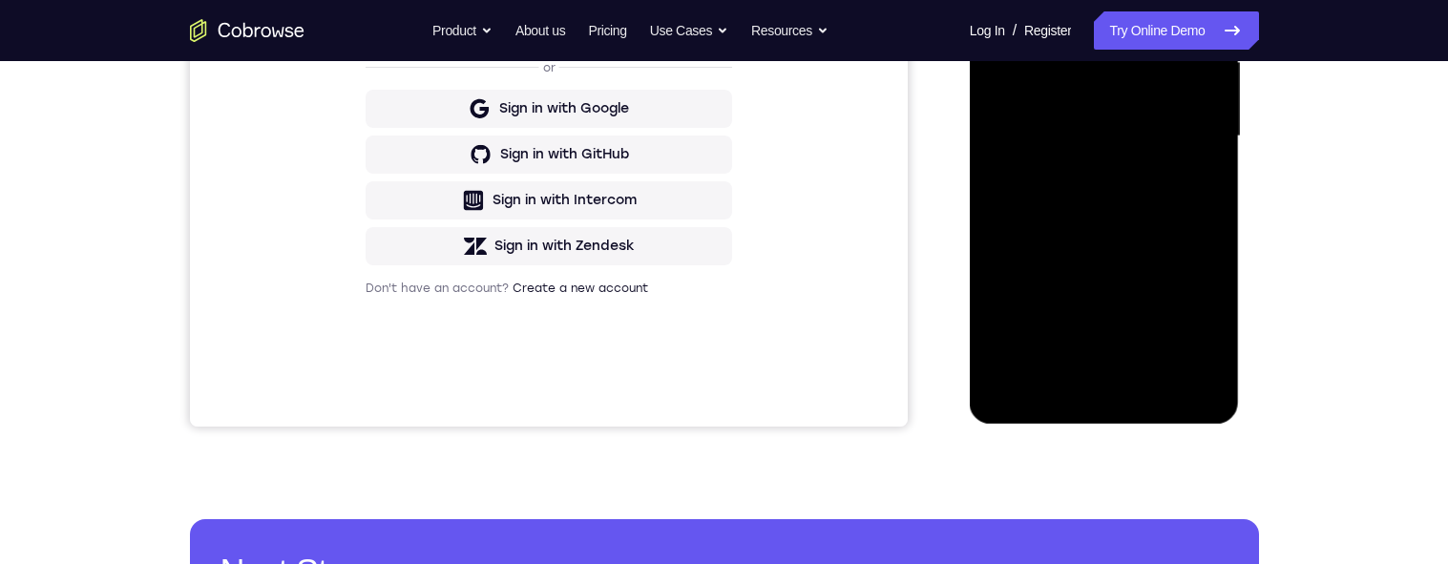
scroll to position [557, 0]
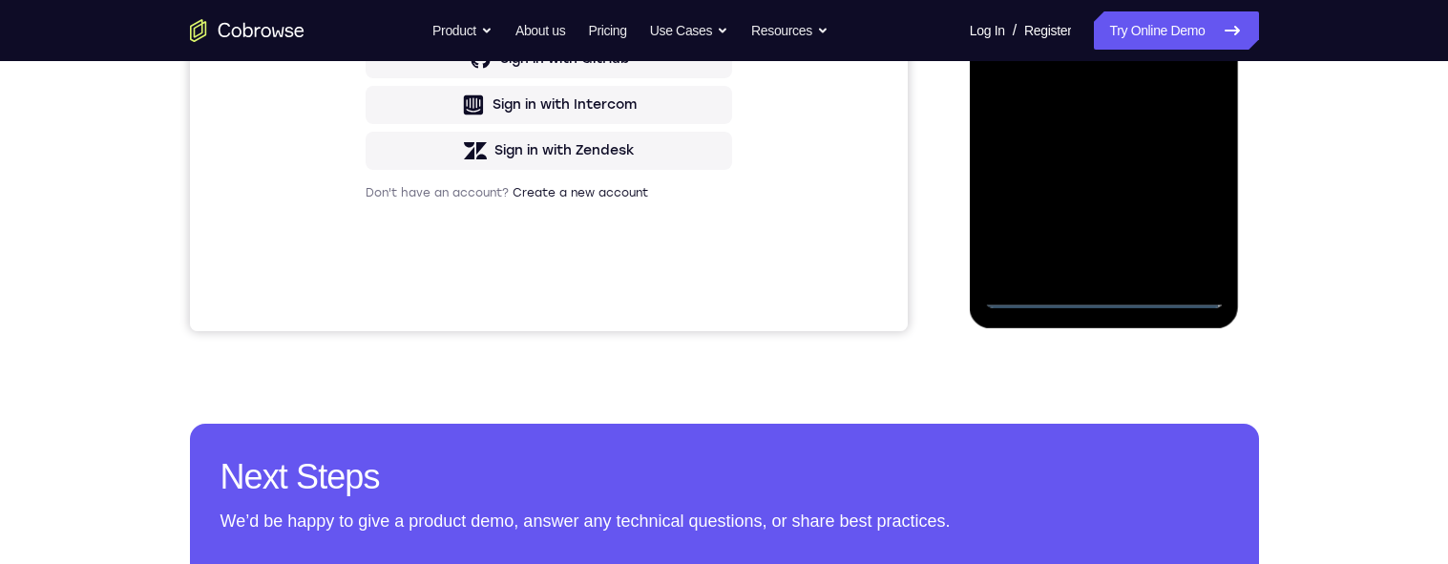
click at [1106, 297] on div at bounding box center [1104, 41] width 241 height 535
click at [1109, 293] on div at bounding box center [1104, 41] width 241 height 535
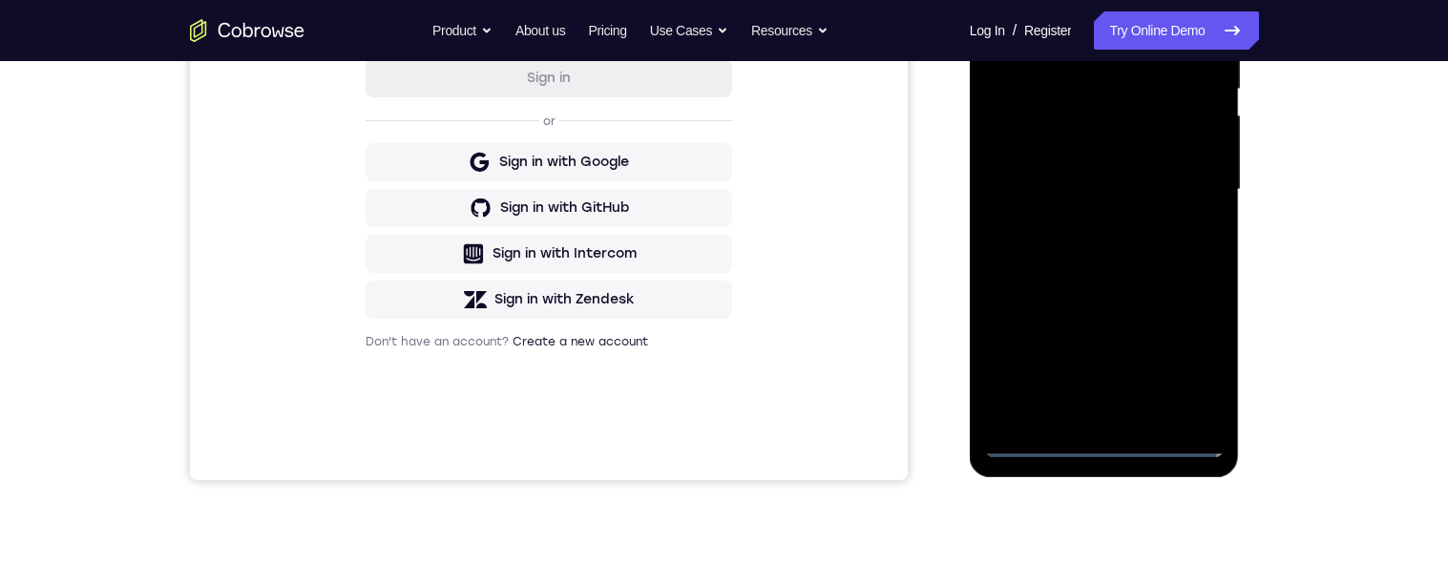
scroll to position [409, 0]
click at [1195, 358] on div at bounding box center [1104, 189] width 241 height 535
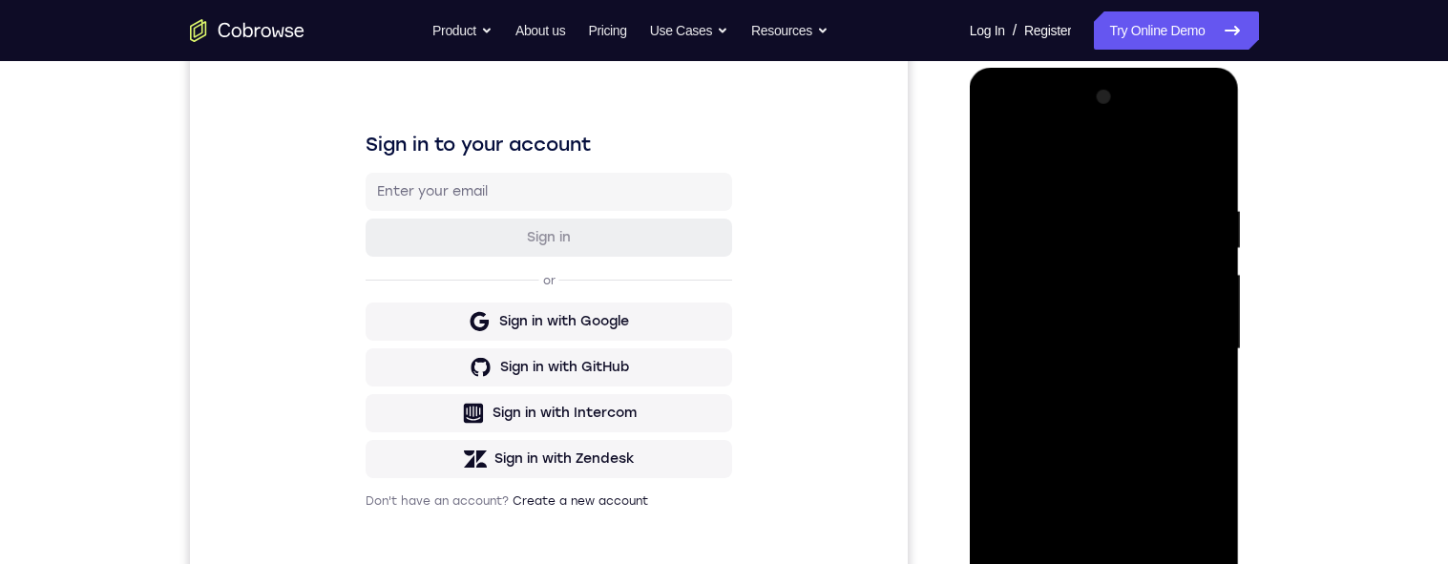
scroll to position [242, 0]
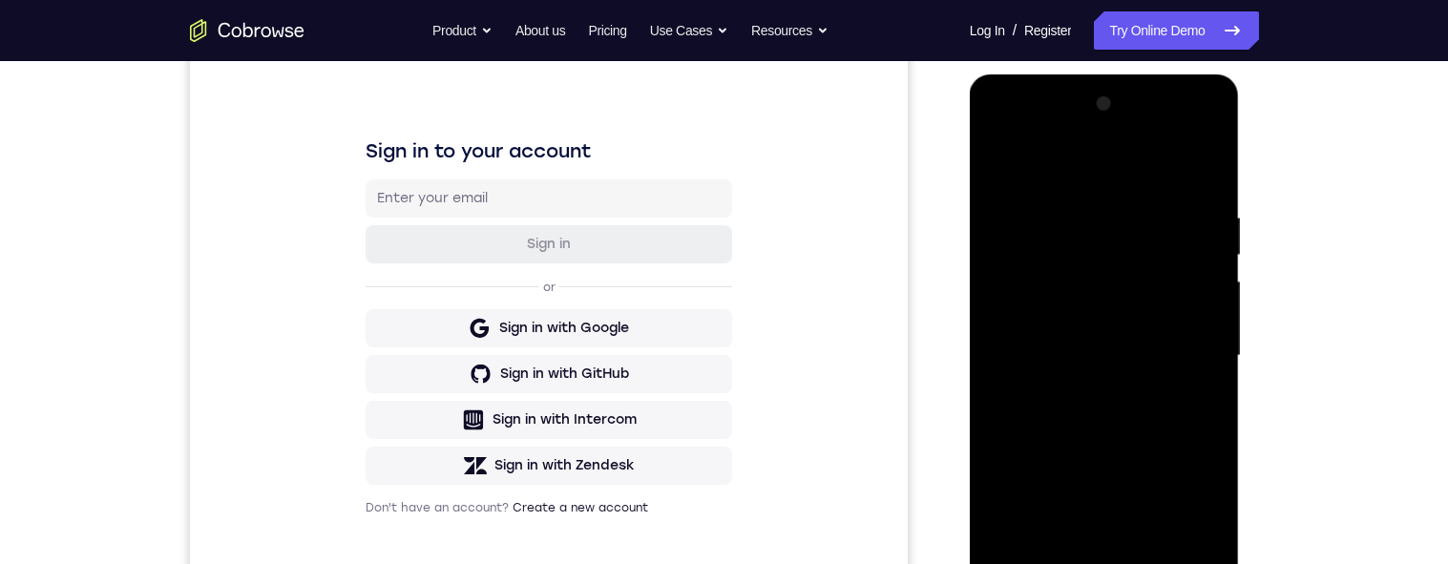
click at [1048, 137] on div at bounding box center [1104, 356] width 241 height 535
click at [1054, 136] on div at bounding box center [1104, 356] width 241 height 535
click at [1062, 133] on div at bounding box center [1104, 356] width 241 height 535
click at [1069, 130] on div at bounding box center [1104, 356] width 241 height 535
click at [1075, 135] on div at bounding box center [1104, 356] width 241 height 535
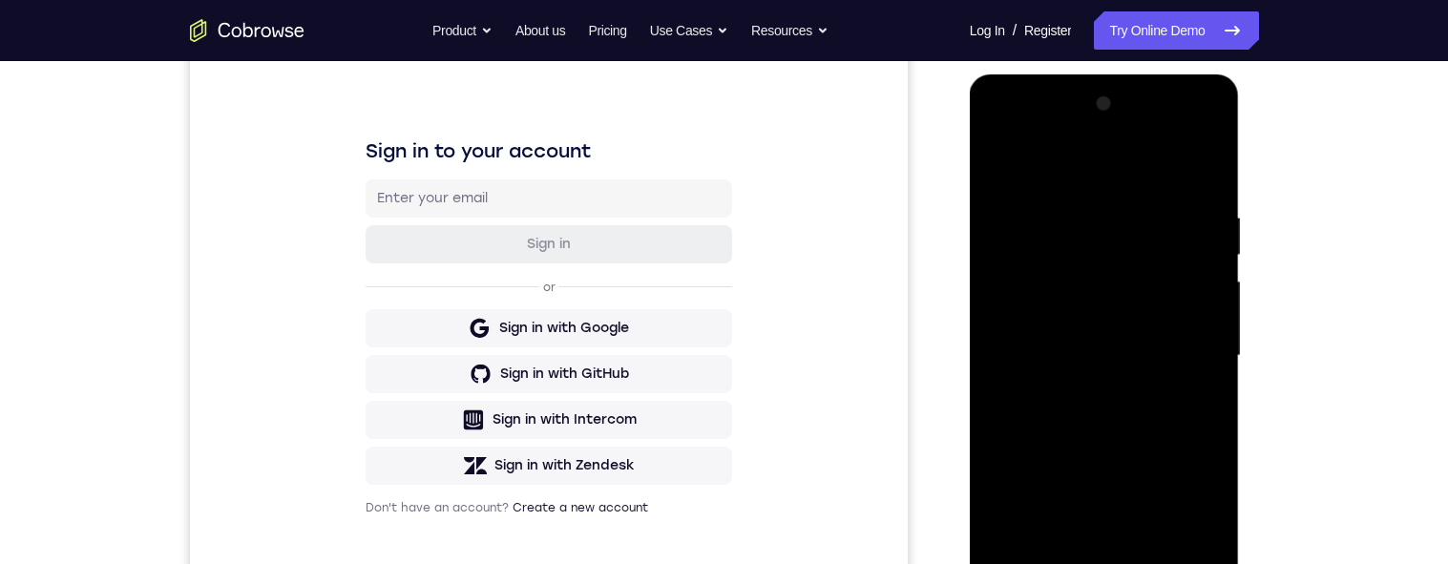
click at [1188, 337] on div at bounding box center [1104, 356] width 241 height 535
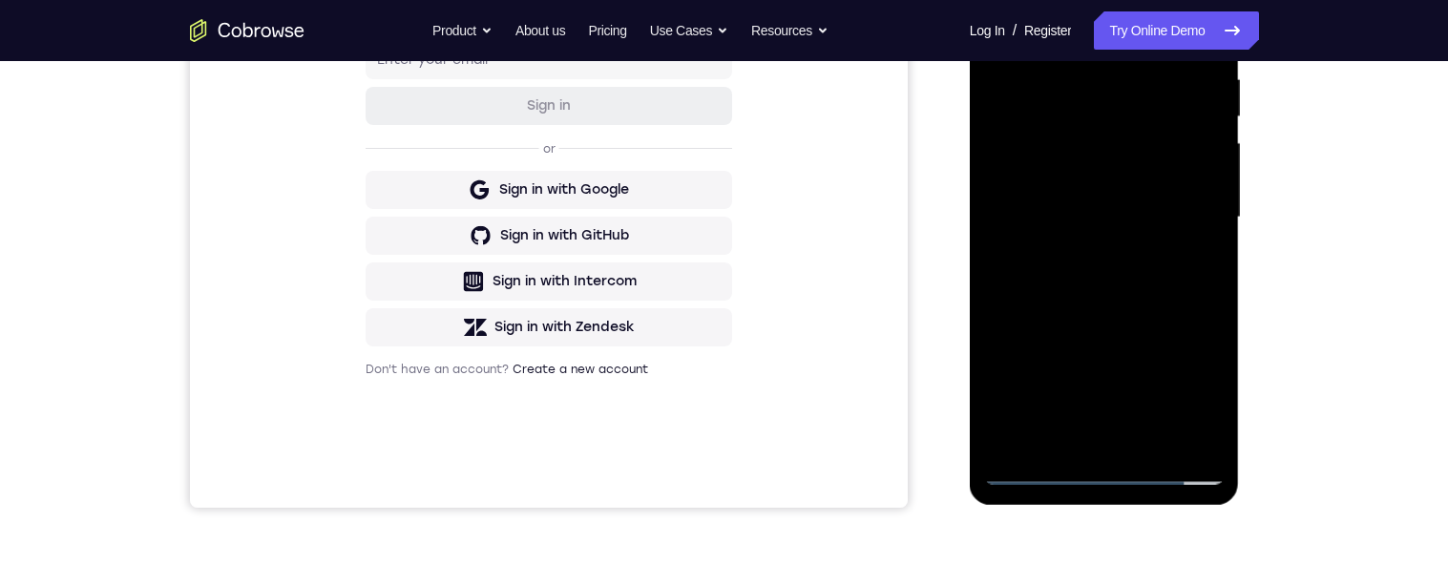
click at [1082, 258] on div at bounding box center [1104, 217] width 241 height 535
click at [1073, 198] on div at bounding box center [1104, 216] width 241 height 535
click at [1053, 178] on div at bounding box center [1104, 216] width 241 height 535
click at [1148, 217] on div at bounding box center [1104, 216] width 241 height 535
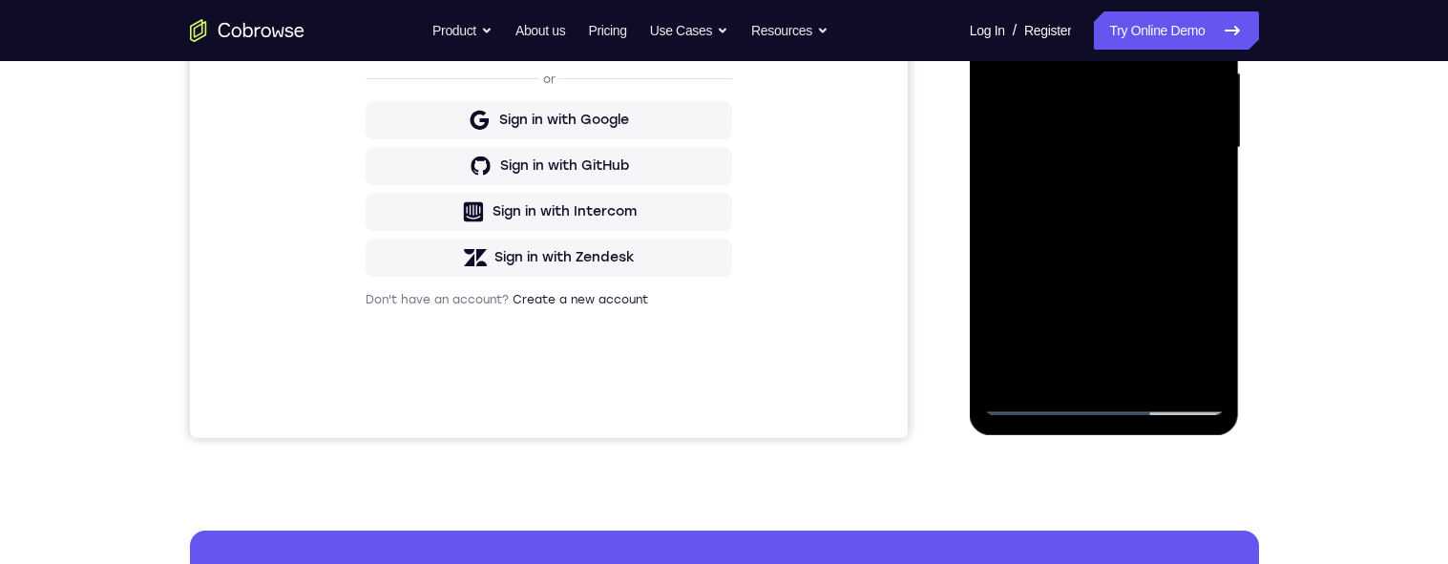
scroll to position [521, 0]
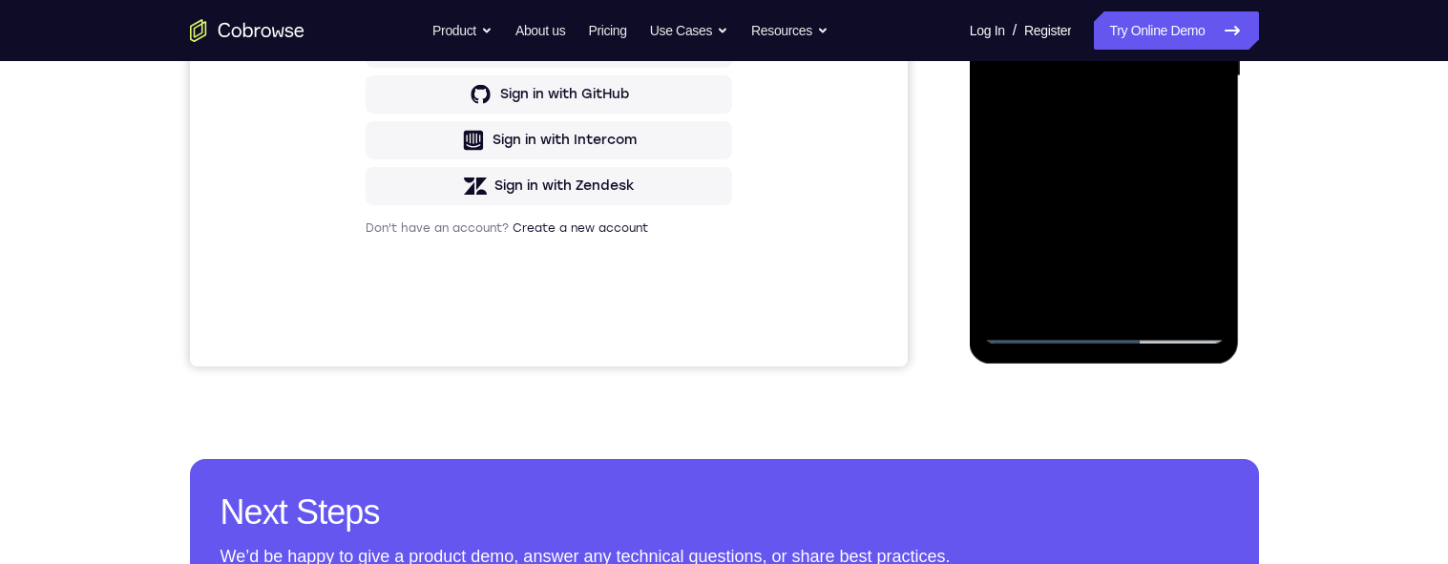
click at [1151, 297] on div at bounding box center [1104, 76] width 241 height 535
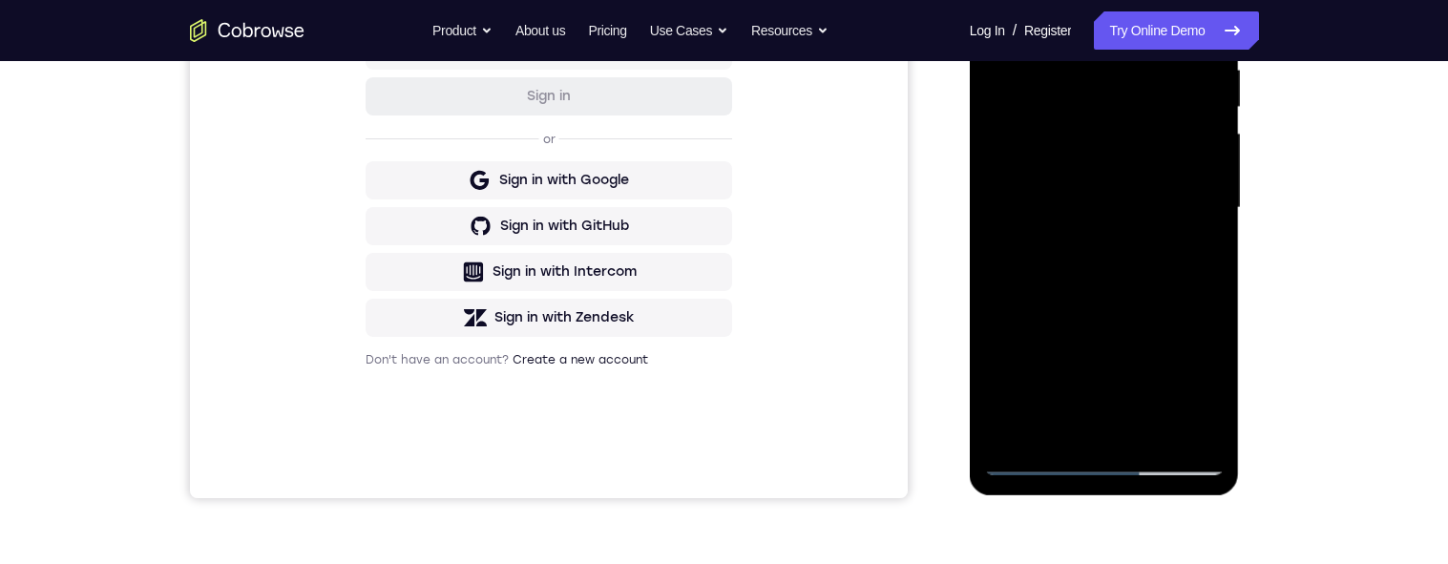
scroll to position [356, 0]
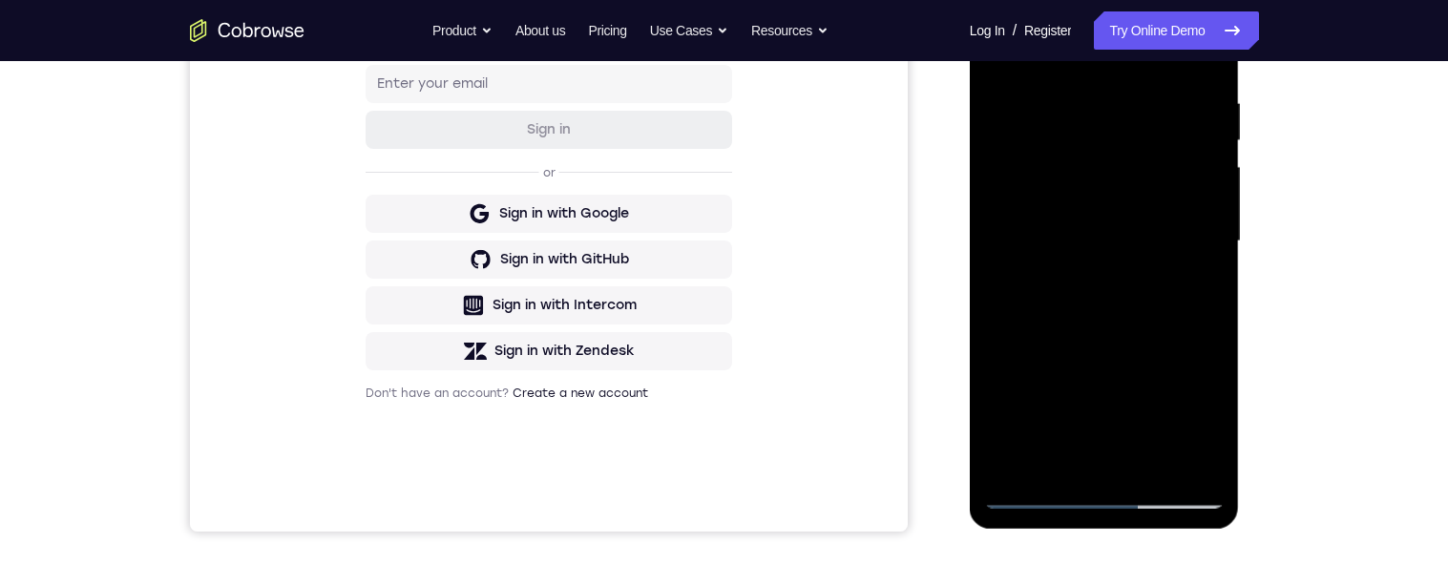
click at [1134, 319] on div at bounding box center [1104, 241] width 241 height 535
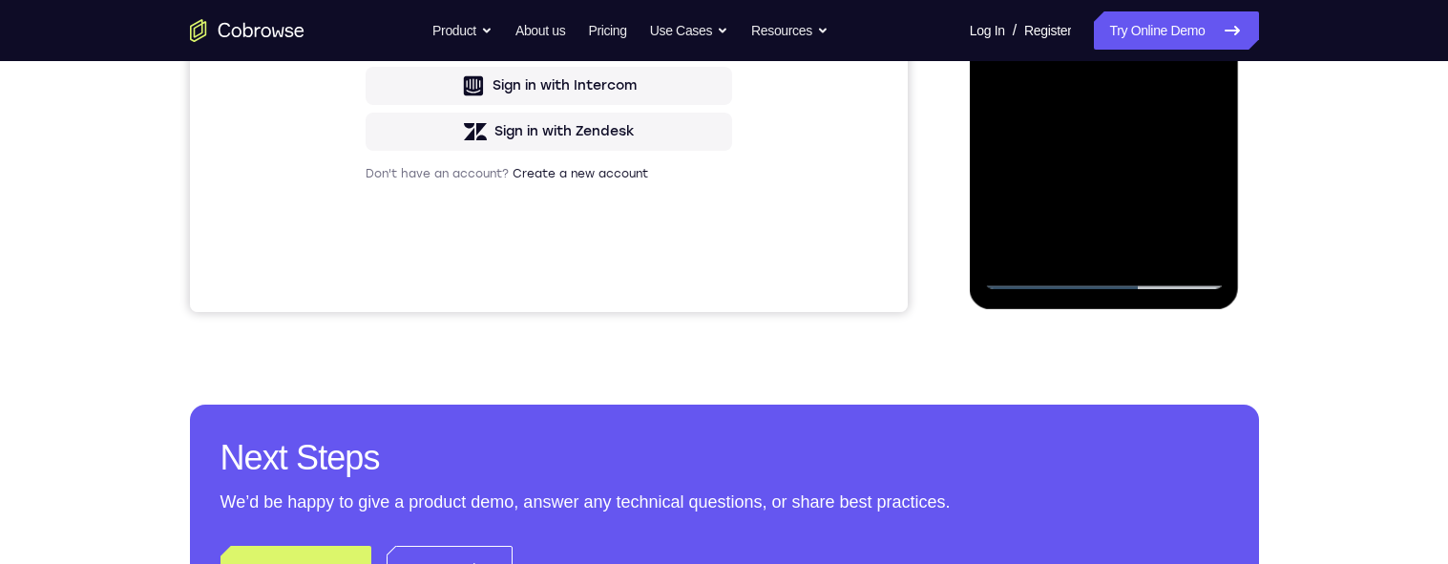
scroll to position [377, 0]
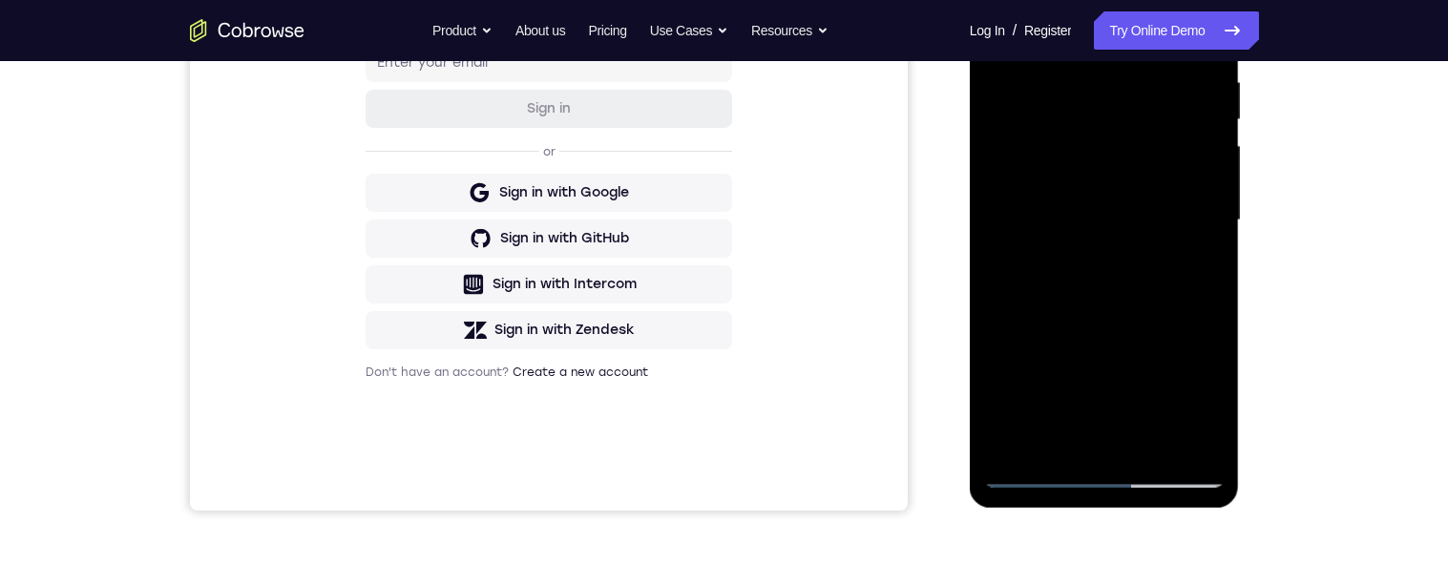
click at [1130, 297] on div at bounding box center [1104, 220] width 241 height 535
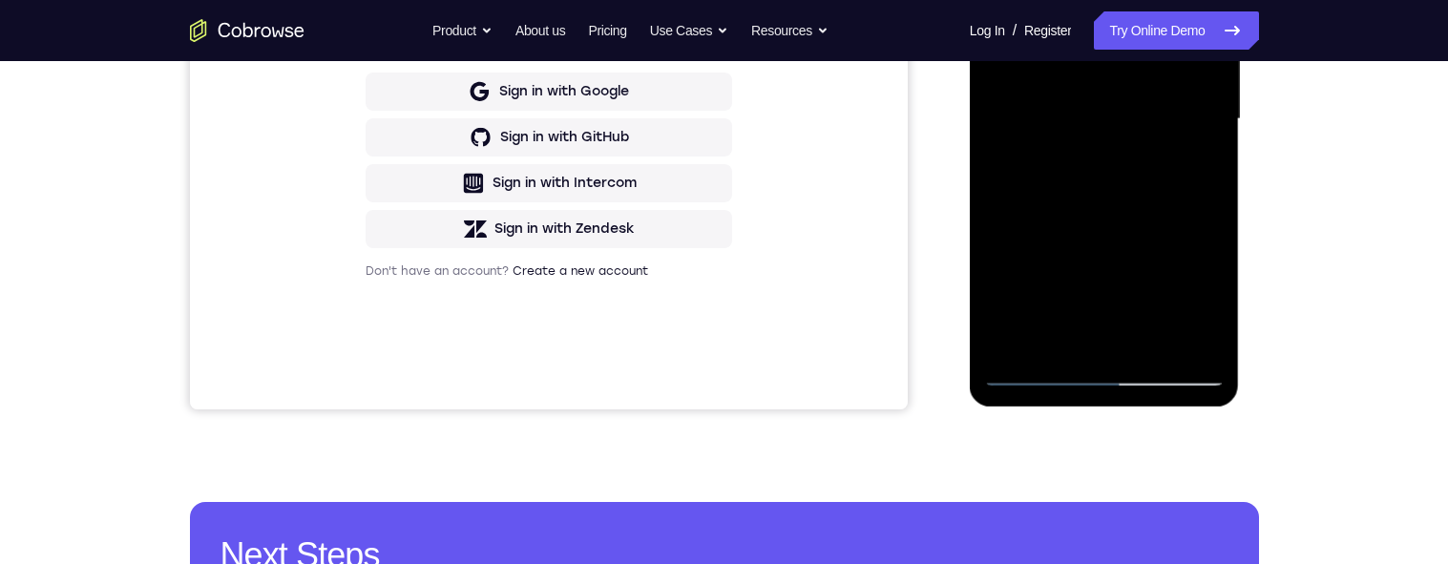
scroll to position [559, 0]
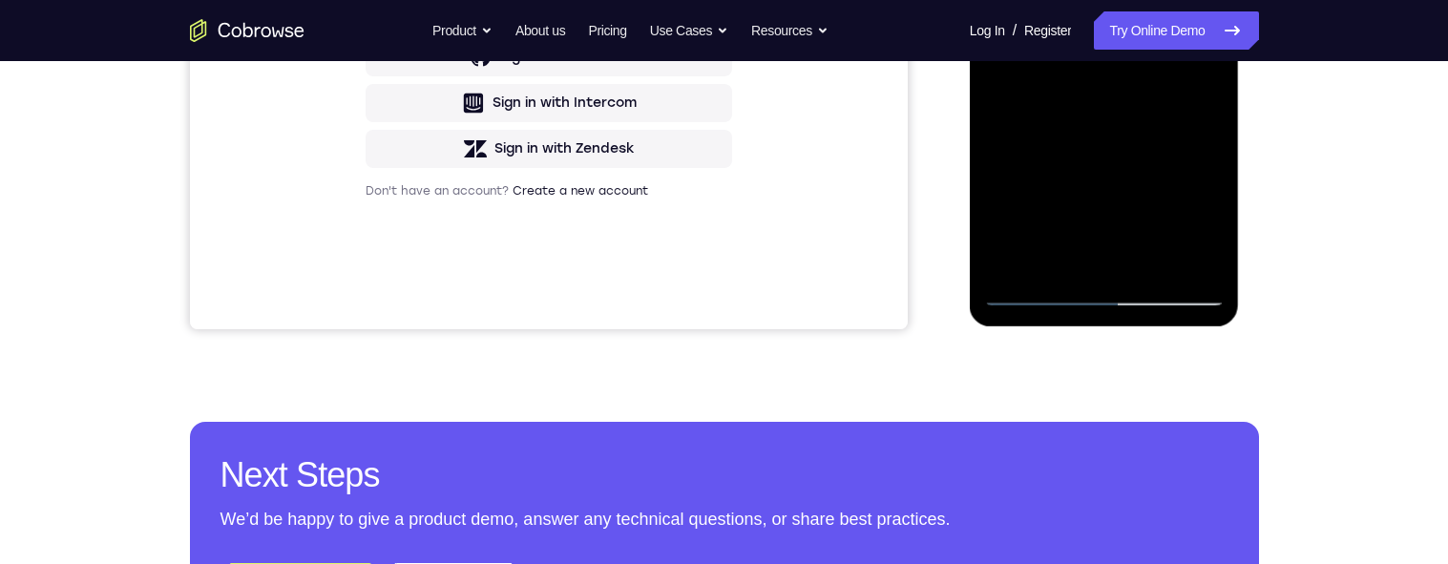
click at [1149, 262] on div at bounding box center [1104, 39] width 241 height 535
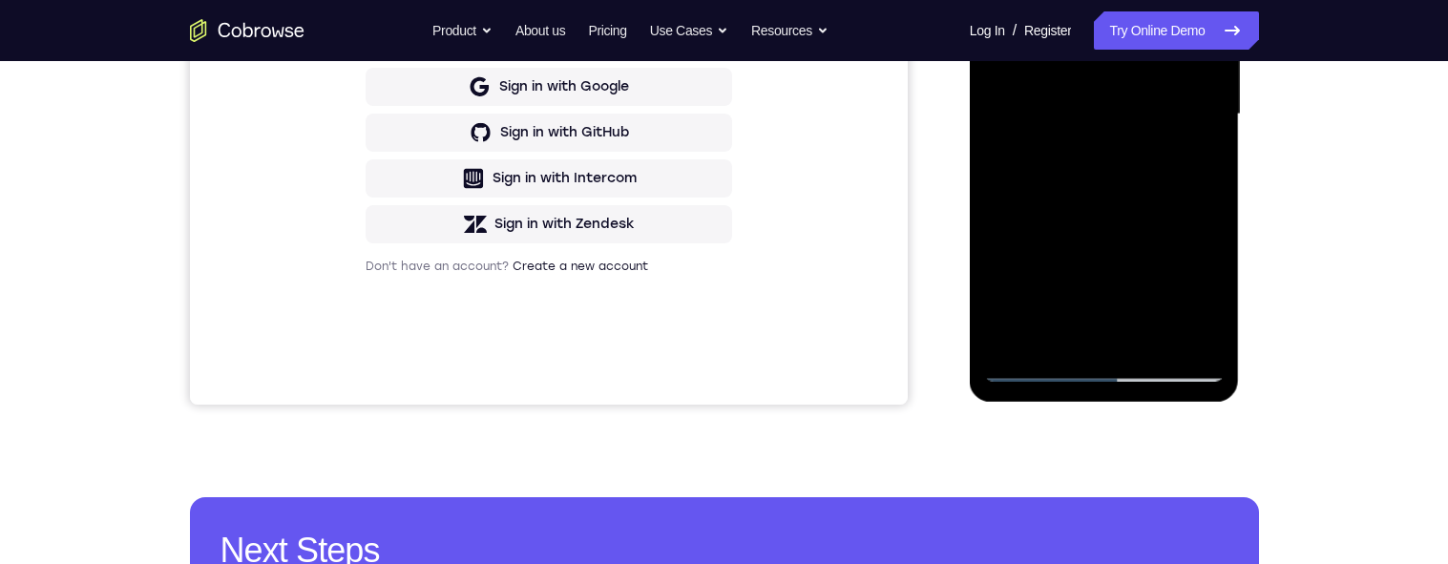
scroll to position [542, 0]
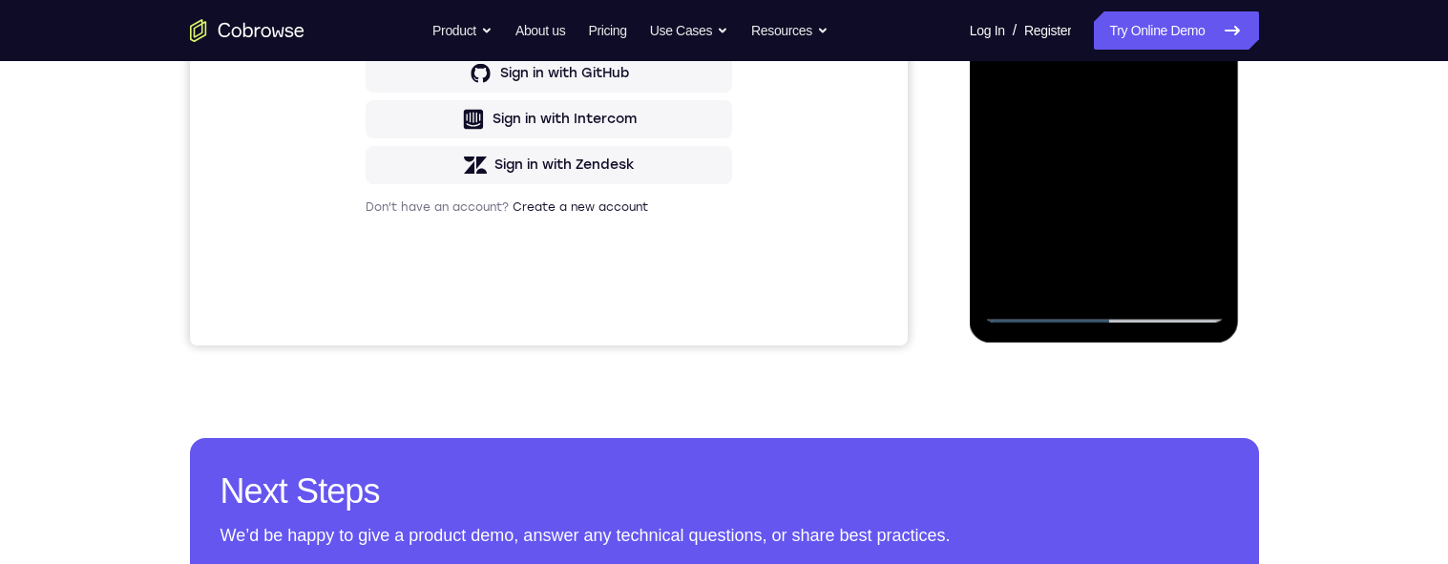
click at [1151, 279] on div at bounding box center [1104, 55] width 241 height 535
click at [1150, 280] on div at bounding box center [1104, 55] width 241 height 535
click at [1152, 283] on div at bounding box center [1104, 55] width 241 height 535
click at [1150, 285] on div at bounding box center [1104, 55] width 241 height 535
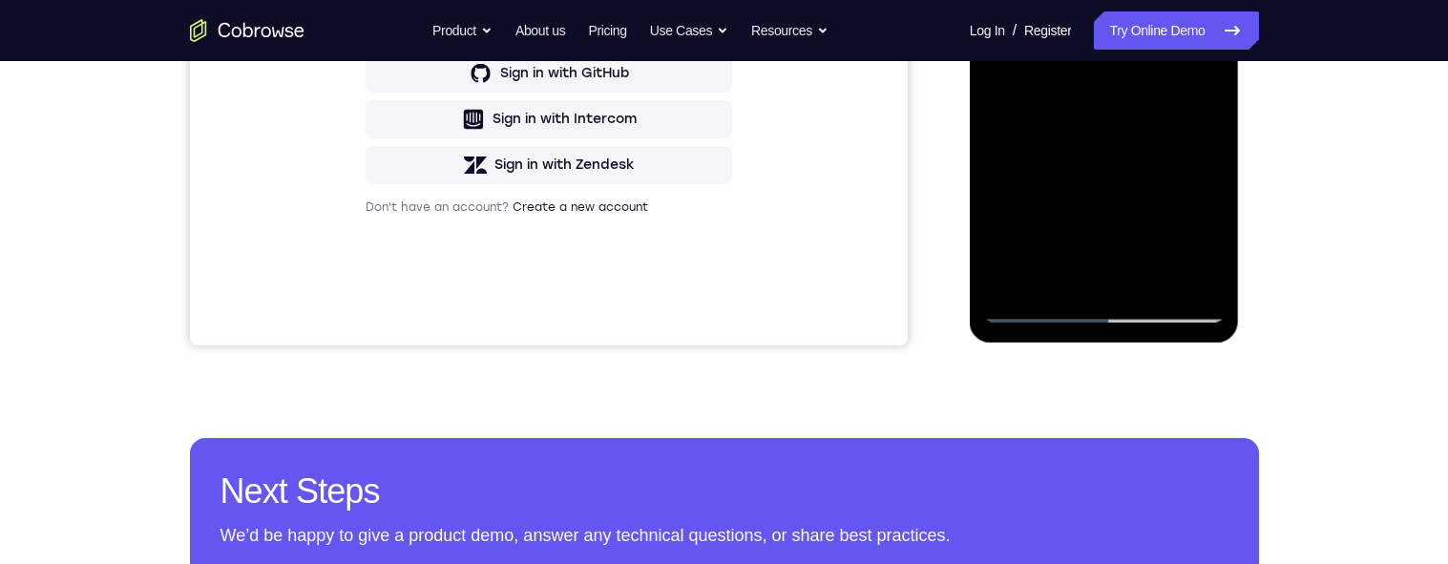
click at [1155, 283] on div at bounding box center [1104, 55] width 241 height 535
click at [1158, 283] on div at bounding box center [1104, 55] width 241 height 535
click at [1155, 291] on div at bounding box center [1104, 55] width 241 height 535
click at [1156, 284] on div at bounding box center [1104, 55] width 241 height 535
click at [1154, 280] on div at bounding box center [1104, 55] width 241 height 535
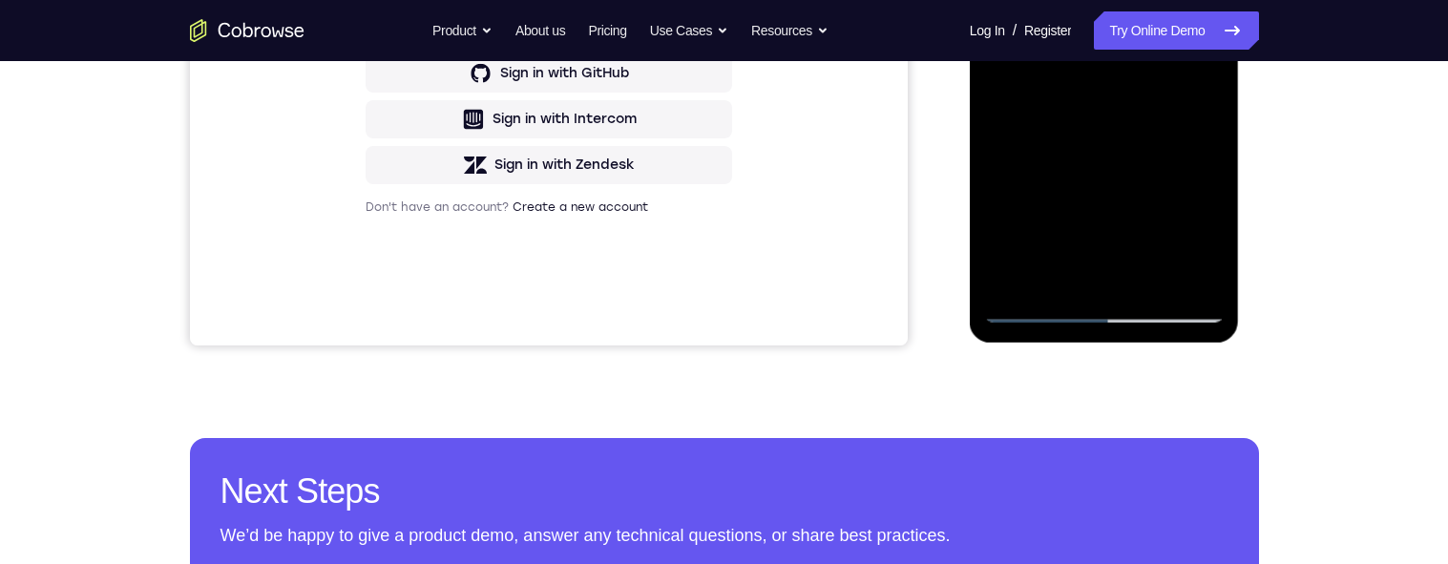
click at [1157, 277] on div at bounding box center [1104, 55] width 241 height 535
click at [1161, 274] on div at bounding box center [1104, 55] width 241 height 535
click at [1152, 282] on div at bounding box center [1104, 55] width 241 height 535
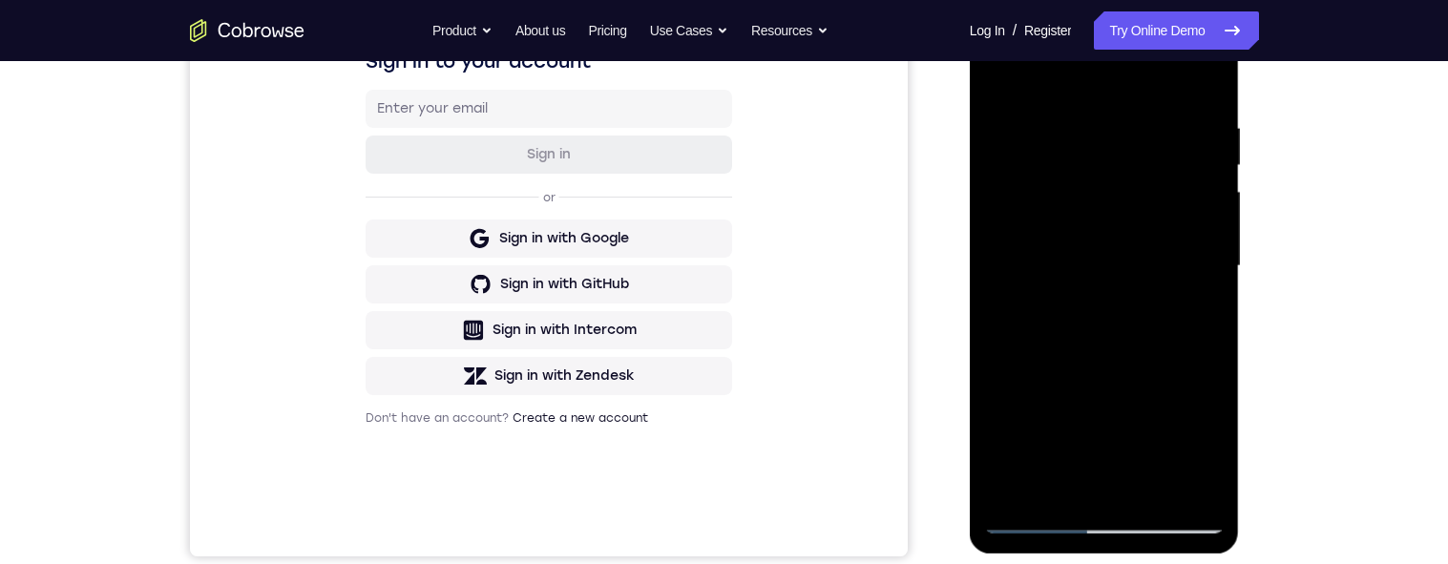
scroll to position [475, 0]
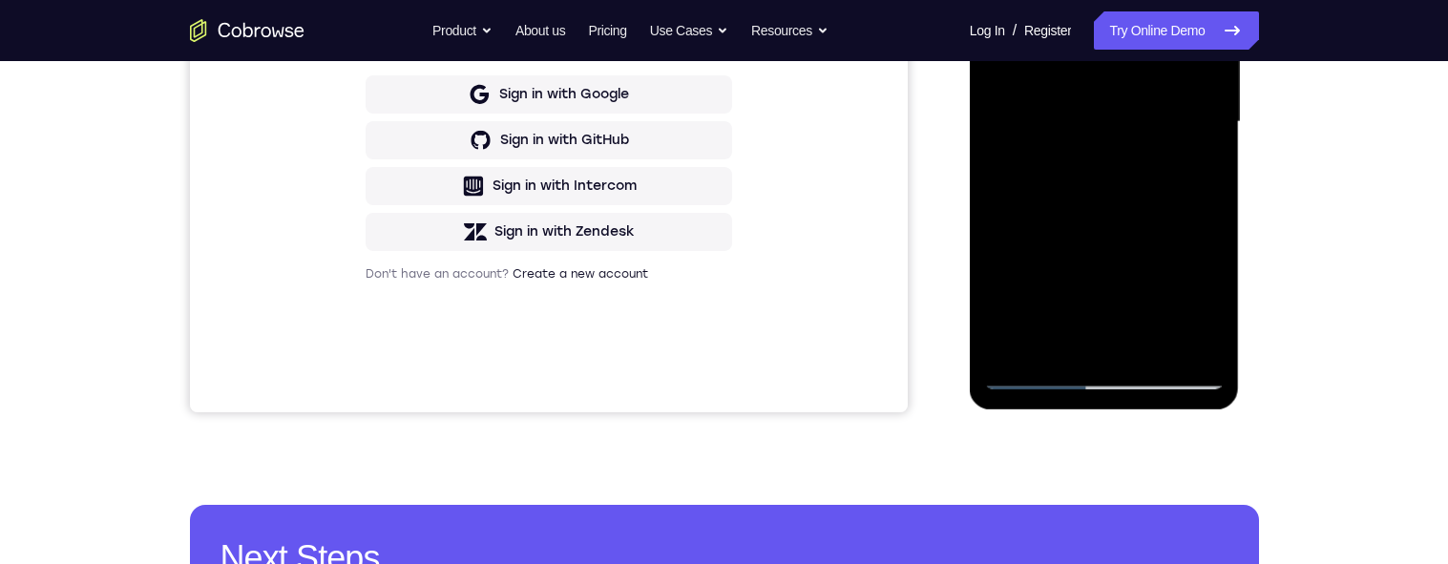
click at [1156, 335] on div at bounding box center [1104, 122] width 241 height 535
click at [1152, 337] on div at bounding box center [1104, 122] width 241 height 535
click at [1147, 340] on div at bounding box center [1104, 122] width 241 height 535
click at [1151, 336] on div at bounding box center [1104, 122] width 241 height 535
click at [1150, 340] on div at bounding box center [1104, 122] width 241 height 535
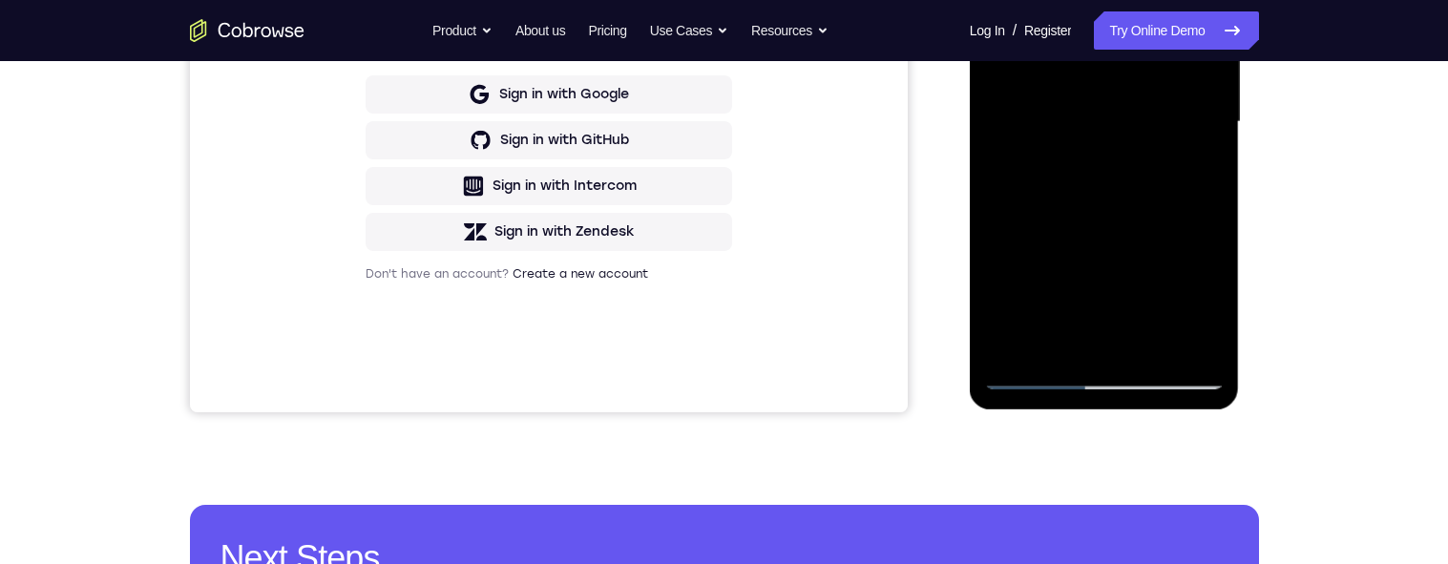
click at [1212, 325] on div at bounding box center [1104, 122] width 241 height 535
click at [1214, 322] on div at bounding box center [1104, 122] width 241 height 535
click at [1148, 348] on div at bounding box center [1104, 122] width 241 height 535
click at [1151, 348] on div at bounding box center [1104, 122] width 241 height 535
click at [1150, 348] on div at bounding box center [1104, 122] width 241 height 535
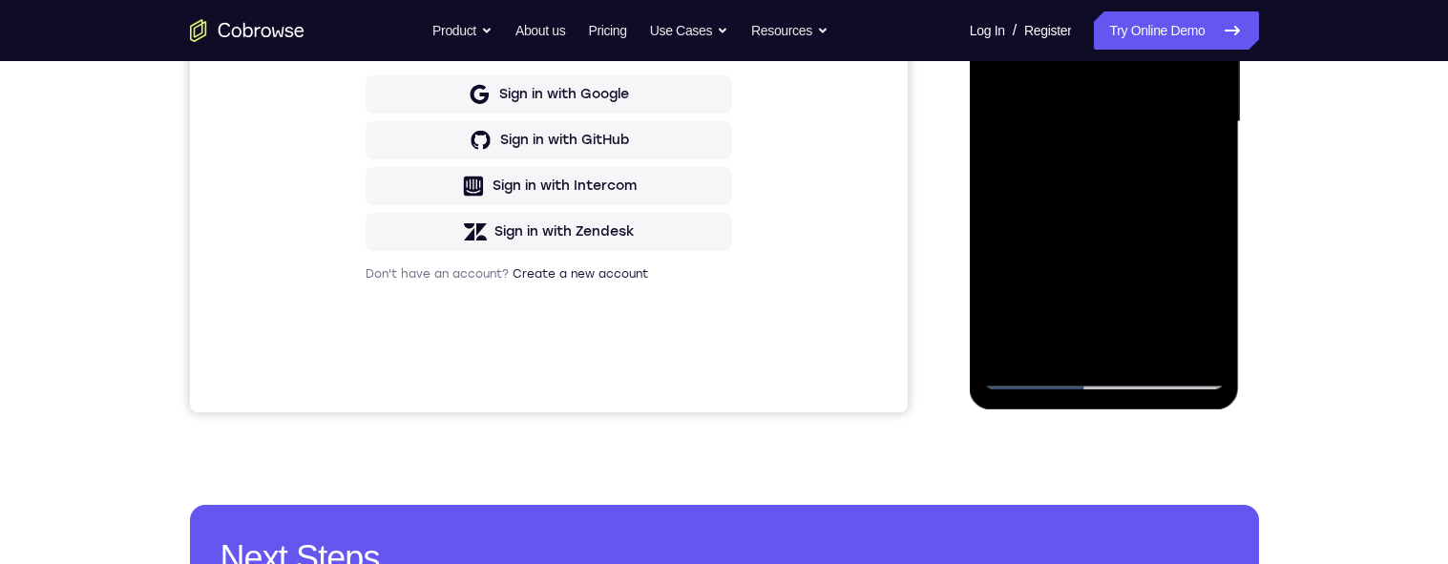
click at [1150, 340] on div at bounding box center [1104, 122] width 241 height 535
click at [1154, 337] on div at bounding box center [1104, 122] width 241 height 535
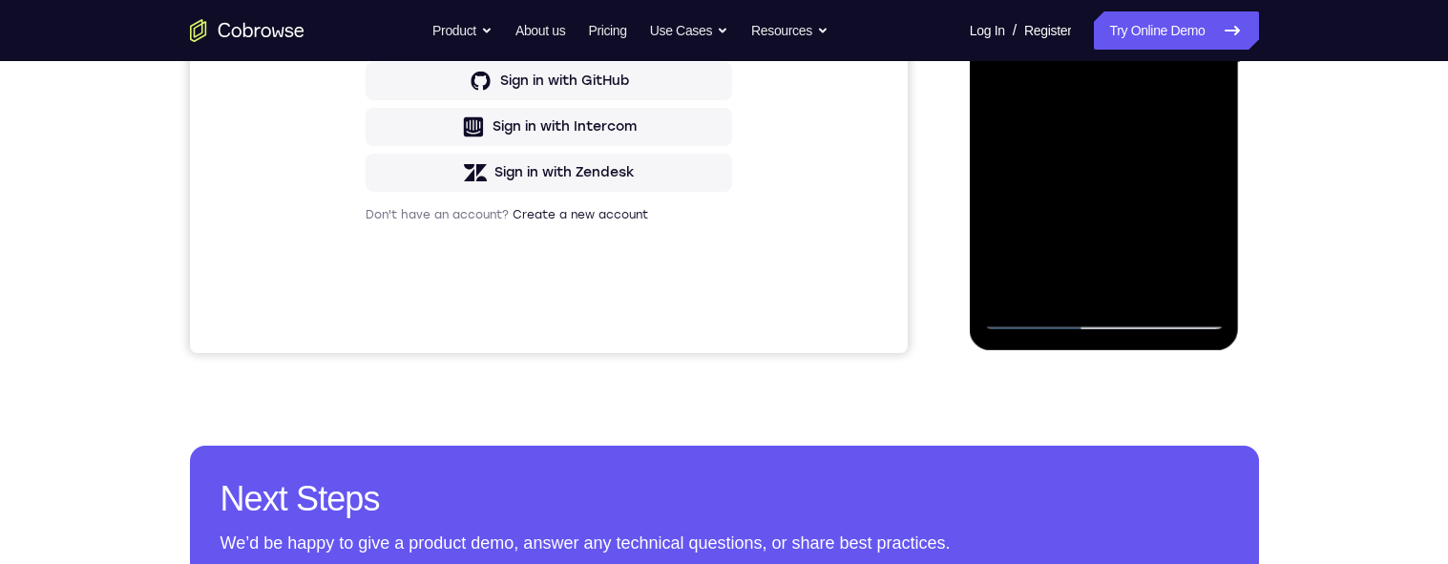
scroll to position [505, 0]
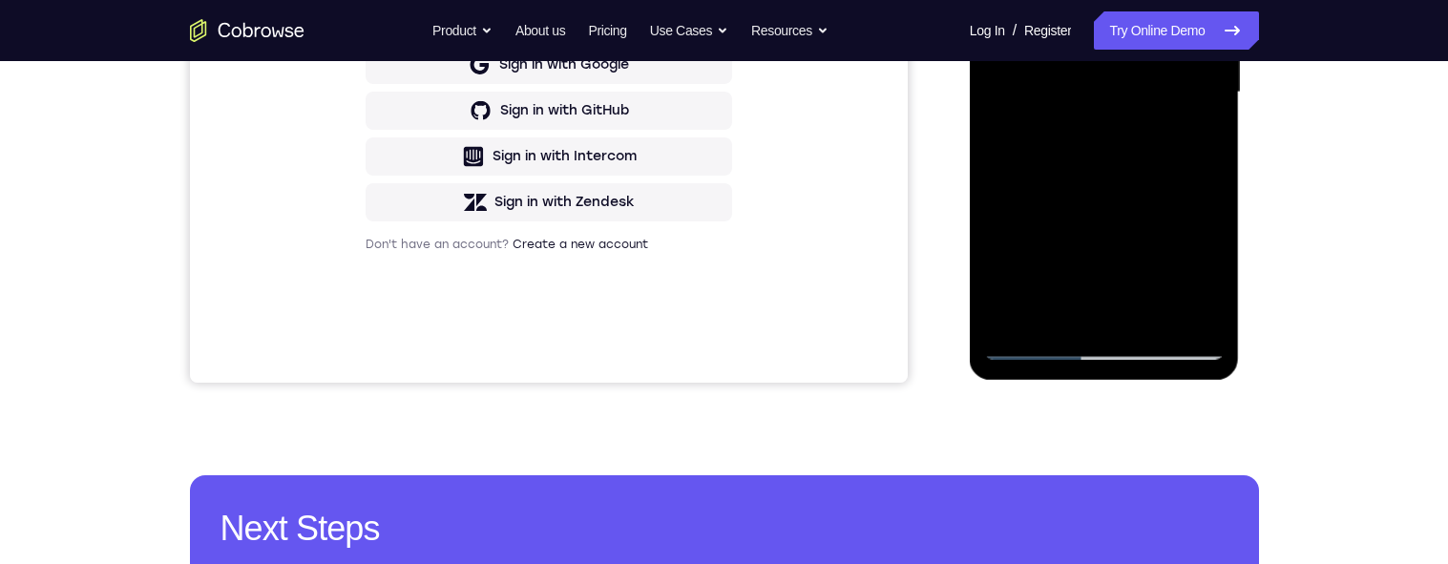
click at [1150, 309] on div at bounding box center [1104, 92] width 241 height 535
click at [1152, 310] on div at bounding box center [1104, 92] width 241 height 535
click at [1152, 311] on div at bounding box center [1104, 92] width 241 height 535
click at [1158, 309] on div at bounding box center [1104, 92] width 241 height 535
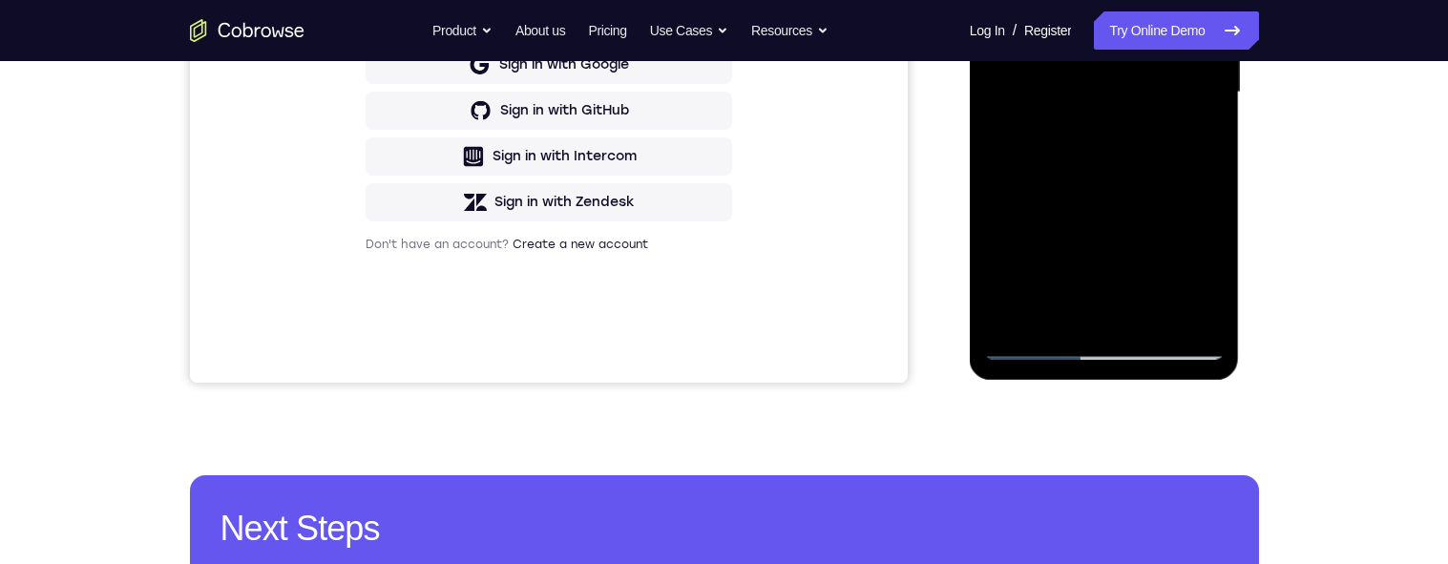
click at [1151, 312] on div at bounding box center [1104, 92] width 241 height 535
click at [1151, 306] on div at bounding box center [1104, 92] width 241 height 535
click at [1151, 309] on div at bounding box center [1104, 92] width 241 height 535
click at [1151, 312] on div at bounding box center [1104, 92] width 241 height 535
click at [1150, 311] on div at bounding box center [1104, 92] width 241 height 535
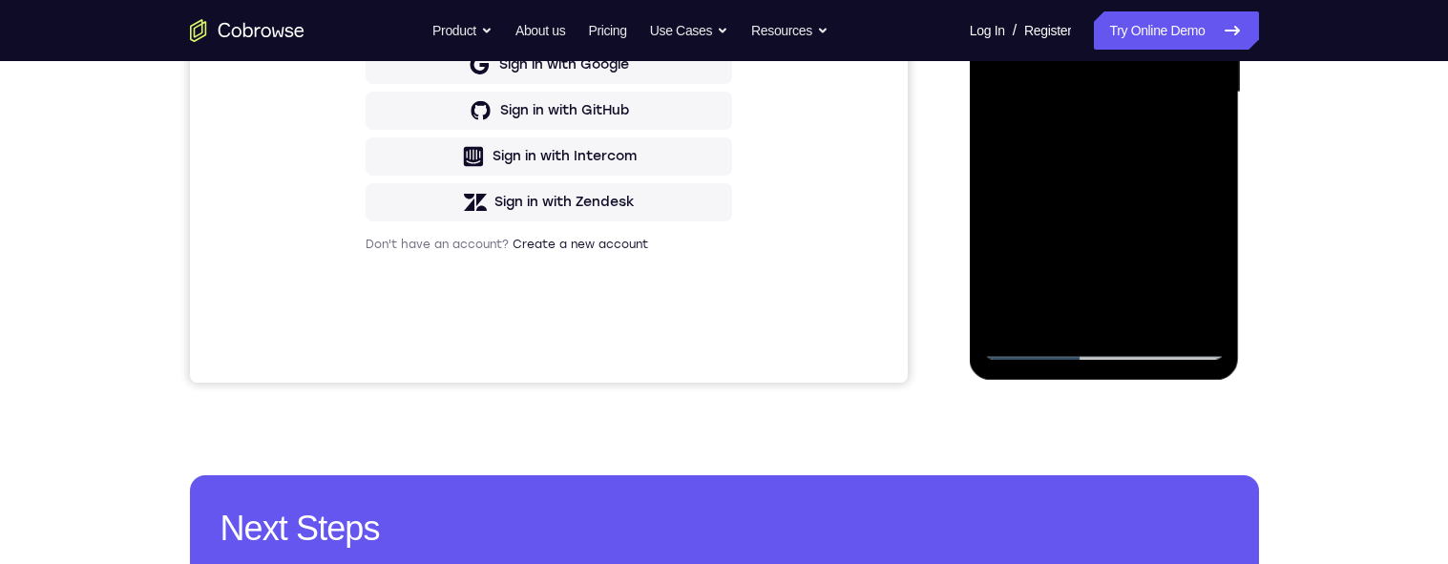
click at [1147, 314] on div at bounding box center [1104, 92] width 241 height 535
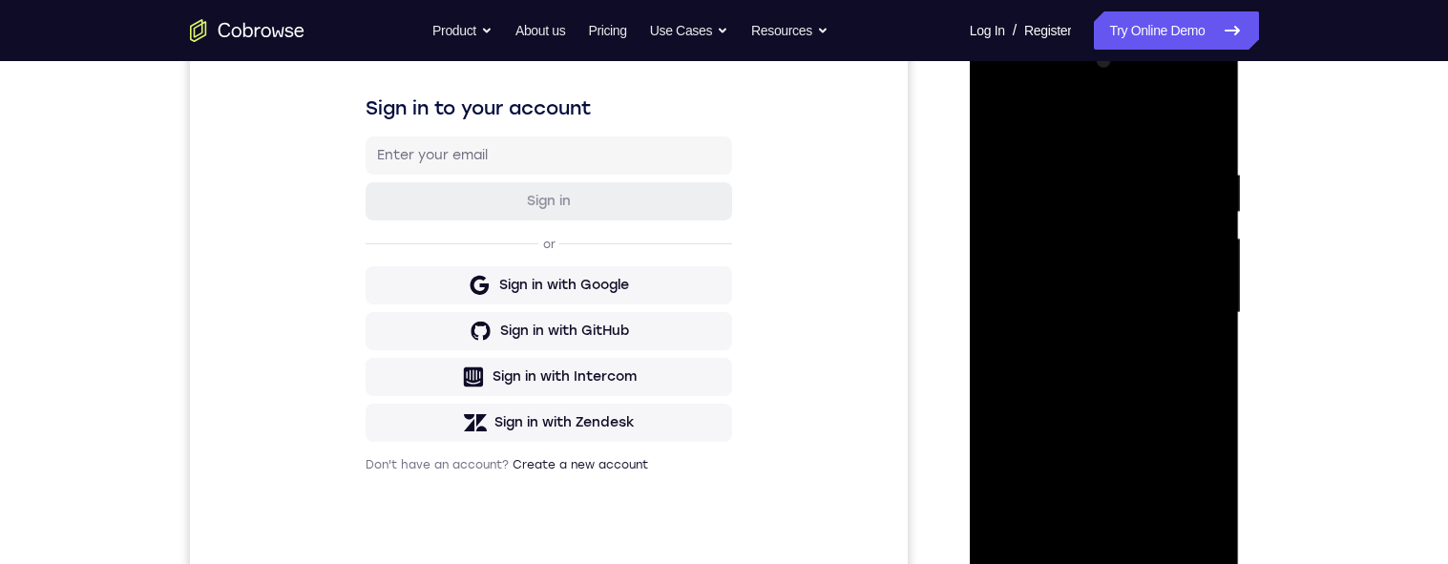
scroll to position [520, 0]
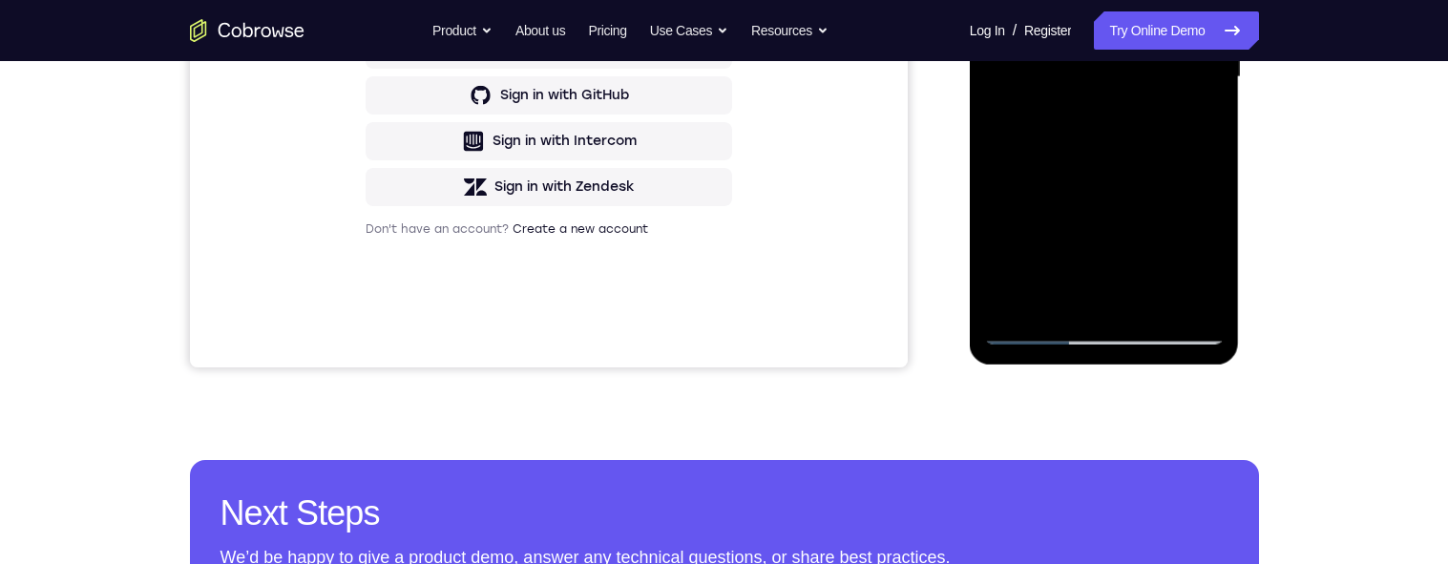
click at [1147, 306] on div at bounding box center [1104, 77] width 241 height 535
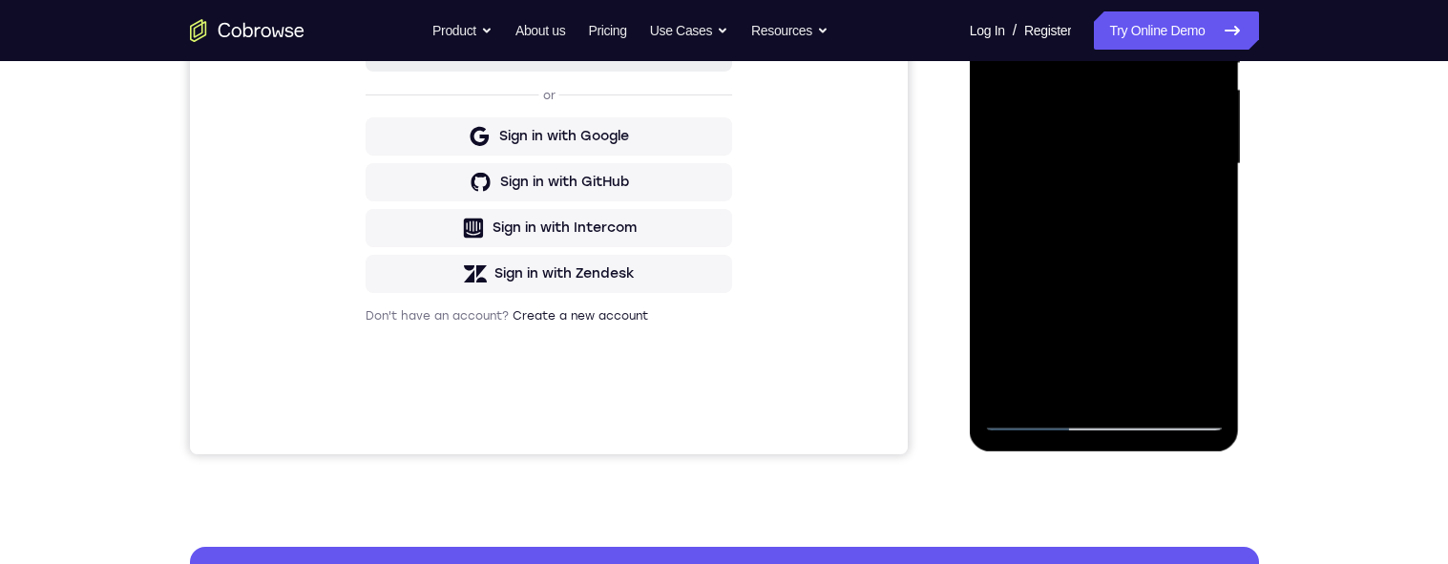
scroll to position [403, 0]
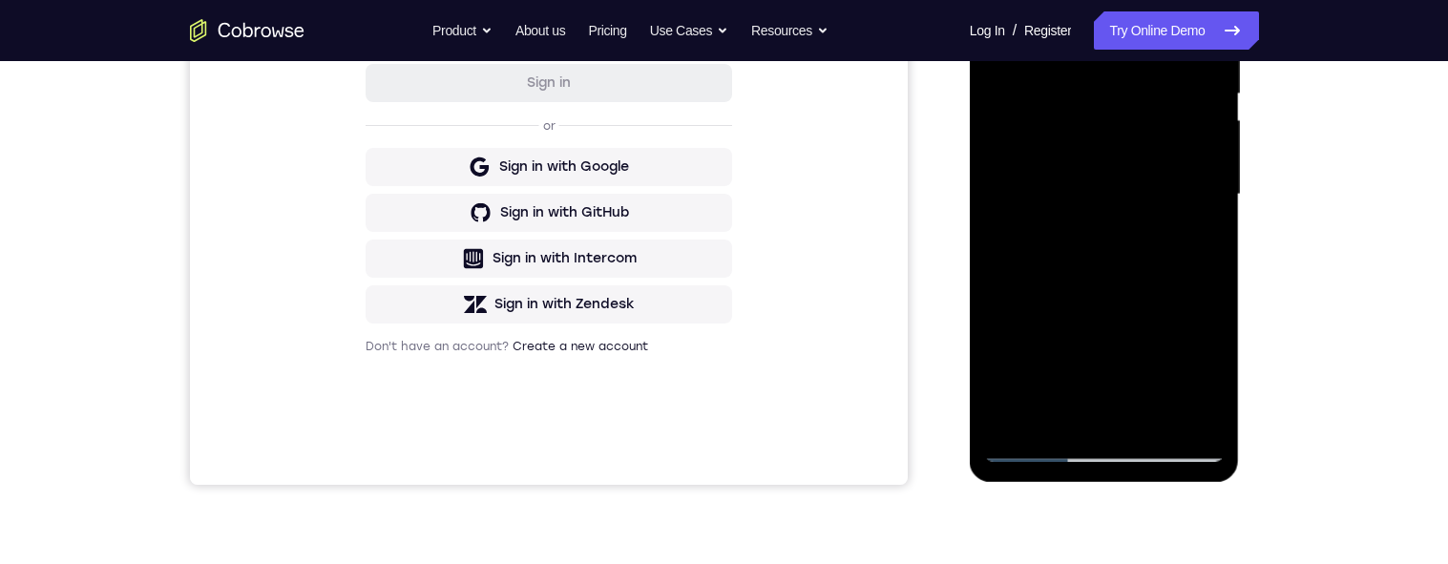
click at [1163, 148] on div at bounding box center [1104, 194] width 241 height 535
click at [1130, 291] on div at bounding box center [1104, 193] width 241 height 535
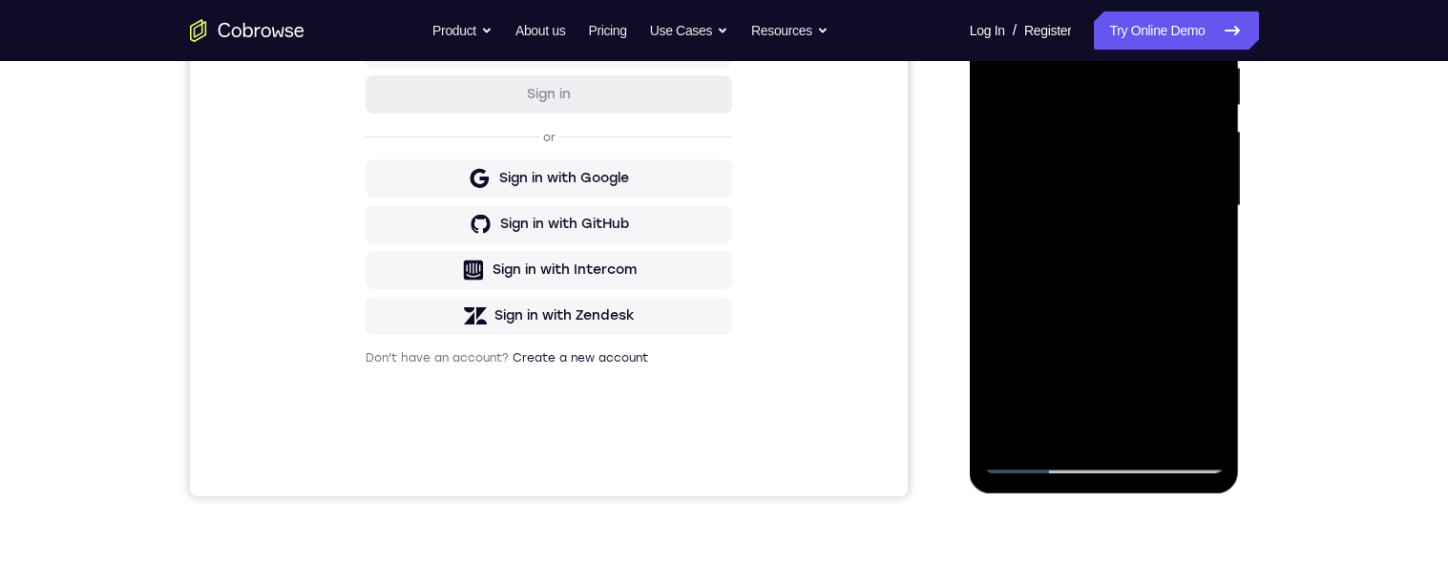
scroll to position [388, 0]
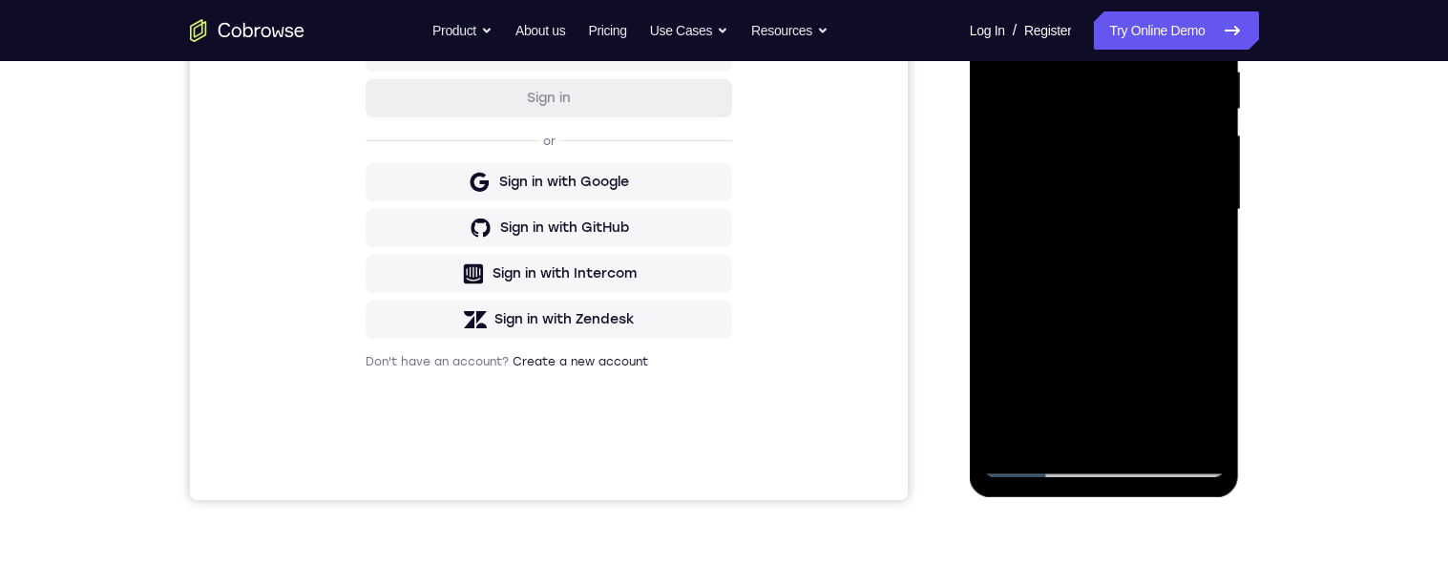
click at [1105, 308] on div at bounding box center [1104, 210] width 241 height 535
click at [1239, 143] on div at bounding box center [1105, 212] width 270 height 569
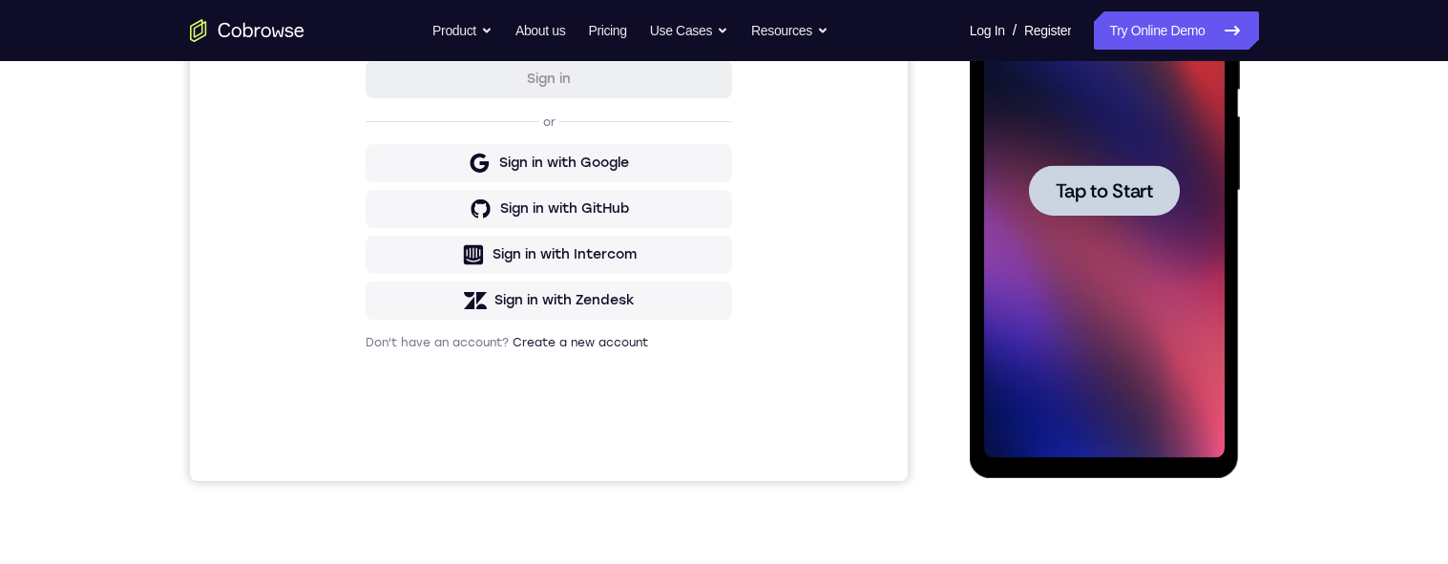
click at [1111, 188] on span "Tap to Start" at bounding box center [1104, 190] width 97 height 19
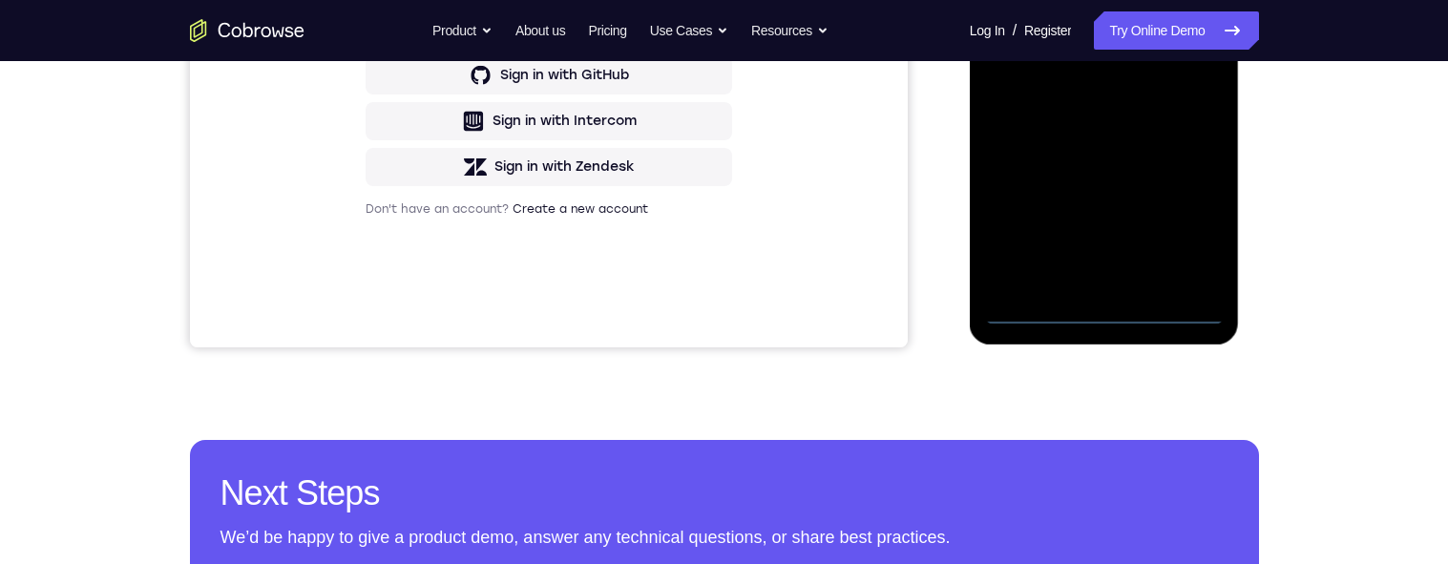
scroll to position [529, 0]
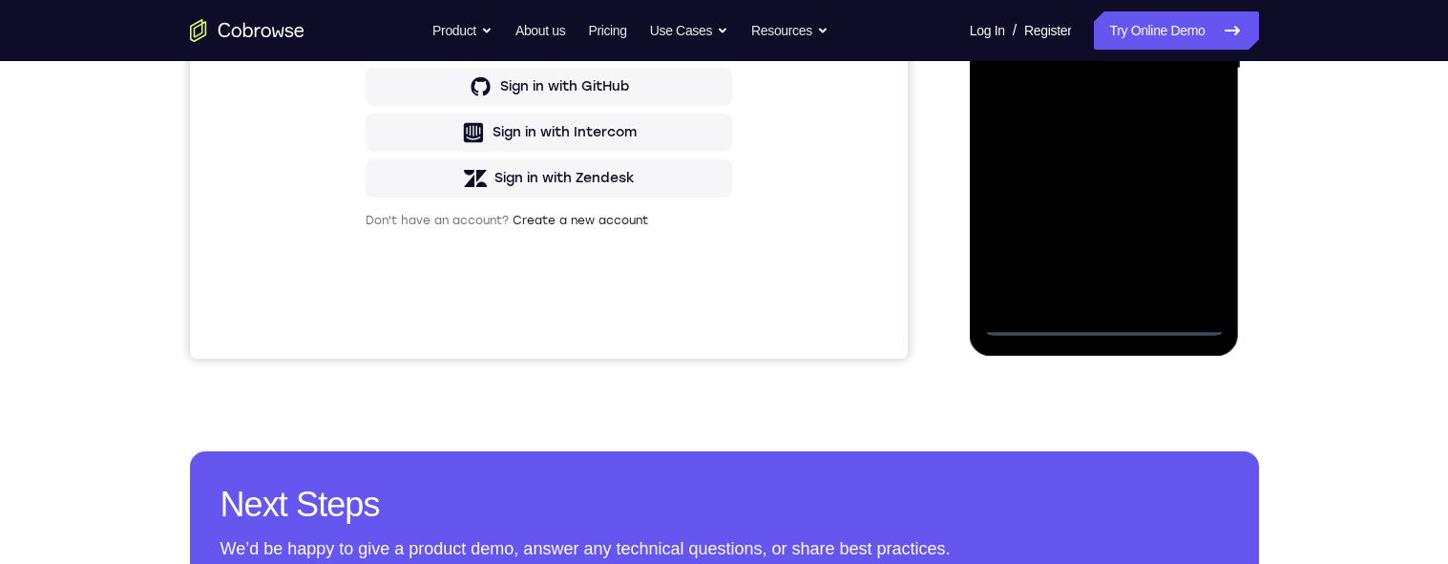
click at [1110, 321] on div at bounding box center [1104, 68] width 241 height 535
click at [1196, 233] on div at bounding box center [1104, 68] width 241 height 535
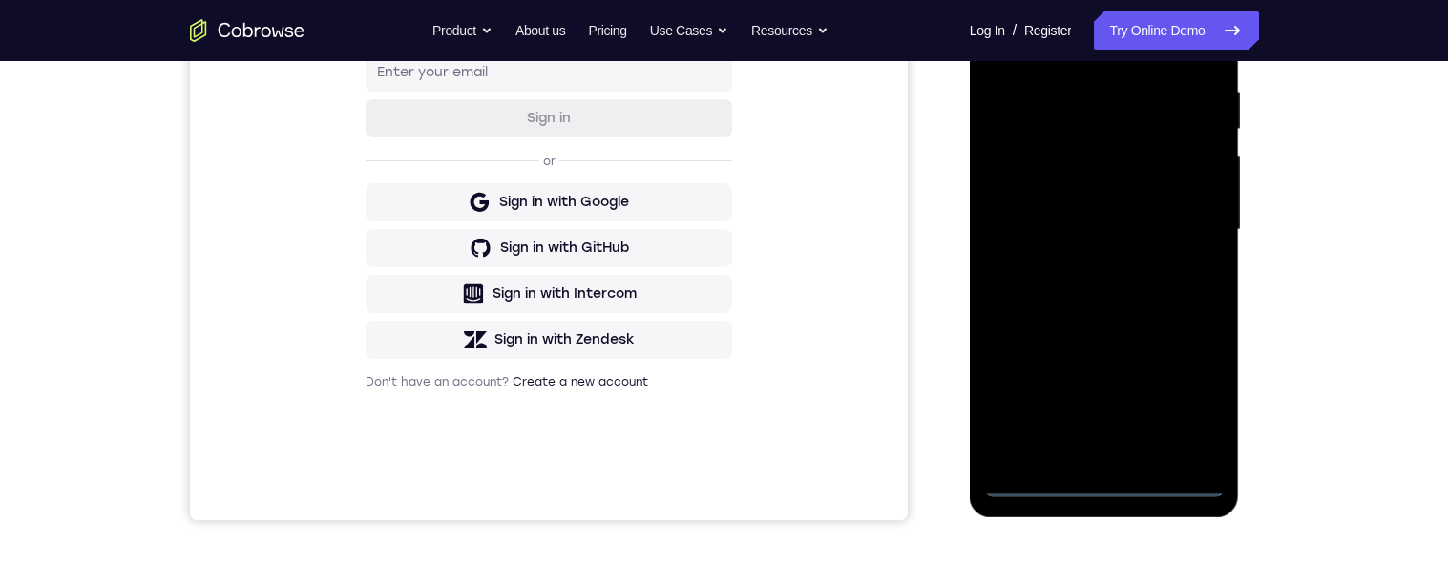
scroll to position [167, 0]
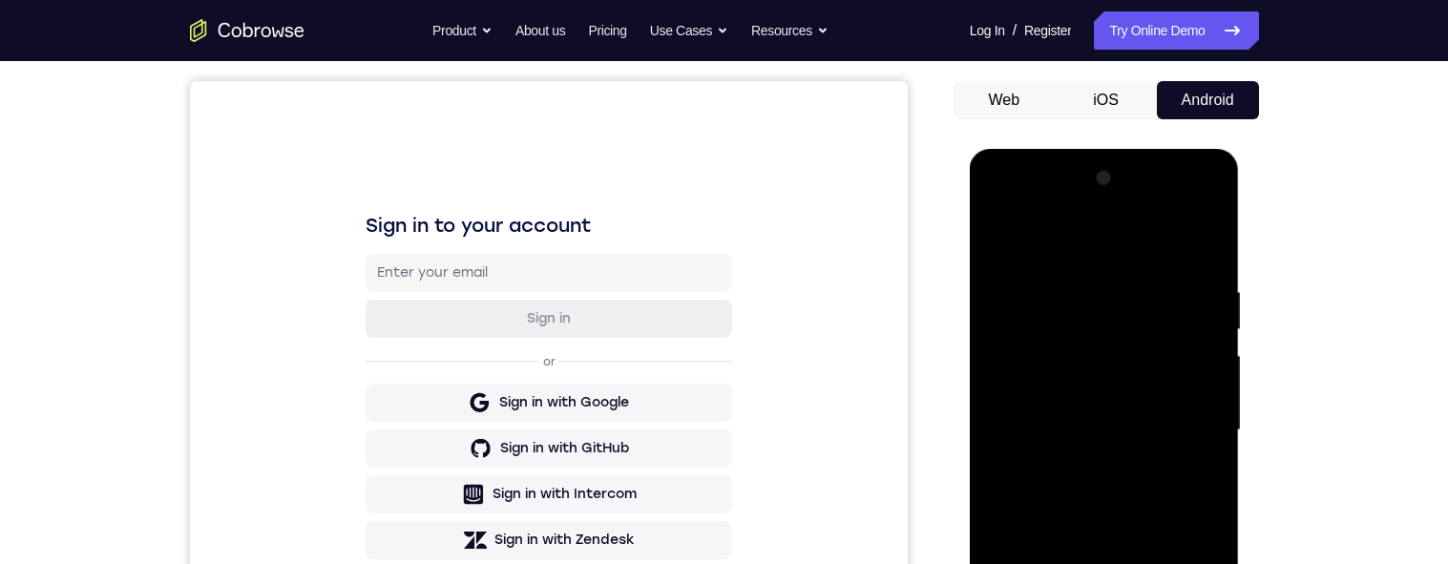
click at [1053, 209] on div at bounding box center [1104, 430] width 241 height 535
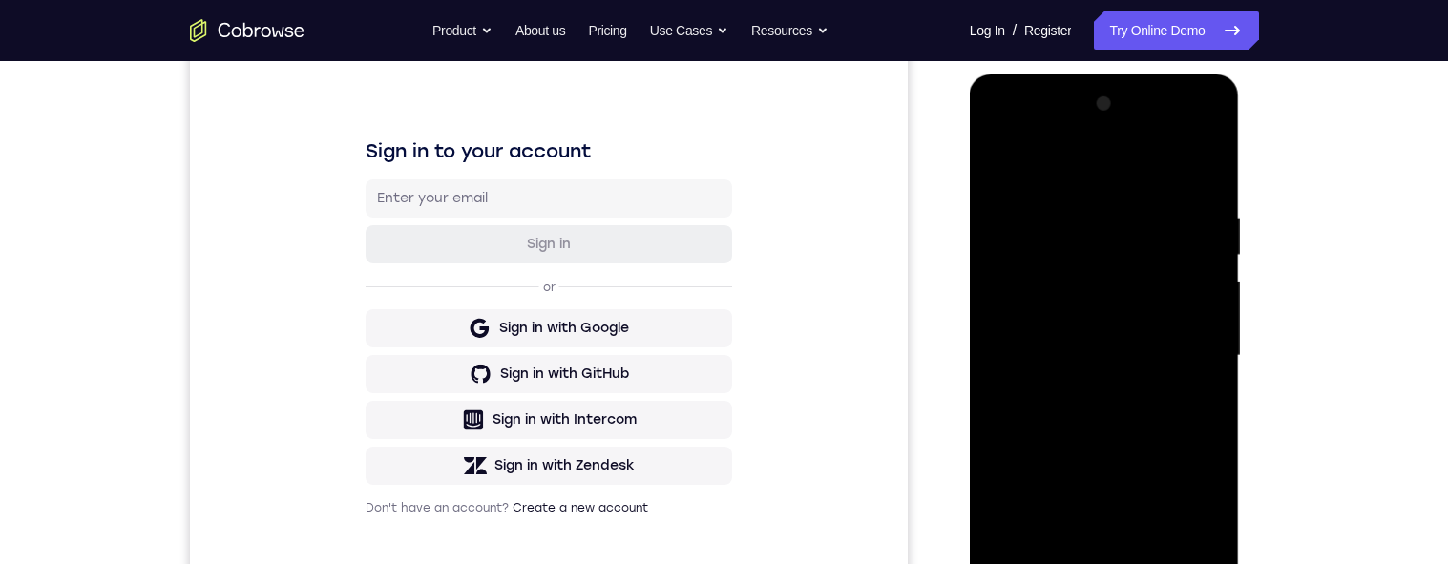
scroll to position [267, 0]
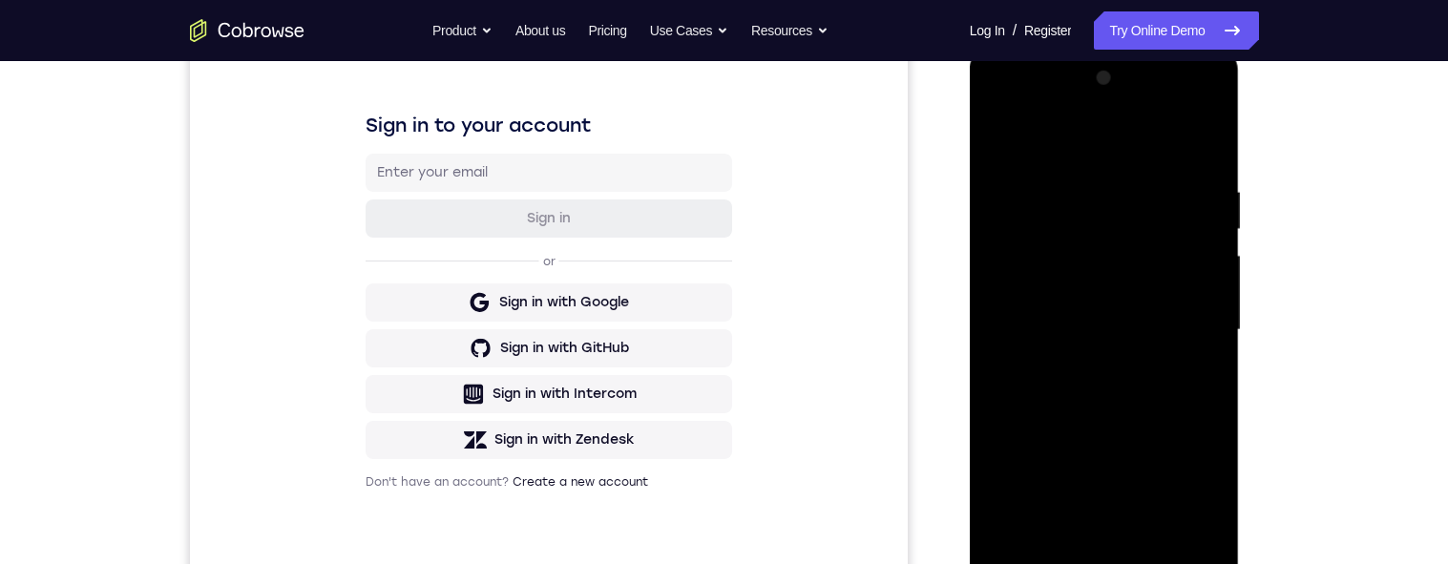
click at [1194, 325] on div at bounding box center [1104, 330] width 241 height 535
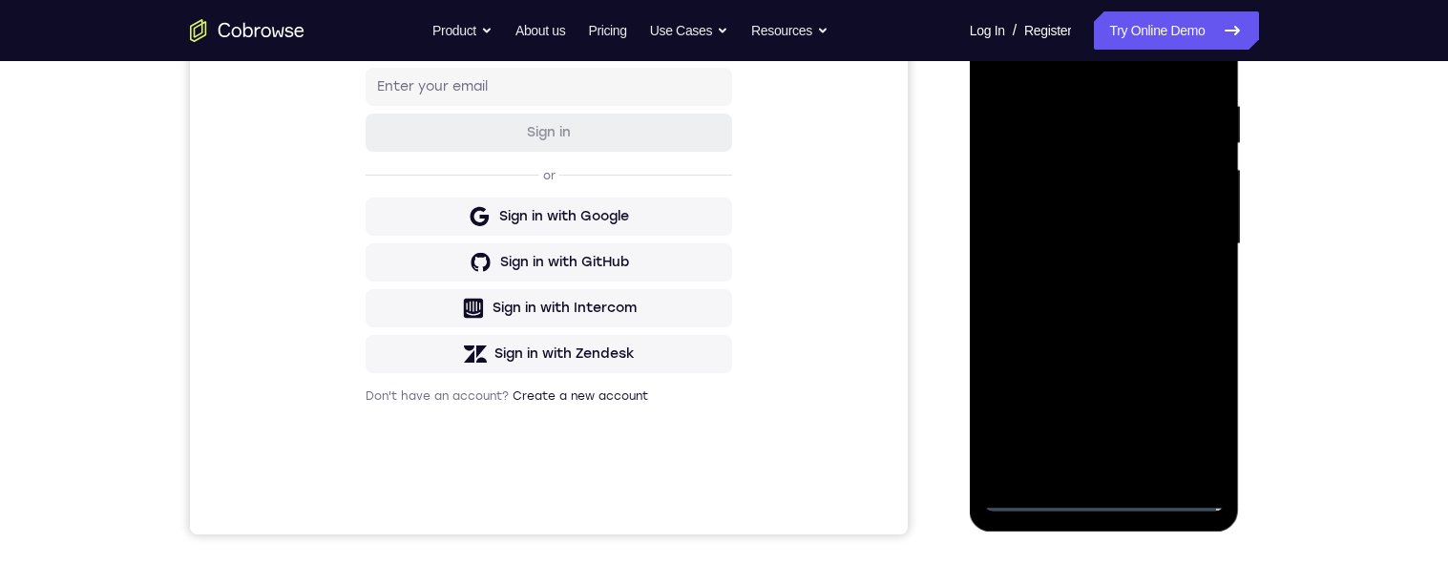
scroll to position [415, 0]
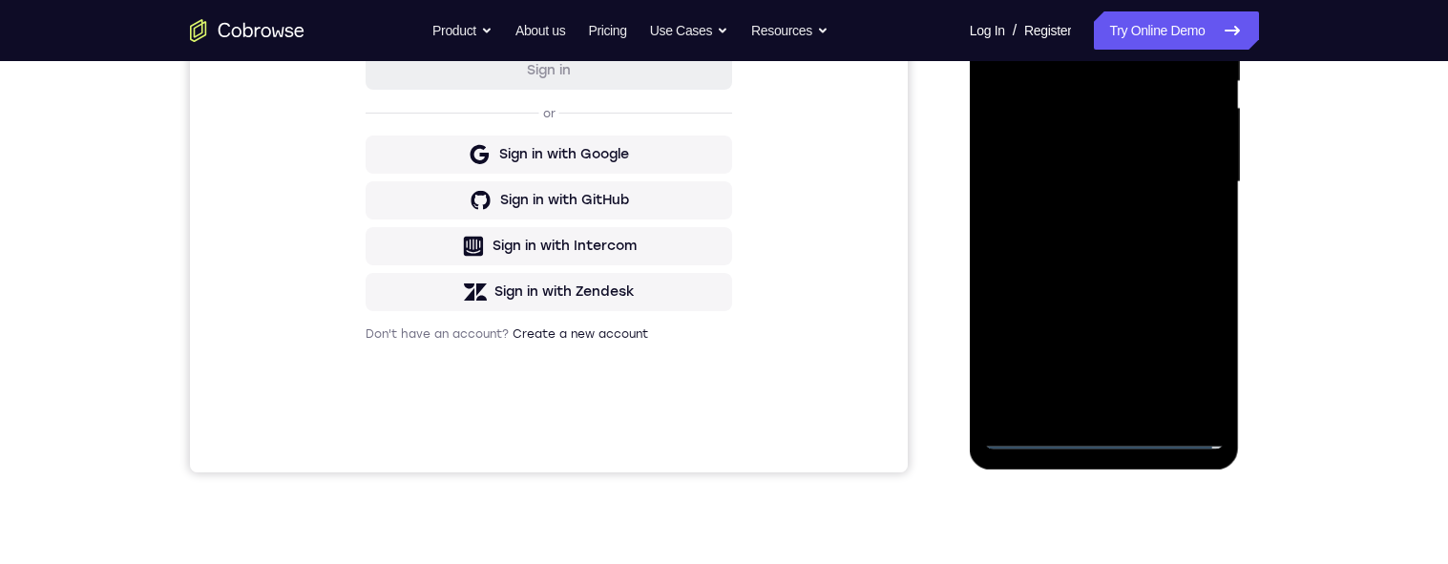
click at [1086, 220] on div at bounding box center [1104, 182] width 241 height 535
click at [1088, 164] on div at bounding box center [1104, 182] width 241 height 535
click at [1038, 137] on div at bounding box center [1104, 182] width 241 height 535
click at [1098, 180] on div at bounding box center [1104, 182] width 241 height 535
click at [1119, 254] on div at bounding box center [1104, 182] width 241 height 535
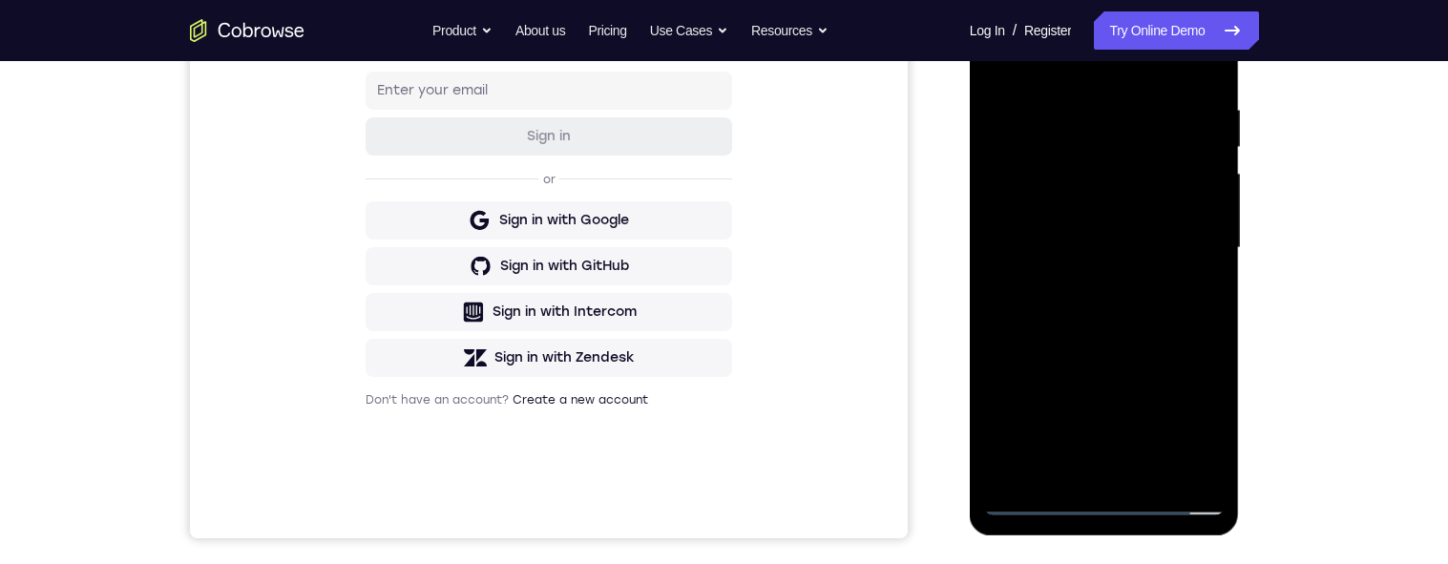
scroll to position [474, 0]
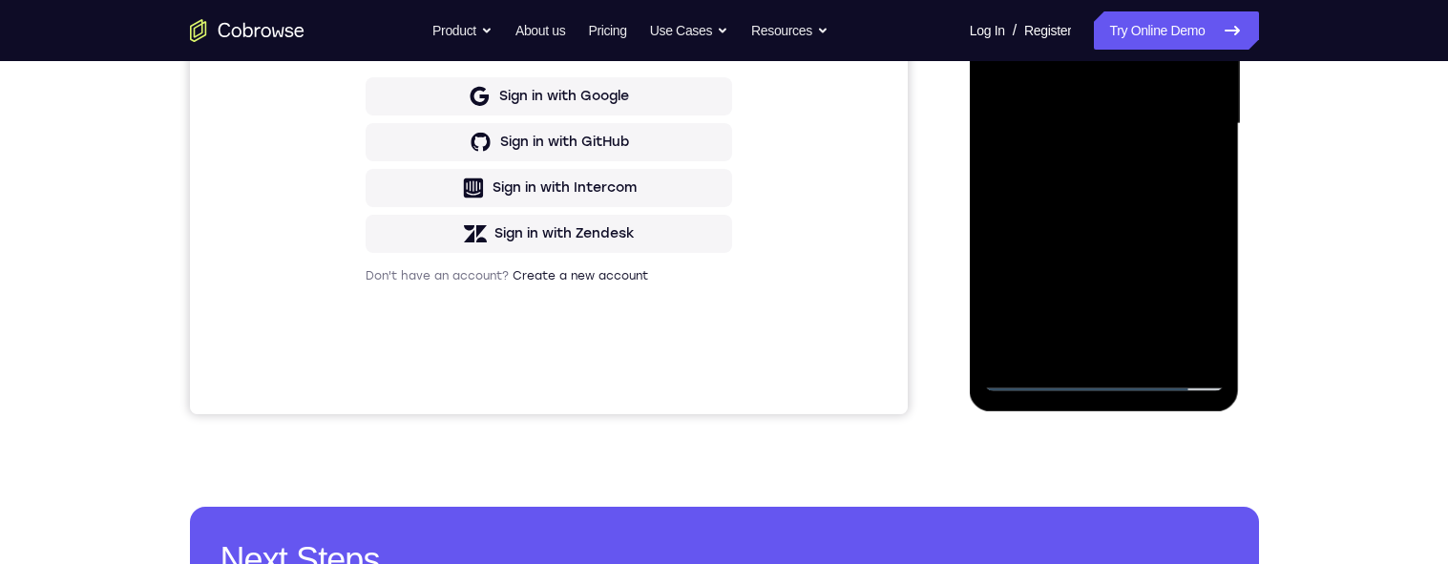
click at [1151, 346] on div at bounding box center [1104, 124] width 241 height 535
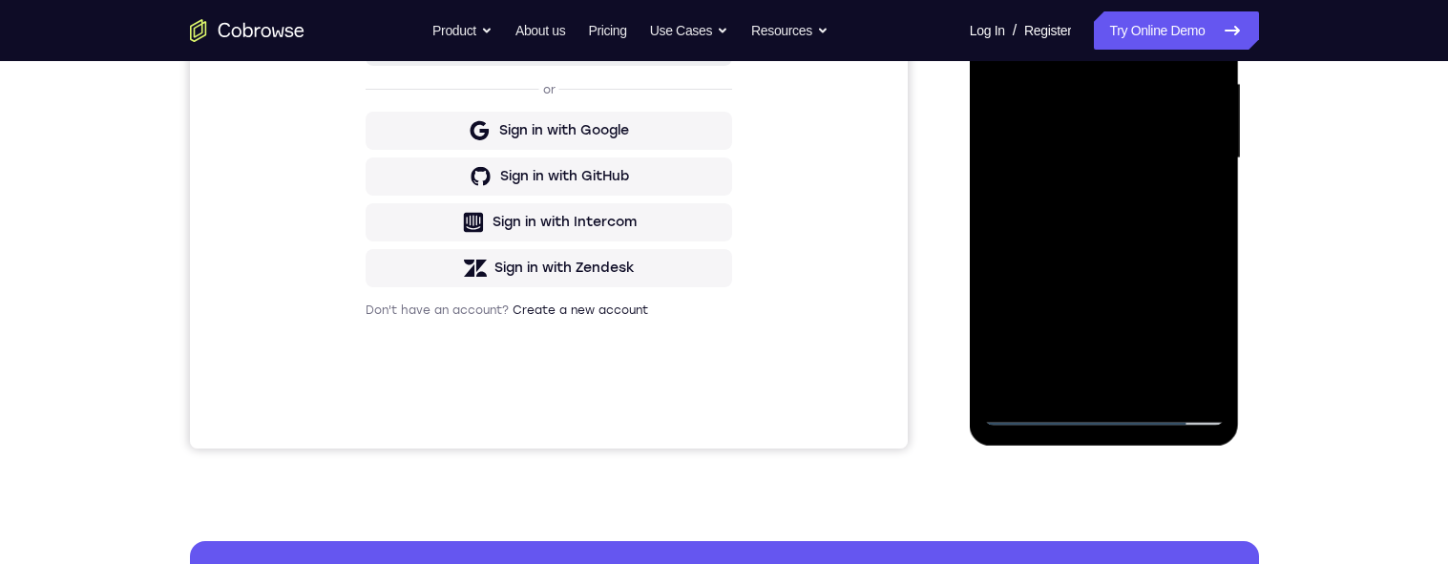
click at [1139, 264] on div at bounding box center [1104, 158] width 241 height 535
click at [1123, 149] on div at bounding box center [1104, 158] width 241 height 535
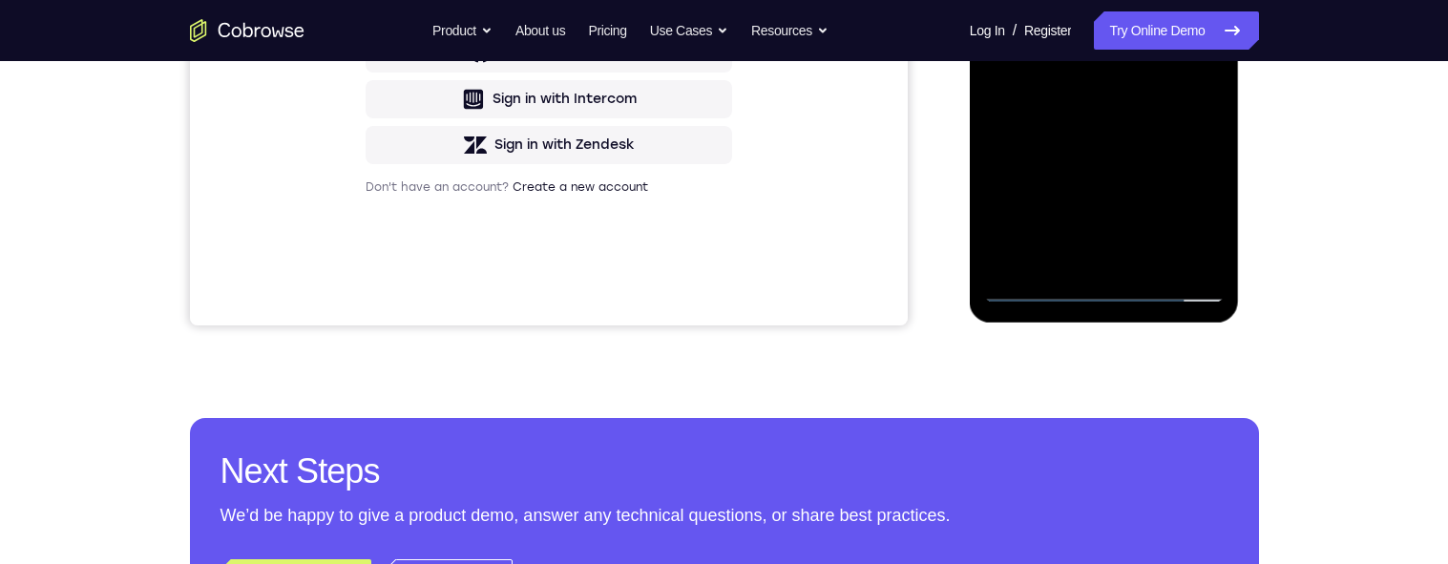
scroll to position [510, 0]
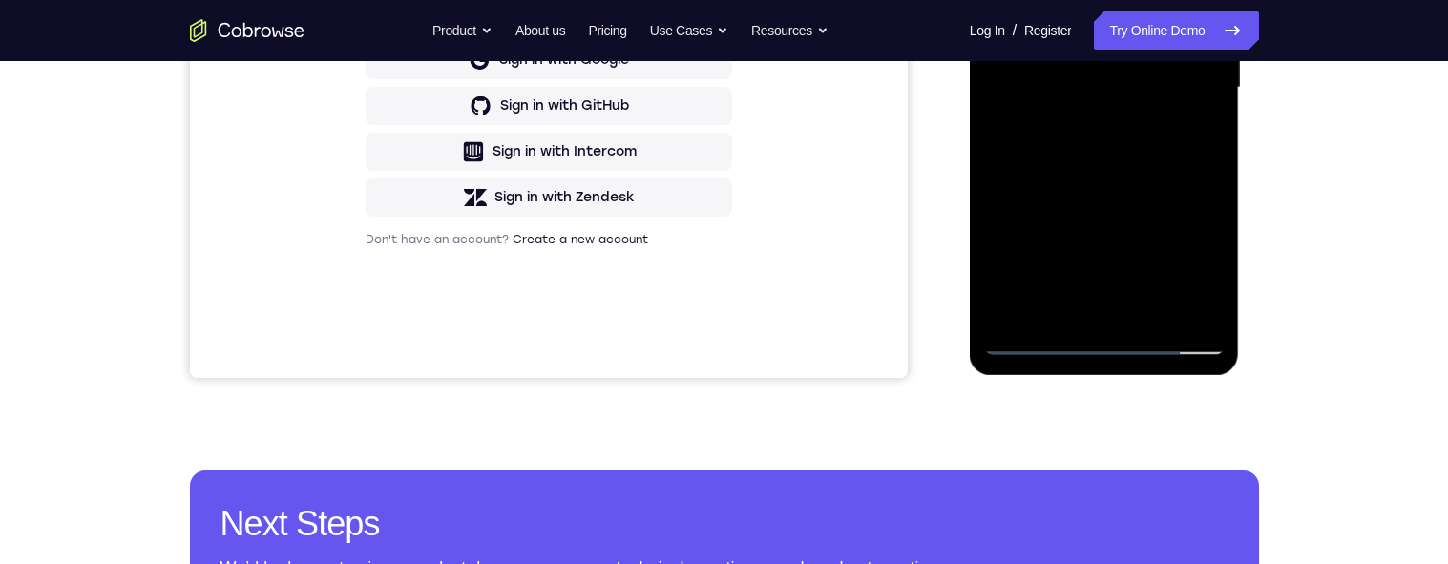
click at [1091, 202] on div at bounding box center [1104, 87] width 241 height 535
click at [1107, 202] on div at bounding box center [1104, 87] width 241 height 535
click at [1196, 134] on div at bounding box center [1104, 87] width 241 height 535
click at [1188, 138] on div at bounding box center [1104, 87] width 241 height 535
click at [1199, 132] on div at bounding box center [1104, 87] width 241 height 535
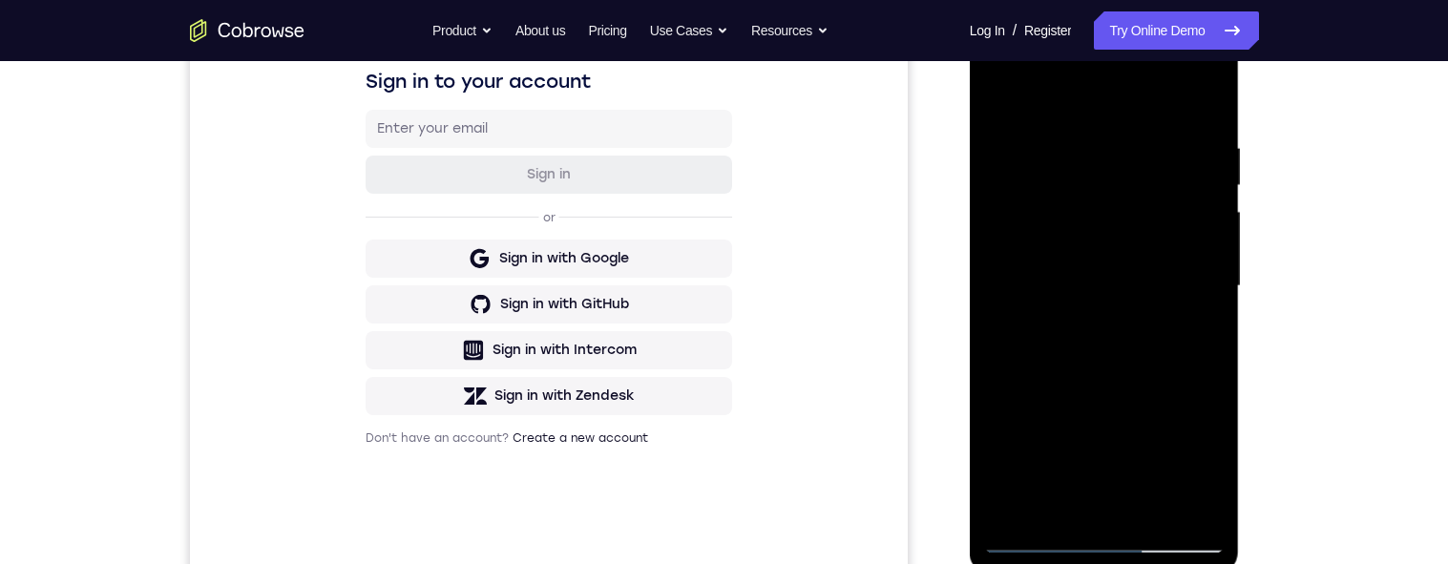
scroll to position [220, 0]
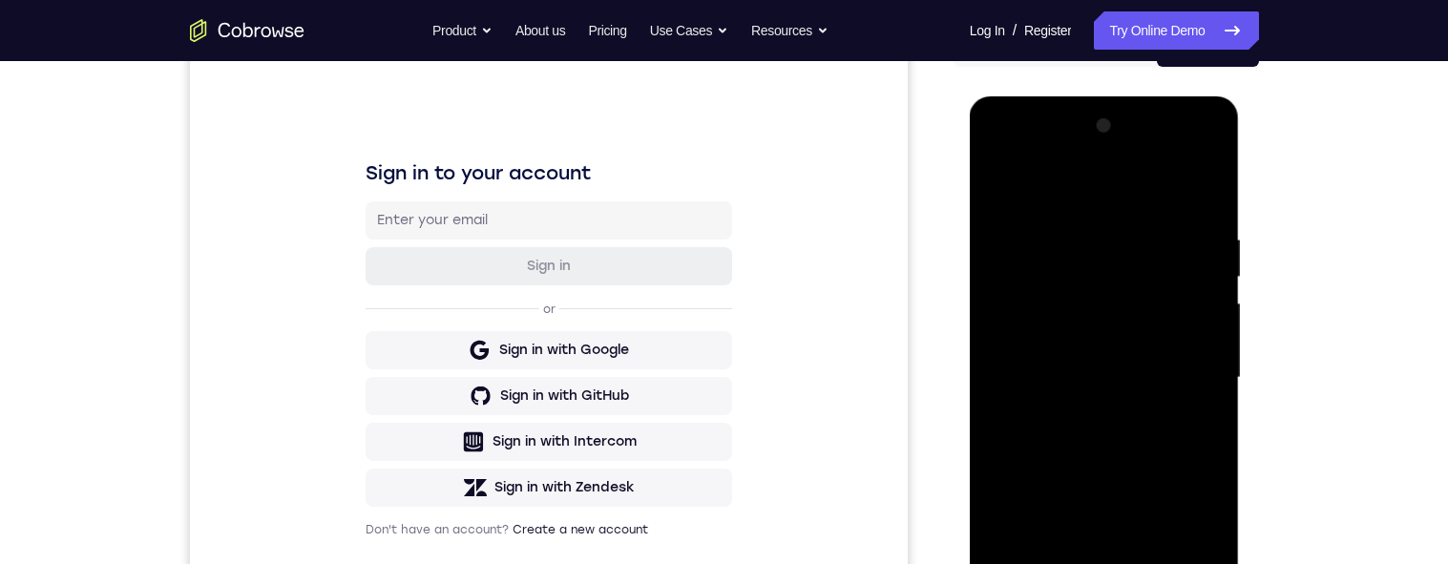
click at [1000, 190] on div at bounding box center [1104, 378] width 241 height 535
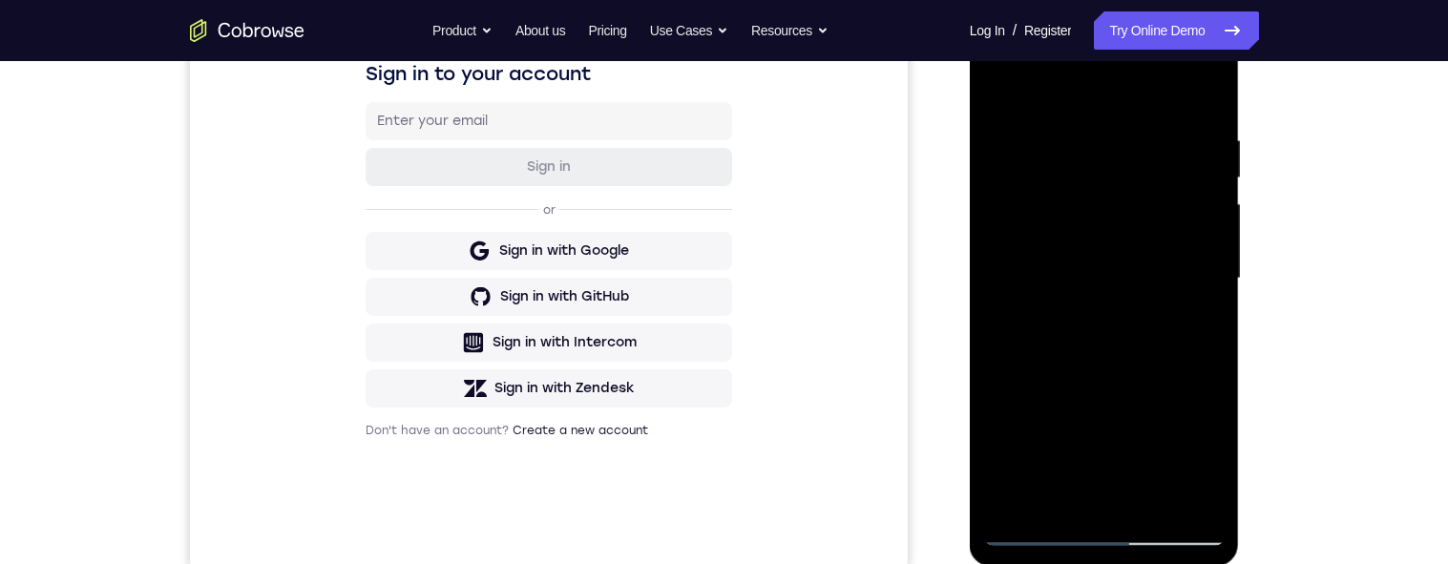
scroll to position [398, 0]
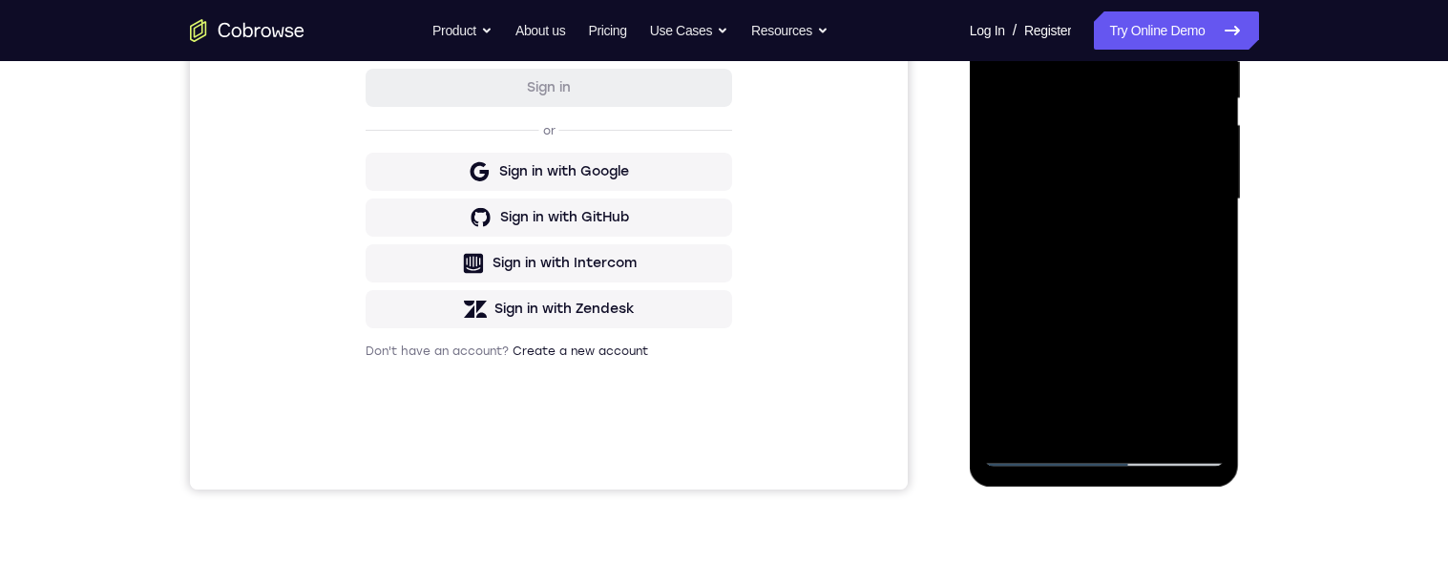
click at [1117, 235] on div at bounding box center [1104, 199] width 241 height 535
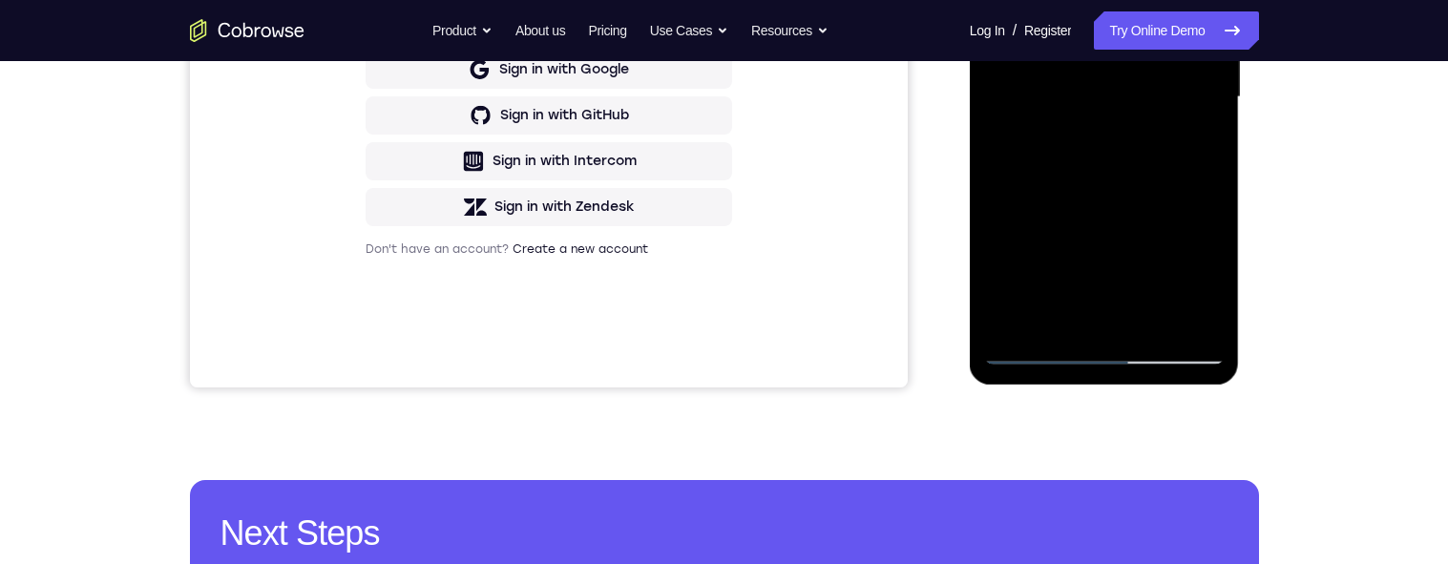
scroll to position [513, 0]
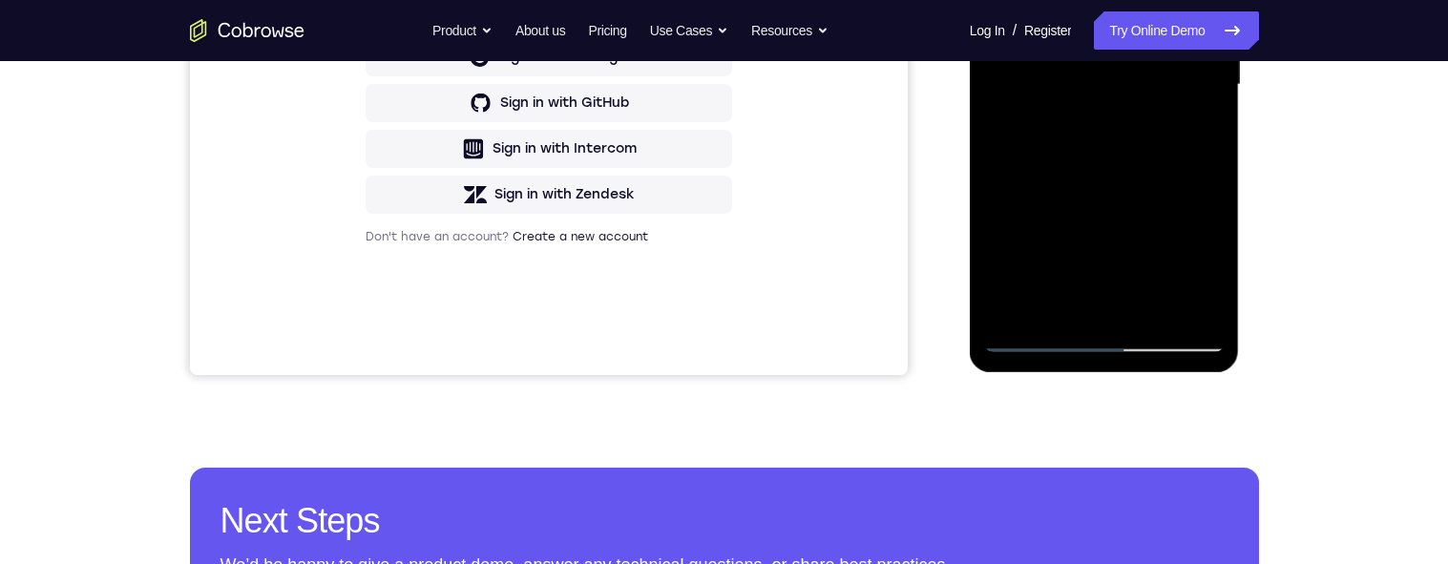
click at [1083, 264] on div at bounding box center [1104, 85] width 241 height 535
click at [1096, 264] on div at bounding box center [1104, 85] width 241 height 535
